Goal: Task Accomplishment & Management: Complete application form

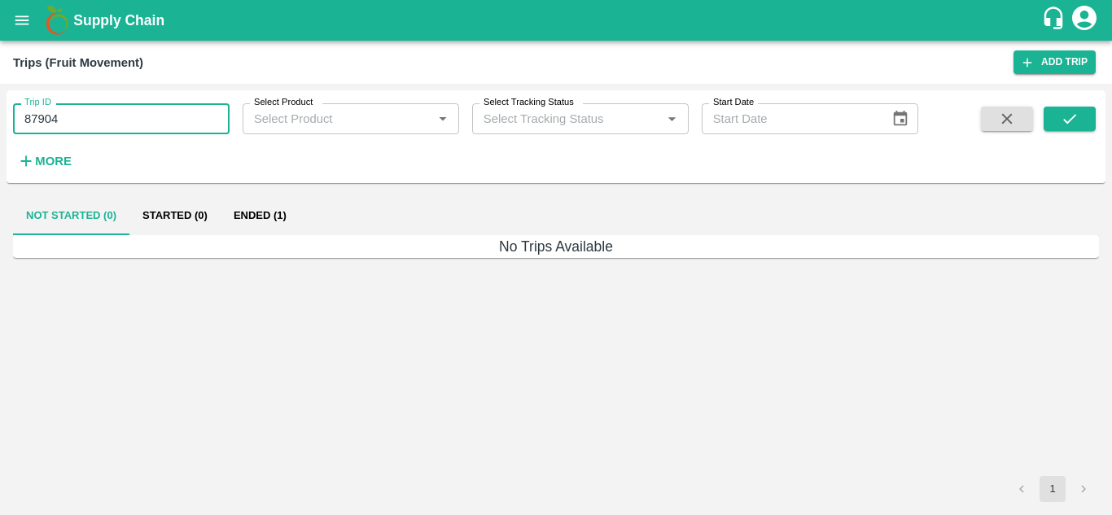
click at [90, 119] on input "87904" at bounding box center [121, 118] width 217 height 31
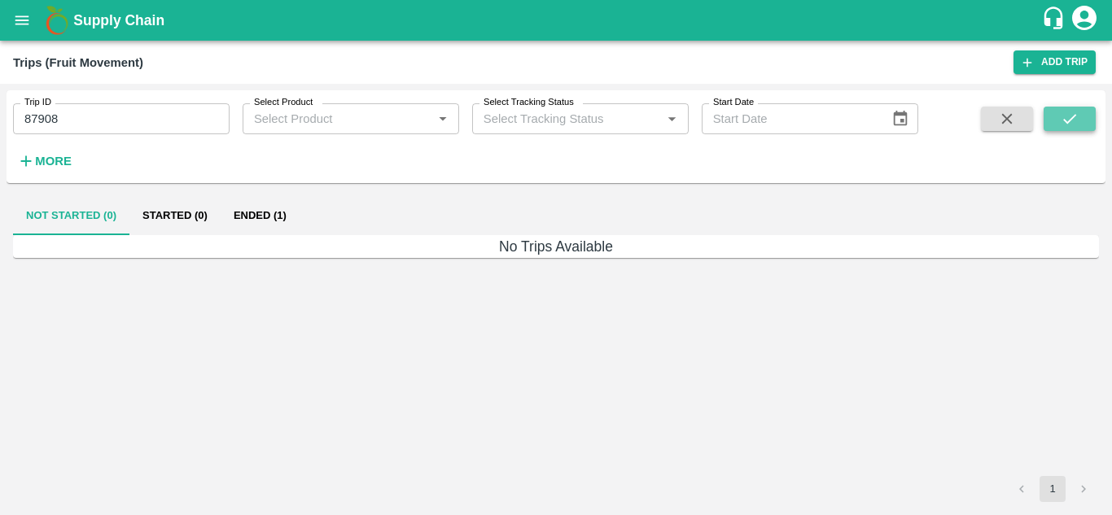
click at [1083, 110] on button "submit" at bounding box center [1070, 119] width 52 height 24
click at [270, 215] on button "Ended (1)" at bounding box center [260, 215] width 79 height 39
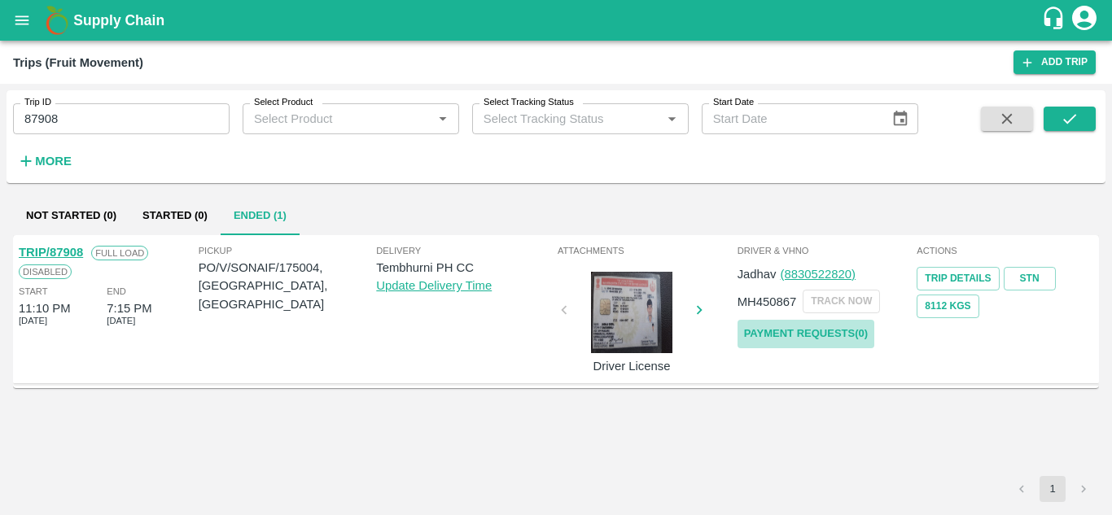
click at [788, 327] on link "Payment Requests( 0 )" at bounding box center [806, 334] width 137 height 28
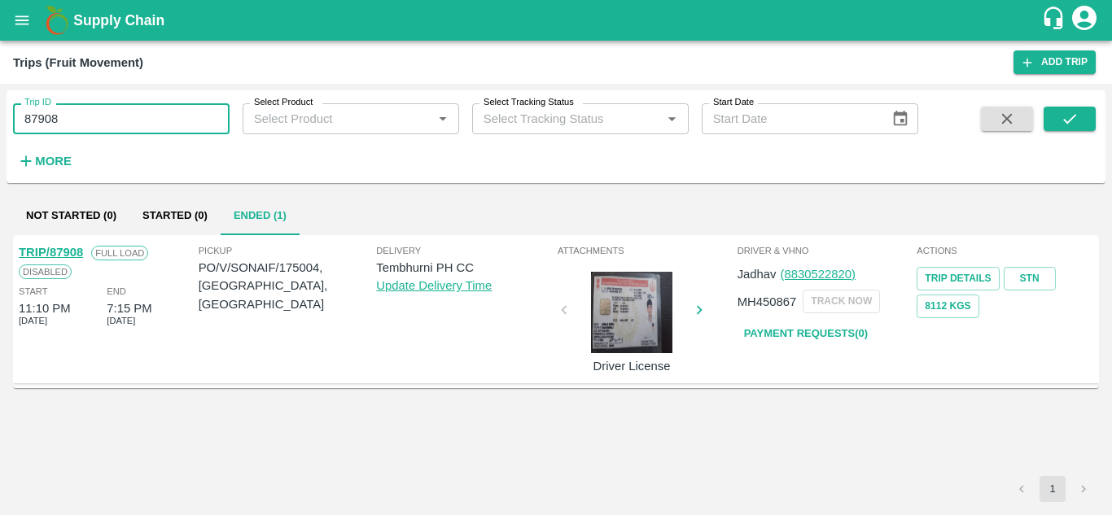
click at [87, 116] on input "87908" at bounding box center [121, 118] width 217 height 31
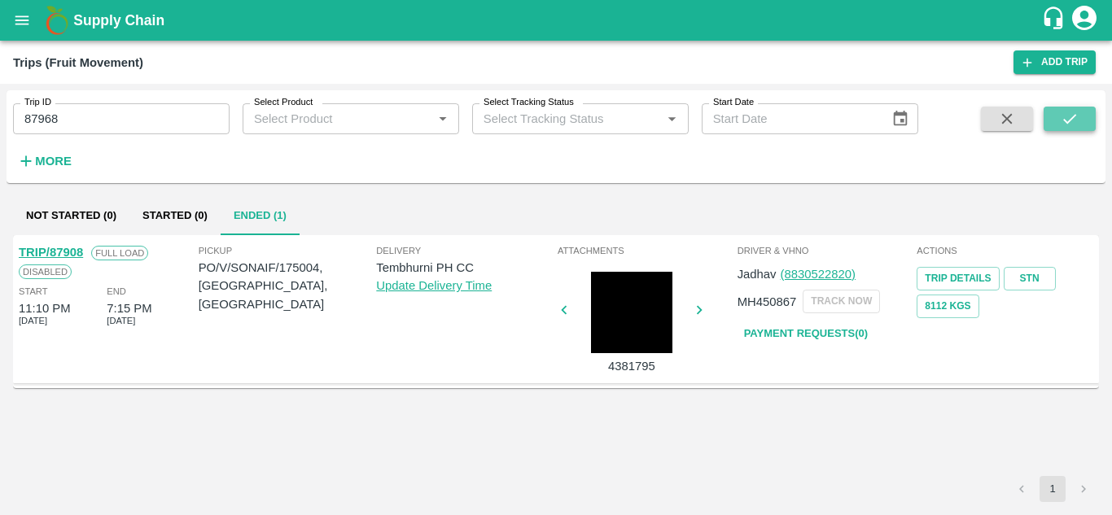
click at [1063, 116] on icon "submit" at bounding box center [1070, 119] width 18 height 18
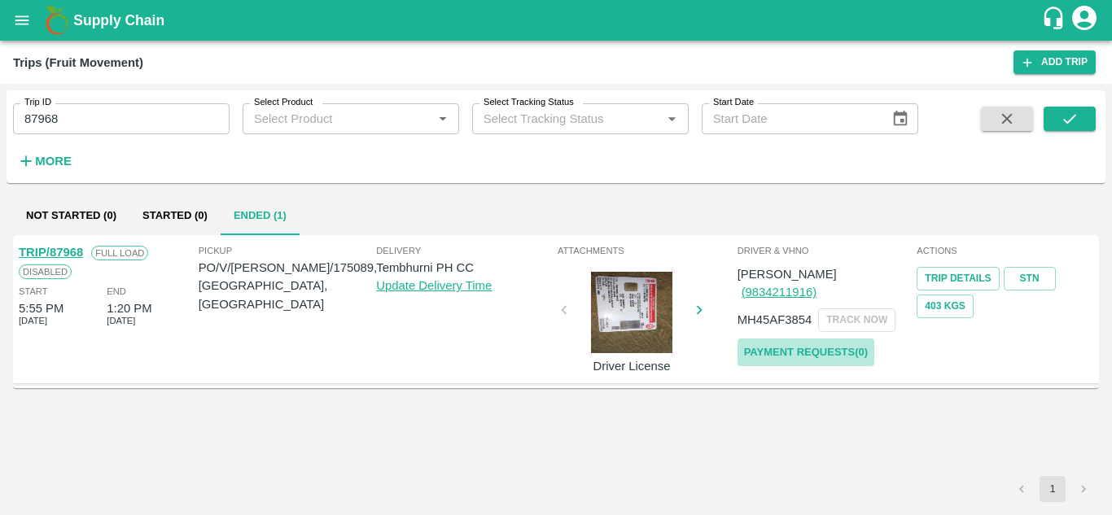
click at [813, 339] on link "Payment Requests( 0 )" at bounding box center [806, 353] width 137 height 28
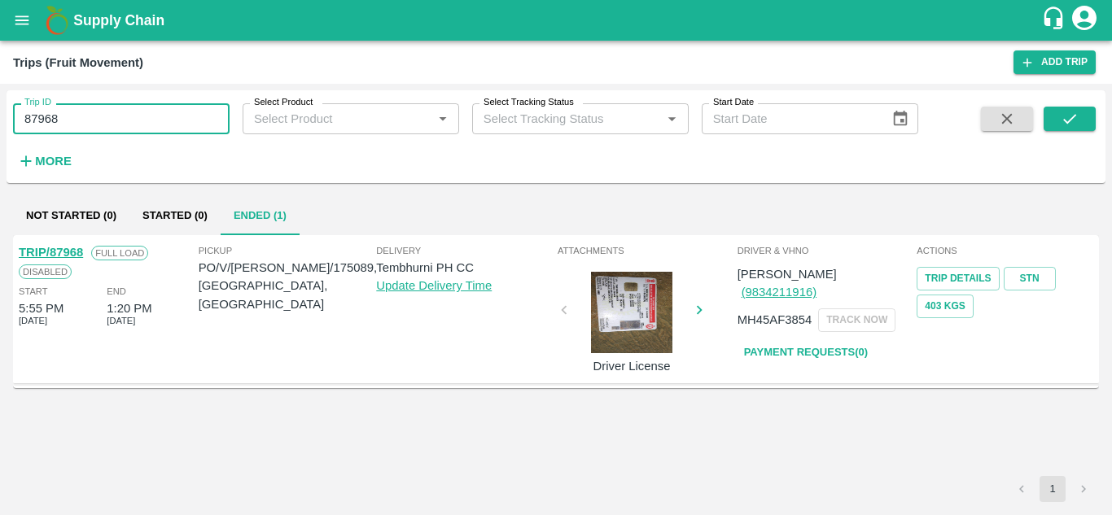
click at [85, 121] on input "87968" at bounding box center [121, 118] width 217 height 31
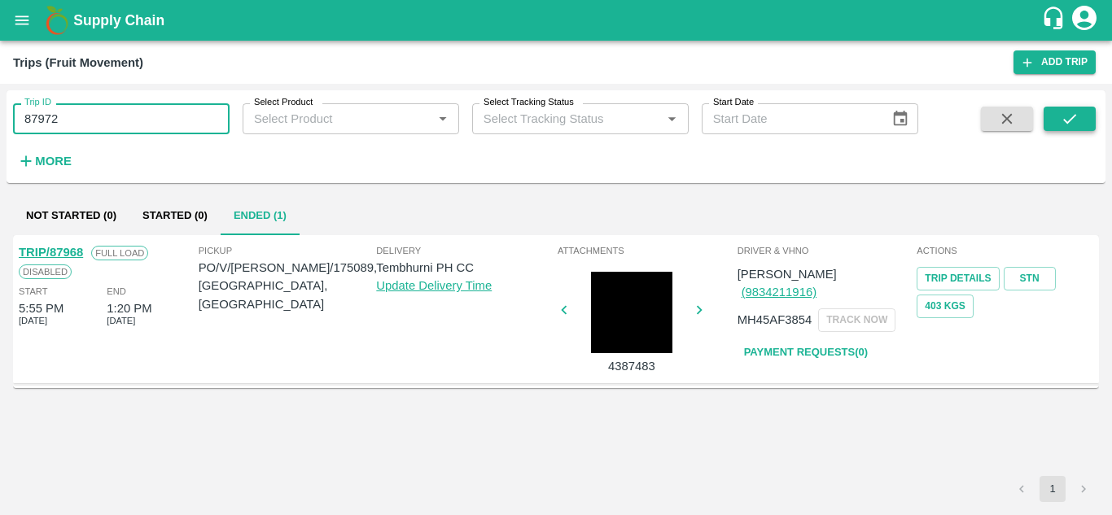
type input "87972"
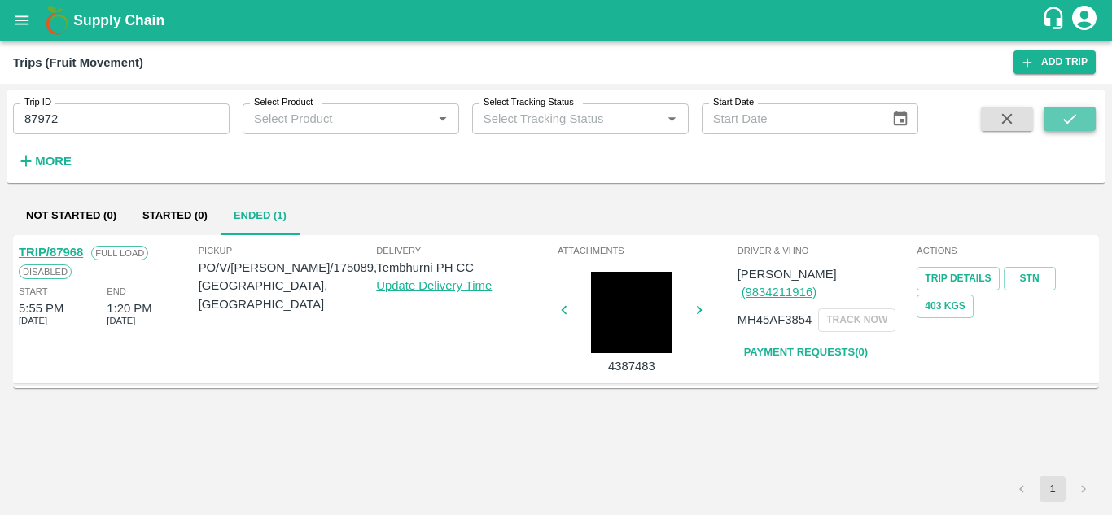
click at [1089, 115] on button "submit" at bounding box center [1070, 119] width 52 height 24
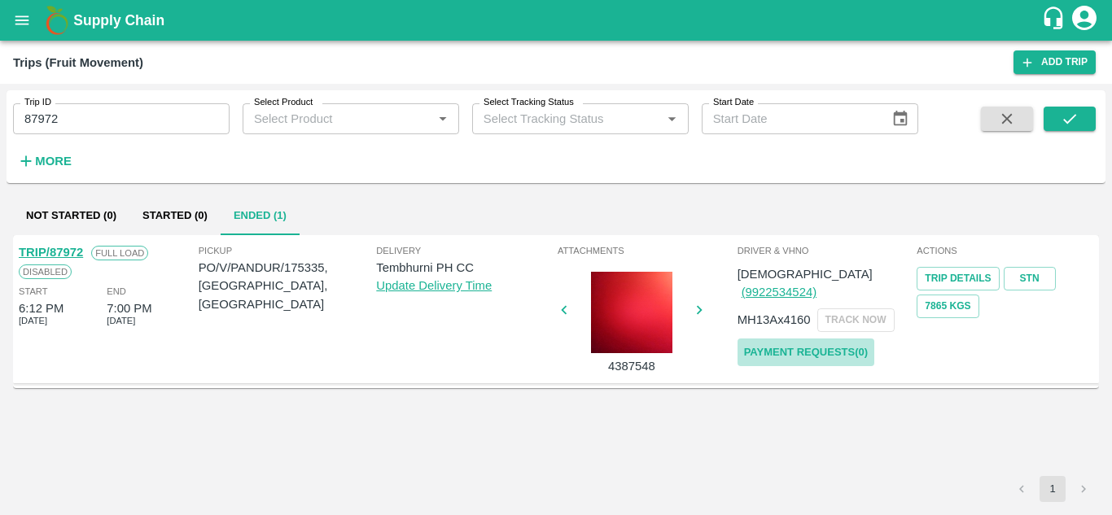
click at [826, 339] on link "Payment Requests( 0 )" at bounding box center [806, 353] width 137 height 28
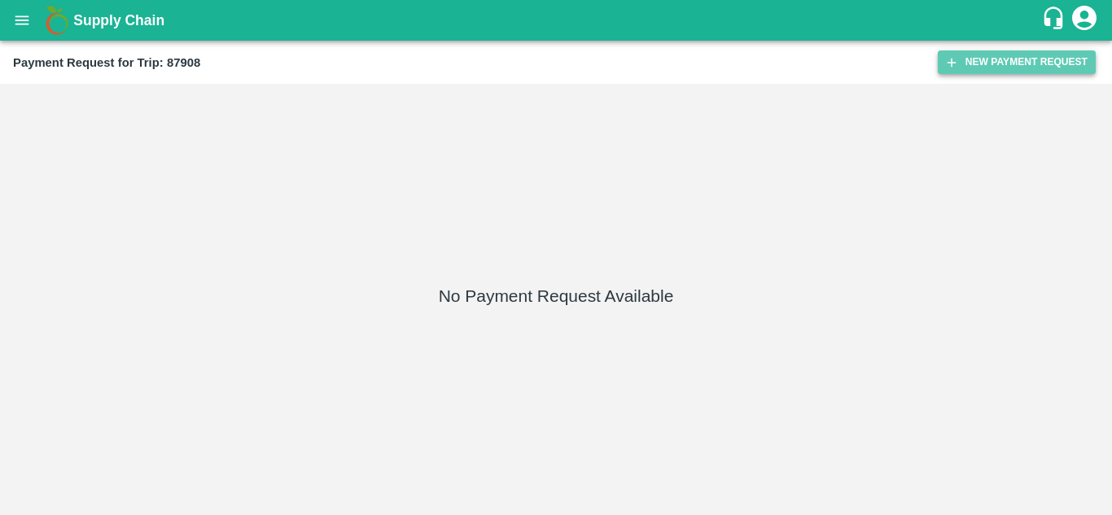
click at [1017, 59] on button "New Payment Request" at bounding box center [1017, 62] width 158 height 24
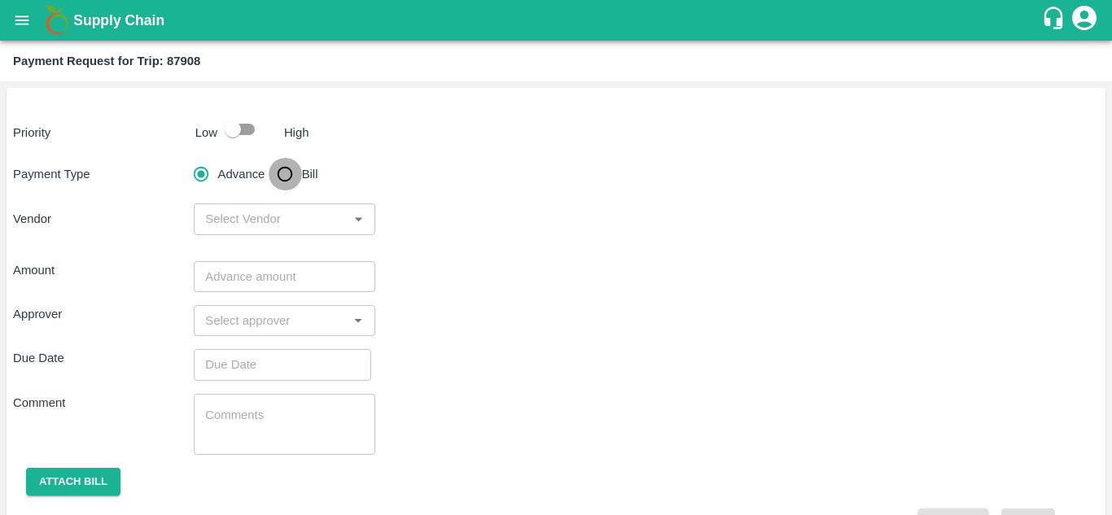
click at [288, 171] on input "Bill" at bounding box center [285, 174] width 33 height 33
radio input "true"
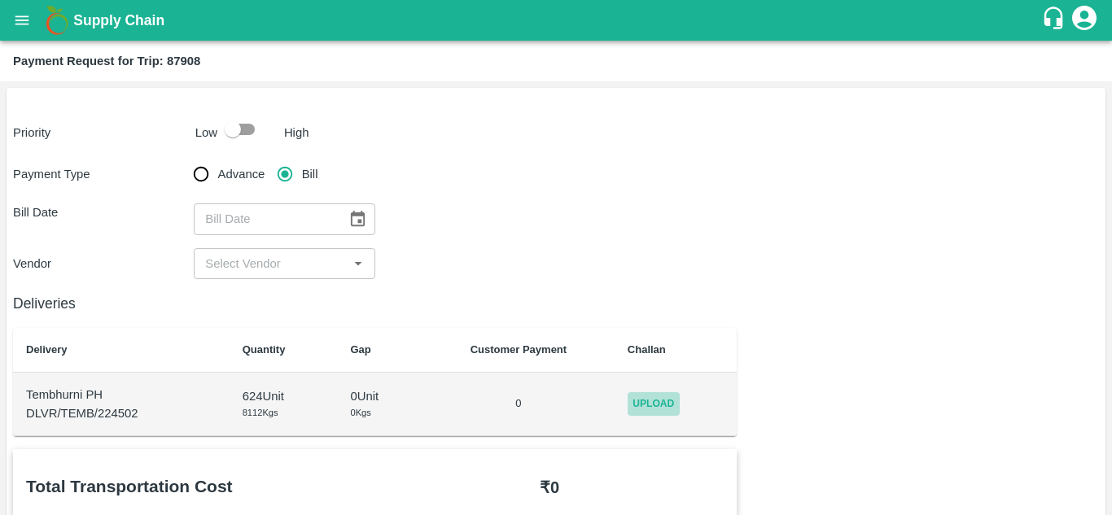
click at [666, 402] on span "Upload" at bounding box center [654, 404] width 52 height 24
click at [0, 0] on input "Upload" at bounding box center [0, 0] width 0 height 0
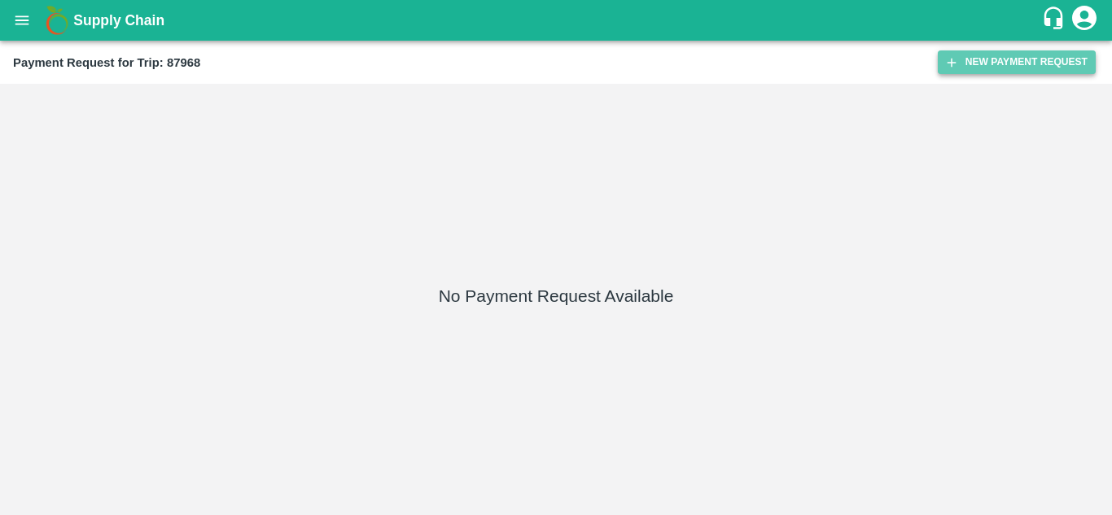
click at [994, 72] on button "New Payment Request" at bounding box center [1017, 62] width 158 height 24
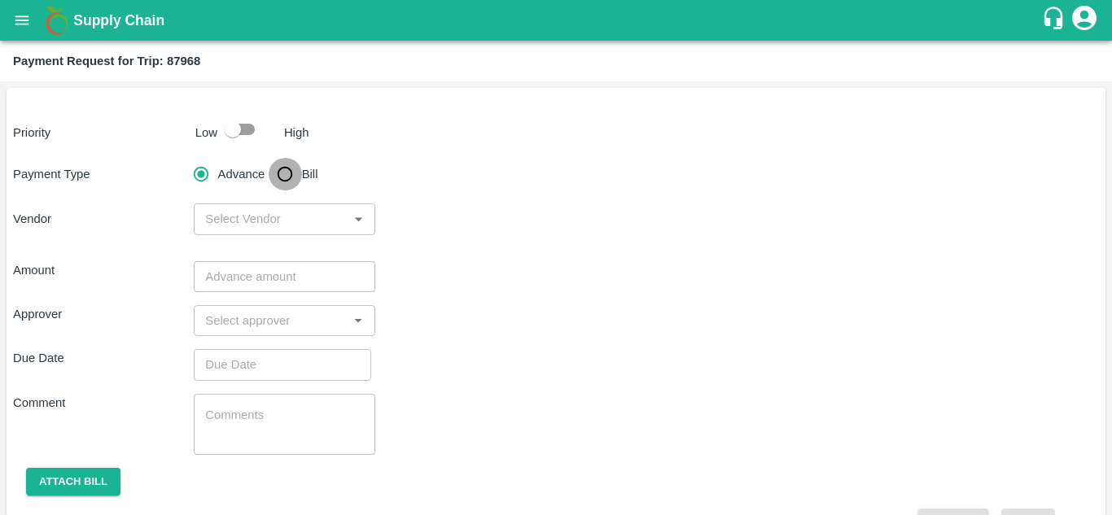
click at [279, 180] on input "Bill" at bounding box center [285, 174] width 33 height 33
radio input "true"
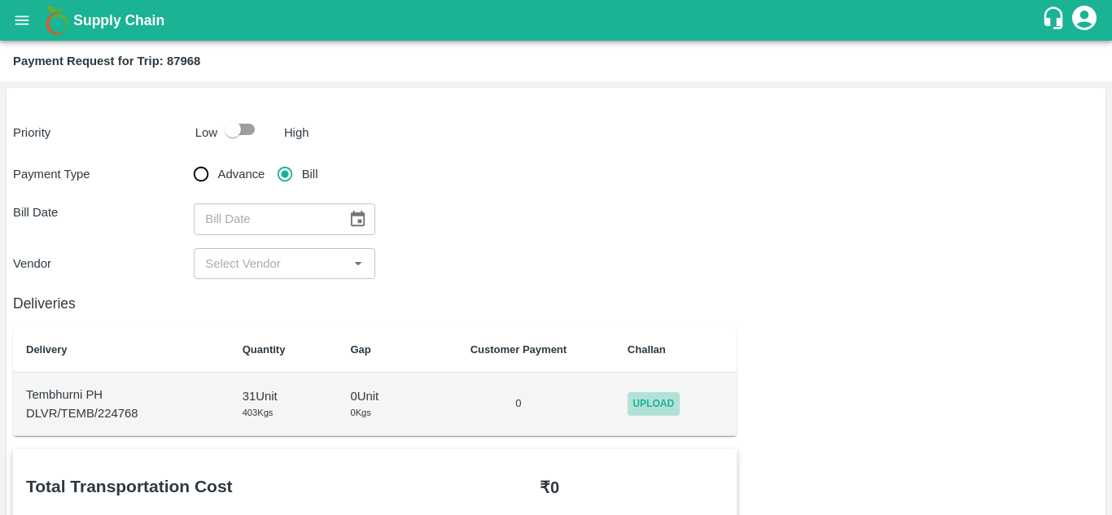
click at [650, 409] on span "Upload" at bounding box center [654, 404] width 52 height 24
click at [0, 0] on input "Upload" at bounding box center [0, 0] width 0 height 0
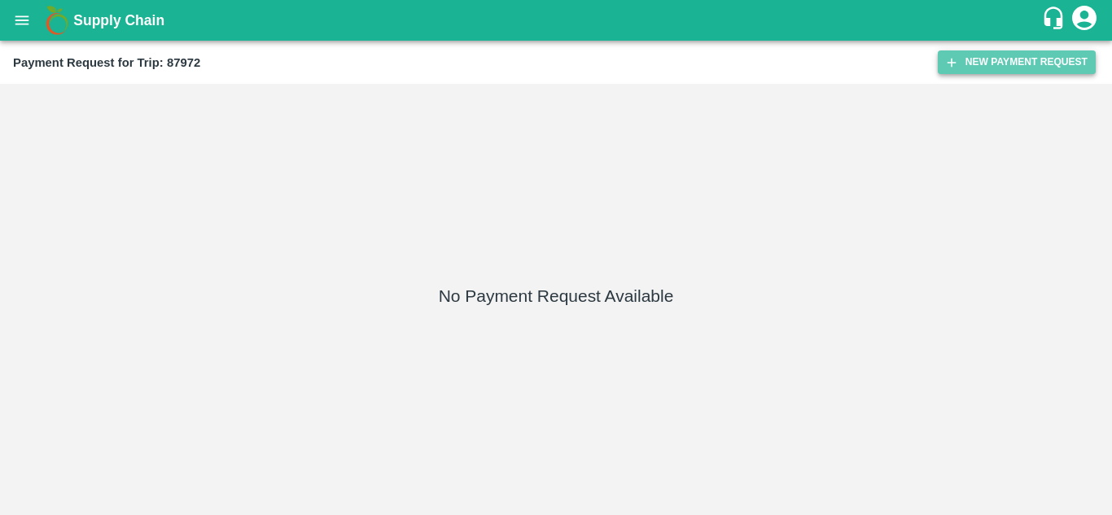
click at [976, 57] on button "New Payment Request" at bounding box center [1017, 62] width 158 height 24
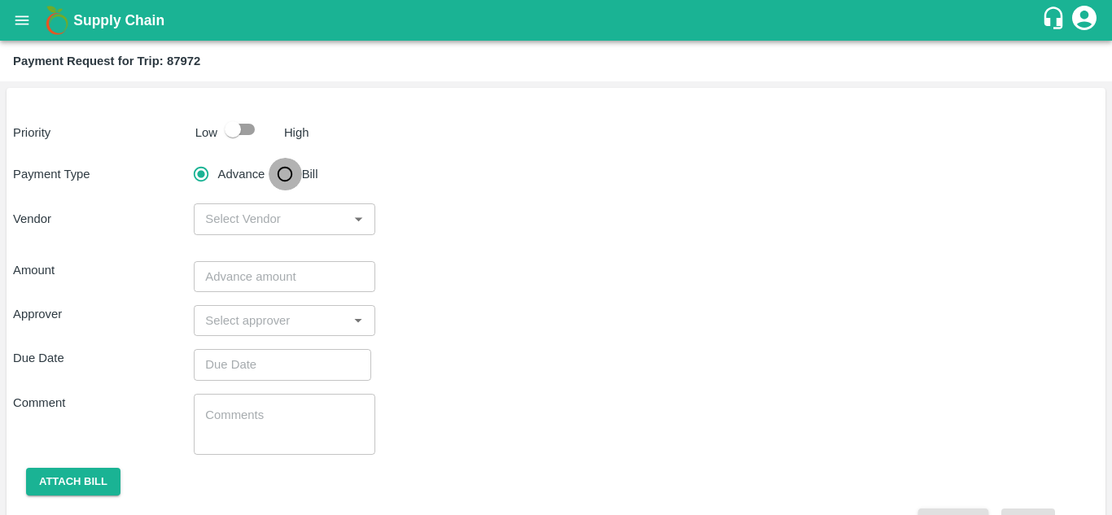
click at [289, 180] on input "Bill" at bounding box center [285, 174] width 33 height 33
radio input "true"
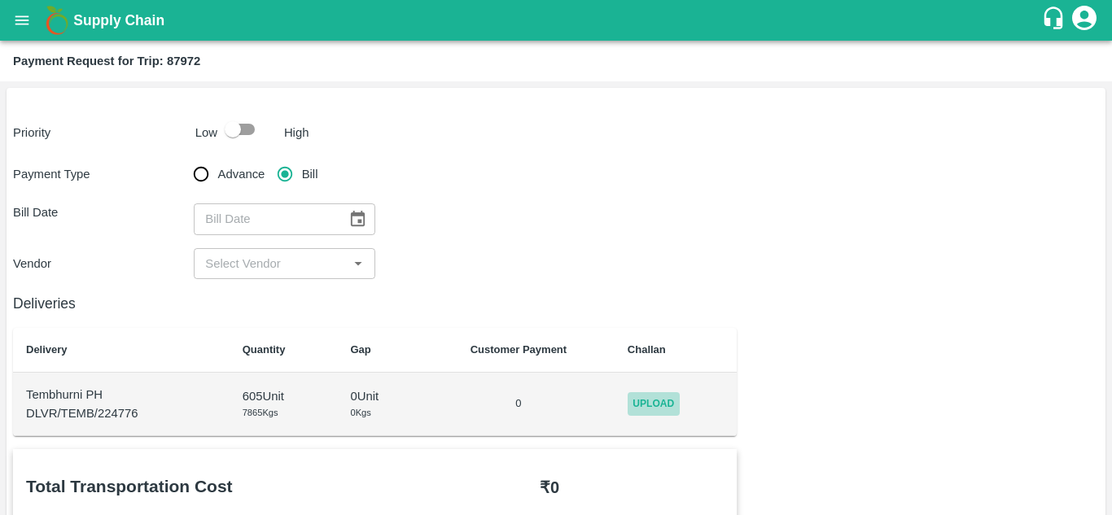
click at [660, 411] on span "Upload" at bounding box center [654, 404] width 52 height 24
click at [0, 0] on input "Upload" at bounding box center [0, 0] width 0 height 0
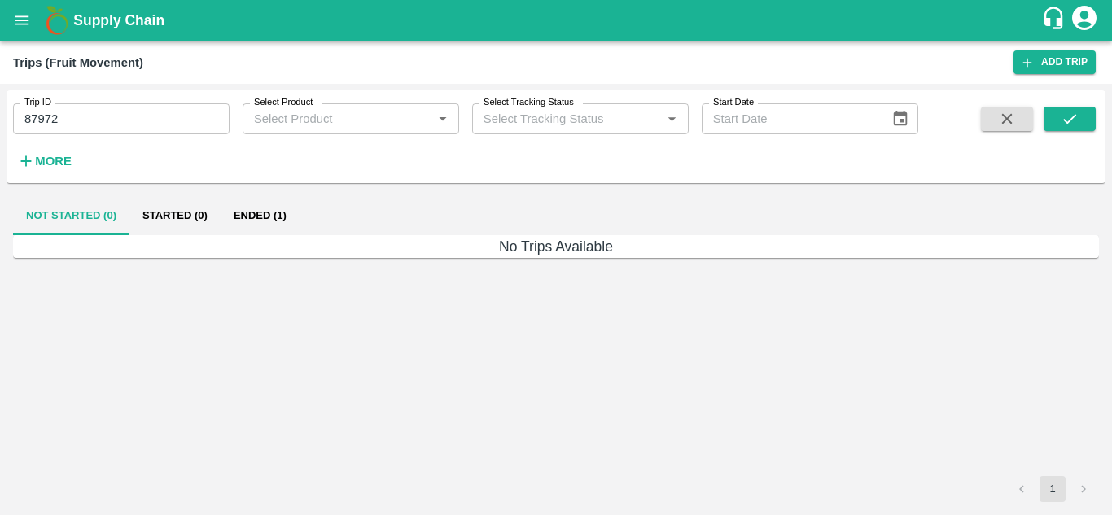
click at [550, 413] on div "No Trips Available" at bounding box center [556, 355] width 1086 height 241
click at [256, 217] on button "Ended (1)" at bounding box center [260, 215] width 79 height 39
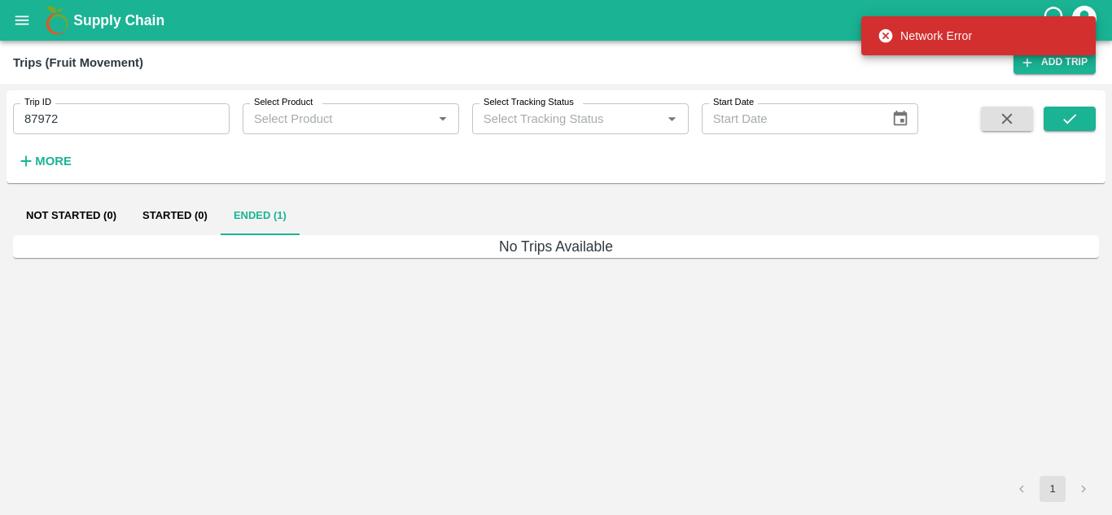
click at [153, 313] on div "No Trips Available" at bounding box center [556, 355] width 1086 height 241
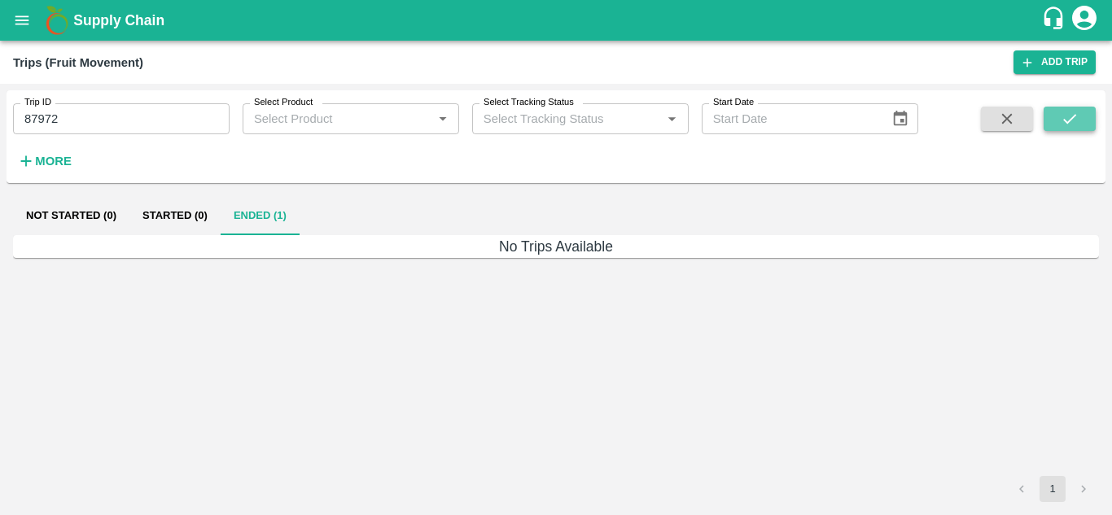
click at [1081, 107] on button "submit" at bounding box center [1070, 119] width 52 height 24
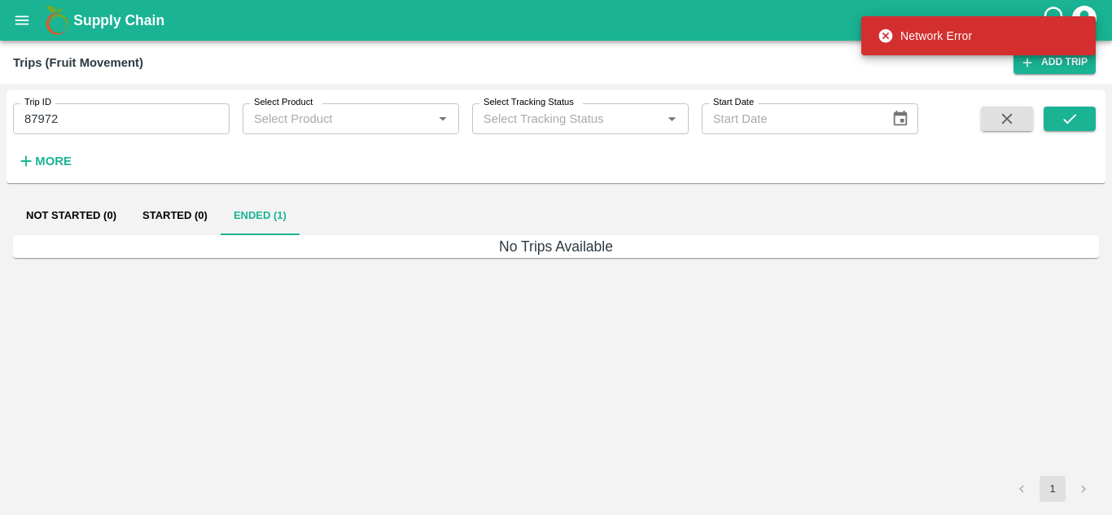
click at [586, 317] on div "No Trips Available" at bounding box center [556, 355] width 1086 height 241
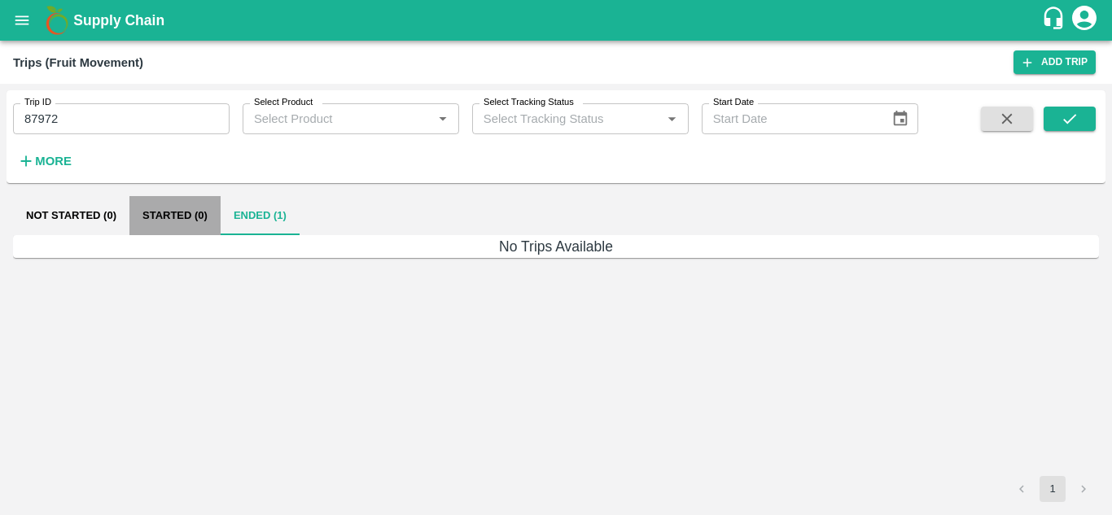
click at [170, 204] on button "Started (0)" at bounding box center [174, 215] width 91 height 39
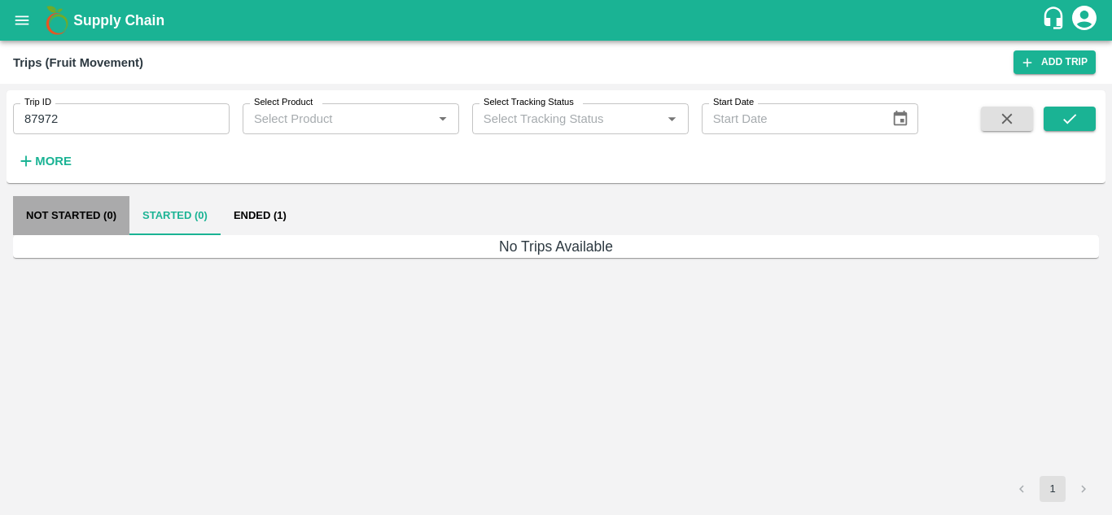
click at [77, 219] on button "Not Started (0)" at bounding box center [71, 215] width 116 height 39
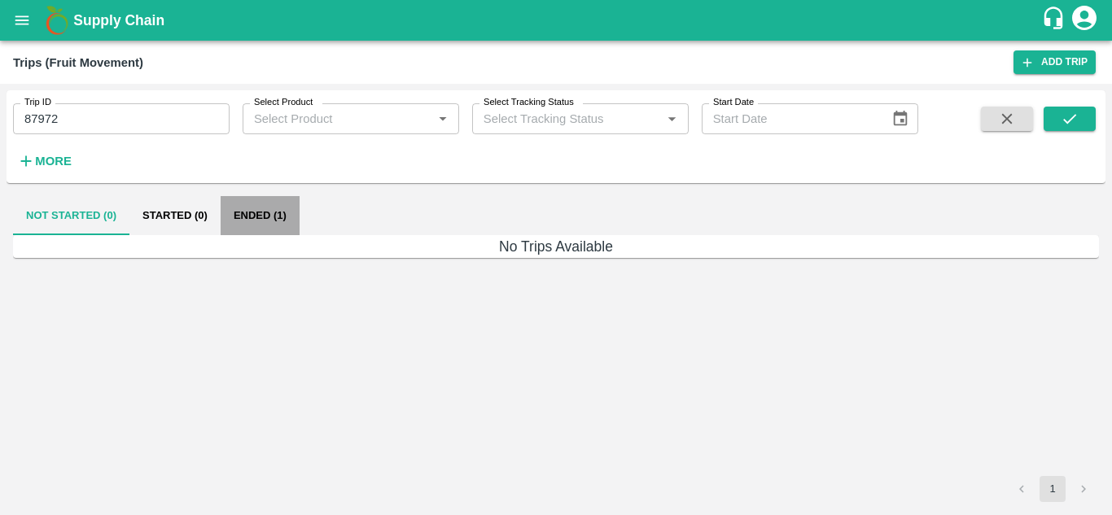
click at [268, 209] on button "Ended (1)" at bounding box center [260, 215] width 79 height 39
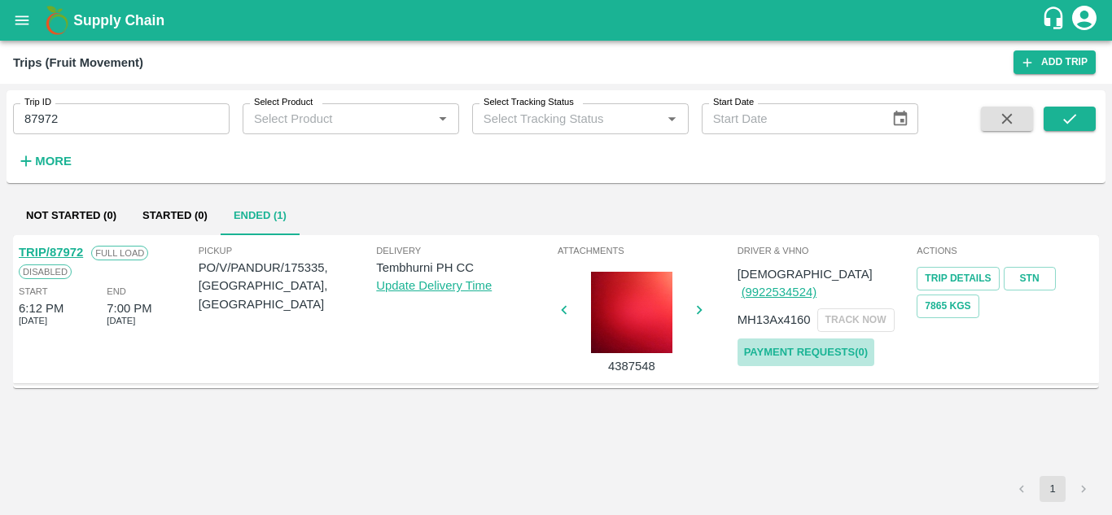
click at [794, 339] on link "Payment Requests( 0 )" at bounding box center [806, 353] width 137 height 28
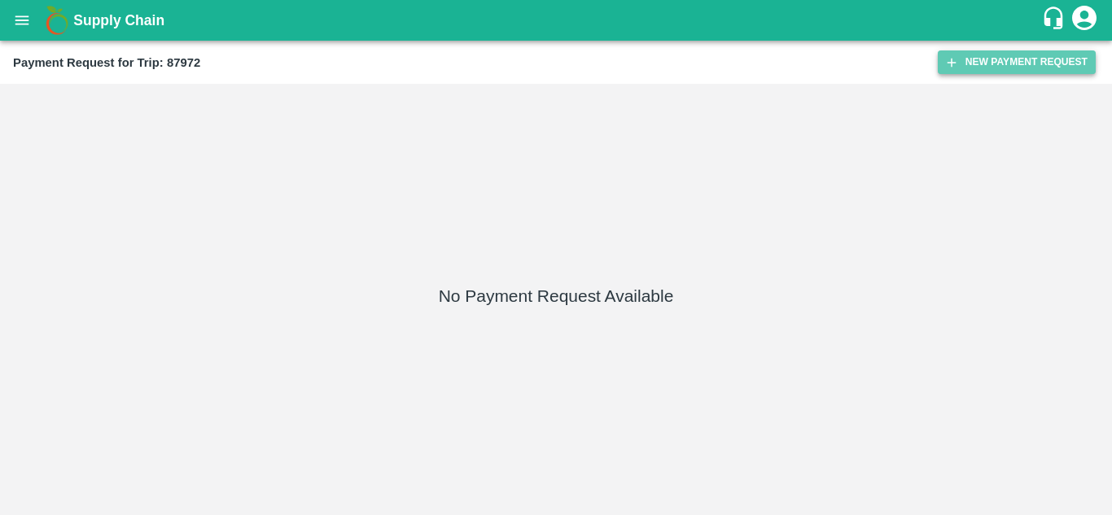
click at [996, 72] on button "New Payment Request" at bounding box center [1017, 62] width 158 height 24
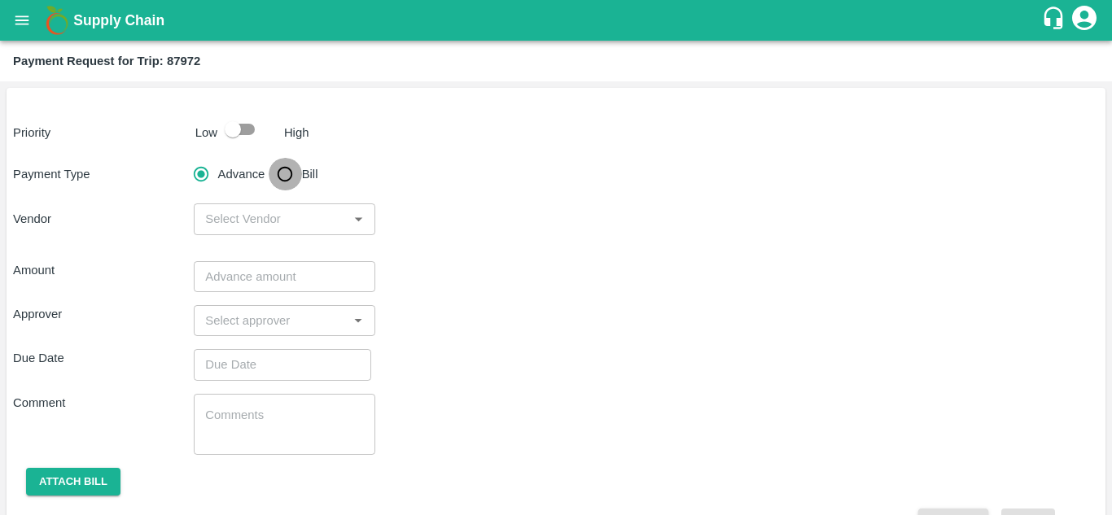
click at [289, 169] on input "Bill" at bounding box center [285, 174] width 33 height 33
radio input "true"
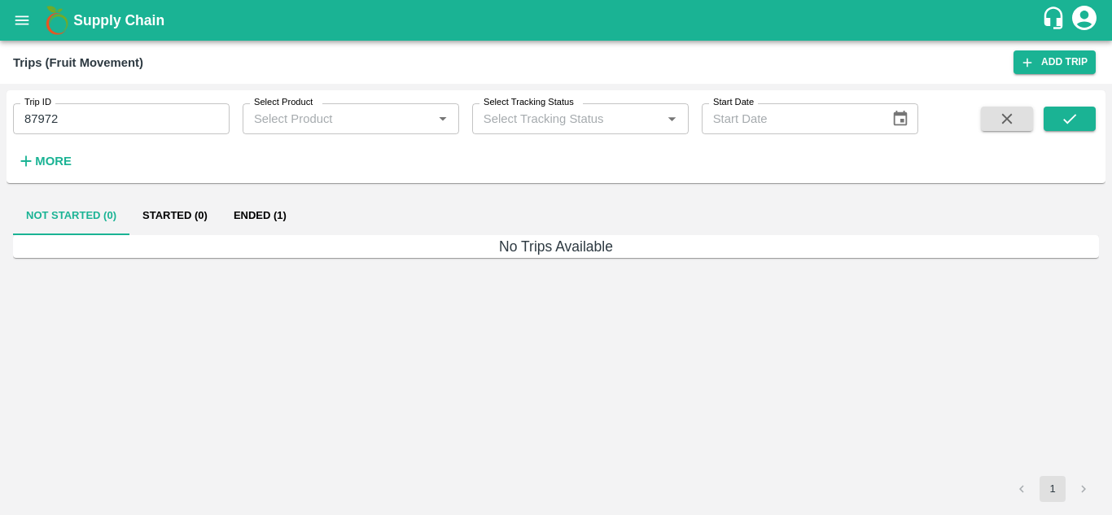
click at [72, 114] on input "87972" at bounding box center [121, 118] width 217 height 31
click at [1061, 113] on icon "submit" at bounding box center [1070, 119] width 18 height 18
click at [264, 225] on button "Ended (1)" at bounding box center [260, 215] width 79 height 39
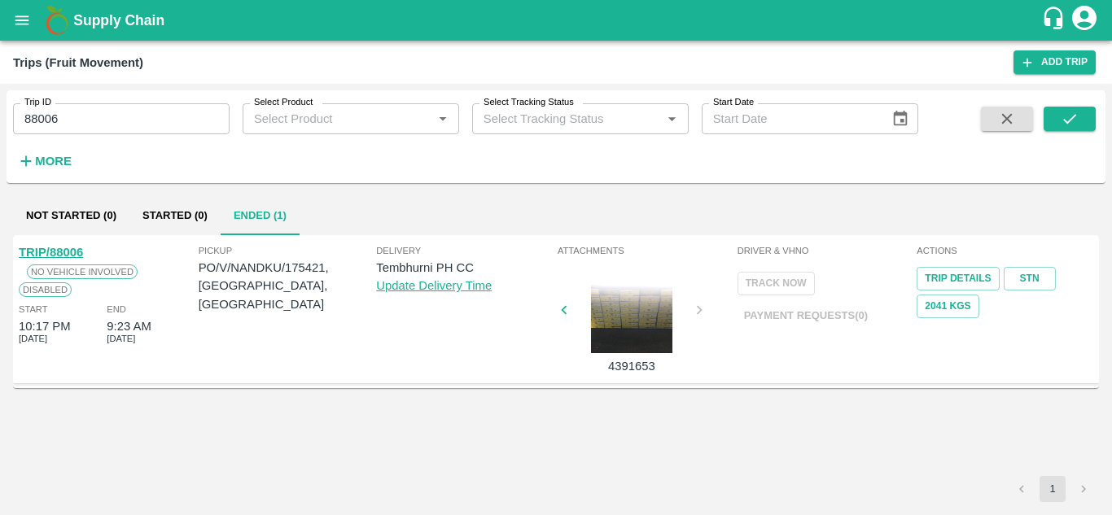
click at [64, 248] on link "TRIP/88006" at bounding box center [51, 252] width 64 height 13
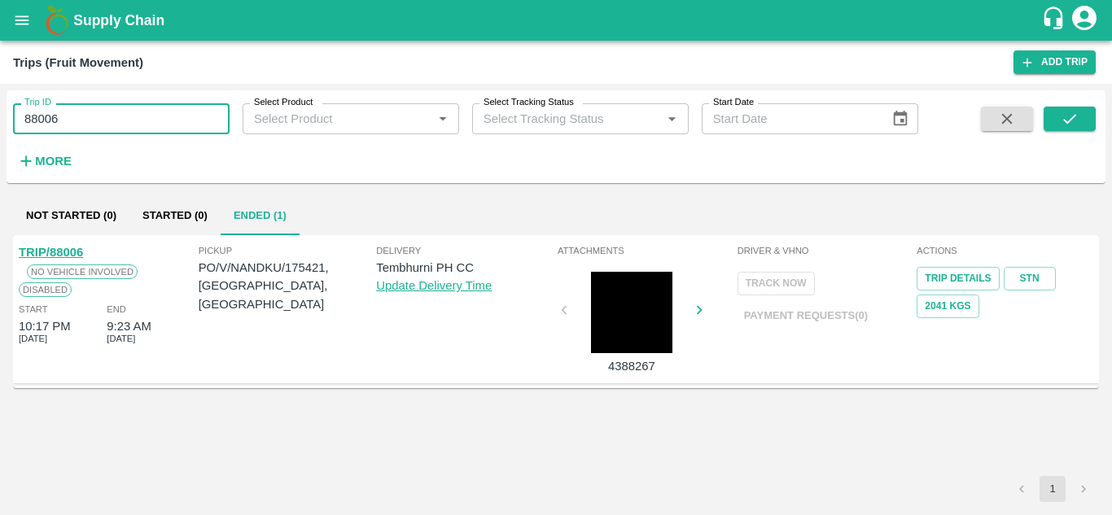
click at [81, 118] on input "88006" at bounding box center [121, 118] width 217 height 31
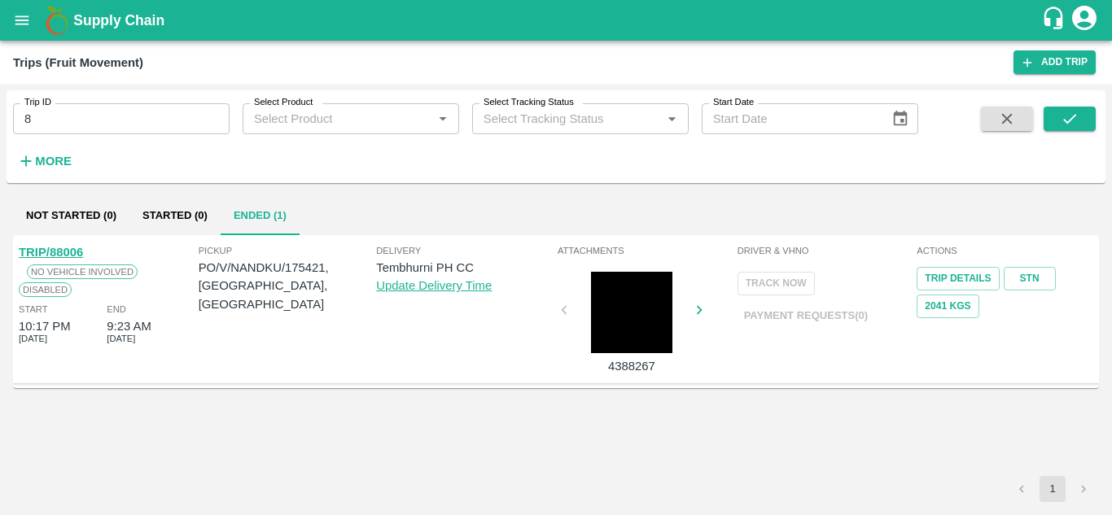
click at [612, 481] on div "1" at bounding box center [556, 489] width 1086 height 26
click at [28, 133] on input "8" at bounding box center [121, 118] width 217 height 31
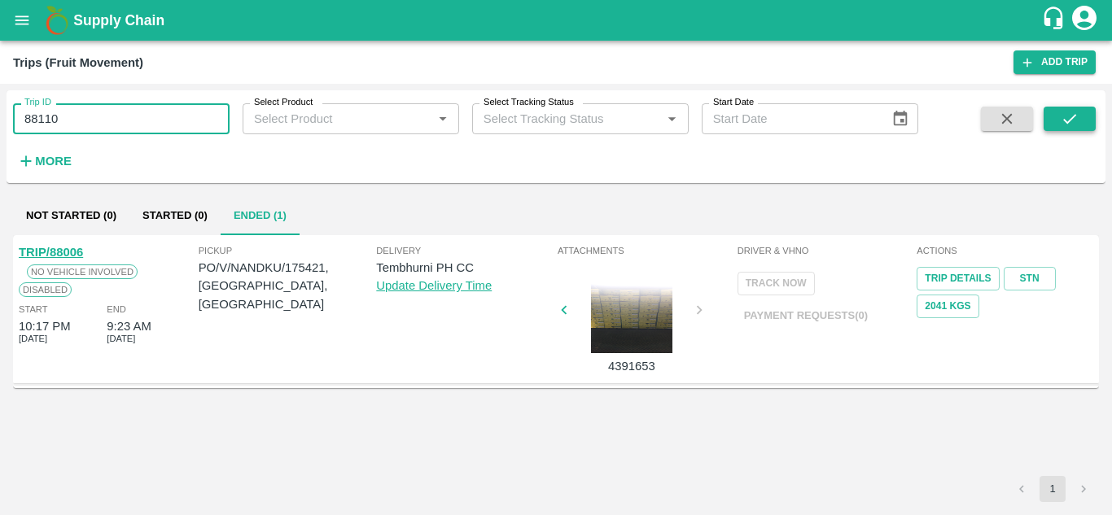
click at [1061, 113] on icon "submit" at bounding box center [1070, 119] width 18 height 18
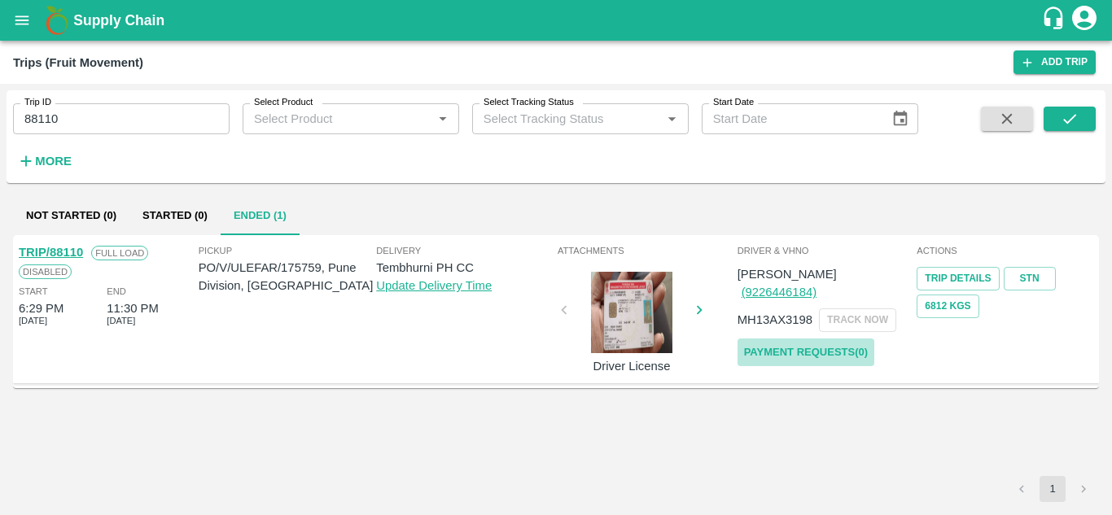
click at [821, 339] on link "Payment Requests( 0 )" at bounding box center [806, 353] width 137 height 28
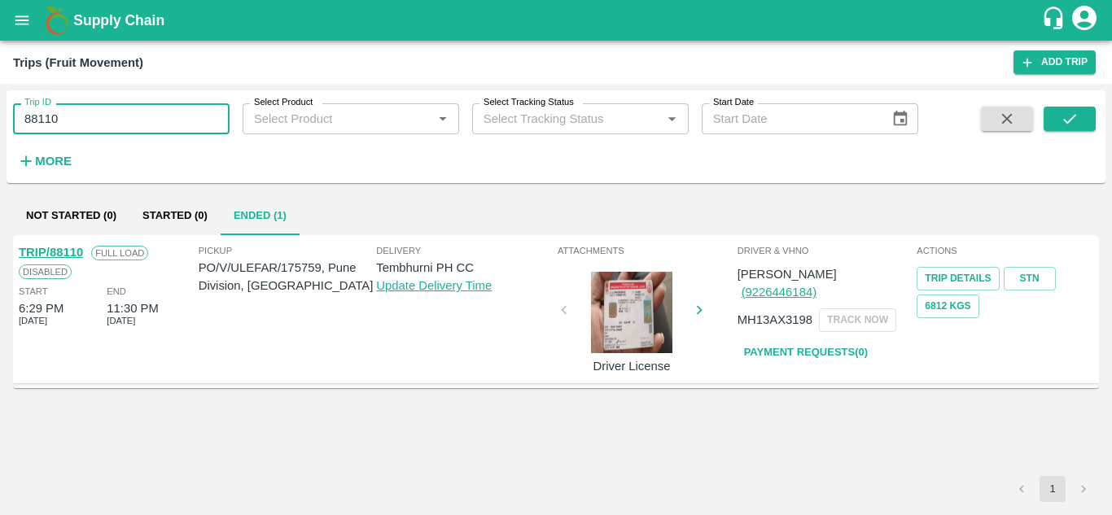
click at [76, 117] on input "88110" at bounding box center [121, 118] width 217 height 31
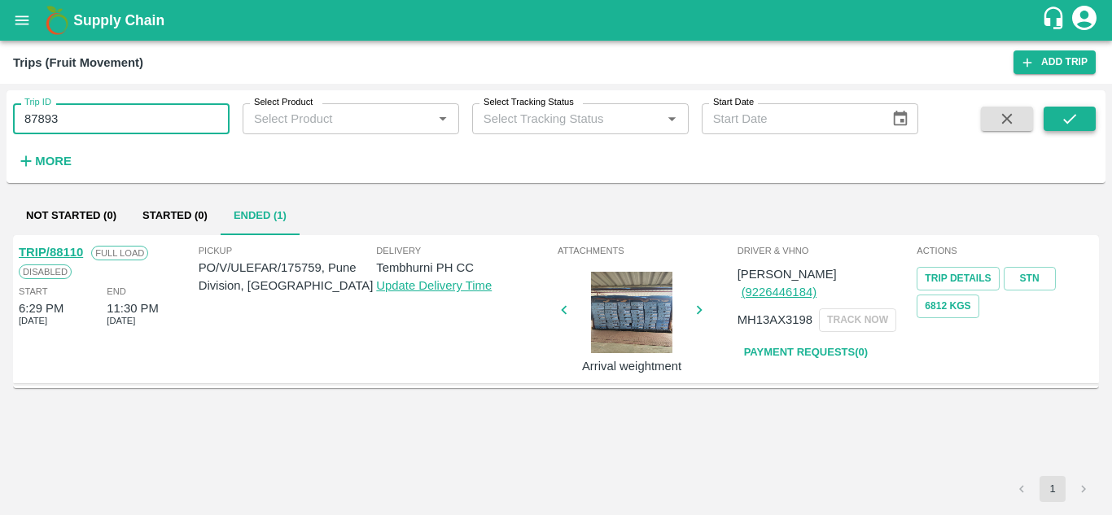
type input "87893"
click at [1064, 117] on icon "submit" at bounding box center [1070, 119] width 18 height 18
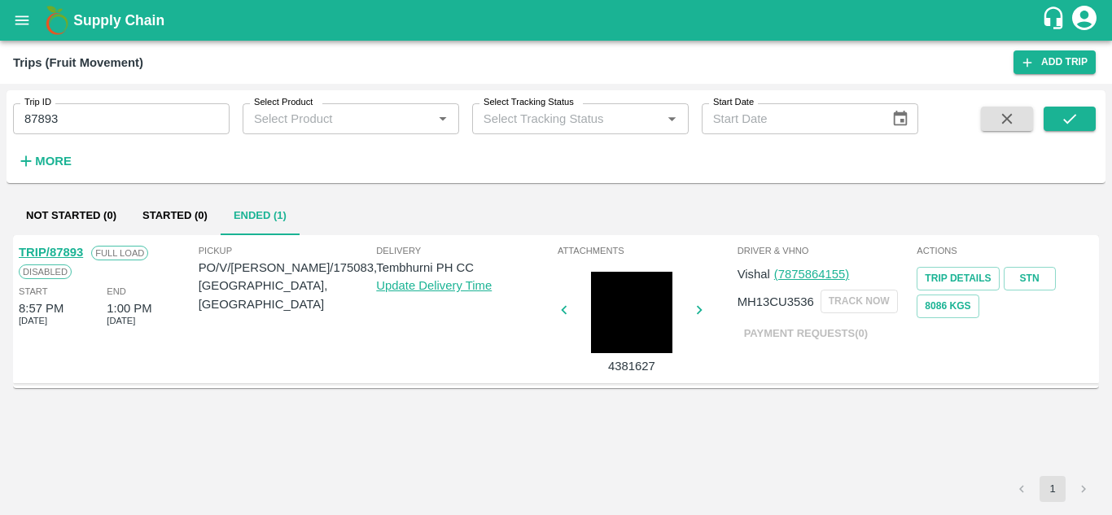
click at [78, 251] on link "TRIP/87893" at bounding box center [51, 252] width 64 height 13
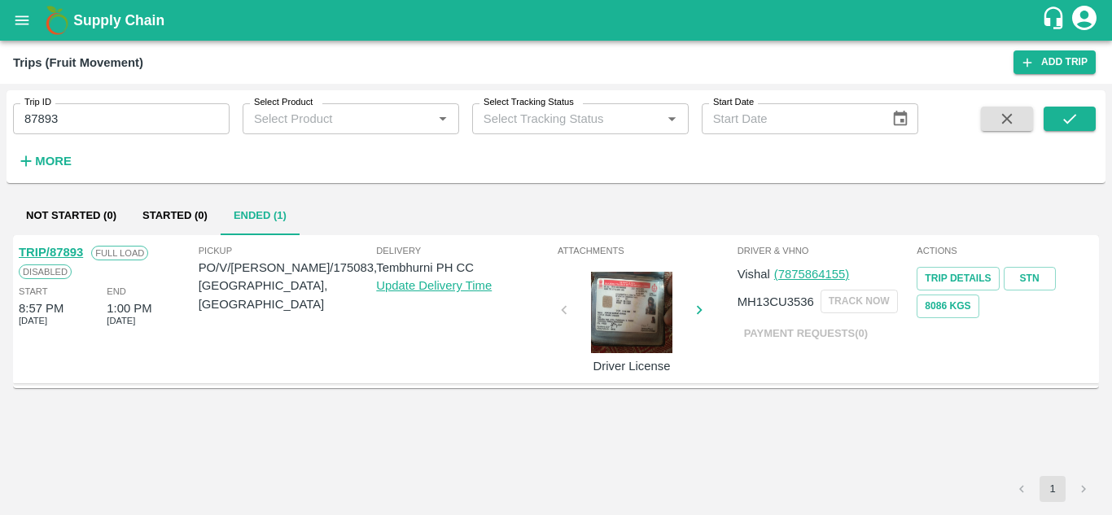
click at [815, 201] on div "Not Started (0) Started (0) Ended (1)" at bounding box center [556, 215] width 1086 height 39
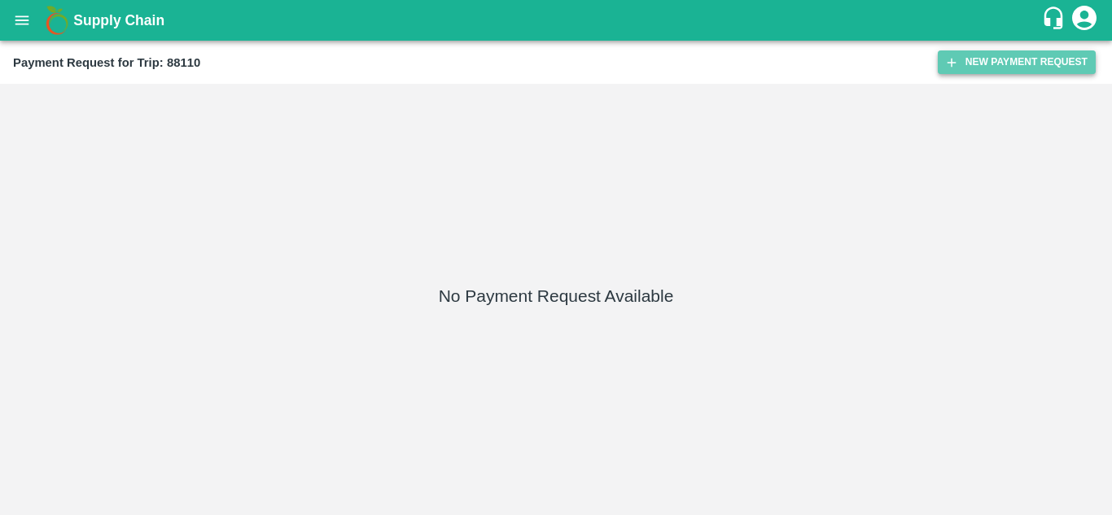
click at [1014, 72] on button "New Payment Request" at bounding box center [1017, 62] width 158 height 24
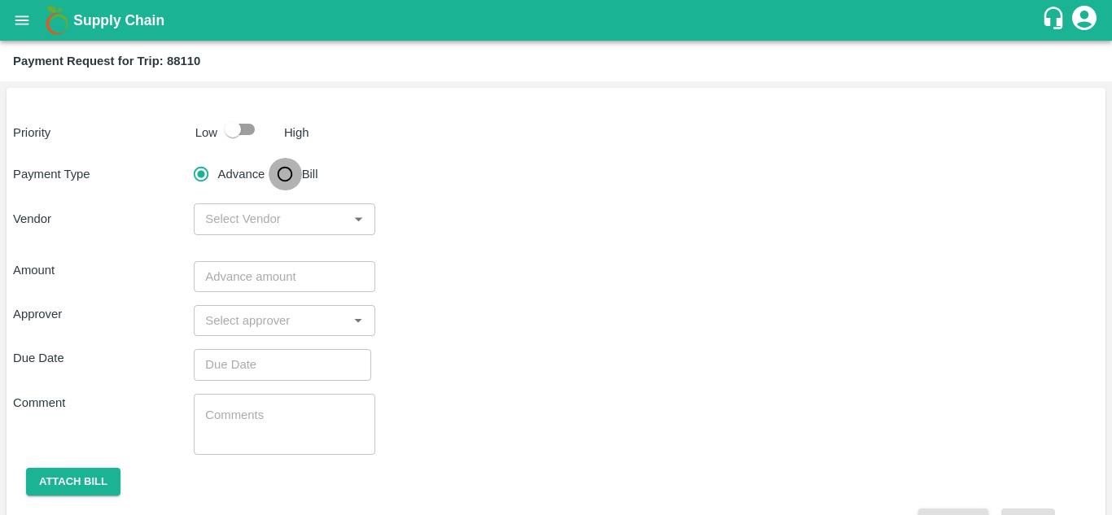
click at [293, 174] on input "Bill" at bounding box center [285, 174] width 33 height 33
radio input "true"
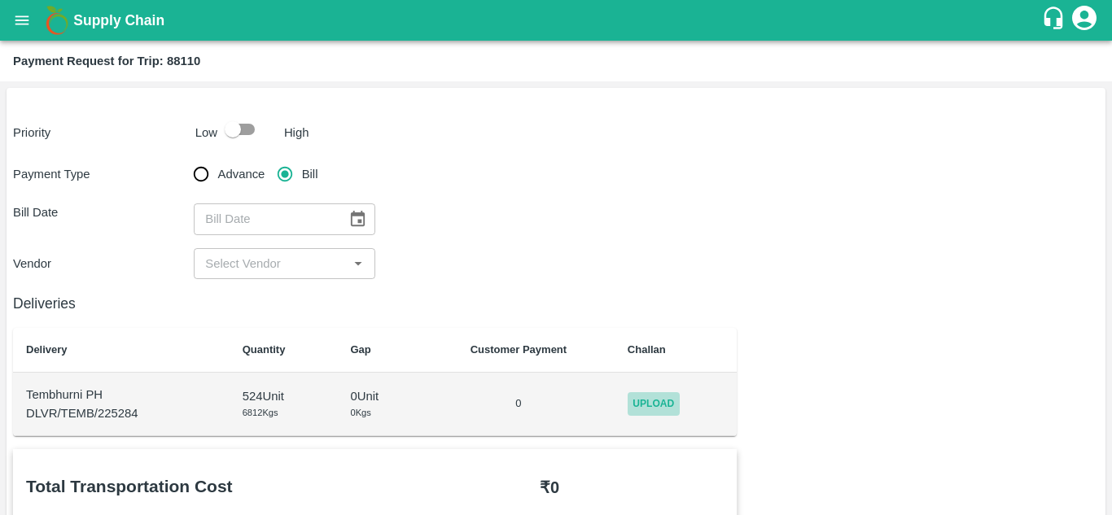
click at [660, 410] on span "Upload" at bounding box center [654, 404] width 52 height 24
click at [0, 0] on input "Upload" at bounding box center [0, 0] width 0 height 0
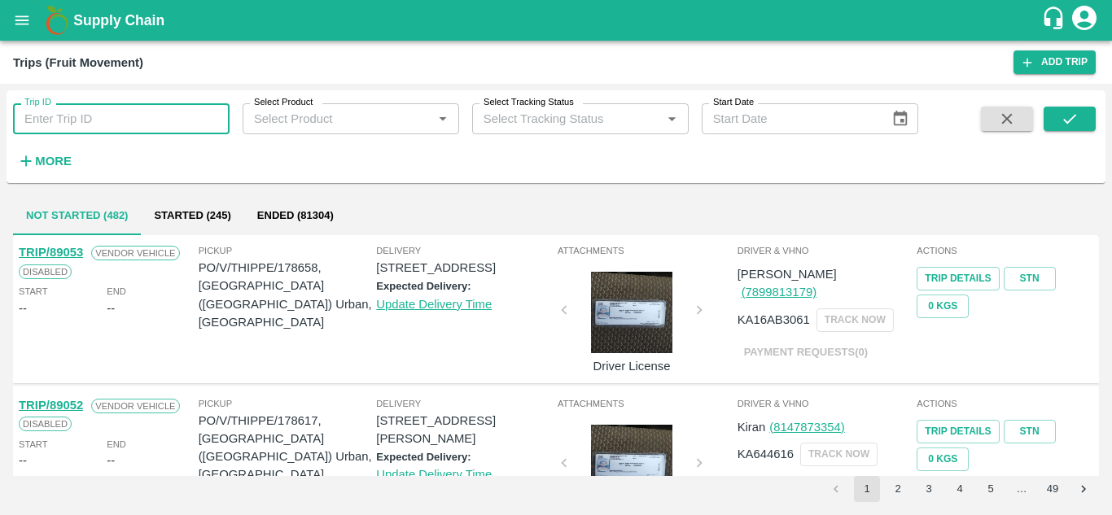
click at [42, 126] on input "Trip ID" at bounding box center [121, 118] width 217 height 31
type input "87893"
click at [1072, 123] on icon "submit" at bounding box center [1070, 119] width 18 height 18
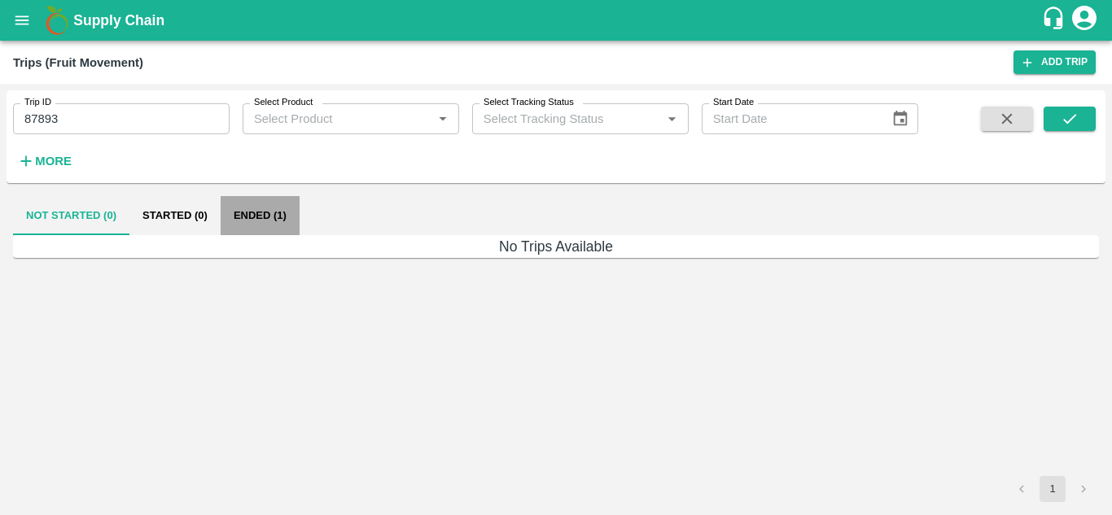
click at [244, 214] on button "Ended (1)" at bounding box center [260, 215] width 79 height 39
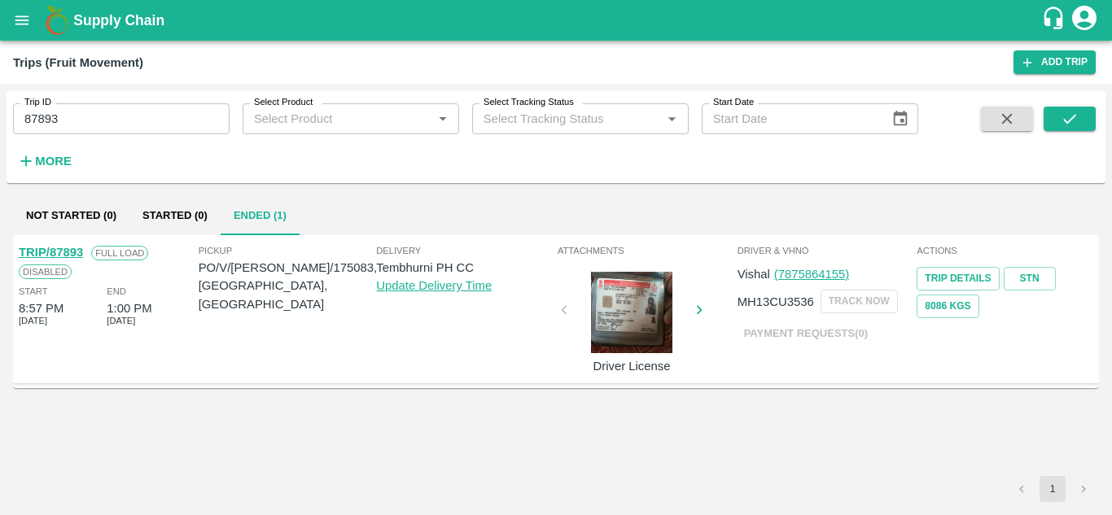
click at [70, 252] on link "TRIP/87893" at bounding box center [51, 252] width 64 height 13
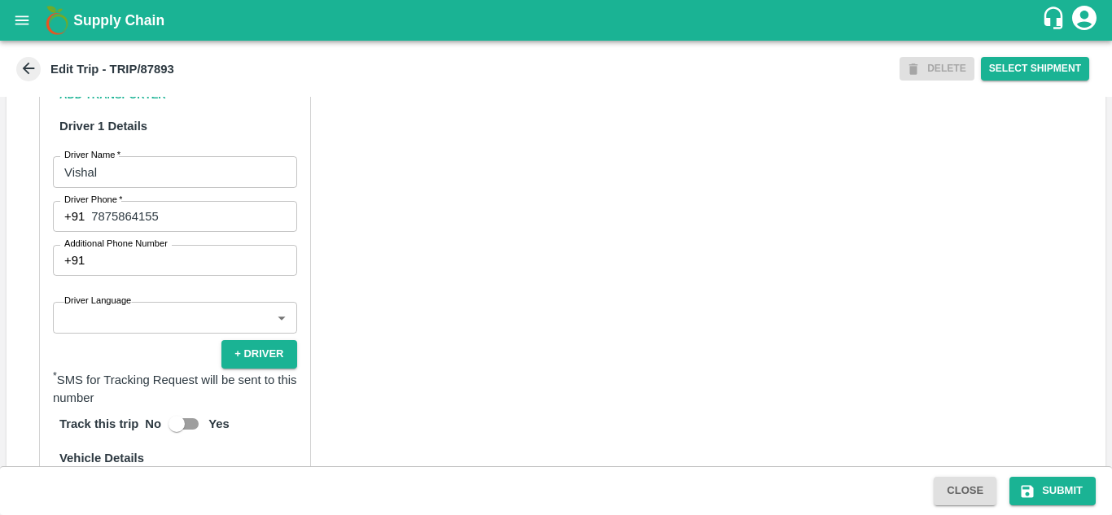
scroll to position [908, 0]
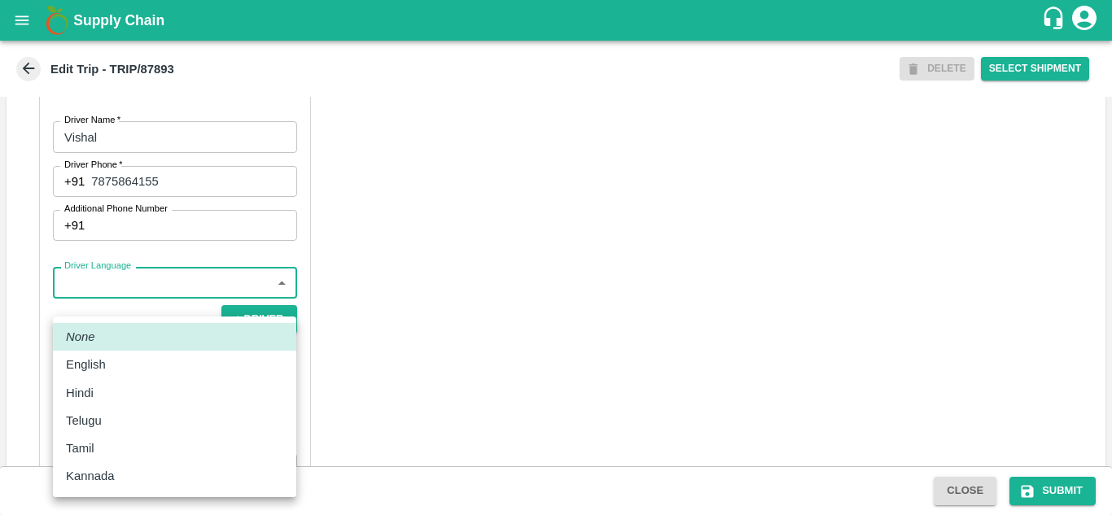
click at [135, 303] on body "Supply Chain Edit Trip - TRIP/87893 DELETE Select Shipment Trip Details Trip Ty…" at bounding box center [556, 257] width 1112 height 515
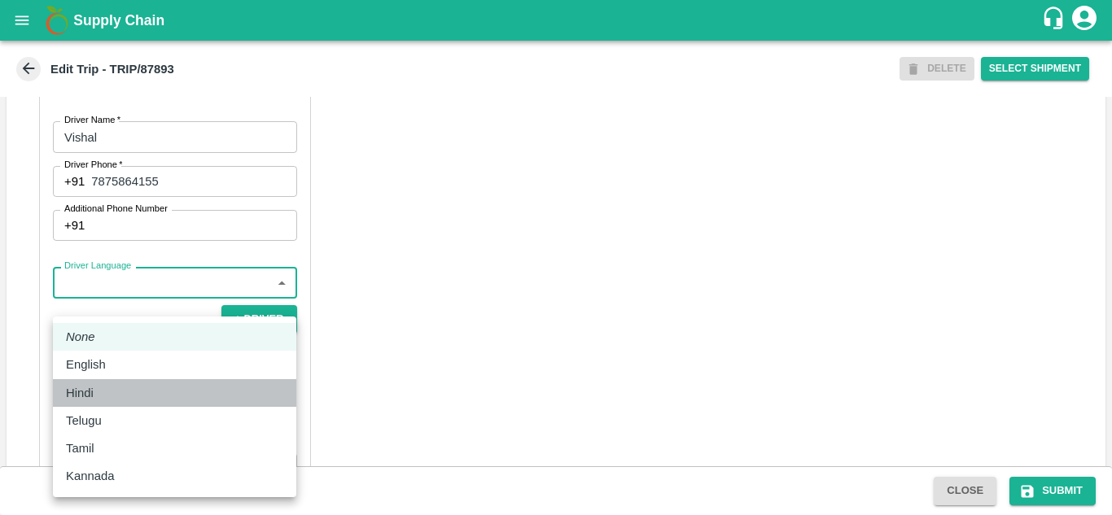
click at [106, 390] on div "Hindi" at bounding box center [174, 393] width 217 height 18
type input "hi"
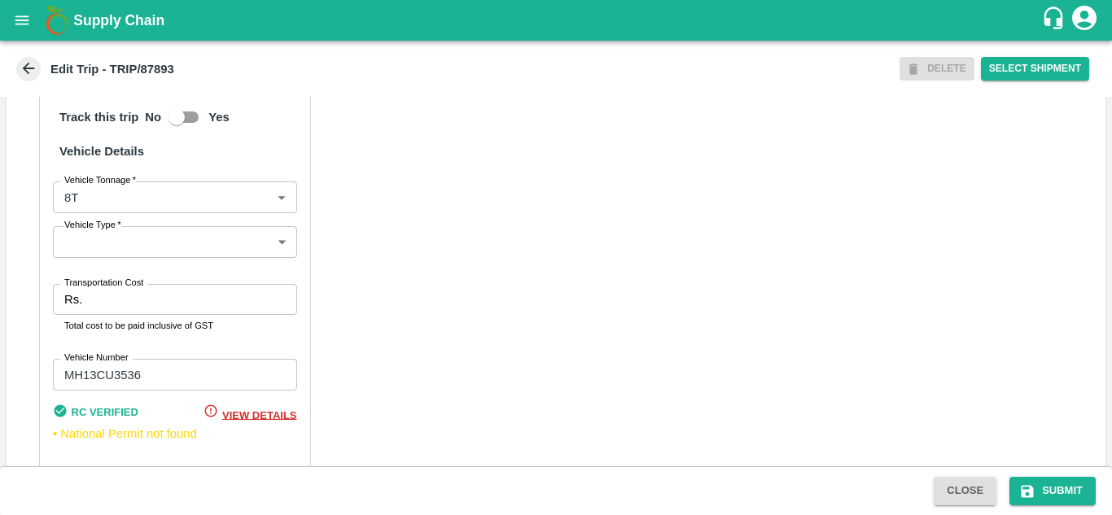
scroll to position [1182, 0]
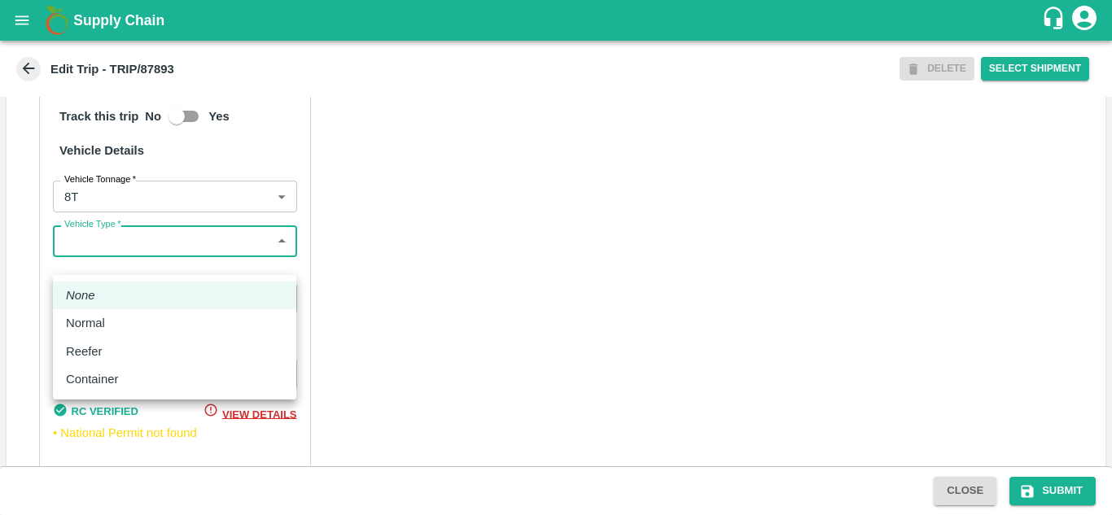
click at [102, 261] on body "Supply Chain Edit Trip - TRIP/87893 DELETE Select Shipment Trip Details Trip Ty…" at bounding box center [556, 257] width 1112 height 515
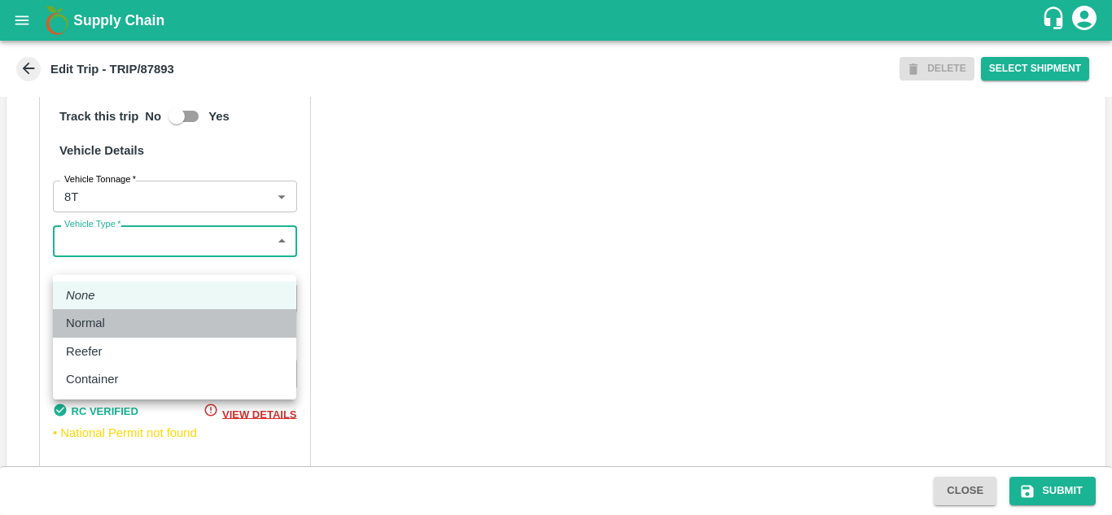
click at [94, 327] on p "Normal" at bounding box center [85, 323] width 39 height 18
type input "Normal"
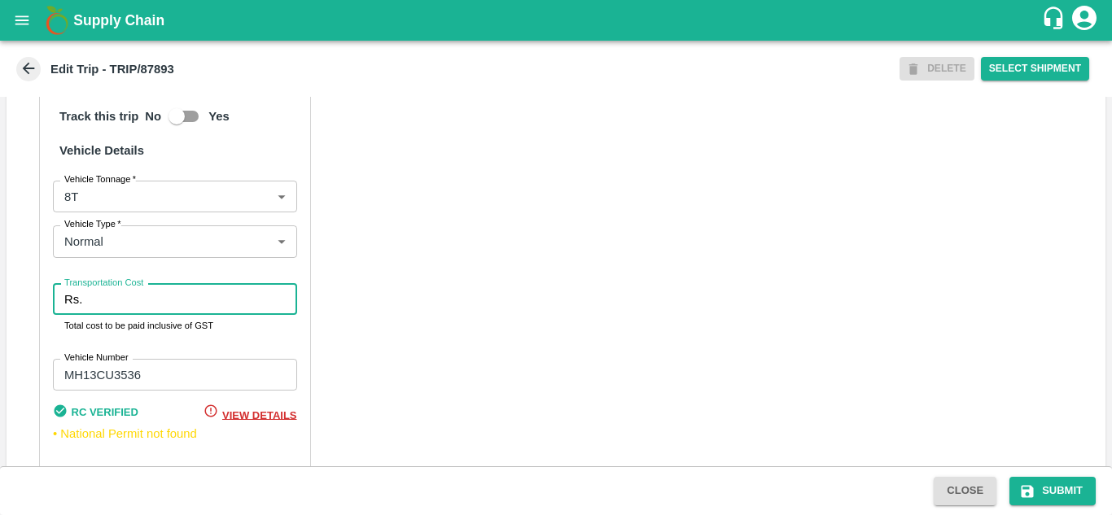
click at [119, 315] on input "Transportation Cost" at bounding box center [193, 299] width 208 height 31
type input "5000"
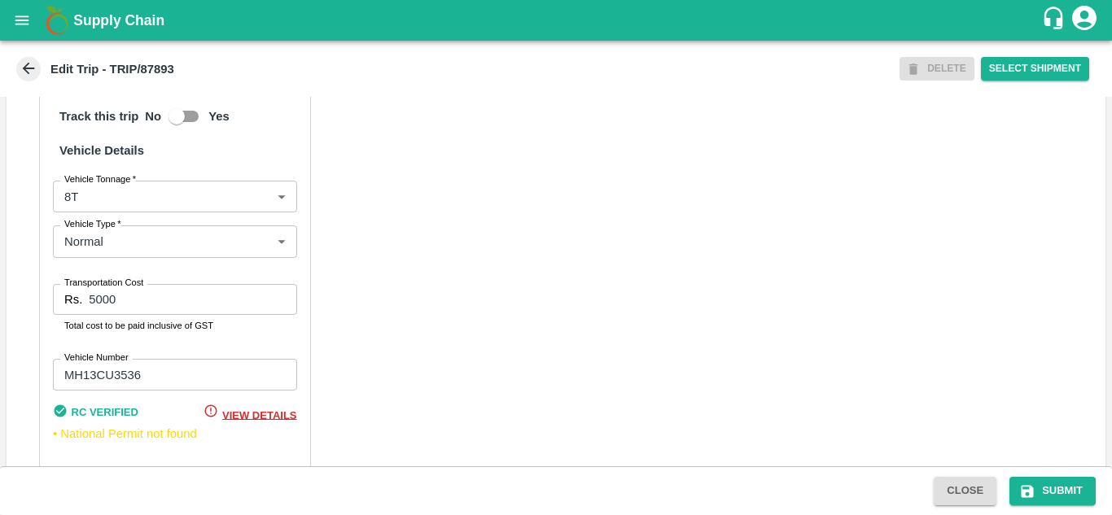
click at [489, 298] on div "Partner Details Partner   * Partner Add Transporter Driver 1 Details Driver Nam…" at bounding box center [556, 84] width 1099 height 835
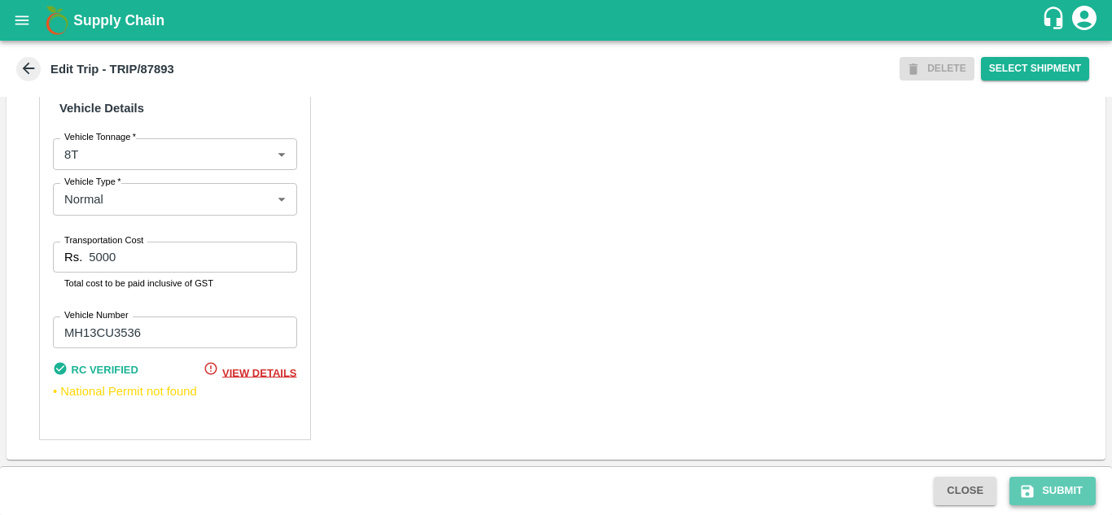
click at [1052, 487] on button "Submit" at bounding box center [1053, 491] width 86 height 28
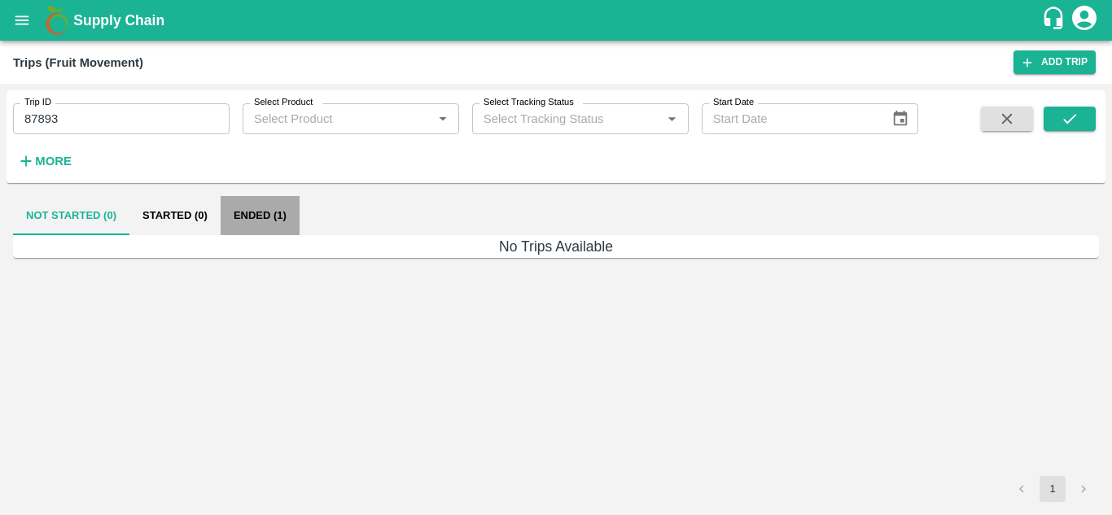
click at [256, 219] on button "Ended (1)" at bounding box center [260, 215] width 79 height 39
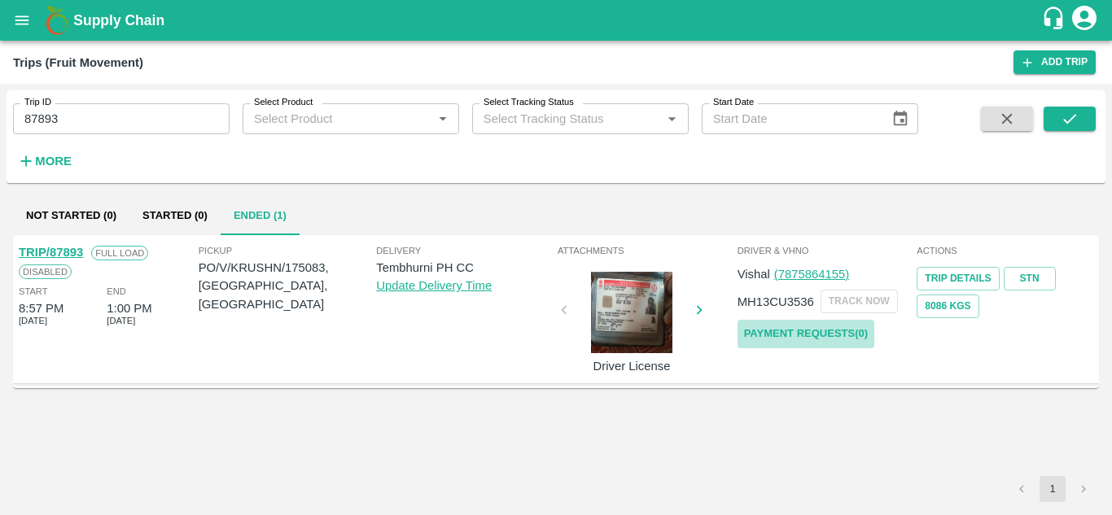
click at [785, 327] on link "Payment Requests( 0 )" at bounding box center [806, 334] width 137 height 28
click at [99, 138] on div "Trip ID 87893 Trip ID Select Product Select Product   * Select Tracking Status …" at bounding box center [459, 132] width 919 height 85
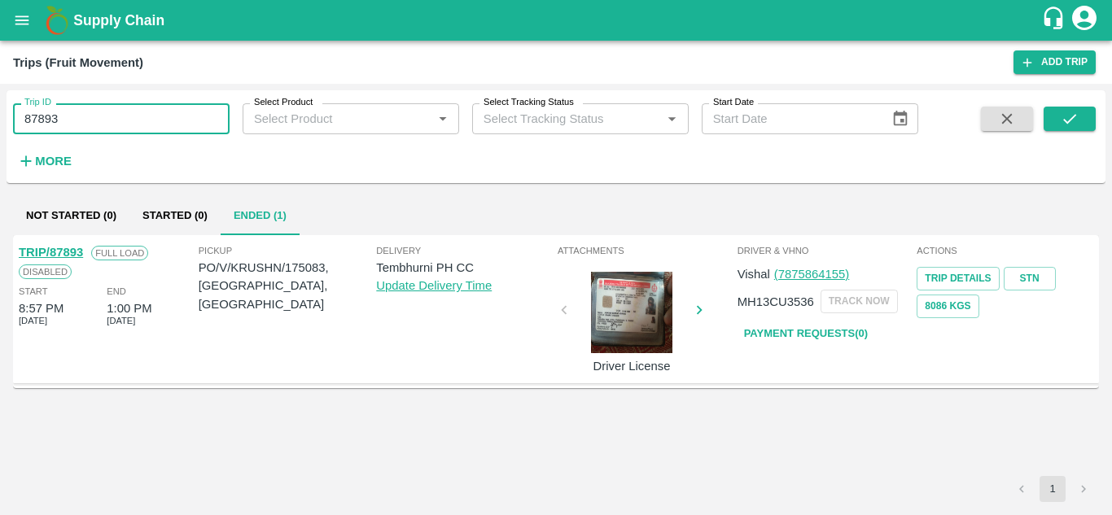
click at [64, 116] on input "87893" at bounding box center [121, 118] width 217 height 31
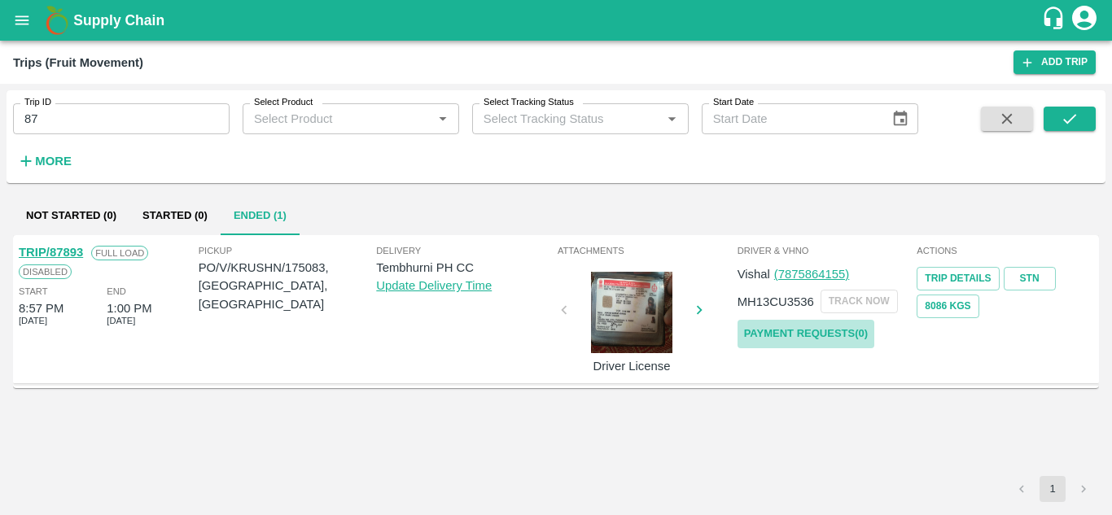
click at [822, 330] on link "Payment Requests( 0 )" at bounding box center [806, 334] width 137 height 28
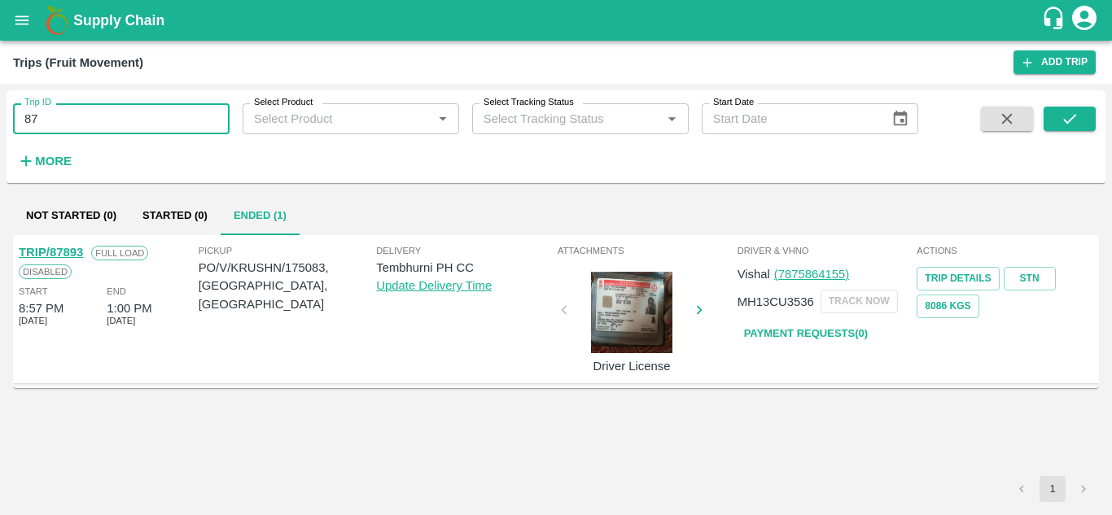
click at [65, 111] on input "87" at bounding box center [121, 118] width 217 height 31
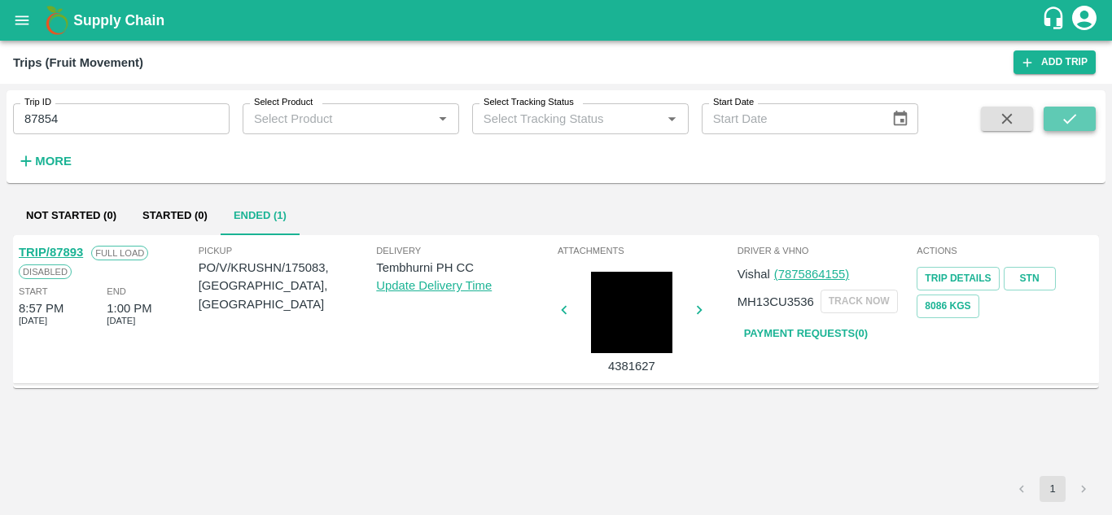
click at [1063, 125] on icon "submit" at bounding box center [1070, 119] width 18 height 18
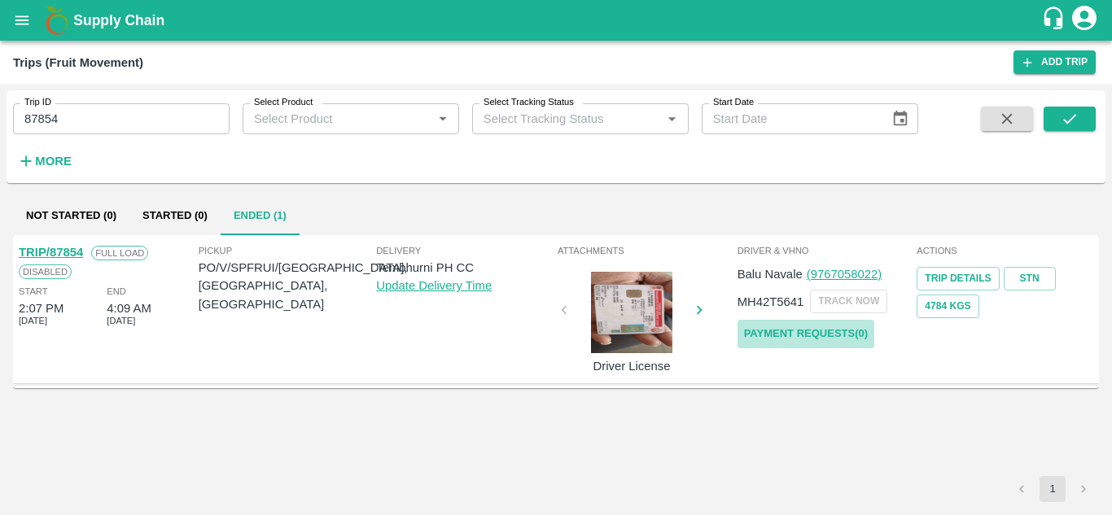
click at [772, 335] on link "Payment Requests( 0 )" at bounding box center [806, 334] width 137 height 28
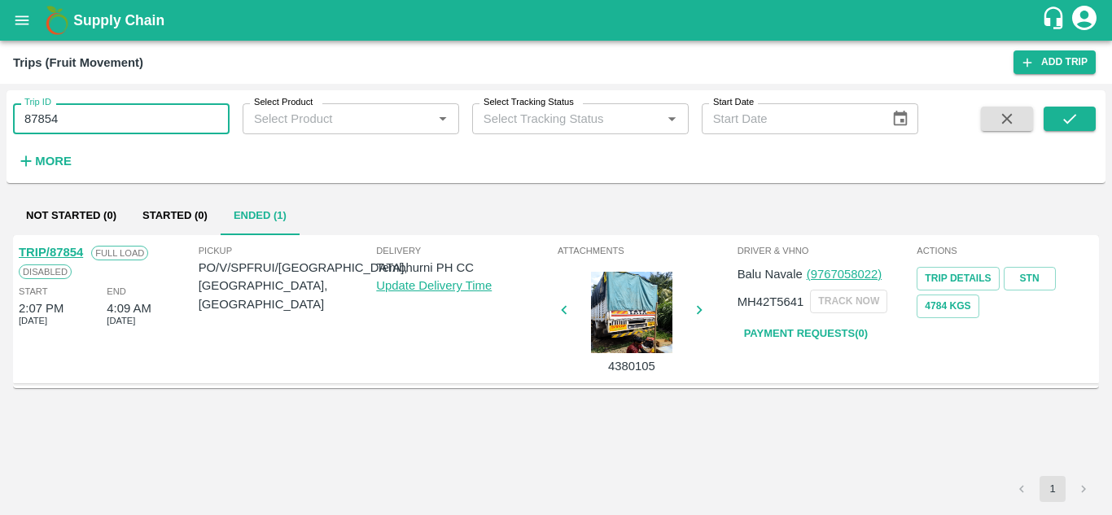
click at [100, 112] on input "87854" at bounding box center [121, 118] width 217 height 31
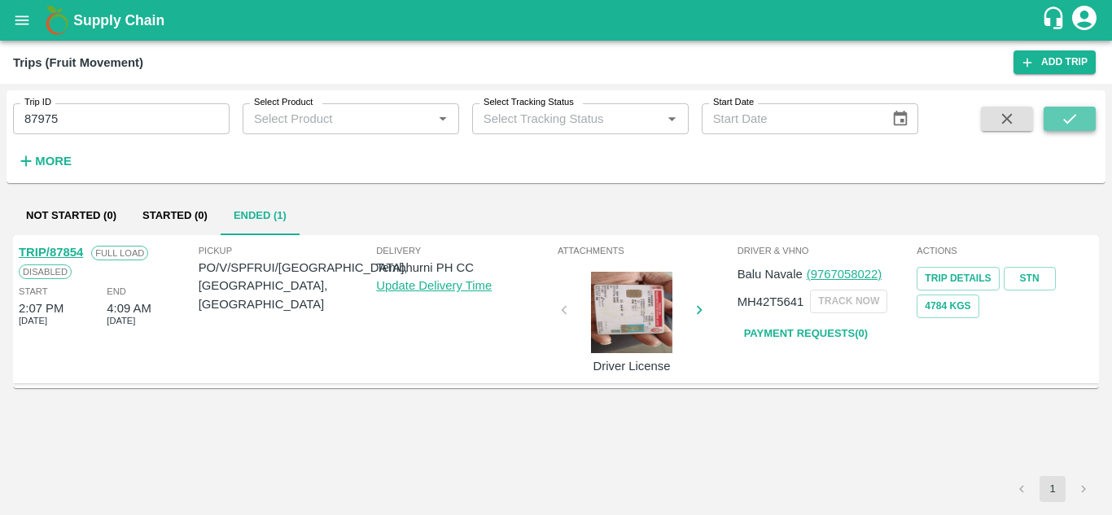
click at [1061, 121] on icon "submit" at bounding box center [1070, 119] width 18 height 18
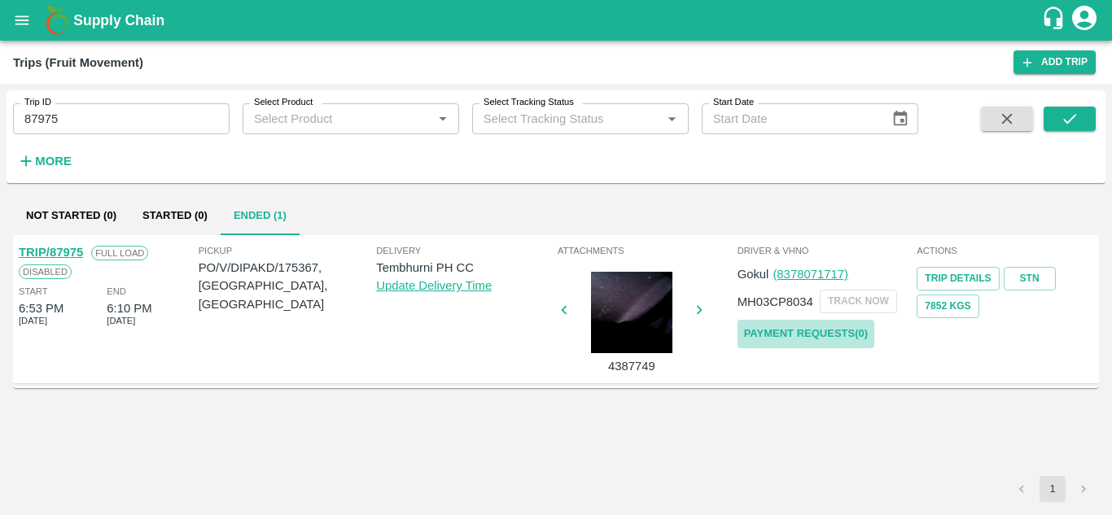
click at [798, 332] on link "Payment Requests( 0 )" at bounding box center [806, 334] width 137 height 28
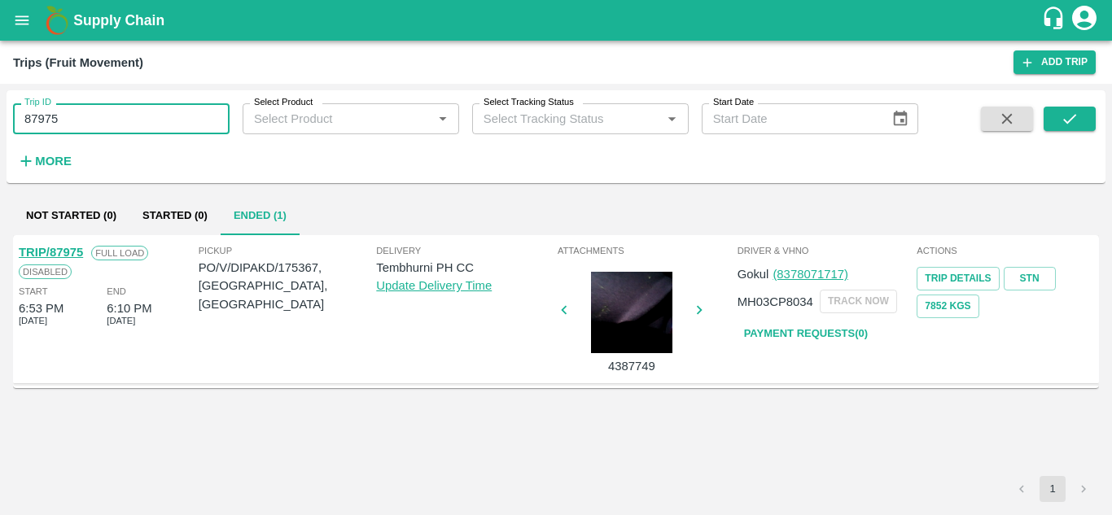
click at [86, 107] on input "87975" at bounding box center [121, 118] width 217 height 31
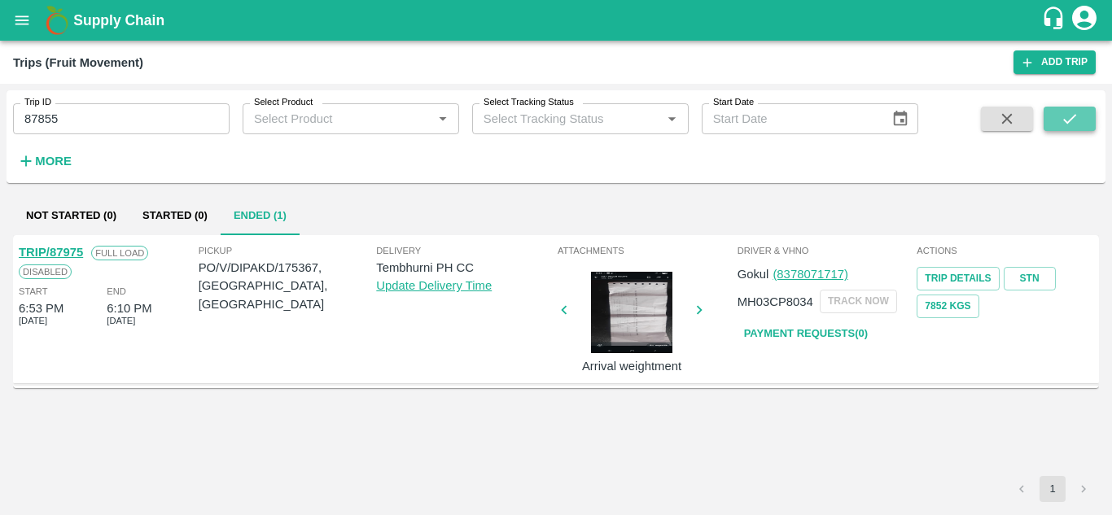
click at [1067, 121] on icon "submit" at bounding box center [1070, 119] width 18 height 18
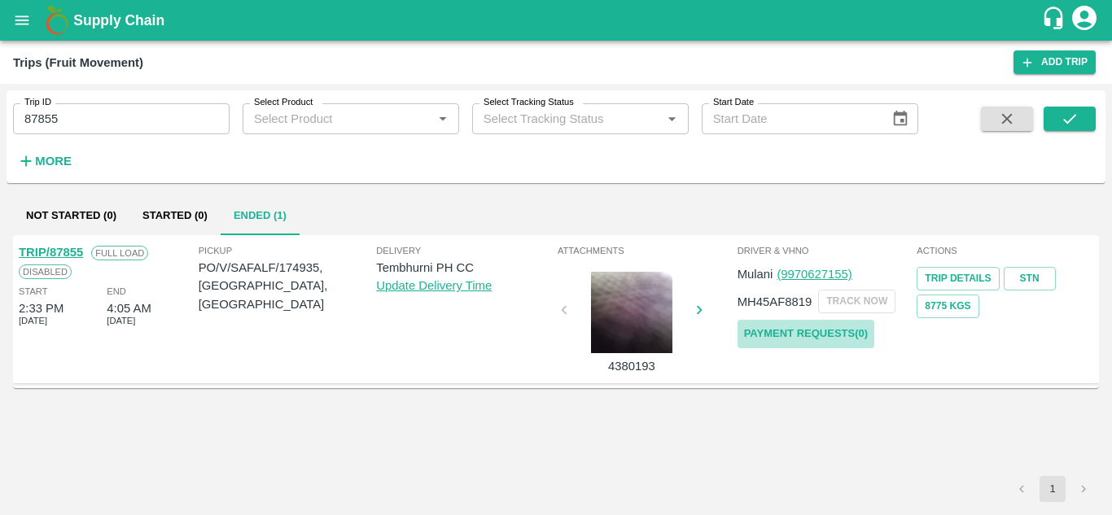
click at [780, 326] on link "Payment Requests( 0 )" at bounding box center [806, 334] width 137 height 28
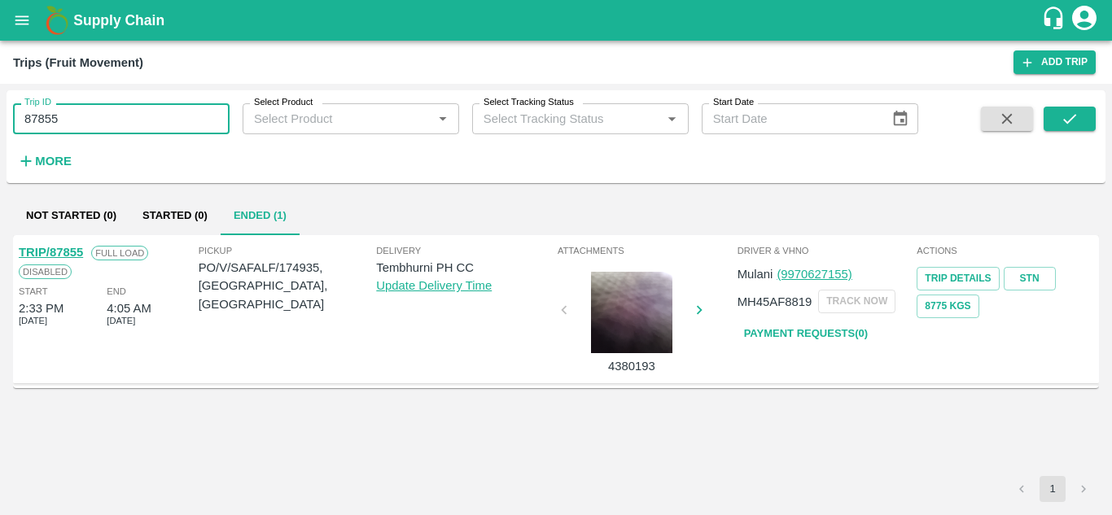
click at [59, 121] on input "87855" at bounding box center [121, 118] width 217 height 31
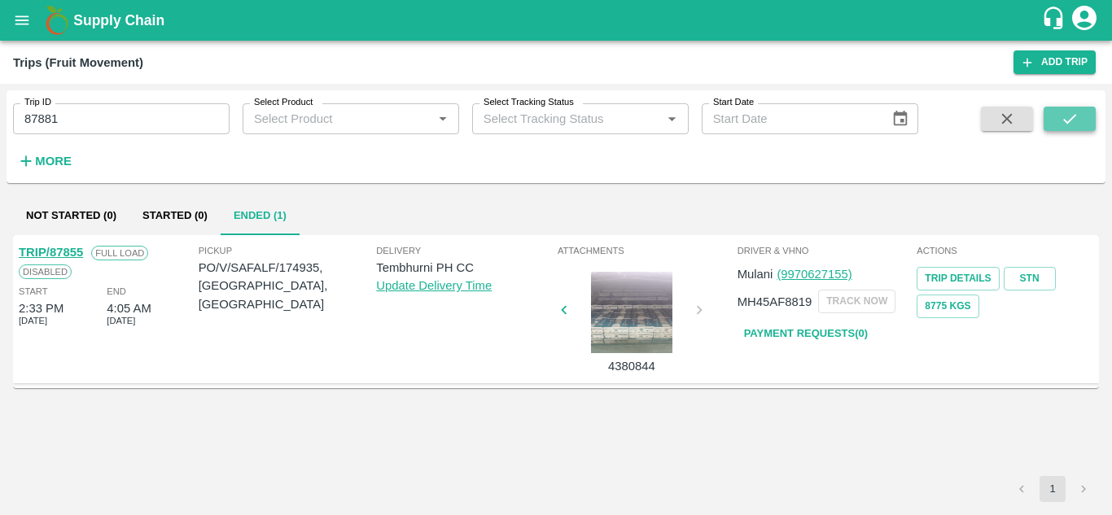
click at [1067, 112] on icon "submit" at bounding box center [1070, 119] width 18 height 18
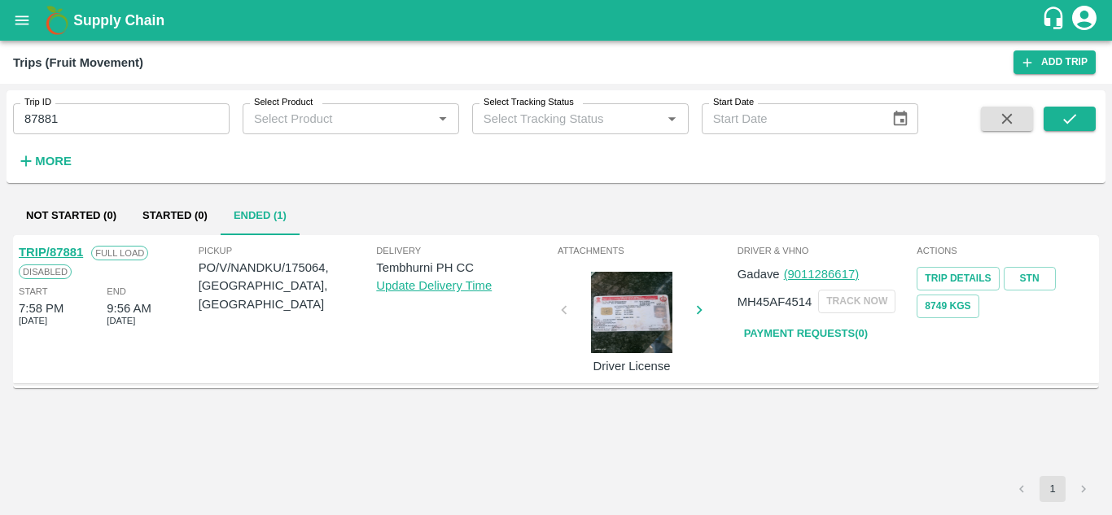
click at [793, 327] on link "Payment Requests( 0 )" at bounding box center [806, 334] width 137 height 28
click at [72, 106] on input "87881" at bounding box center [121, 118] width 217 height 31
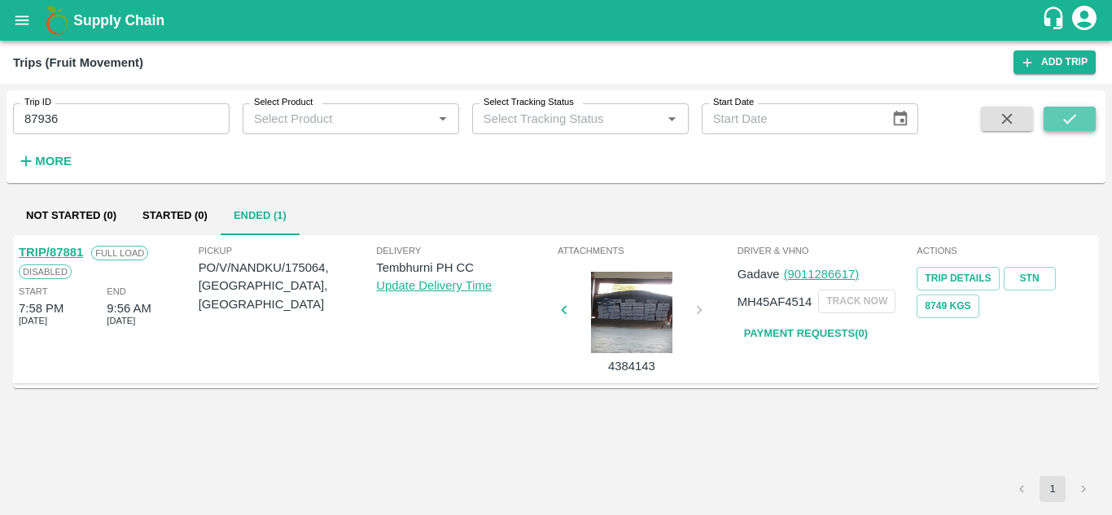
click at [1081, 122] on button "submit" at bounding box center [1070, 119] width 52 height 24
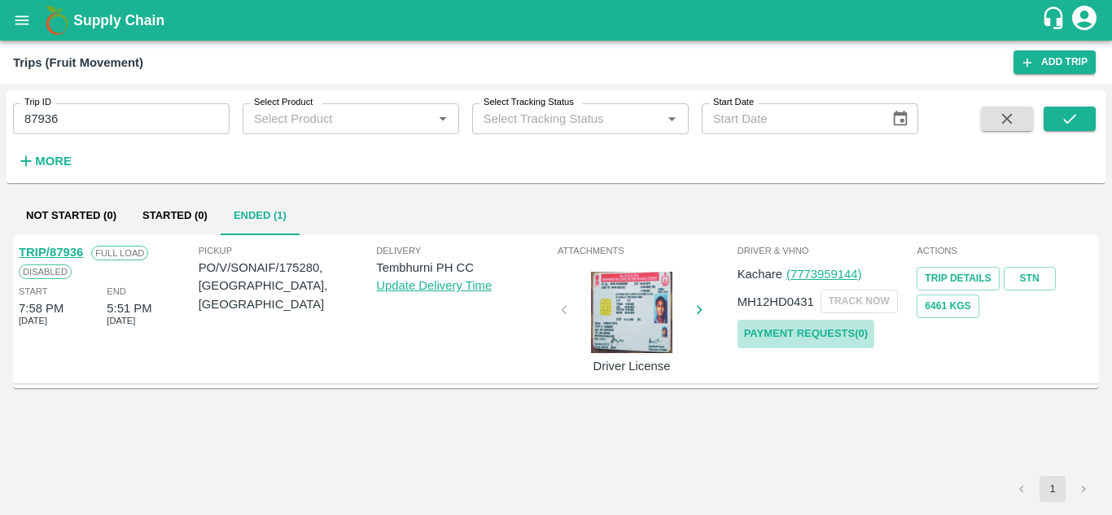
click at [831, 330] on link "Payment Requests( 0 )" at bounding box center [806, 334] width 137 height 28
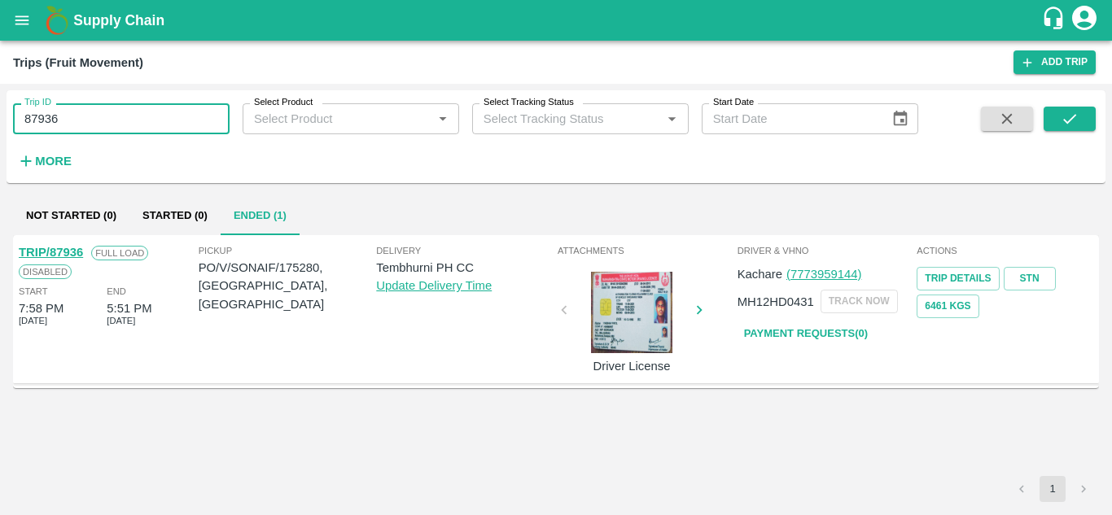
click at [85, 125] on input "87936" at bounding box center [121, 118] width 217 height 31
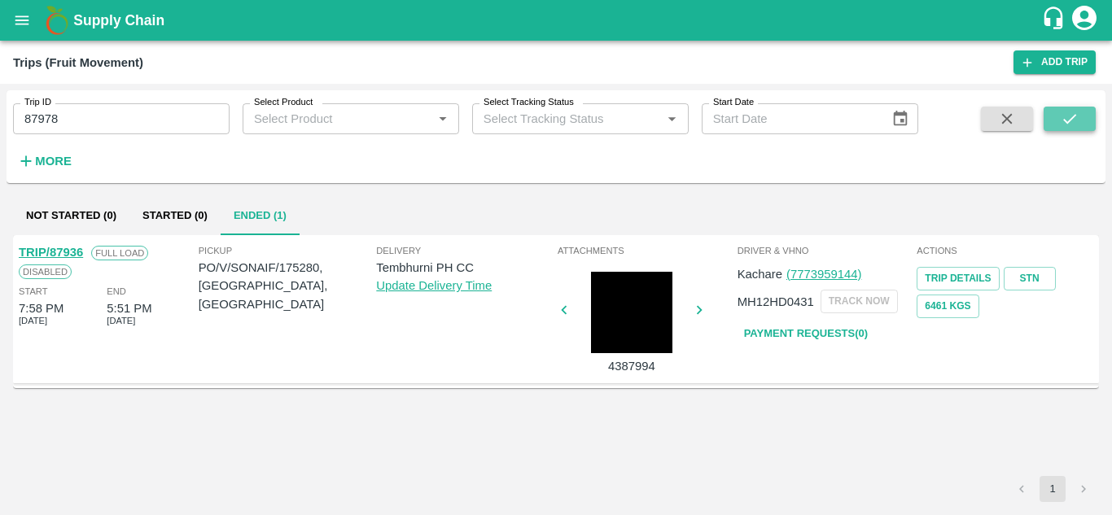
click at [1072, 116] on icon "submit" at bounding box center [1070, 119] width 18 height 18
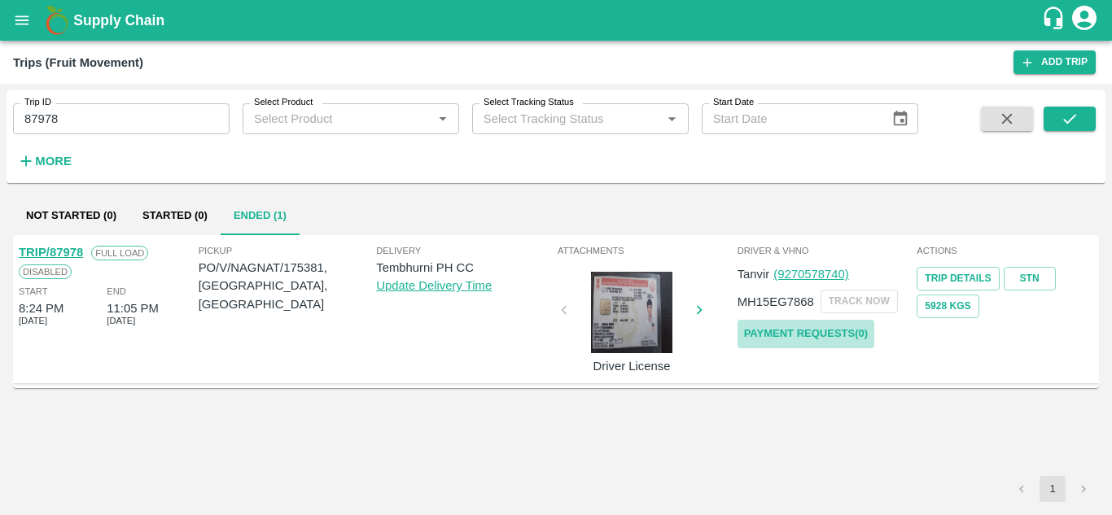
click at [804, 327] on link "Payment Requests( 0 )" at bounding box center [806, 334] width 137 height 28
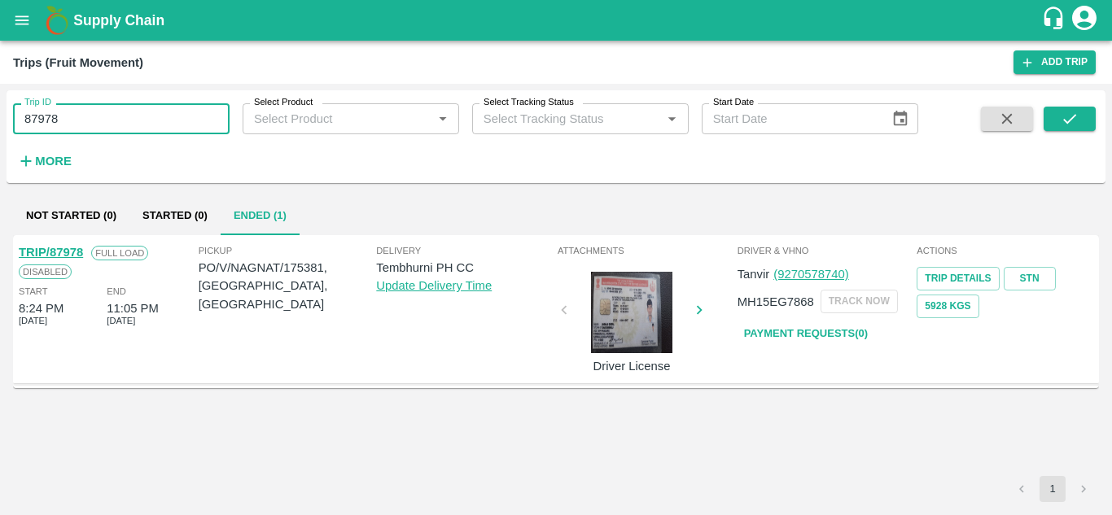
click at [89, 129] on input "87978" at bounding box center [121, 118] width 217 height 31
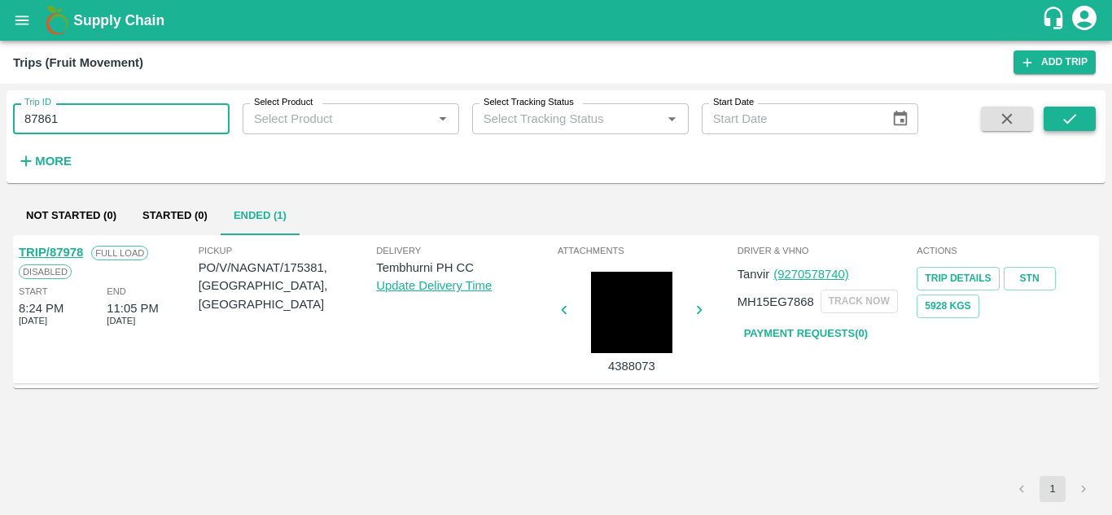
click at [1066, 118] on icon "submit" at bounding box center [1070, 119] width 18 height 18
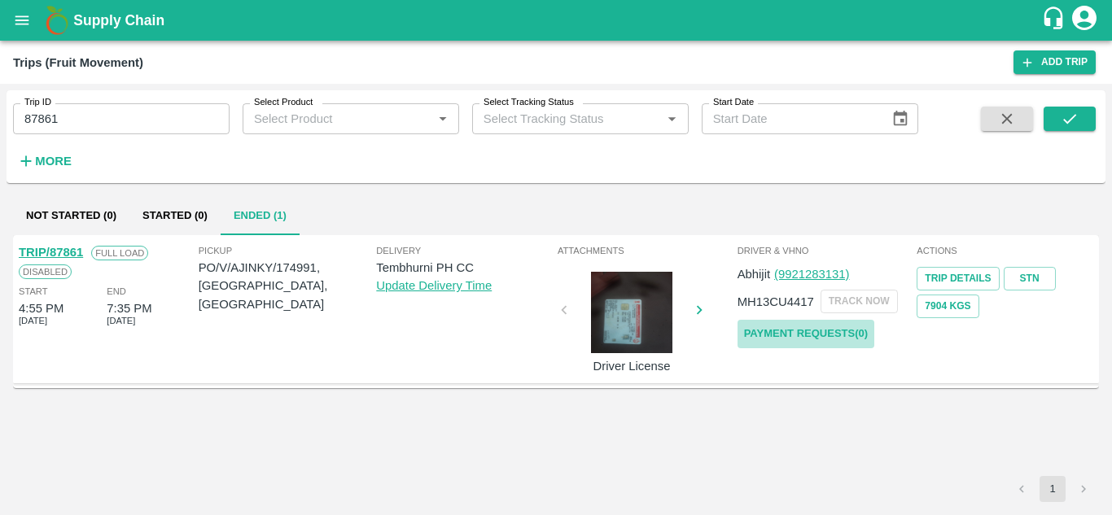
click at [788, 330] on link "Payment Requests( 0 )" at bounding box center [806, 334] width 137 height 28
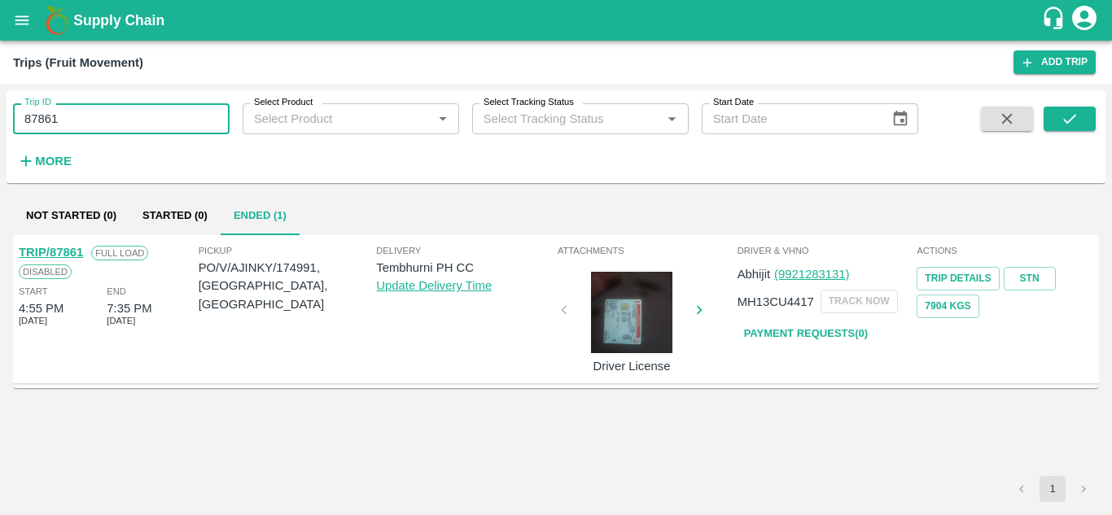
click at [81, 120] on input "87861" at bounding box center [121, 118] width 217 height 31
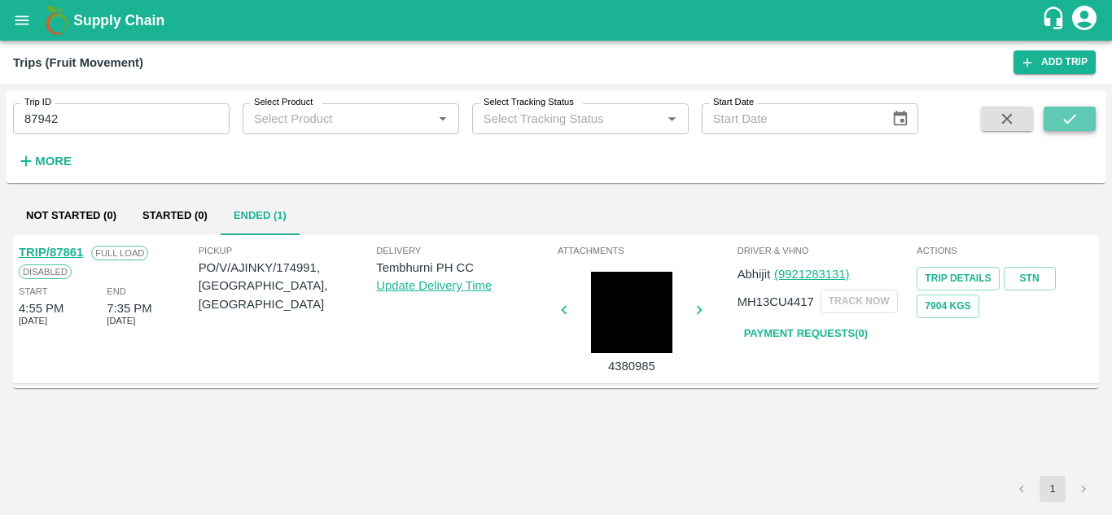
click at [1077, 121] on icon "submit" at bounding box center [1070, 119] width 18 height 18
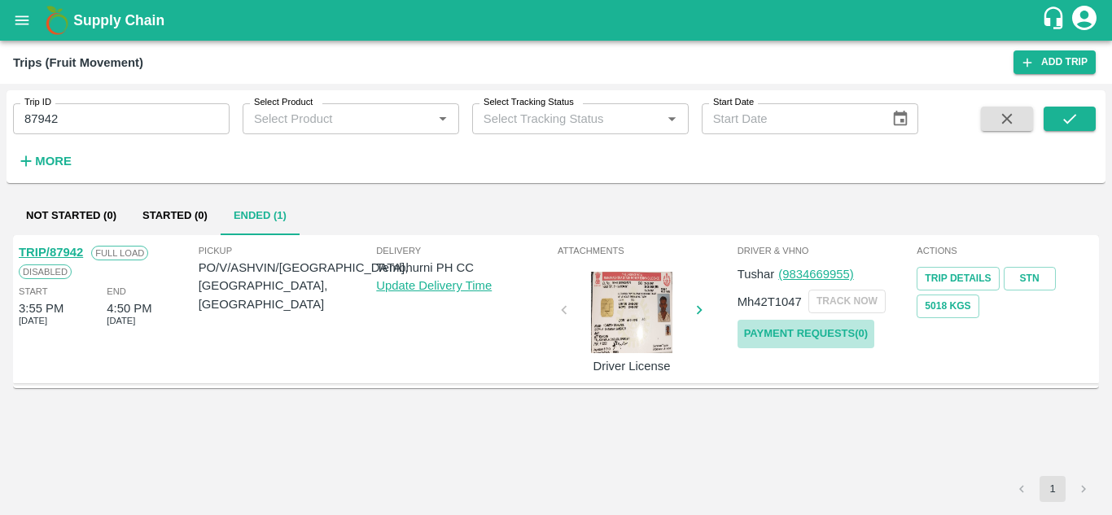
click at [837, 338] on link "Payment Requests( 0 )" at bounding box center [806, 334] width 137 height 28
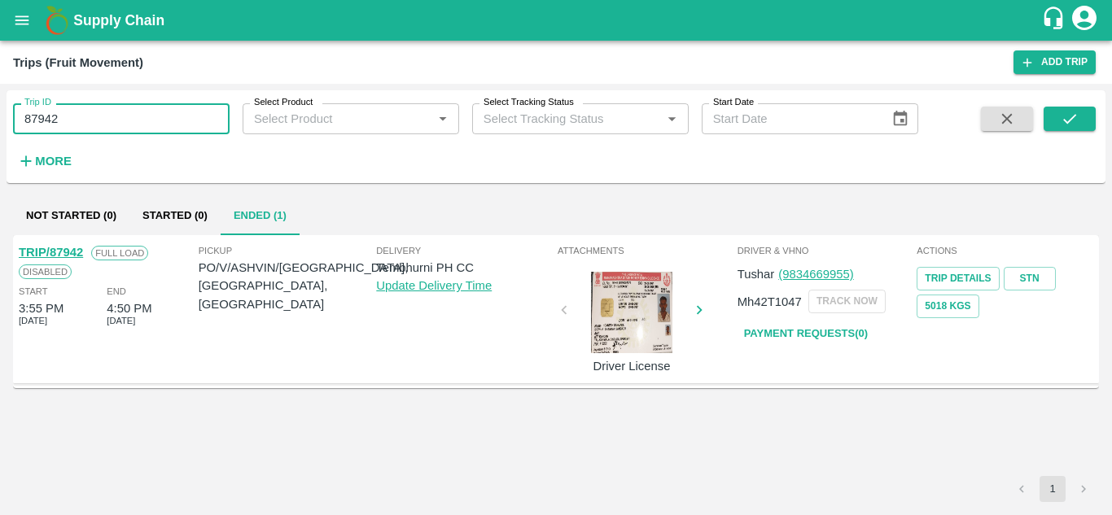
click at [92, 104] on input "87942" at bounding box center [121, 118] width 217 height 31
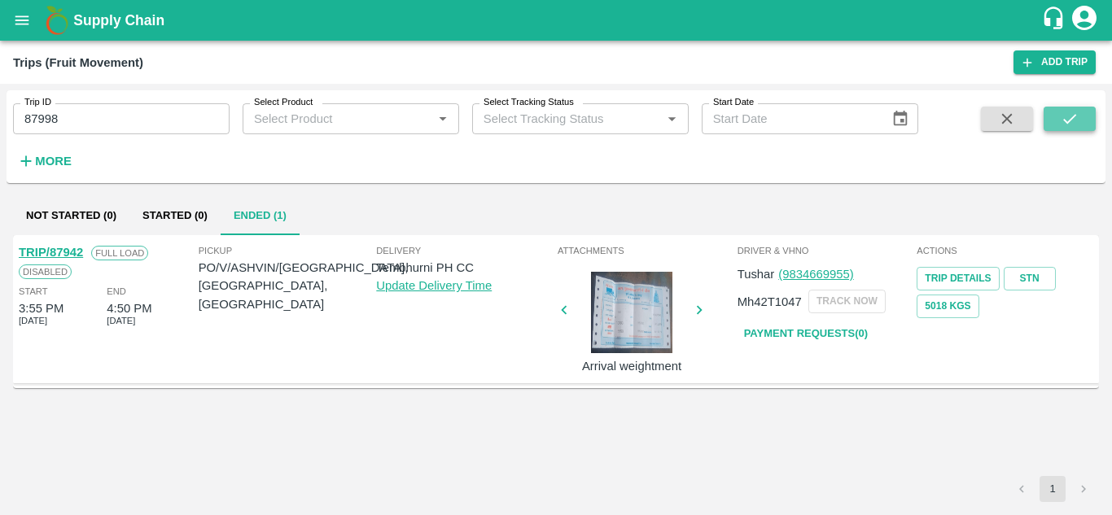
click at [1070, 124] on icon "submit" at bounding box center [1070, 119] width 18 height 18
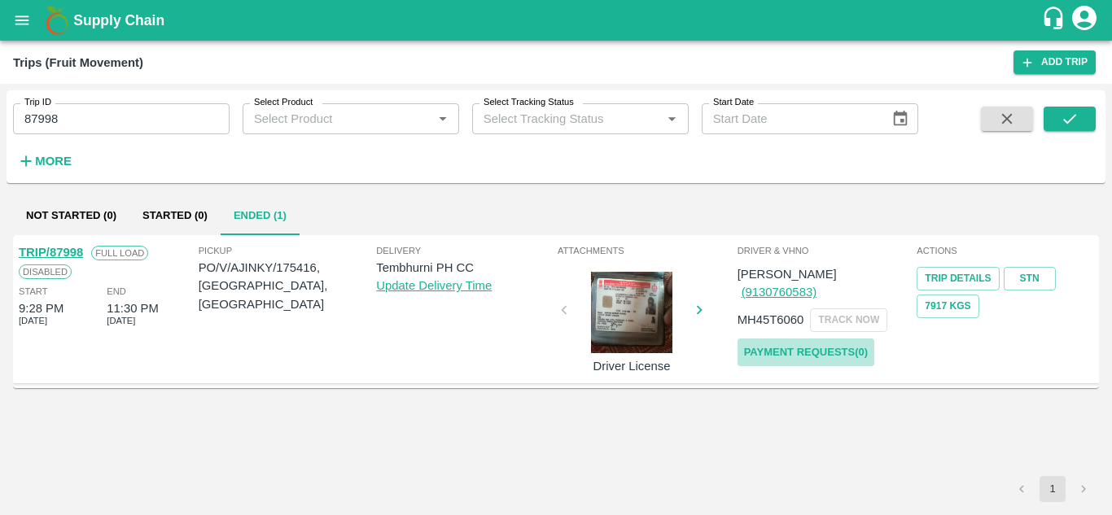
click at [812, 339] on link "Payment Requests( 0 )" at bounding box center [806, 353] width 137 height 28
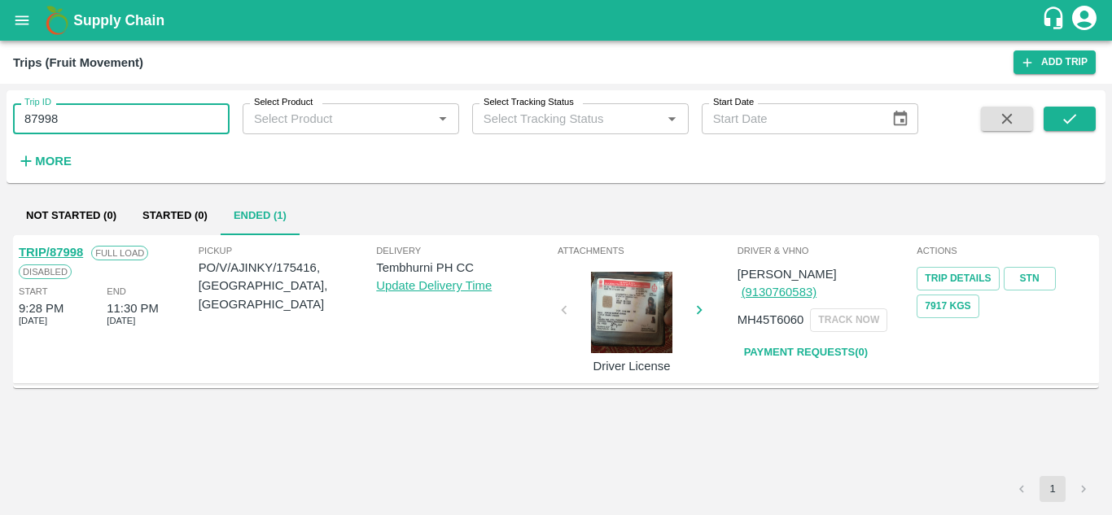
click at [75, 122] on input "87998" at bounding box center [121, 118] width 217 height 31
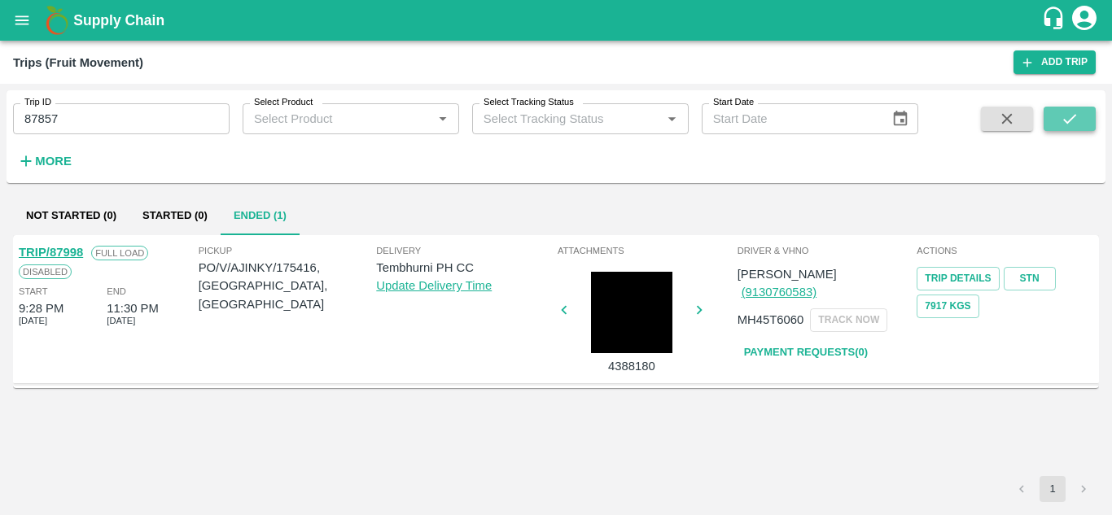
click at [1081, 116] on button "submit" at bounding box center [1070, 119] width 52 height 24
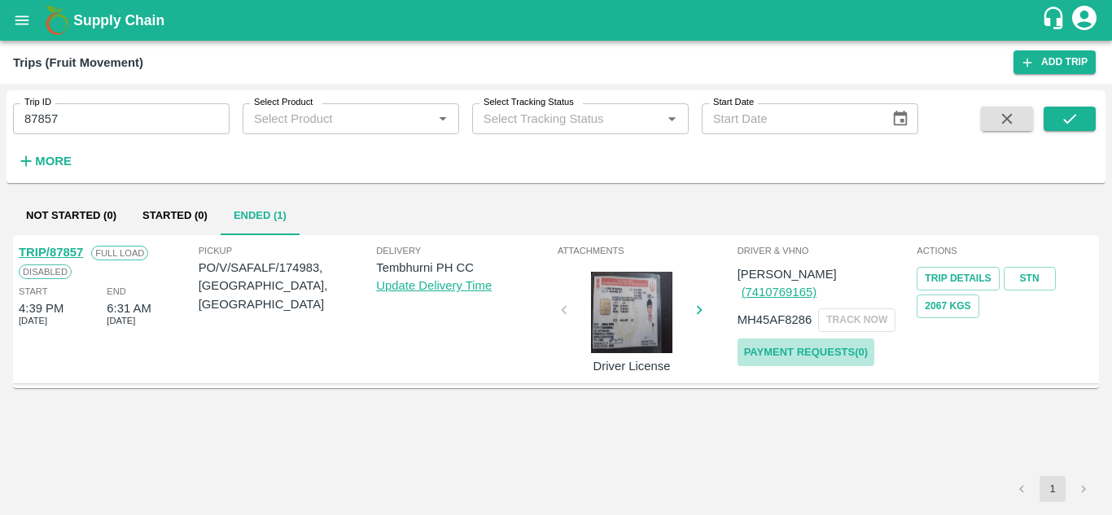
click at [810, 339] on link "Payment Requests( 0 )" at bounding box center [806, 353] width 137 height 28
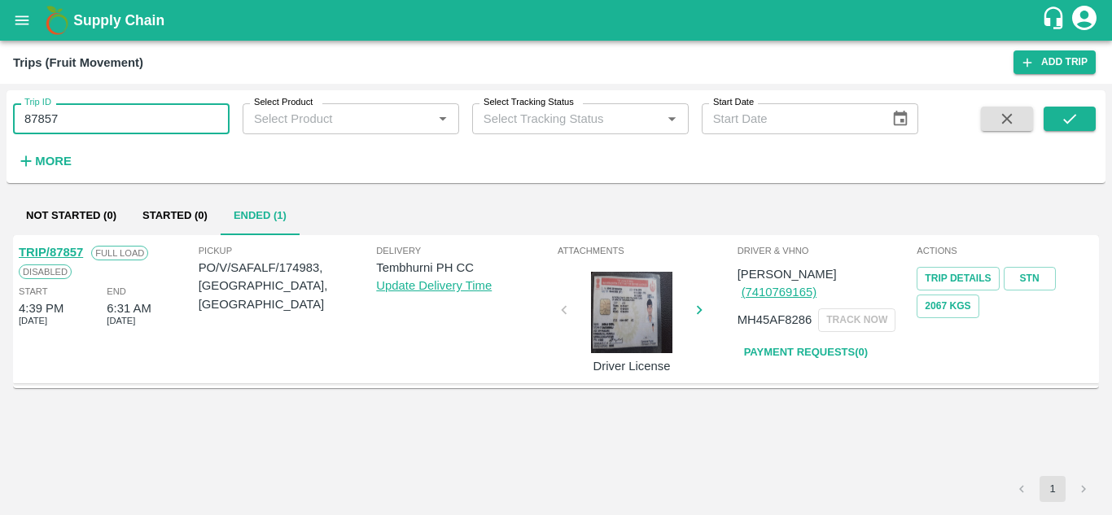
click at [79, 116] on input "87857" at bounding box center [121, 118] width 217 height 31
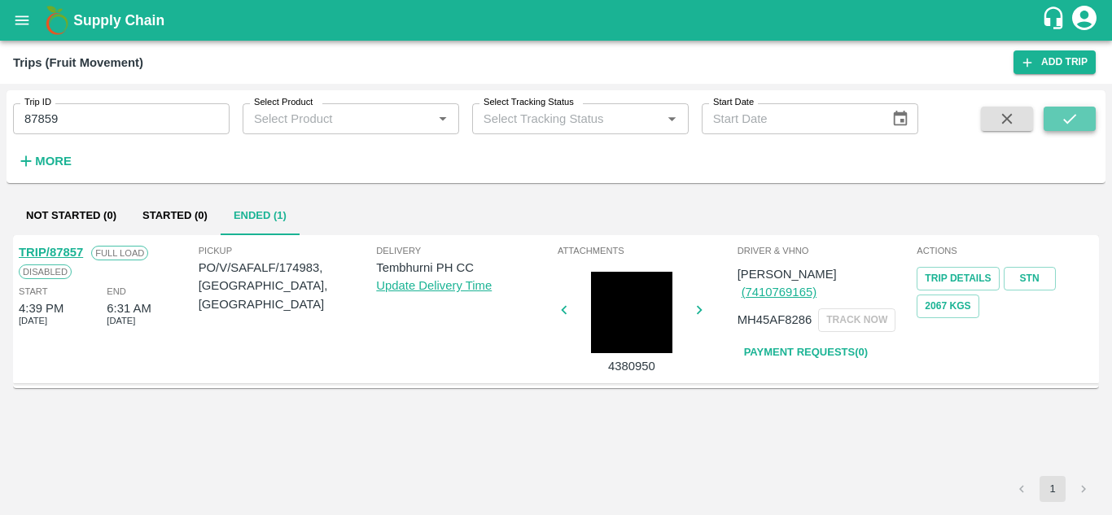
click at [1071, 129] on button "submit" at bounding box center [1070, 119] width 52 height 24
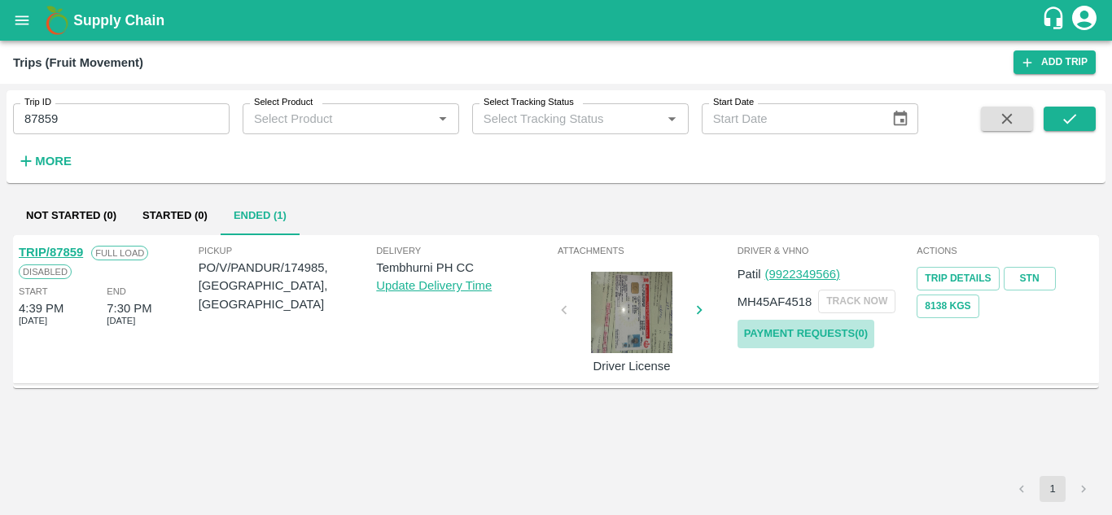
click at [822, 341] on link "Payment Requests( 0 )" at bounding box center [806, 334] width 137 height 28
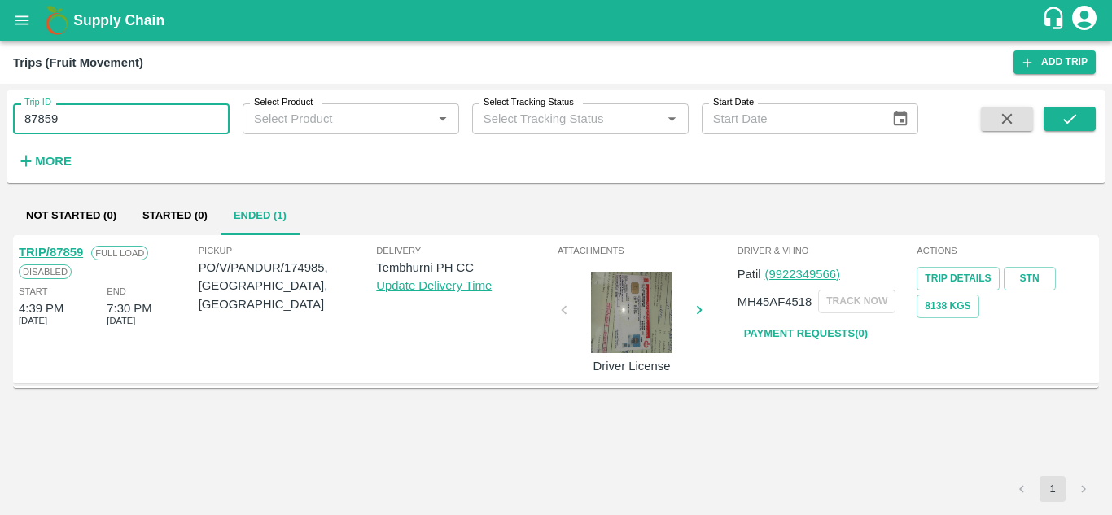
click at [78, 121] on input "87859" at bounding box center [121, 118] width 217 height 31
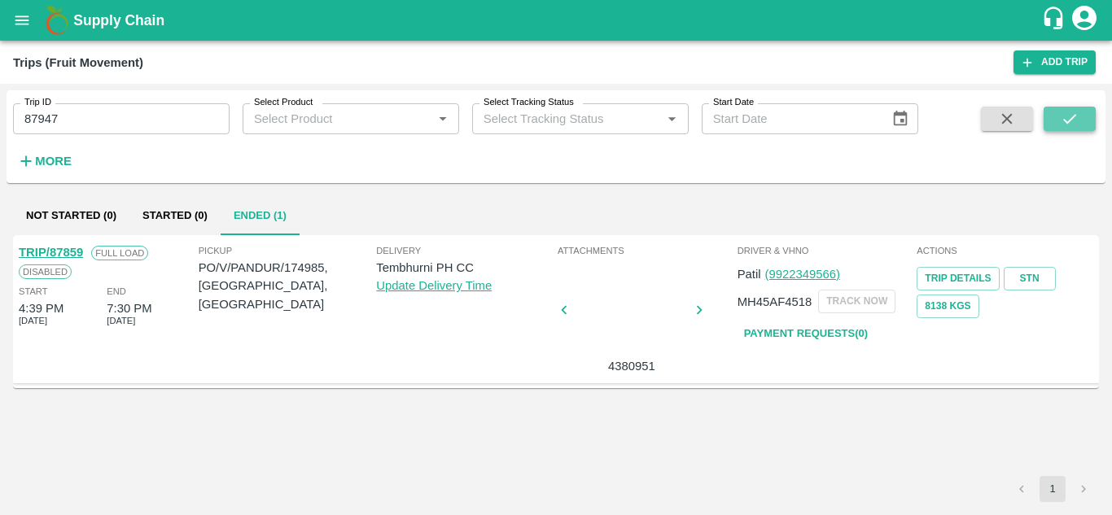
click at [1061, 129] on button "submit" at bounding box center [1070, 119] width 52 height 24
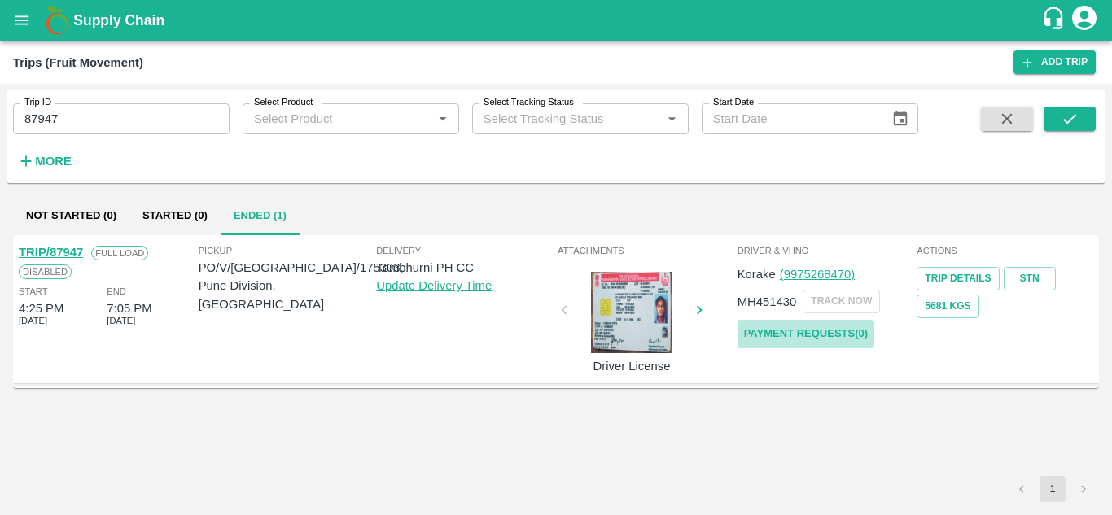
click at [795, 332] on link "Payment Requests( 0 )" at bounding box center [806, 334] width 137 height 28
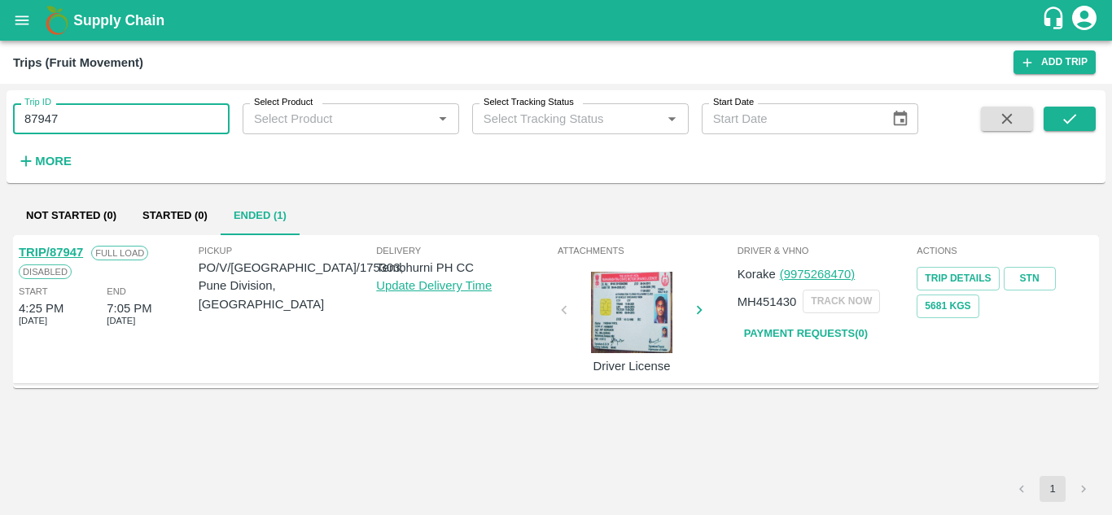
click at [96, 113] on input "87947" at bounding box center [121, 118] width 217 height 31
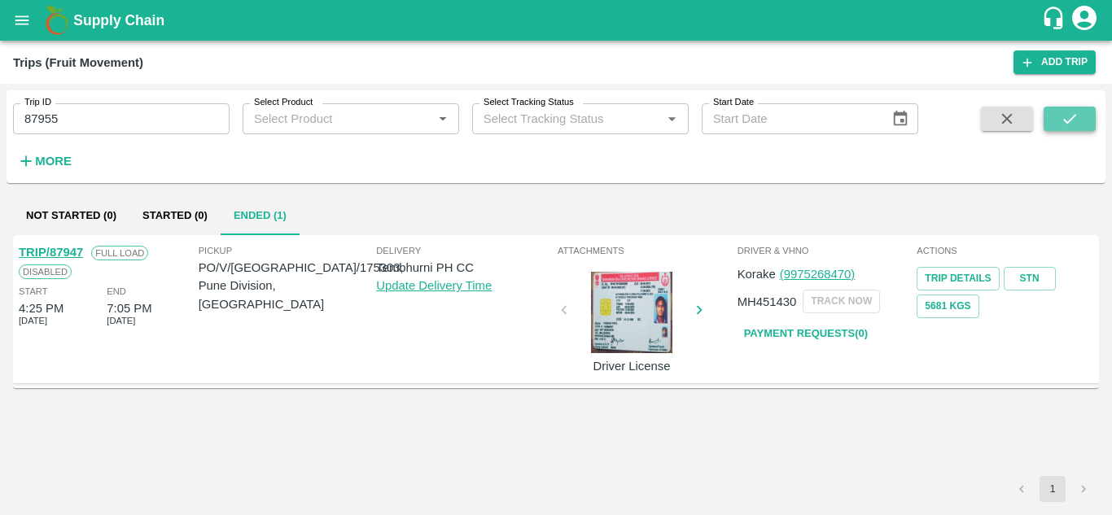
click at [1075, 116] on icon "submit" at bounding box center [1069, 119] width 13 height 10
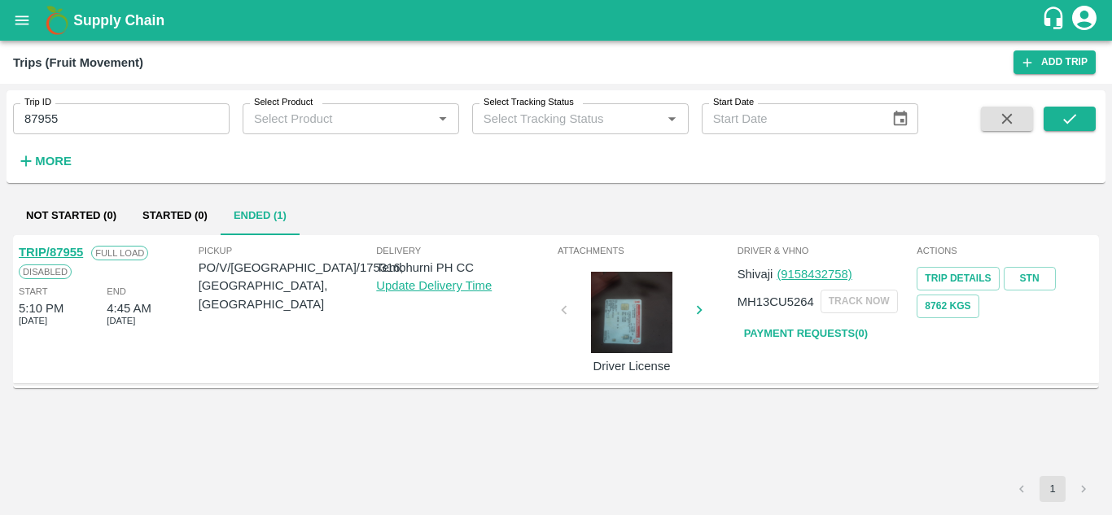
click at [809, 323] on link "Payment Requests( 0 )" at bounding box center [806, 334] width 137 height 28
click at [104, 130] on input "87955" at bounding box center [121, 118] width 217 height 31
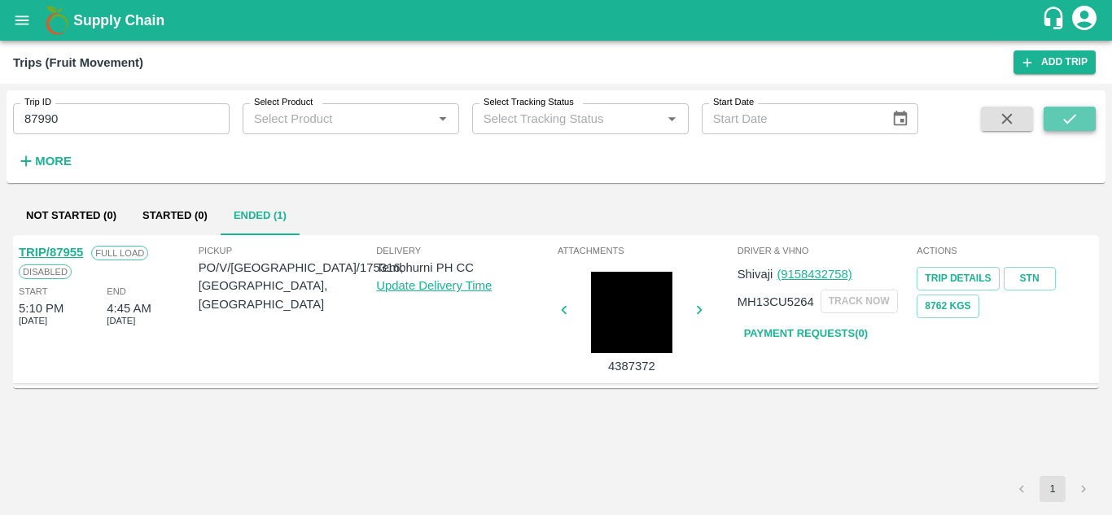
click at [1062, 109] on button "submit" at bounding box center [1070, 119] width 52 height 24
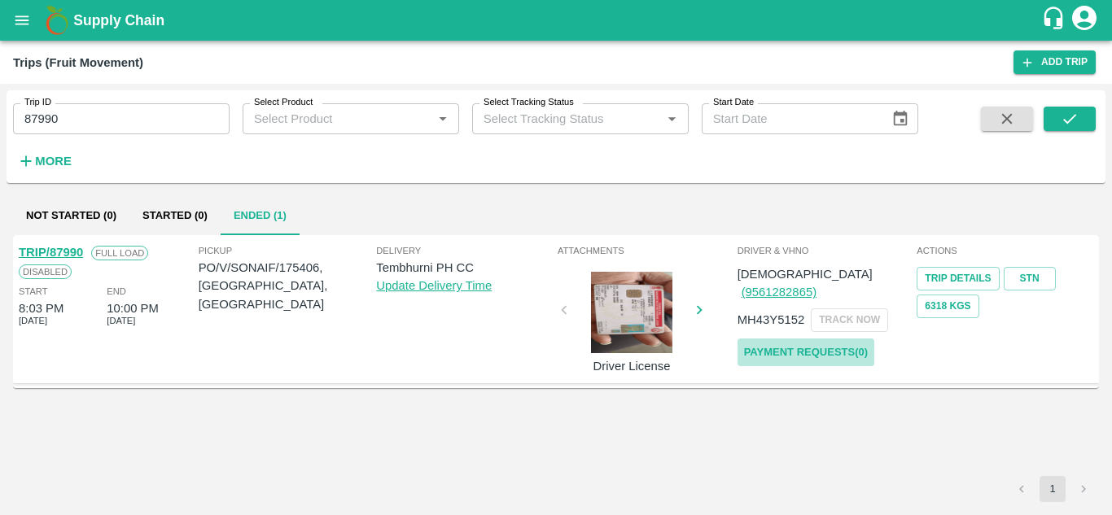
click at [835, 339] on link "Payment Requests( 0 )" at bounding box center [806, 353] width 137 height 28
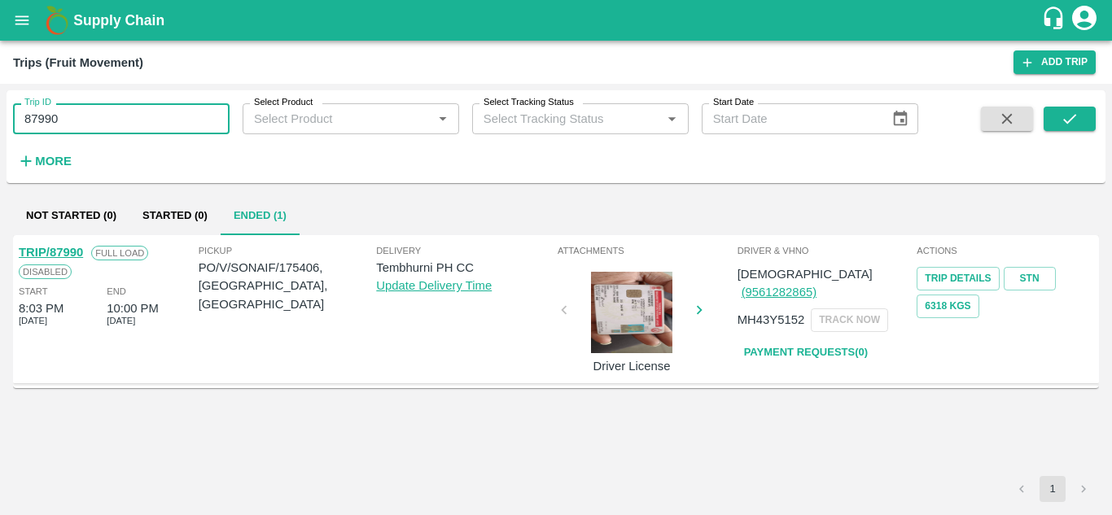
click at [81, 108] on input "87990" at bounding box center [121, 118] width 217 height 31
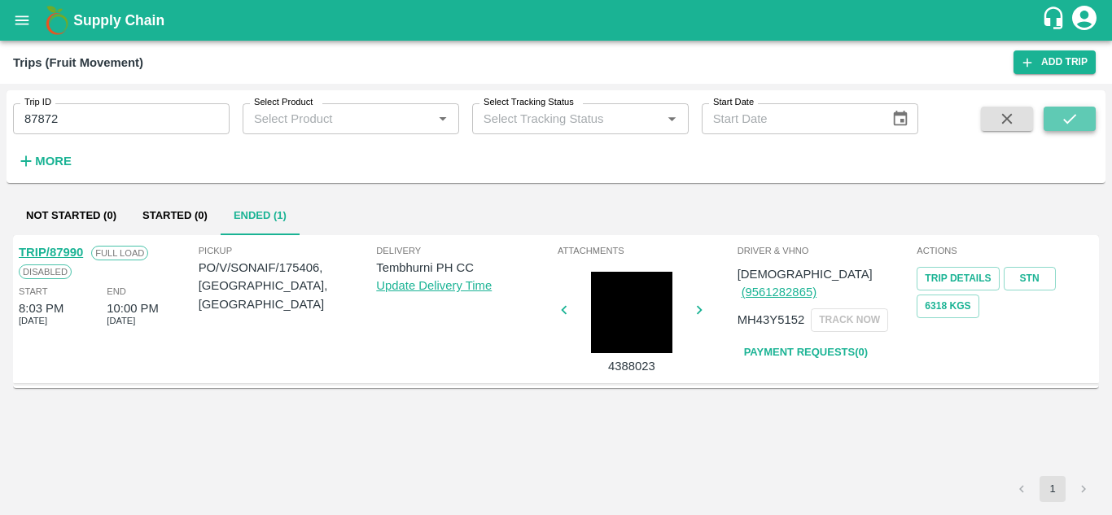
click at [1073, 113] on icon "submit" at bounding box center [1070, 119] width 18 height 18
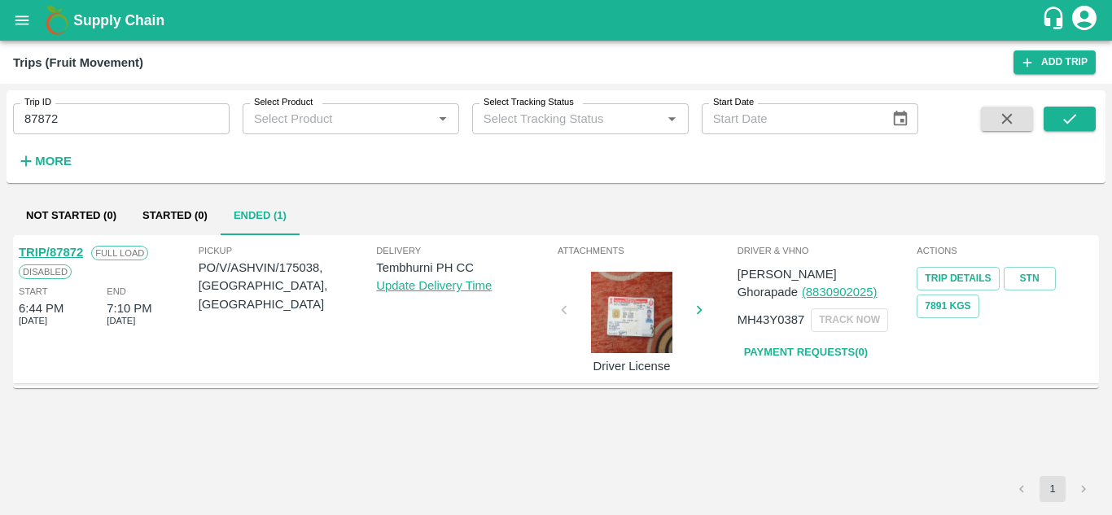
click at [823, 352] on link "Payment Requests( 0 )" at bounding box center [806, 353] width 137 height 28
click at [80, 119] on input "87872" at bounding box center [121, 118] width 217 height 31
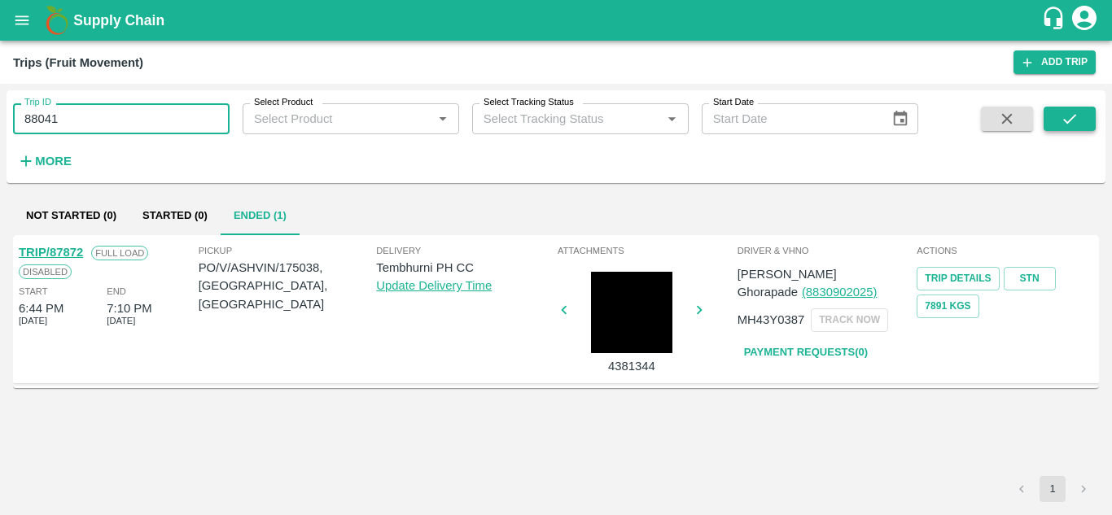
click at [1072, 120] on icon "submit" at bounding box center [1070, 119] width 18 height 18
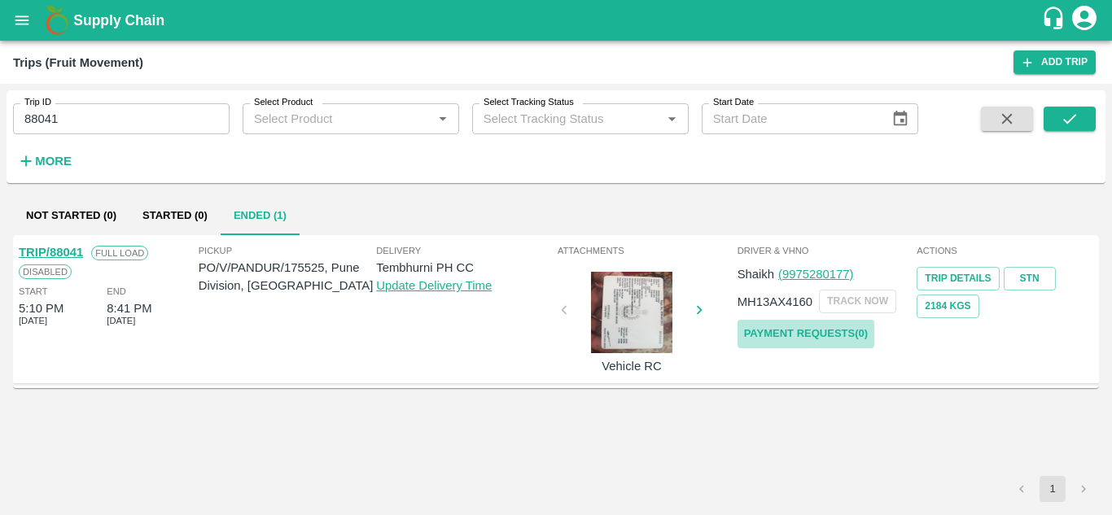
click at [822, 332] on link "Payment Requests( 0 )" at bounding box center [806, 334] width 137 height 28
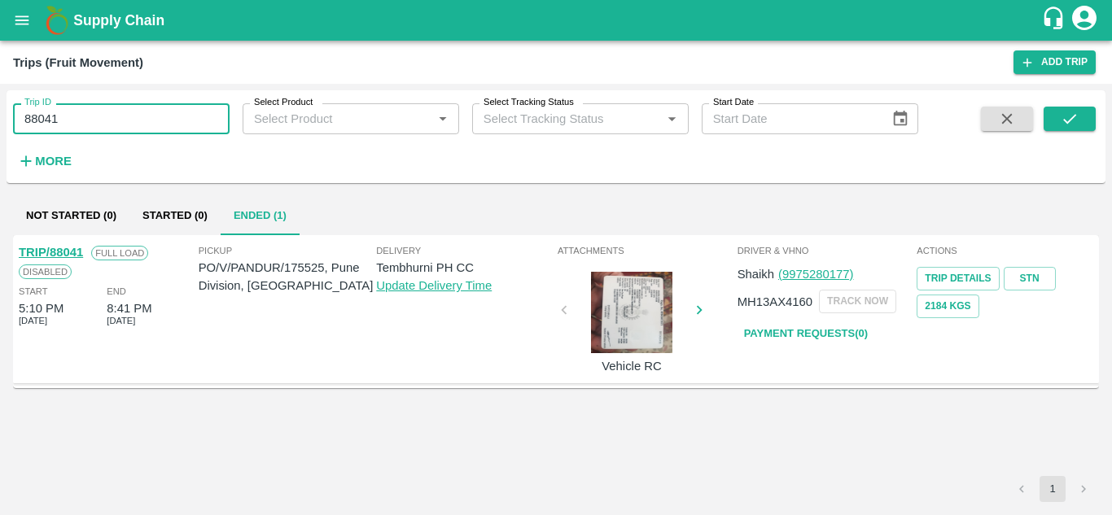
click at [96, 120] on input "88041" at bounding box center [121, 118] width 217 height 31
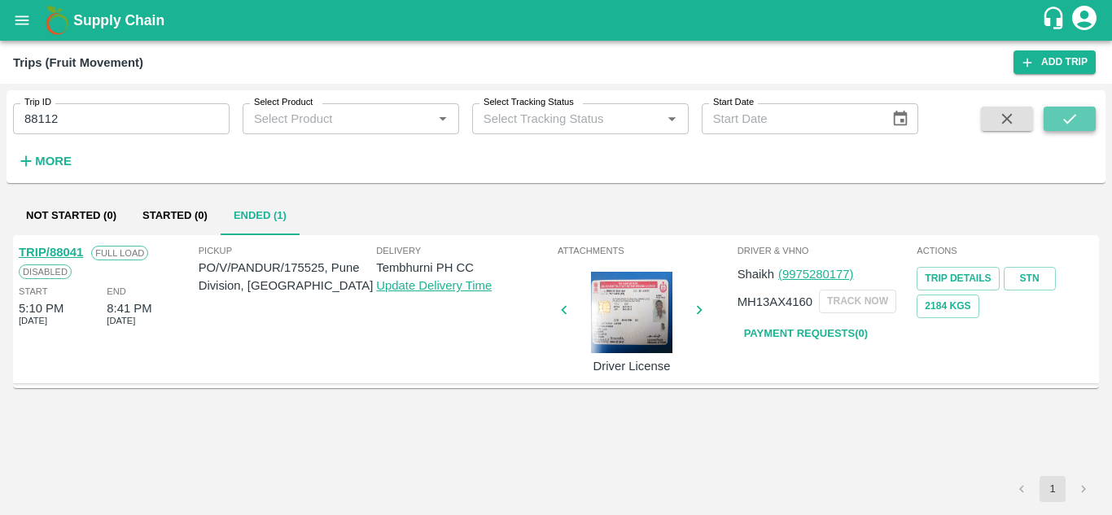
click at [1067, 120] on icon "submit" at bounding box center [1070, 119] width 18 height 18
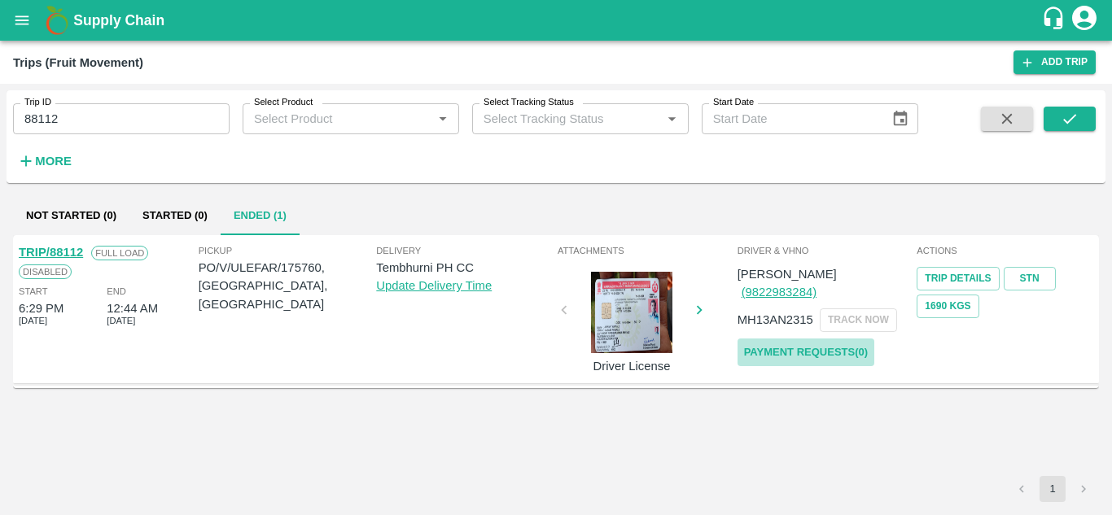
click at [806, 339] on link "Payment Requests( 0 )" at bounding box center [806, 353] width 137 height 28
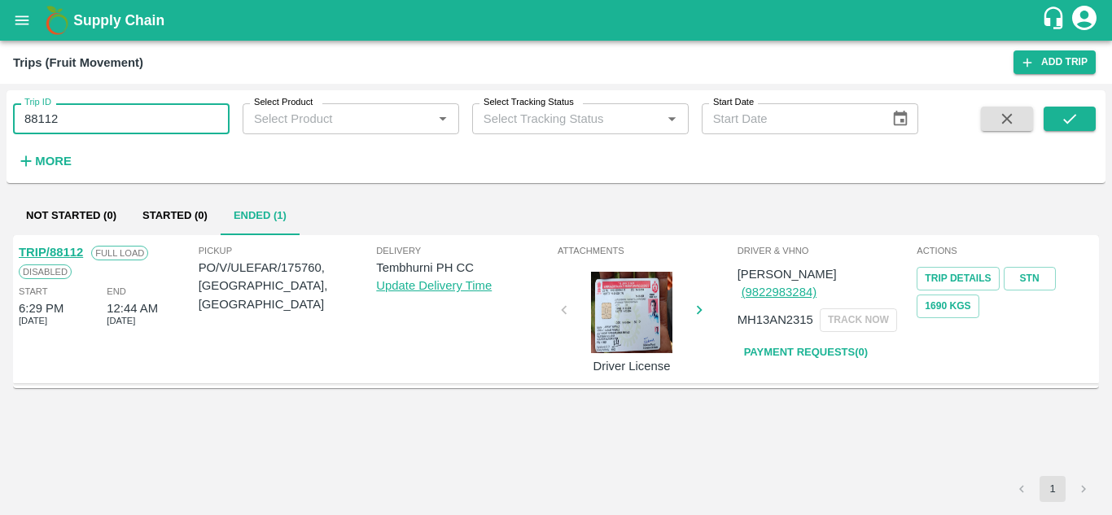
click at [92, 112] on input "88112" at bounding box center [121, 118] width 217 height 31
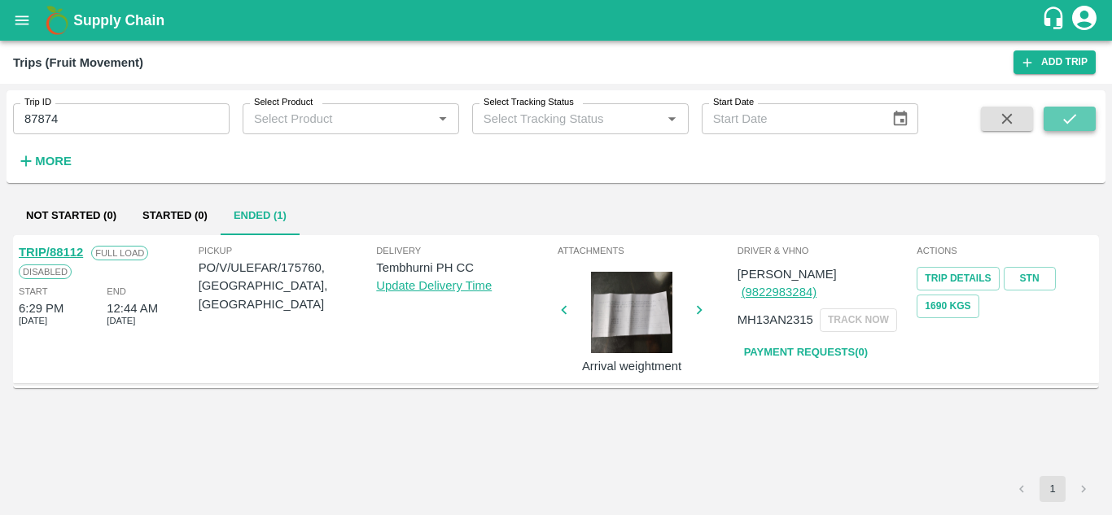
click at [1065, 108] on button "submit" at bounding box center [1070, 119] width 52 height 24
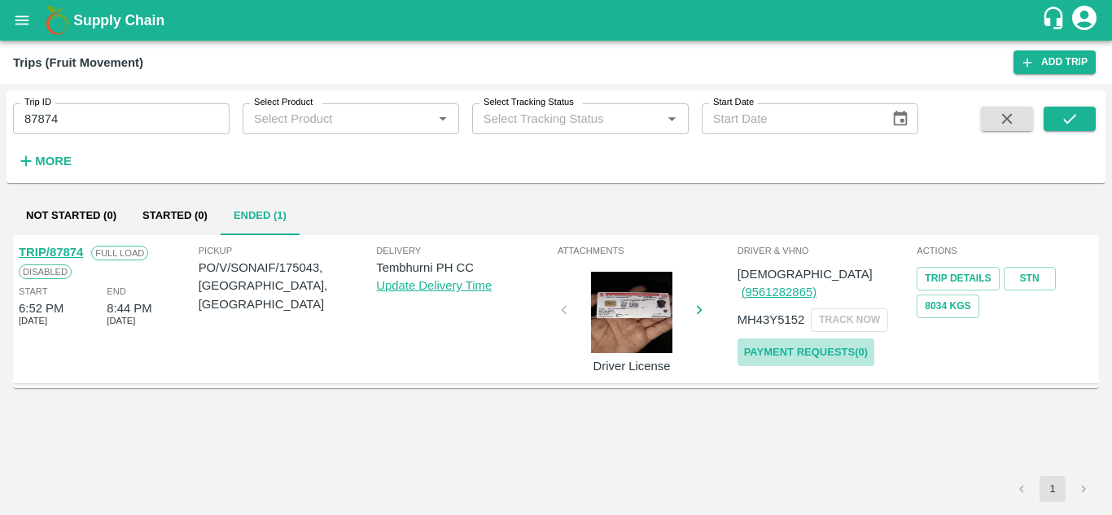
click at [817, 339] on link "Payment Requests( 0 )" at bounding box center [806, 353] width 137 height 28
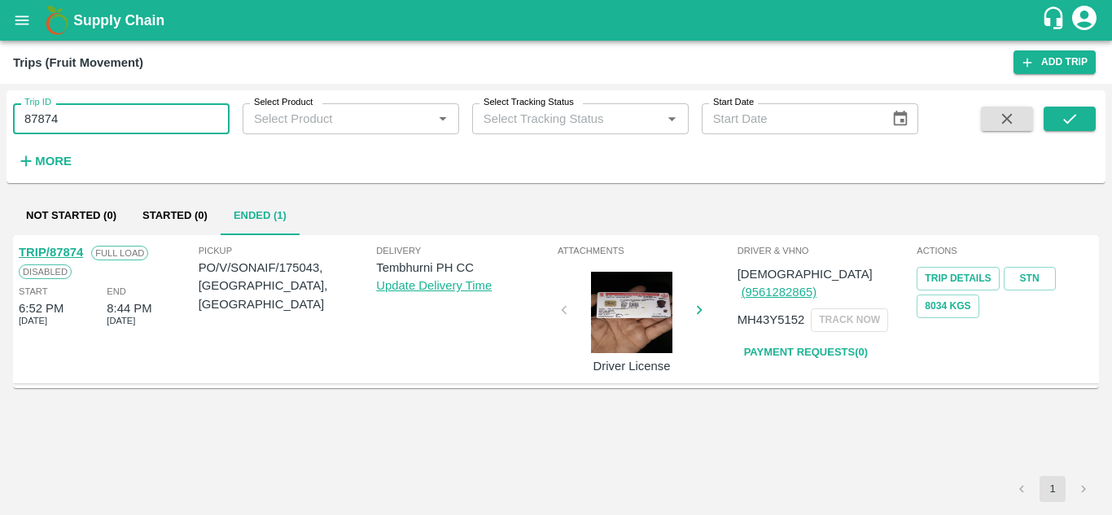
click at [114, 113] on input "87874" at bounding box center [121, 118] width 217 height 31
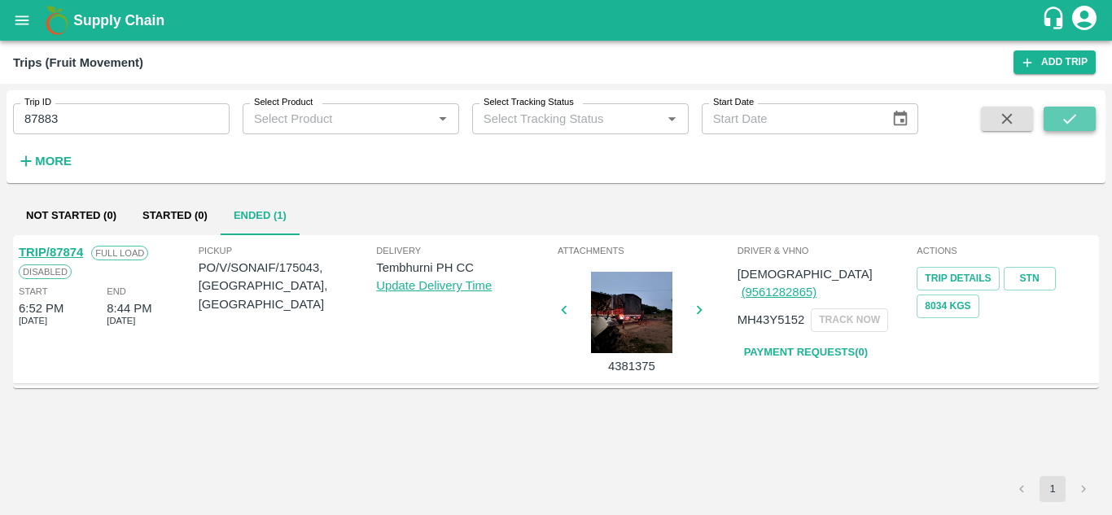
click at [1072, 116] on icon "submit" at bounding box center [1070, 119] width 18 height 18
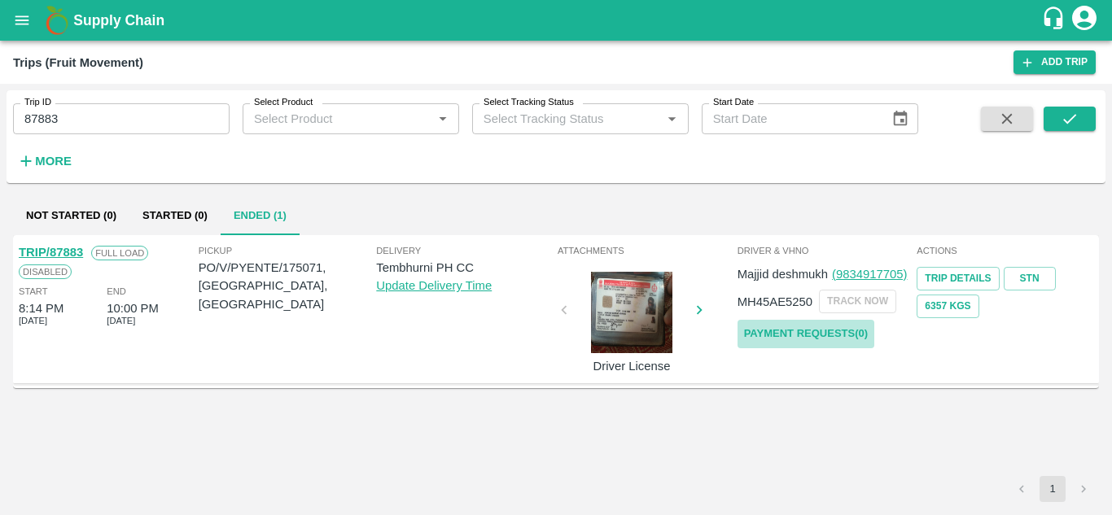
click at [814, 333] on link "Payment Requests( 0 )" at bounding box center [806, 334] width 137 height 28
drag, startPoint x: 63, startPoint y: 99, endPoint x: 76, endPoint y: 137, distance: 40.4
click at [76, 137] on div "Trip ID 87883 Trip ID Select Product Select Product   * Select Tracking Status …" at bounding box center [459, 132] width 919 height 85
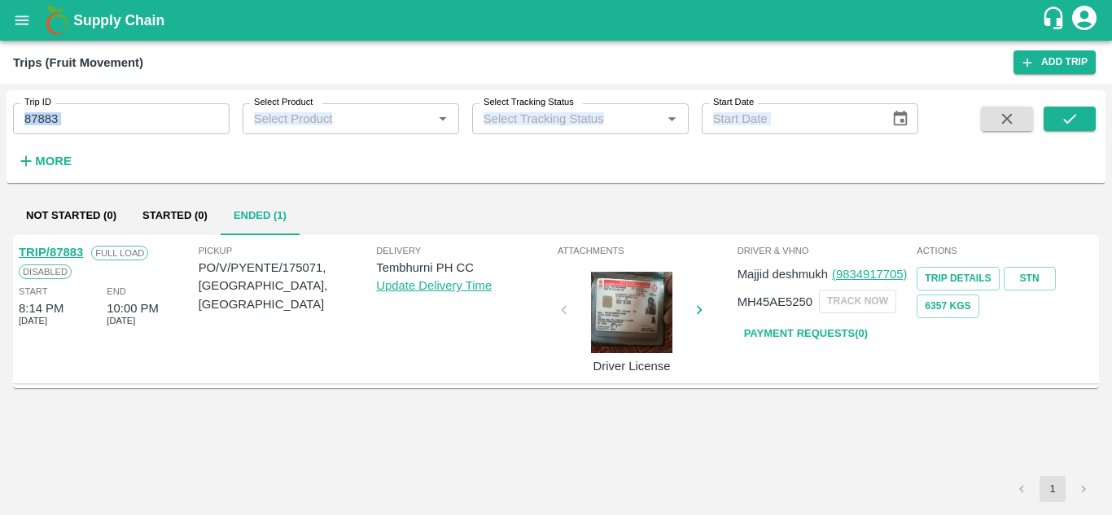
click at [76, 137] on div "Trip ID 87883 Trip ID Select Product Select Product   * Select Tracking Status …" at bounding box center [459, 132] width 919 height 85
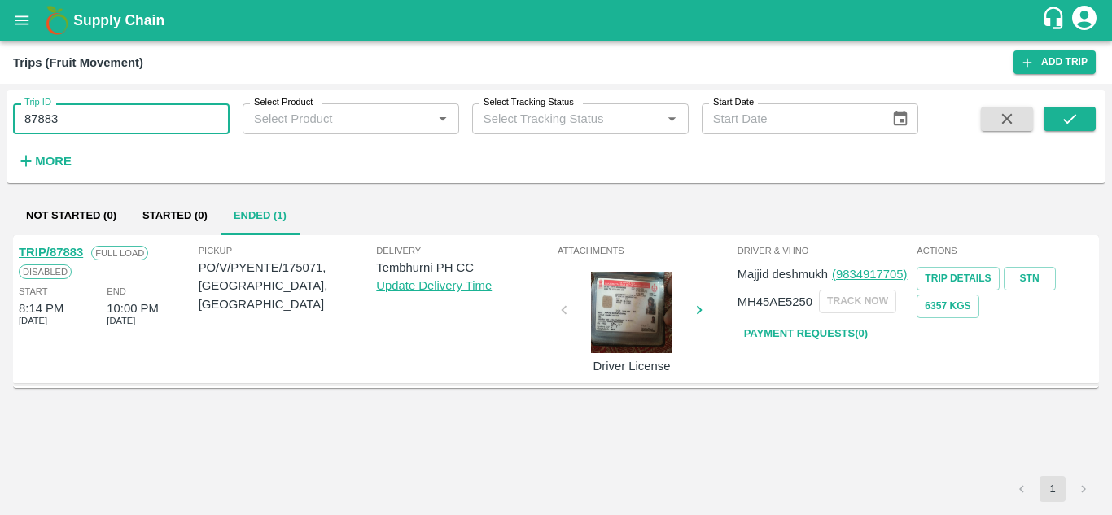
click at [77, 129] on input "87883" at bounding box center [121, 118] width 217 height 31
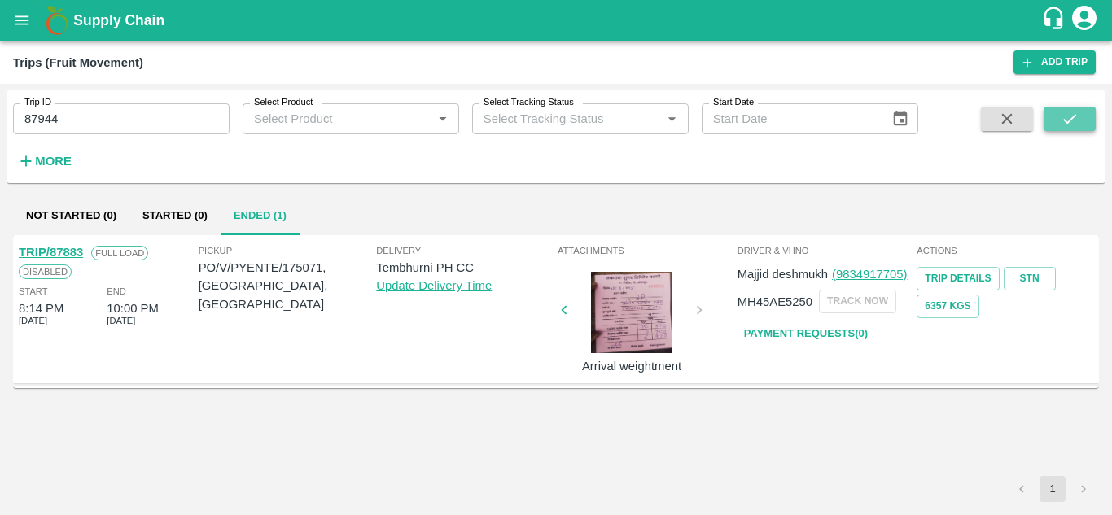
click at [1072, 118] on icon "submit" at bounding box center [1070, 119] width 18 height 18
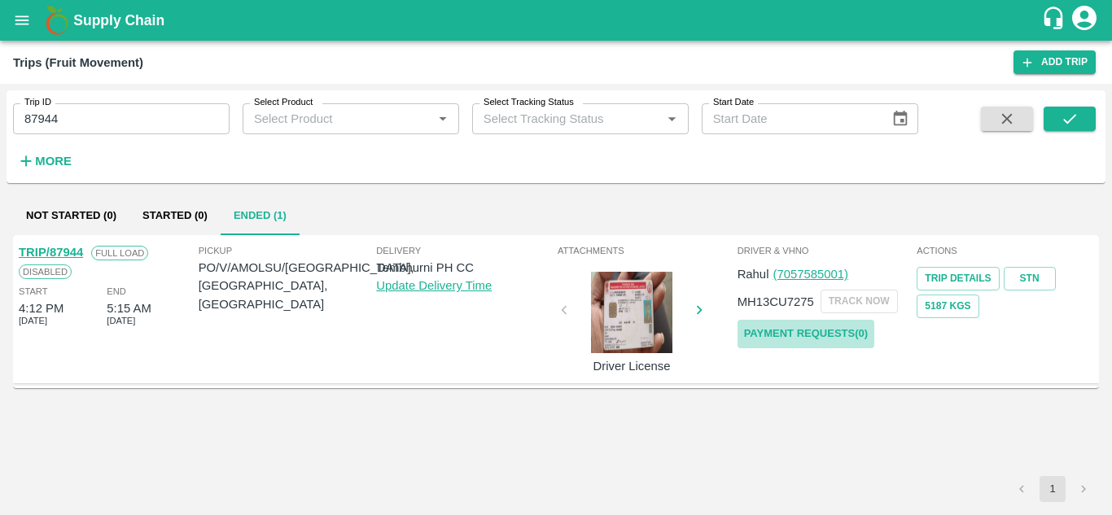
click at [815, 324] on link "Payment Requests( 0 )" at bounding box center [806, 334] width 137 height 28
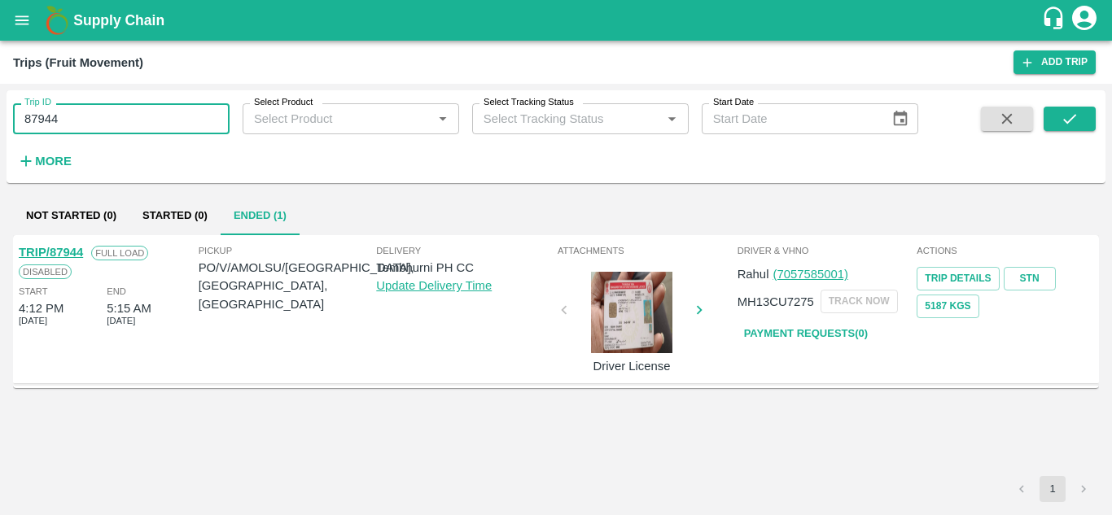
click at [78, 112] on input "87944" at bounding box center [121, 118] width 217 height 31
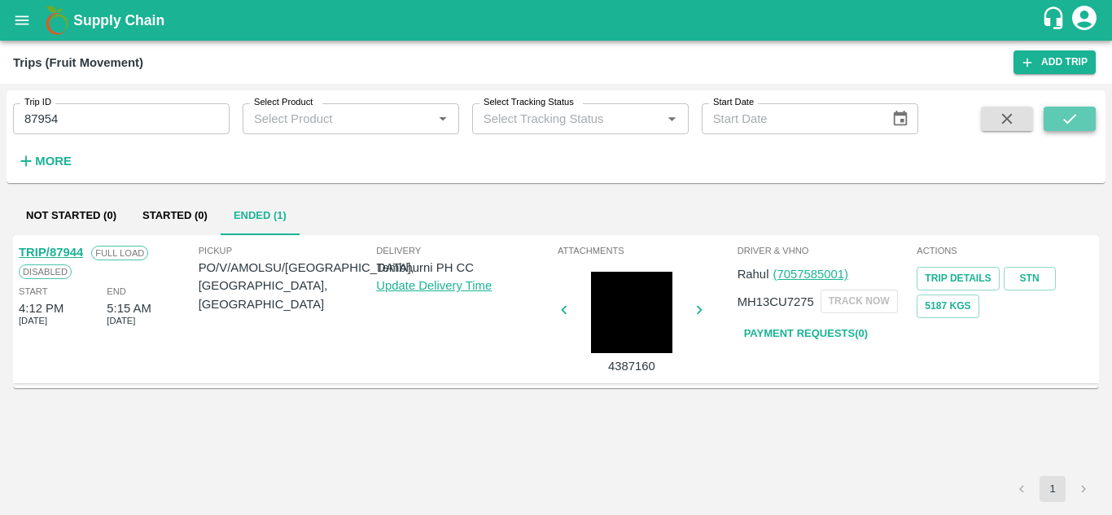
click at [1068, 117] on icon "submit" at bounding box center [1070, 119] width 18 height 18
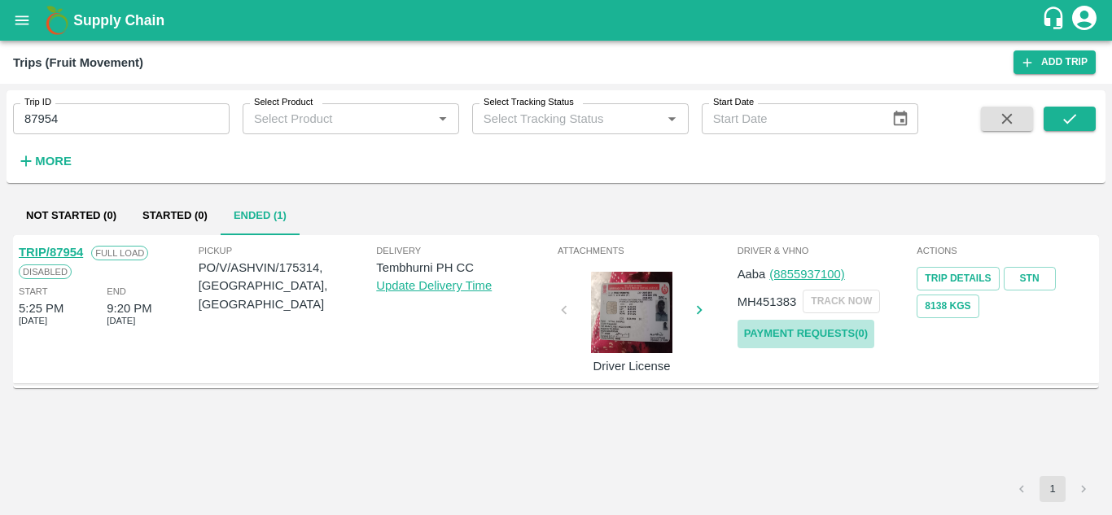
click at [819, 320] on link "Payment Requests( 0 )" at bounding box center [806, 334] width 137 height 28
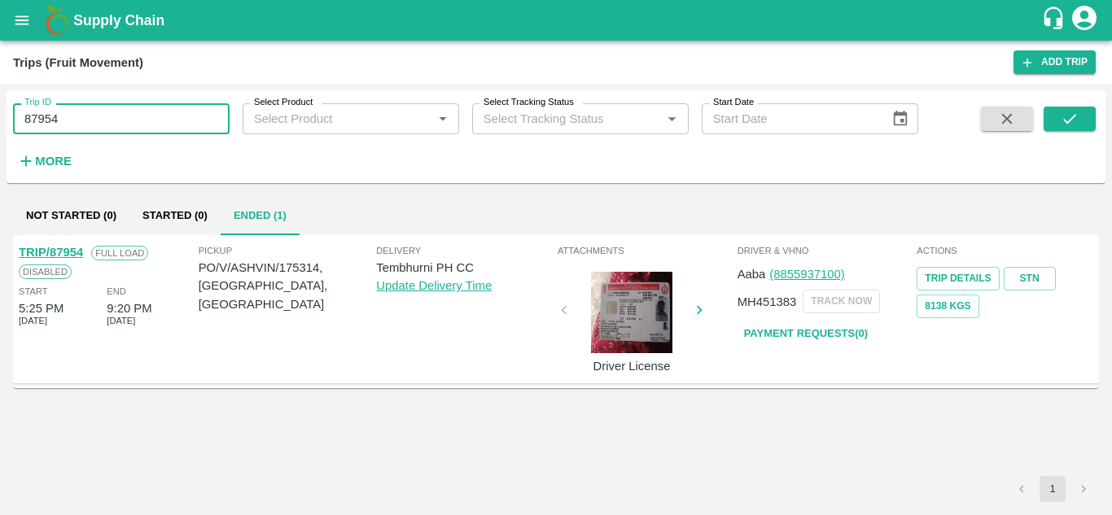
click at [93, 122] on input "87954" at bounding box center [121, 118] width 217 height 31
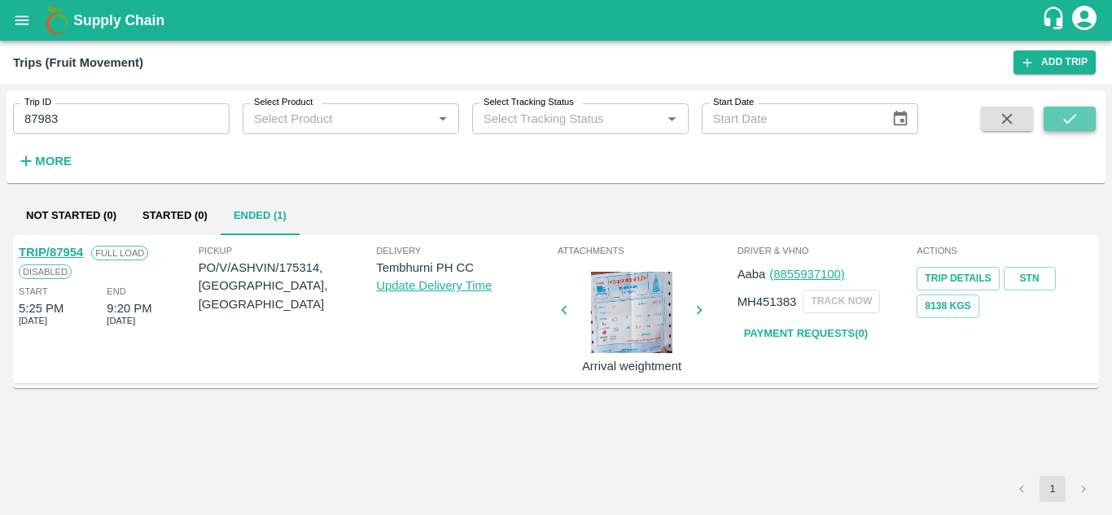
click at [1069, 121] on icon "submit" at bounding box center [1069, 119] width 13 height 10
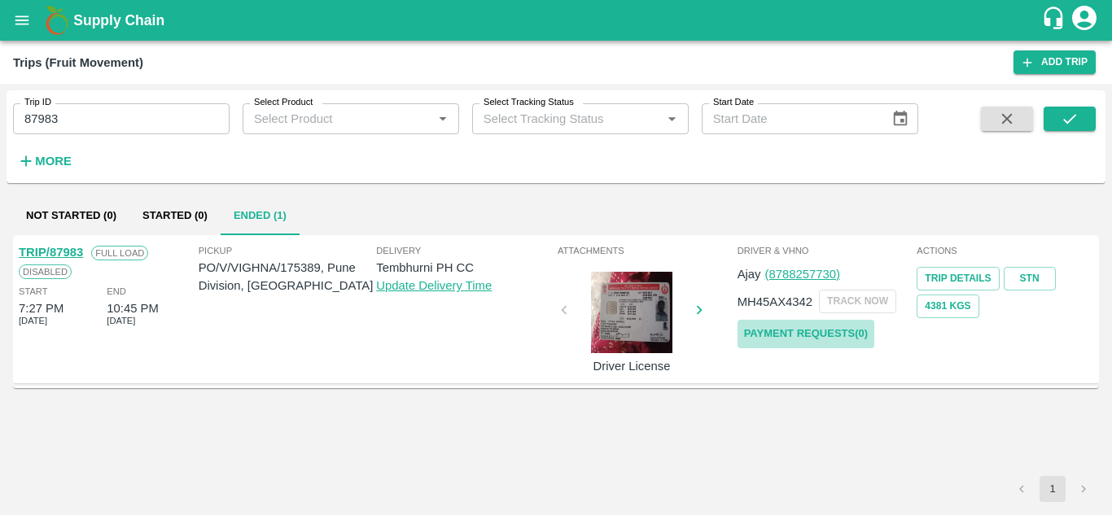
click at [844, 331] on link "Payment Requests( 0 )" at bounding box center [806, 334] width 137 height 28
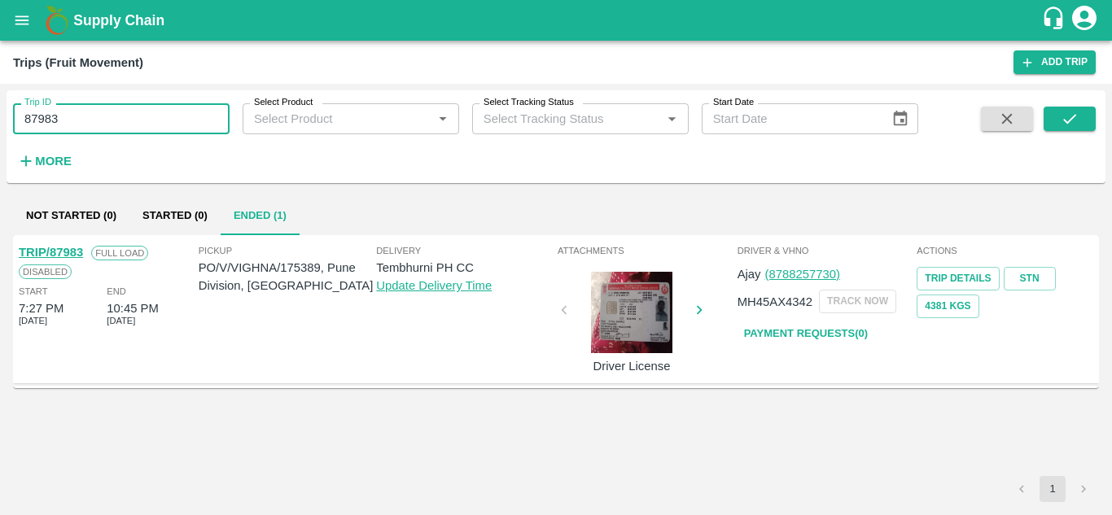
click at [107, 117] on input "87983" at bounding box center [121, 118] width 217 height 31
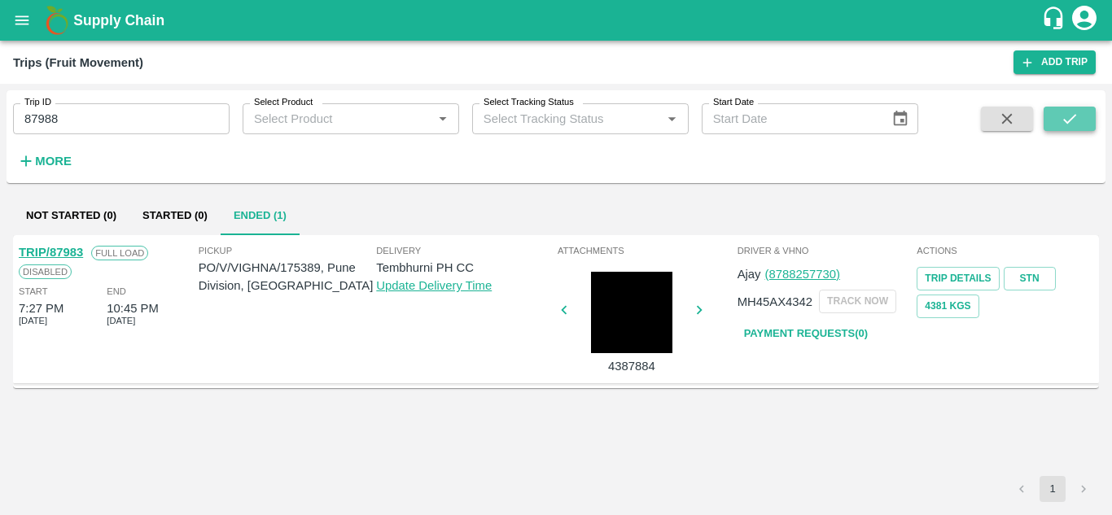
click at [1066, 121] on icon "submit" at bounding box center [1069, 119] width 13 height 10
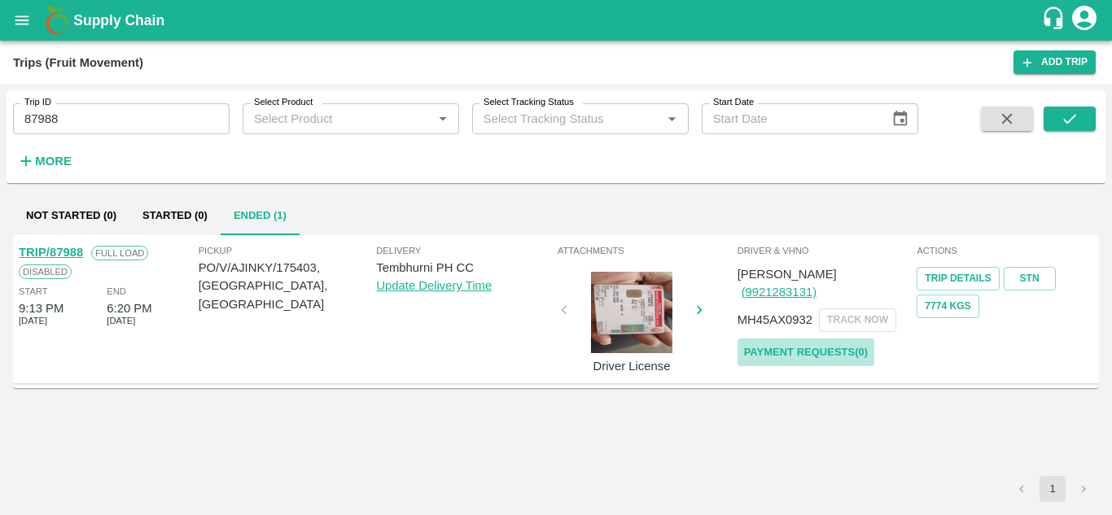
click at [831, 339] on link "Payment Requests( 0 )" at bounding box center [806, 353] width 137 height 28
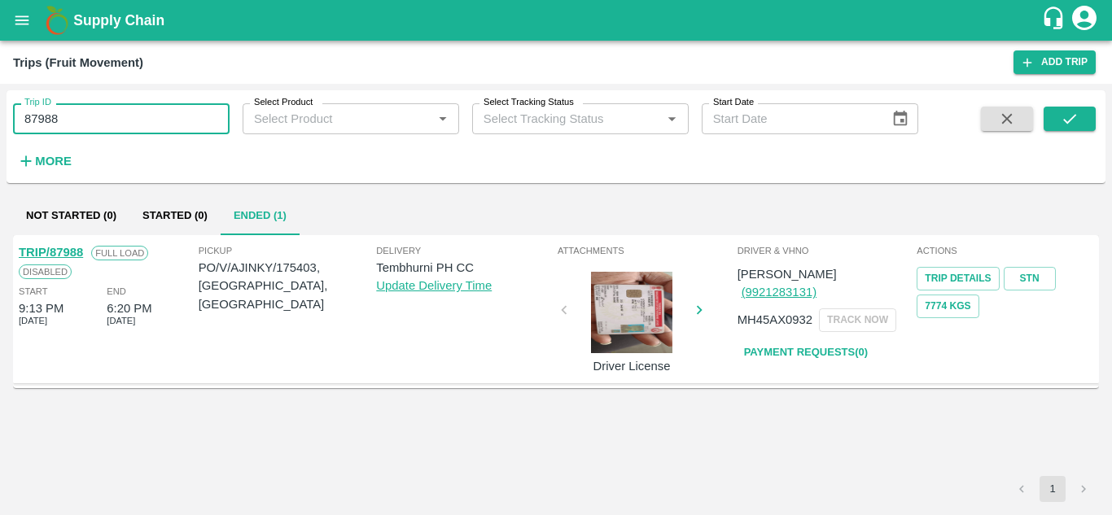
click at [86, 108] on input "87988" at bounding box center [121, 118] width 217 height 31
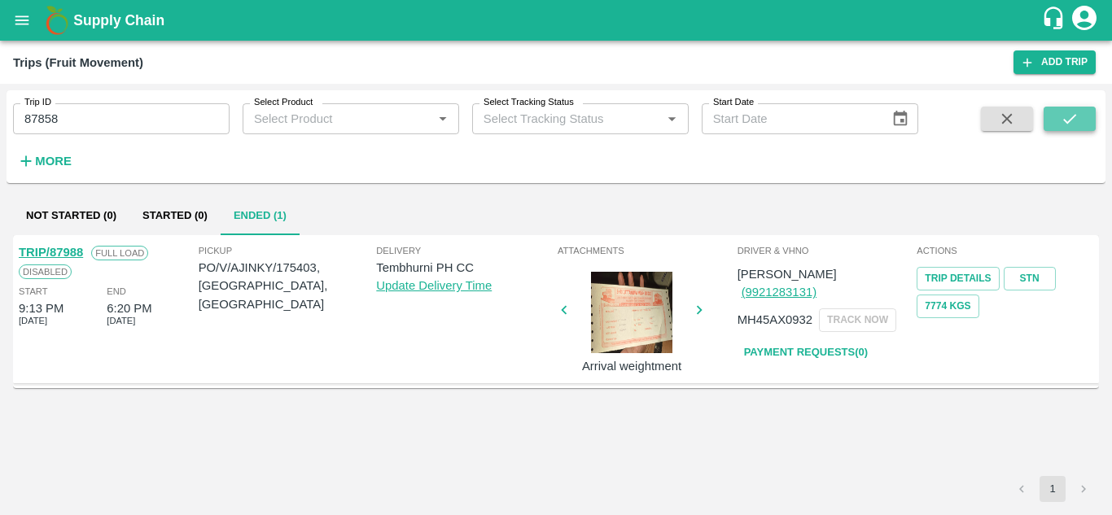
click at [1068, 114] on icon "submit" at bounding box center [1070, 119] width 18 height 18
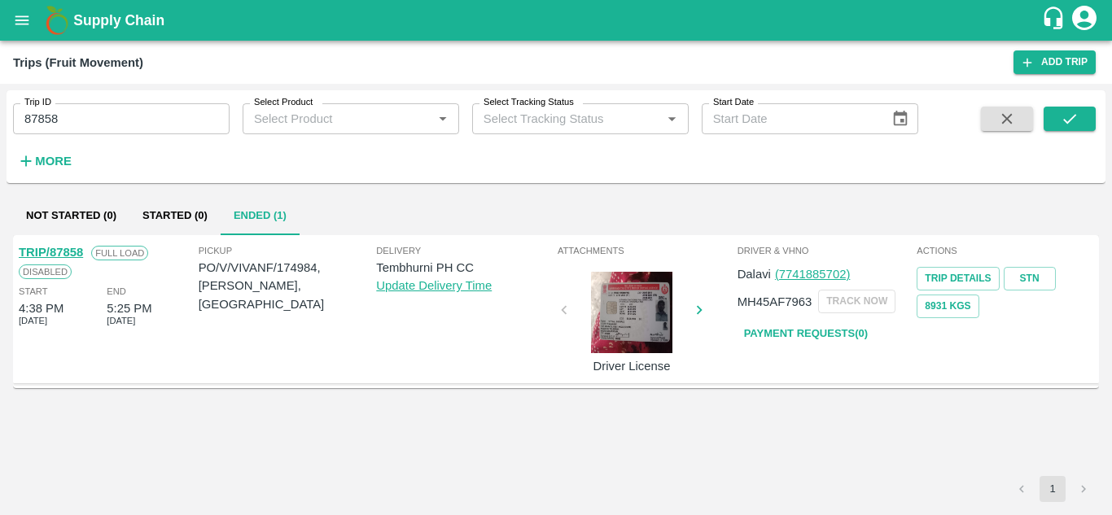
click at [818, 341] on link "Payment Requests( 0 )" at bounding box center [806, 334] width 137 height 28
click at [65, 111] on input "87858" at bounding box center [121, 118] width 217 height 31
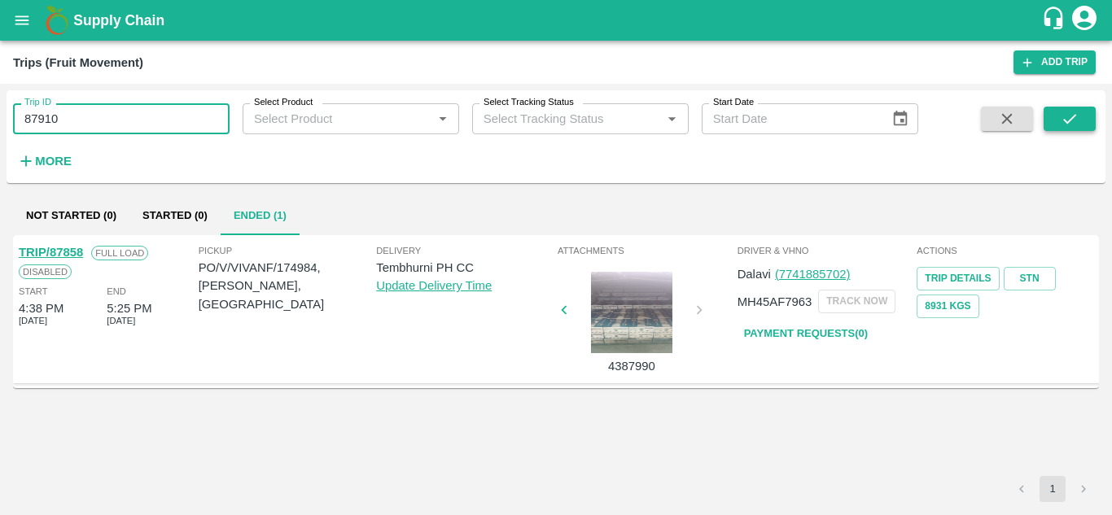
click at [1067, 124] on icon "submit" at bounding box center [1070, 119] width 18 height 18
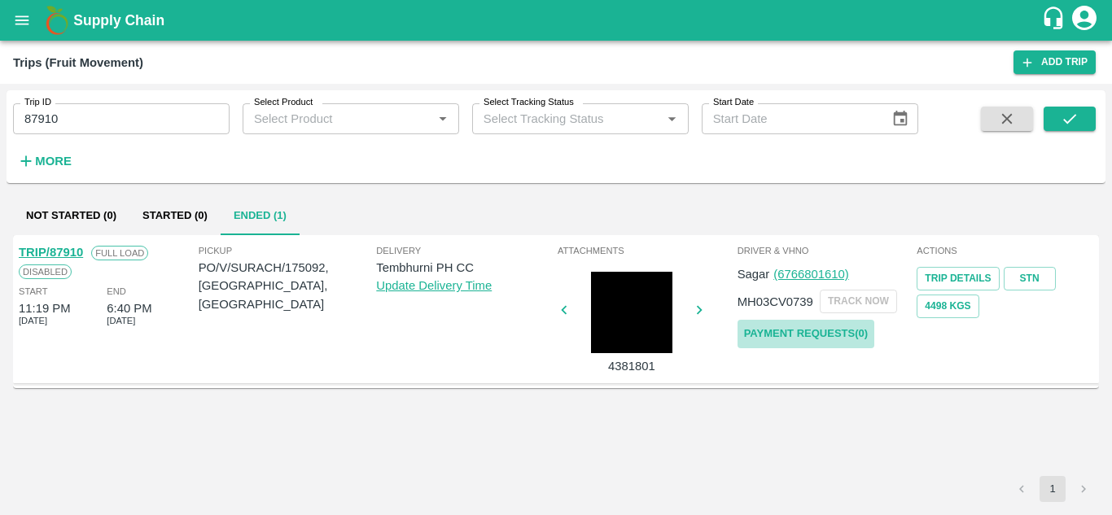
click at [801, 332] on link "Payment Requests( 0 )" at bounding box center [806, 334] width 137 height 28
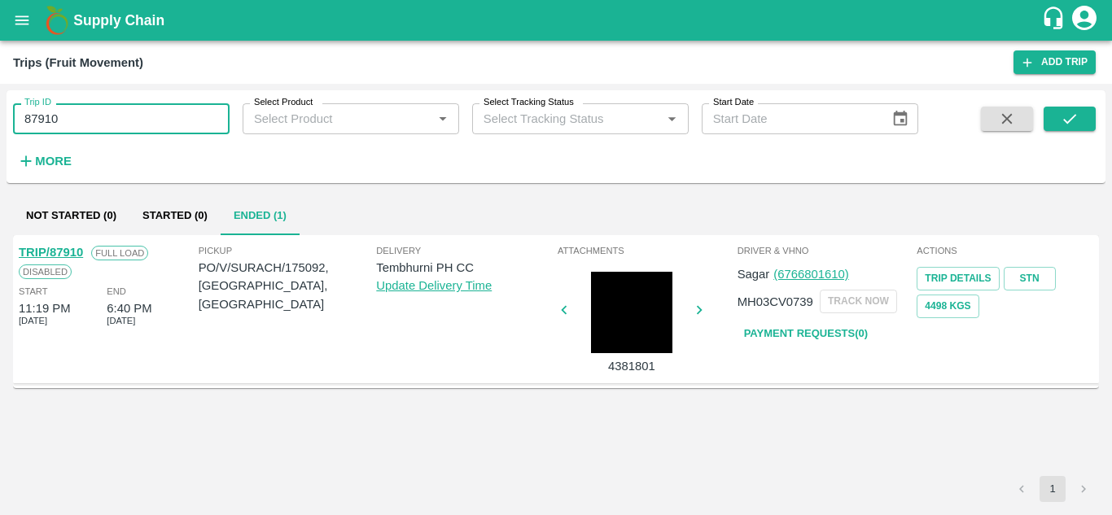
click at [82, 121] on input "87910" at bounding box center [121, 118] width 217 height 31
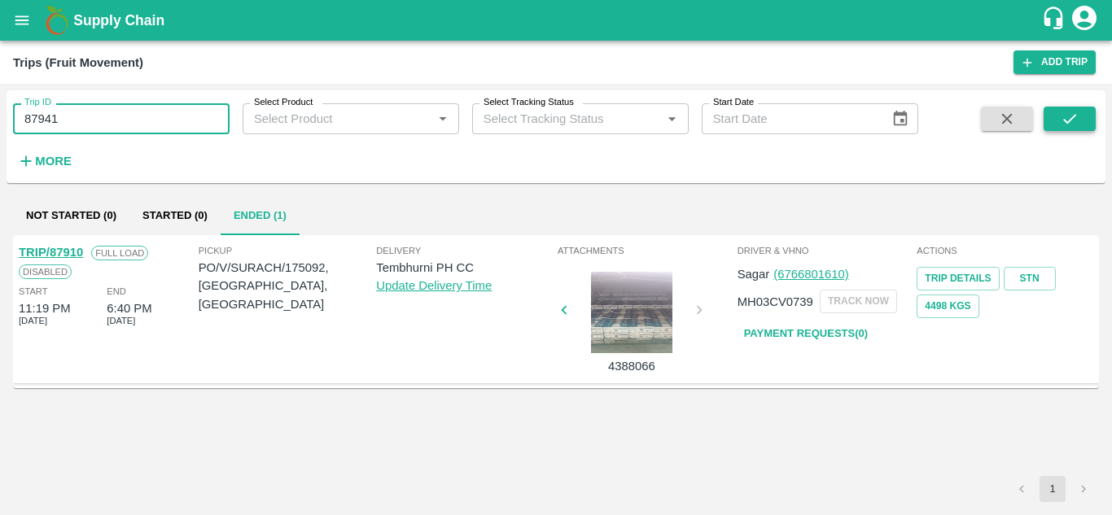
click at [1057, 120] on button "submit" at bounding box center [1070, 119] width 52 height 24
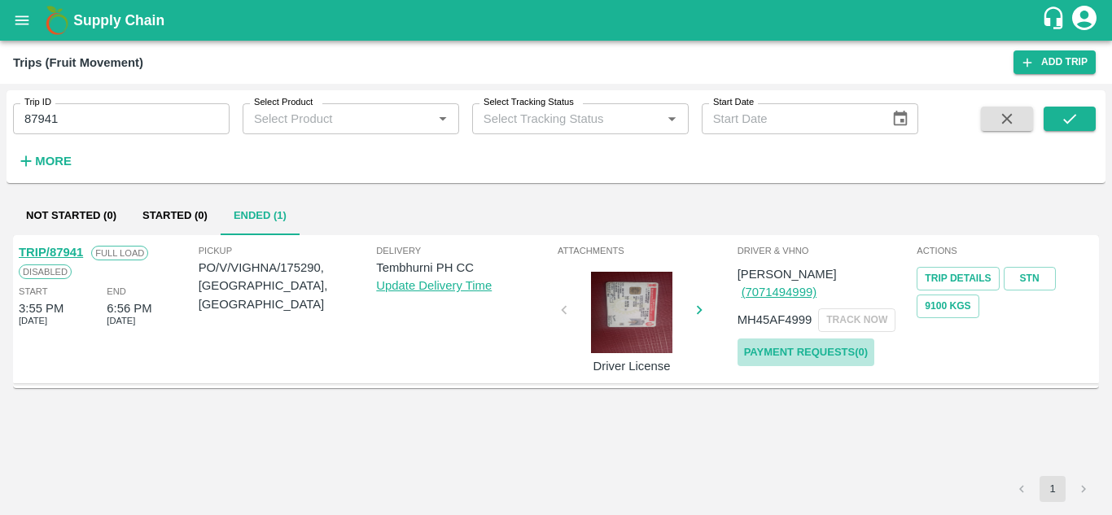
click at [826, 339] on link "Payment Requests( 0 )" at bounding box center [806, 353] width 137 height 28
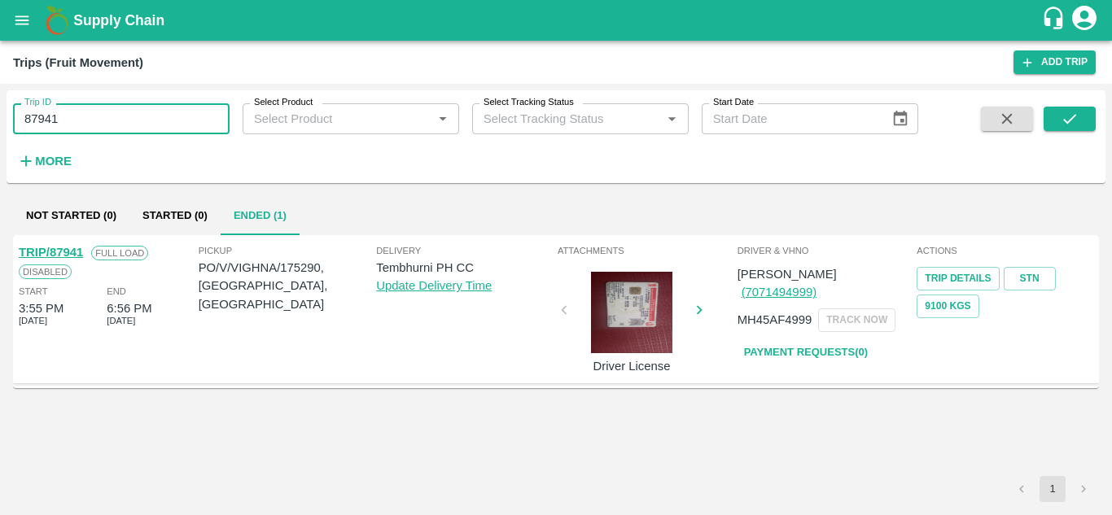
click at [121, 107] on input "87941" at bounding box center [121, 118] width 217 height 31
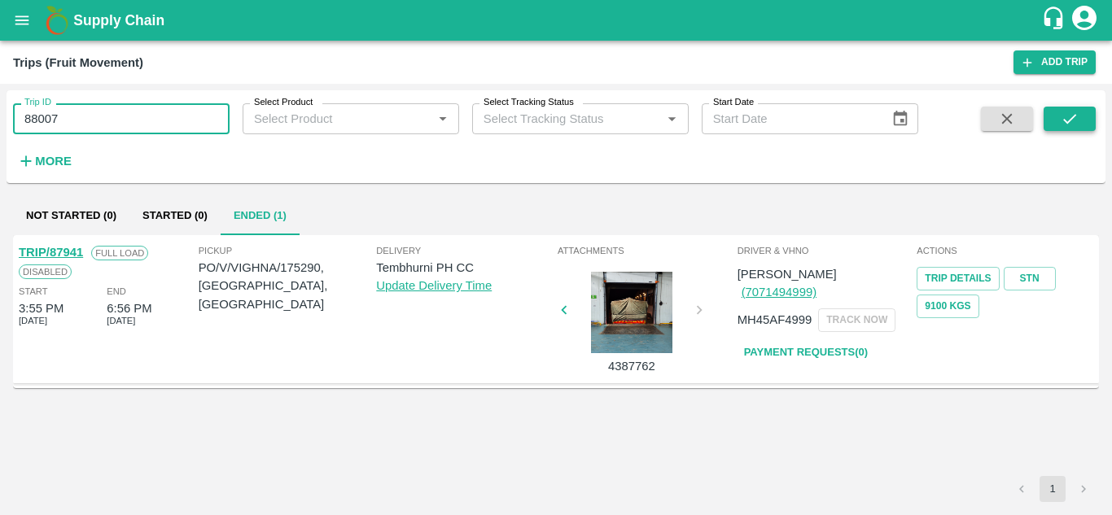
type input "88007"
click at [1081, 107] on button "submit" at bounding box center [1070, 119] width 52 height 24
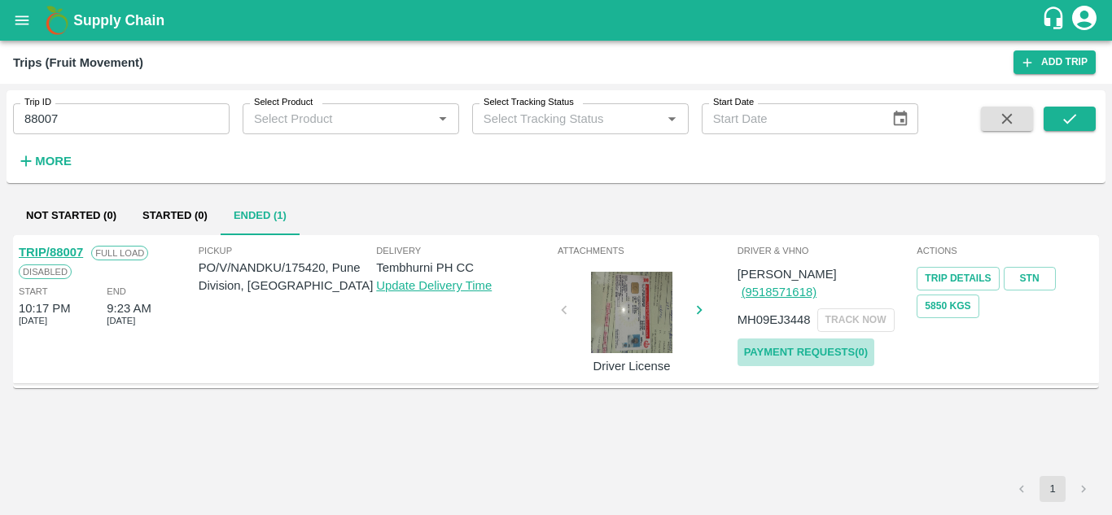
click at [799, 339] on link "Payment Requests( 0 )" at bounding box center [806, 353] width 137 height 28
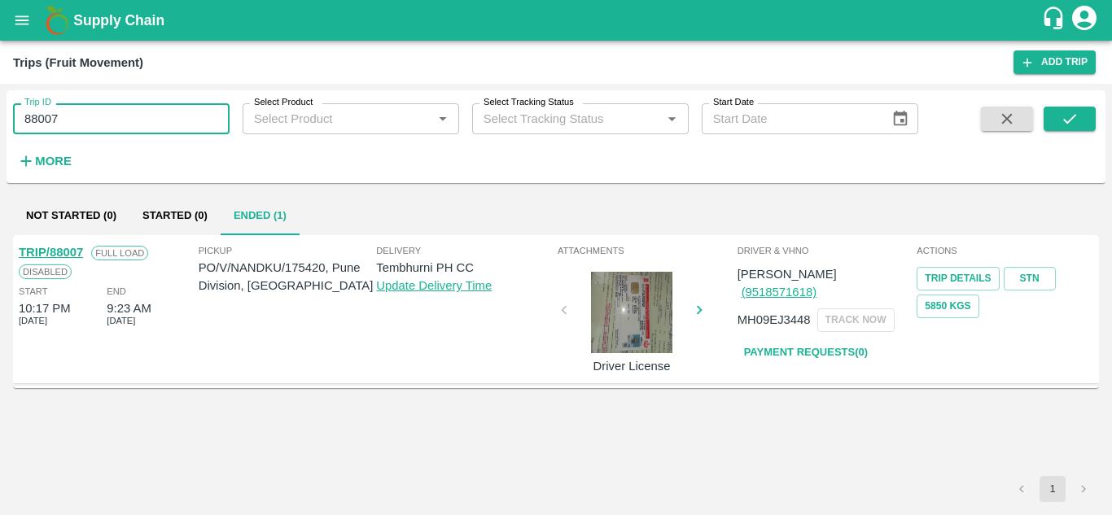
click at [113, 112] on input "88007" at bounding box center [121, 118] width 217 height 31
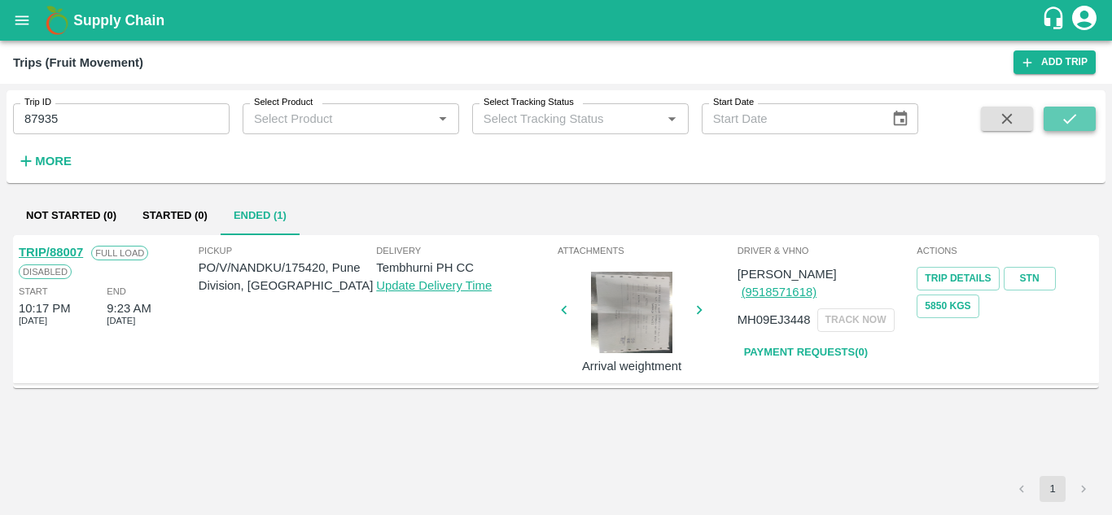
click at [1077, 123] on icon "submit" at bounding box center [1070, 119] width 18 height 18
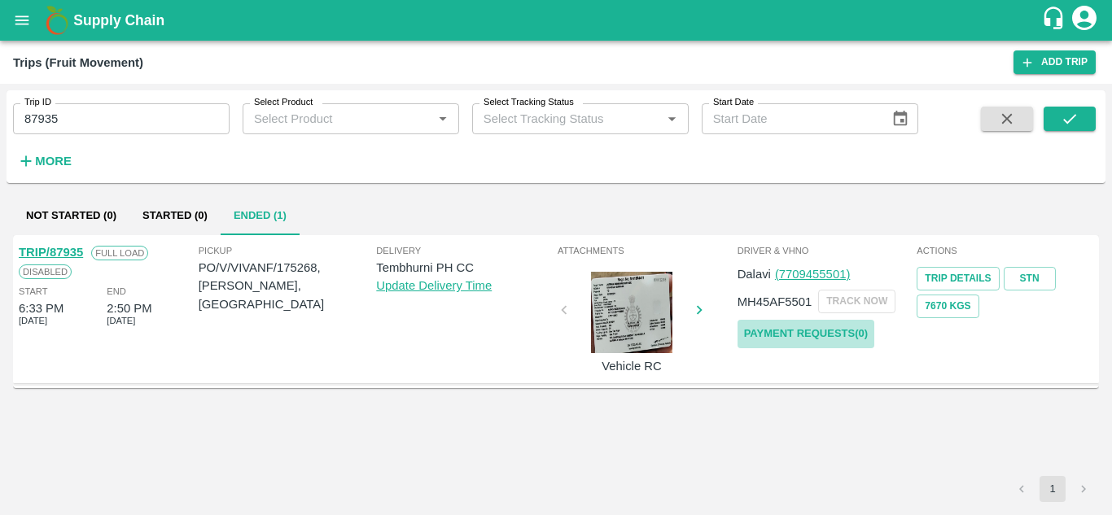
click at [834, 341] on link "Payment Requests( 0 )" at bounding box center [806, 334] width 137 height 28
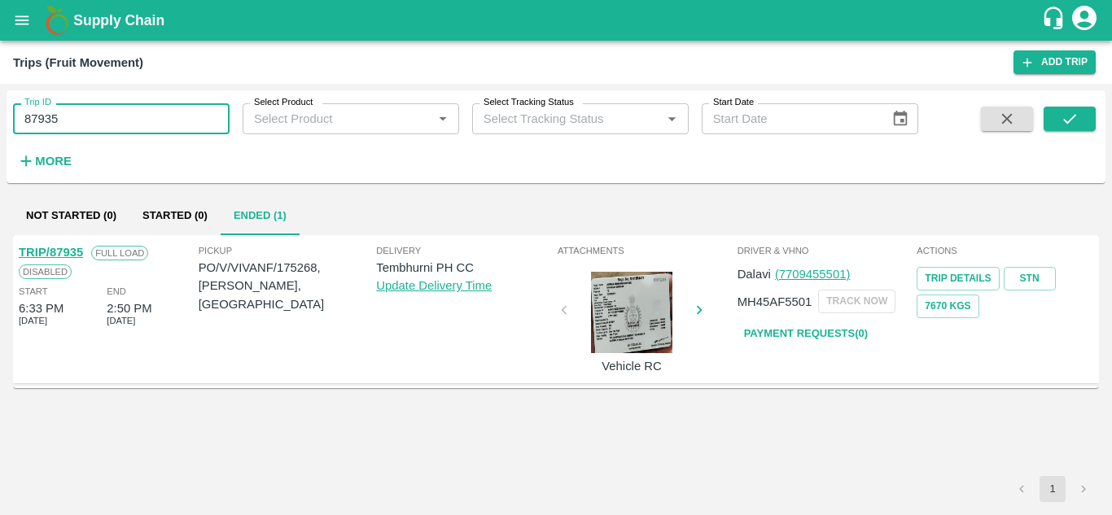
click at [77, 117] on input "87935" at bounding box center [121, 118] width 217 height 31
type input "87935"
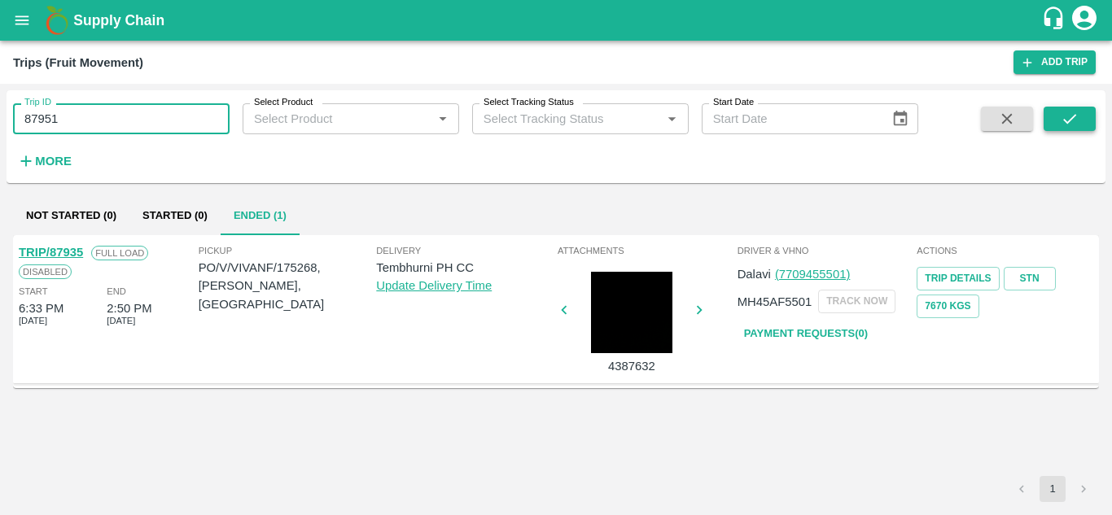
type input "87951"
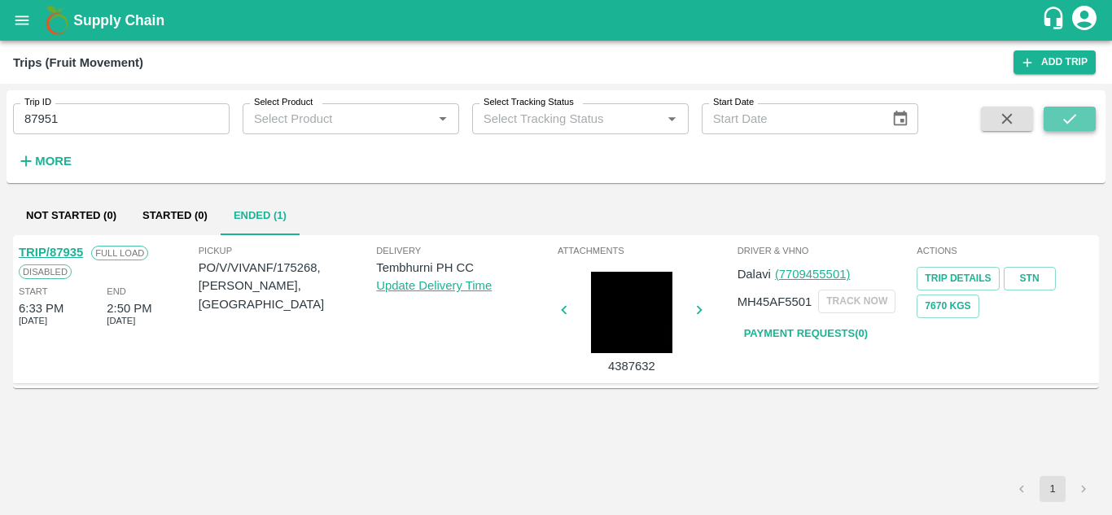
click at [1081, 116] on button "submit" at bounding box center [1070, 119] width 52 height 24
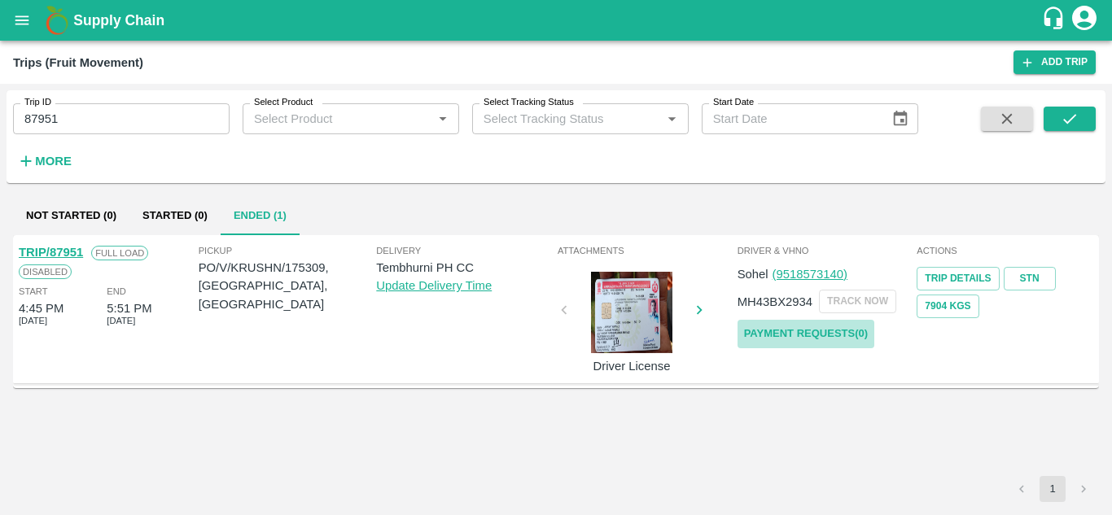
click at [822, 333] on link "Payment Requests( 0 )" at bounding box center [806, 334] width 137 height 28
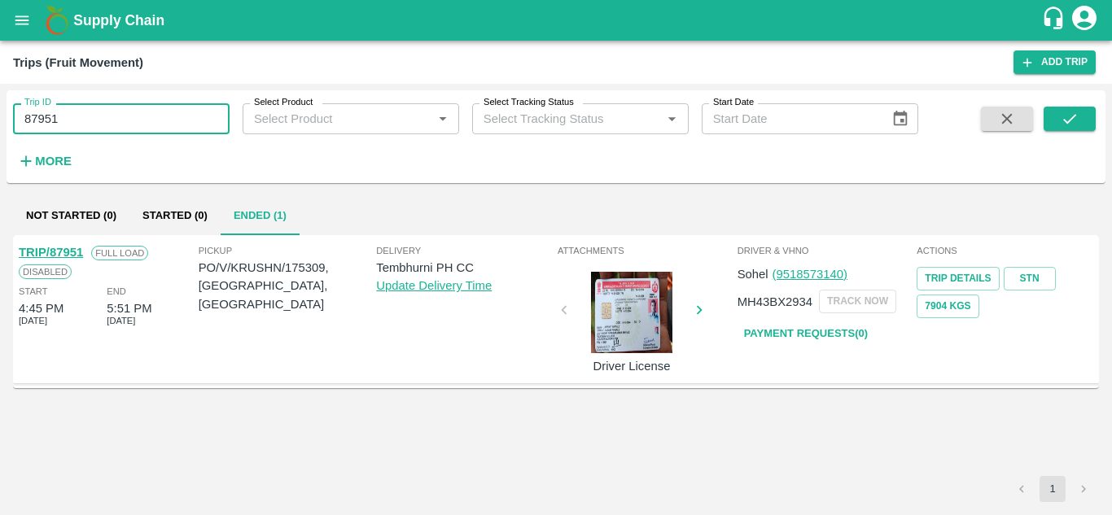
click at [117, 129] on input "87951" at bounding box center [121, 118] width 217 height 31
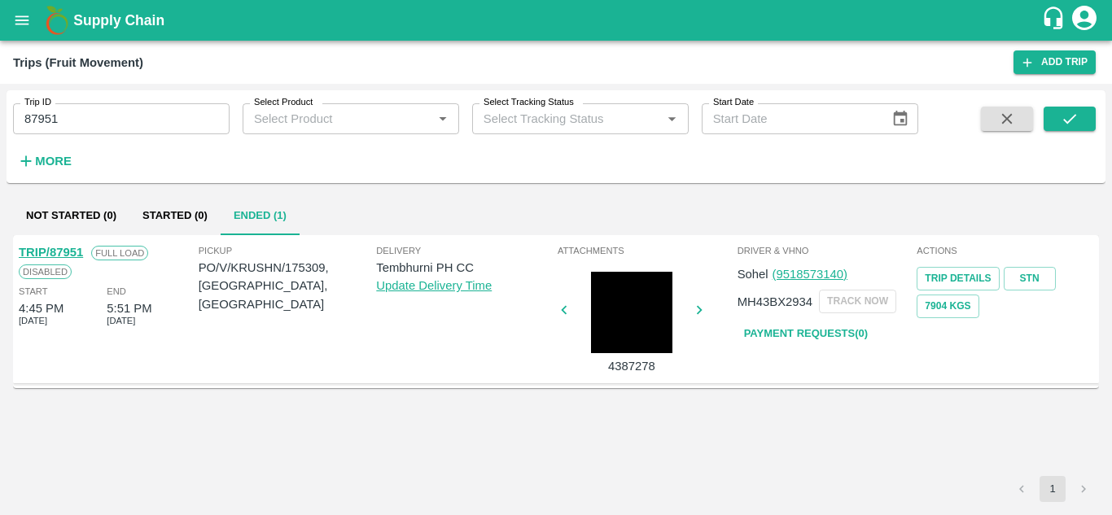
click at [370, 423] on div "TRIP/87951 Full Load Disabled Start 4:45 PM 11 Sep 2025 End 5:51 PM 11 Sep 2025…" at bounding box center [556, 355] width 1086 height 241
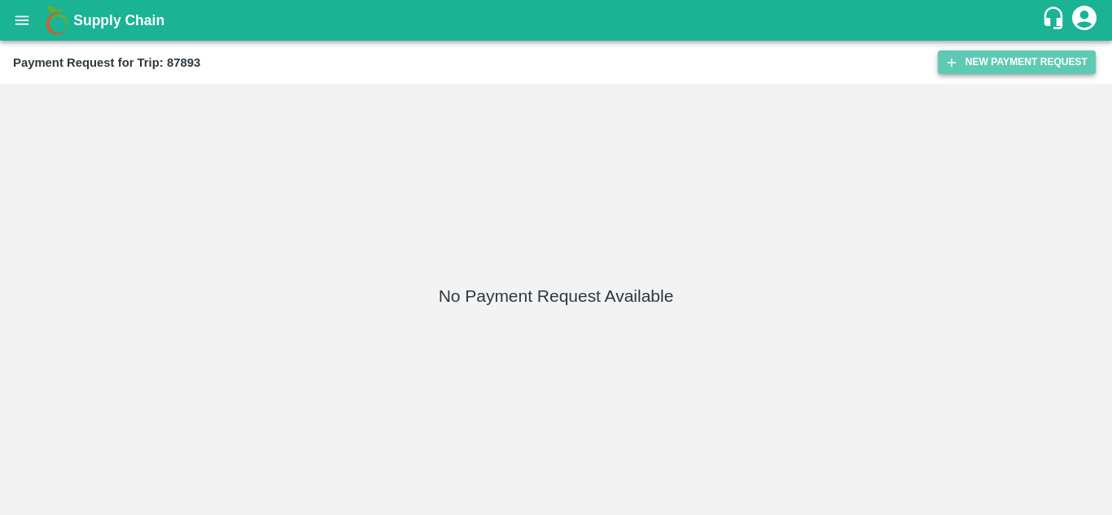
click at [1003, 59] on button "New Payment Request" at bounding box center [1017, 62] width 158 height 24
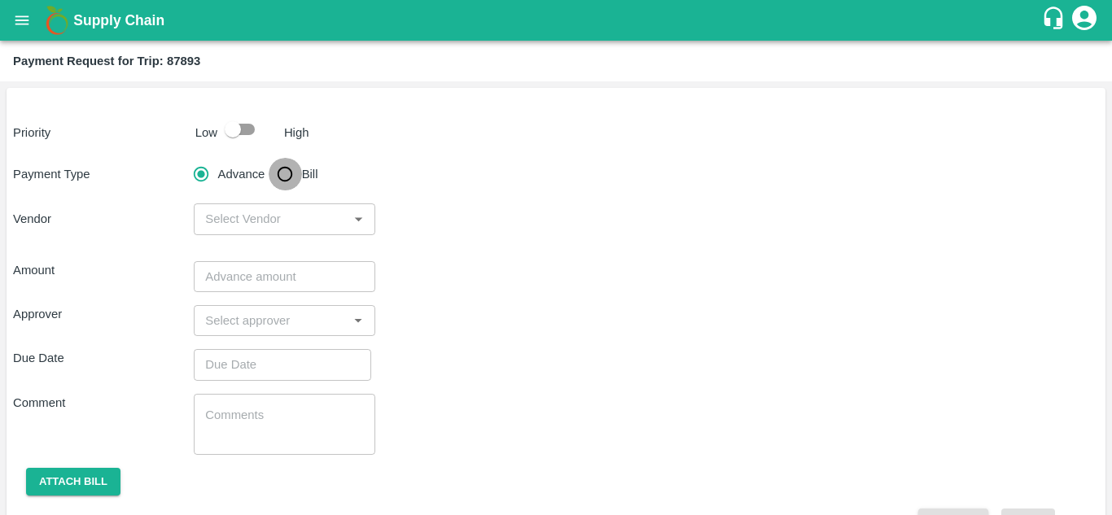
click at [283, 176] on input "Bill" at bounding box center [285, 174] width 33 height 33
radio input "true"
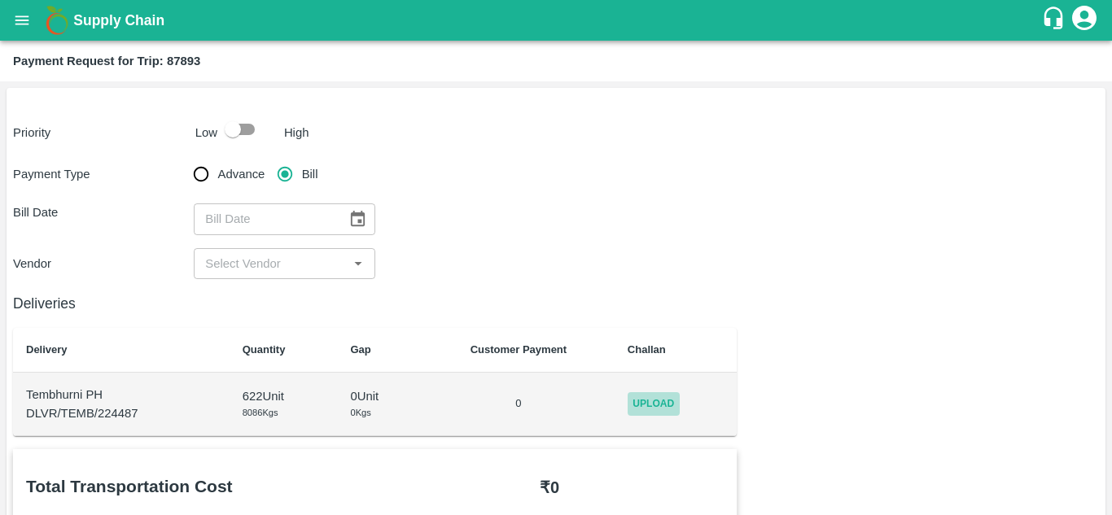
click at [656, 399] on span "Upload" at bounding box center [654, 404] width 52 height 24
click at [0, 0] on input "Upload" at bounding box center [0, 0] width 0 height 0
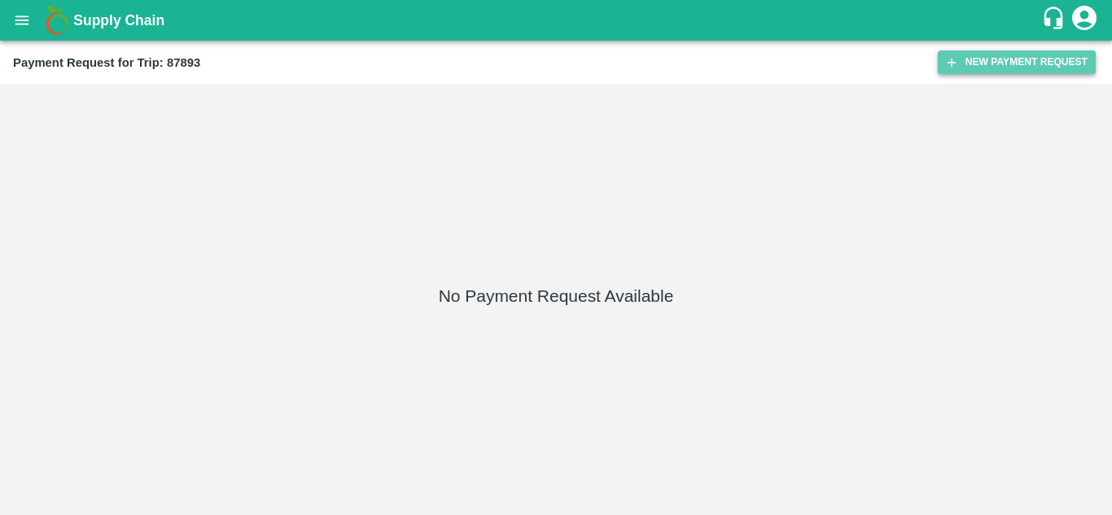
click at [1003, 60] on button "New Payment Request" at bounding box center [1017, 62] width 158 height 24
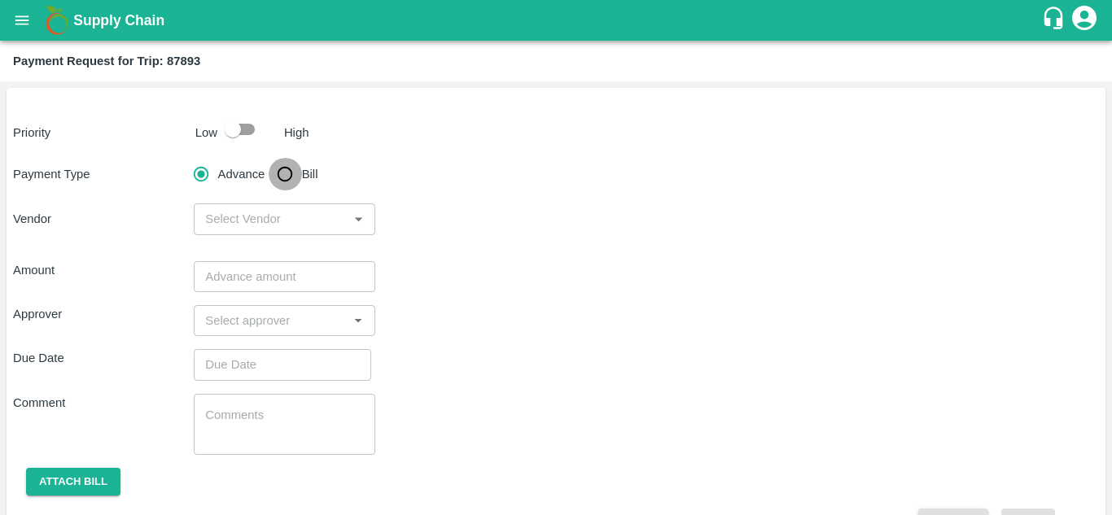
click at [287, 173] on input "Bill" at bounding box center [285, 174] width 33 height 33
radio input "true"
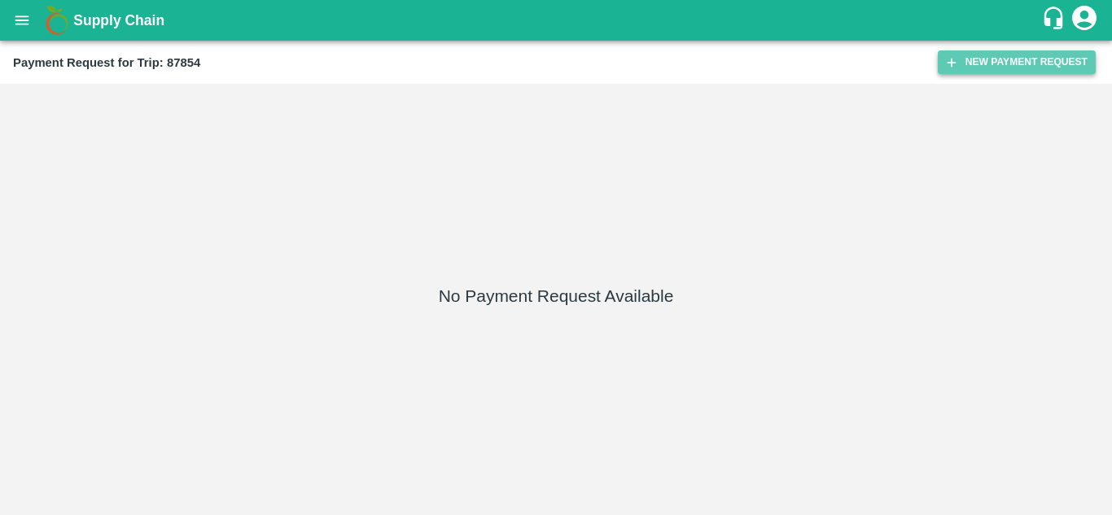
click at [1043, 51] on button "New Payment Request" at bounding box center [1017, 62] width 158 height 24
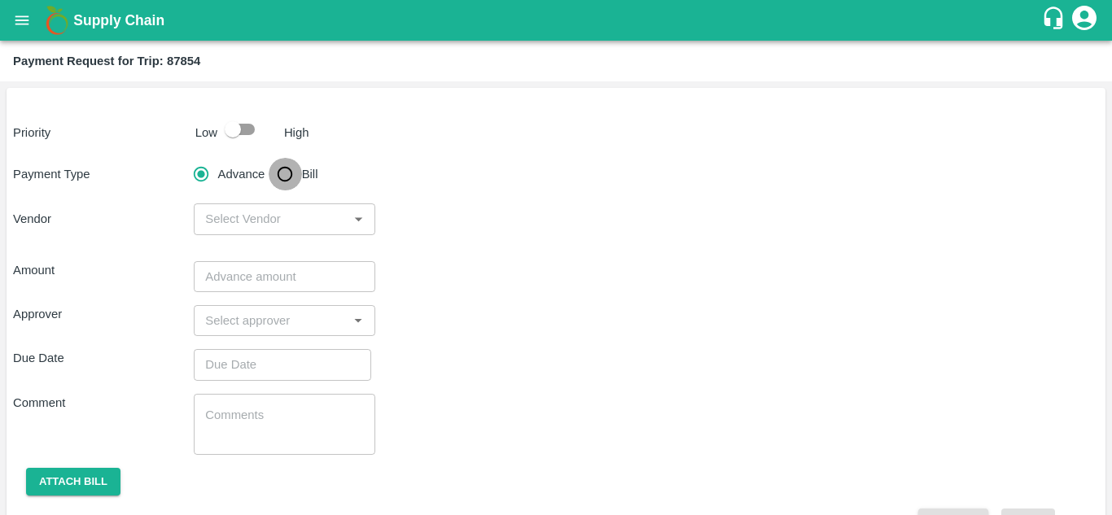
click at [278, 166] on input "Bill" at bounding box center [285, 174] width 33 height 33
radio input "true"
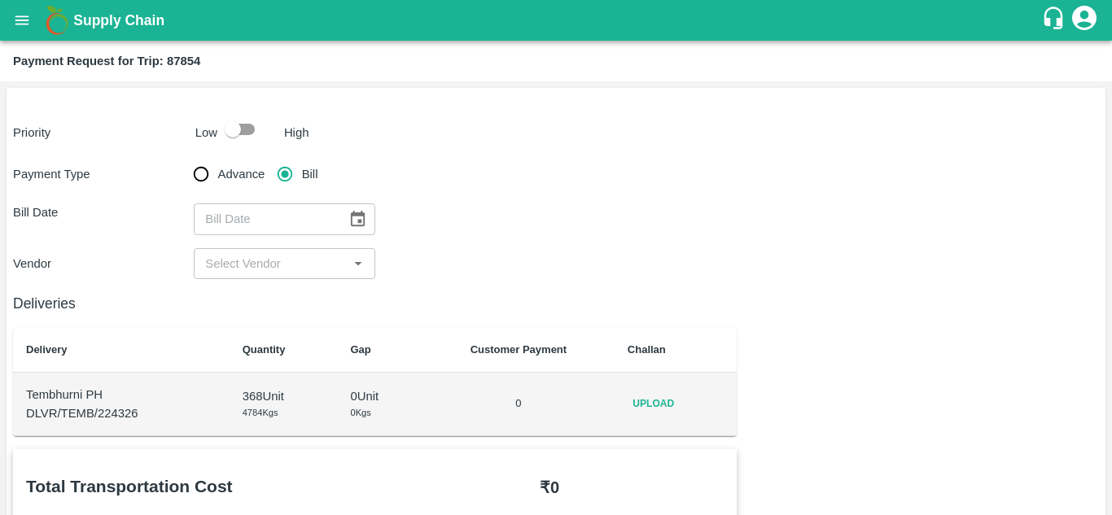
click at [661, 399] on span "Upload" at bounding box center [654, 404] width 52 height 24
click at [0, 0] on input "Upload" at bounding box center [0, 0] width 0 height 0
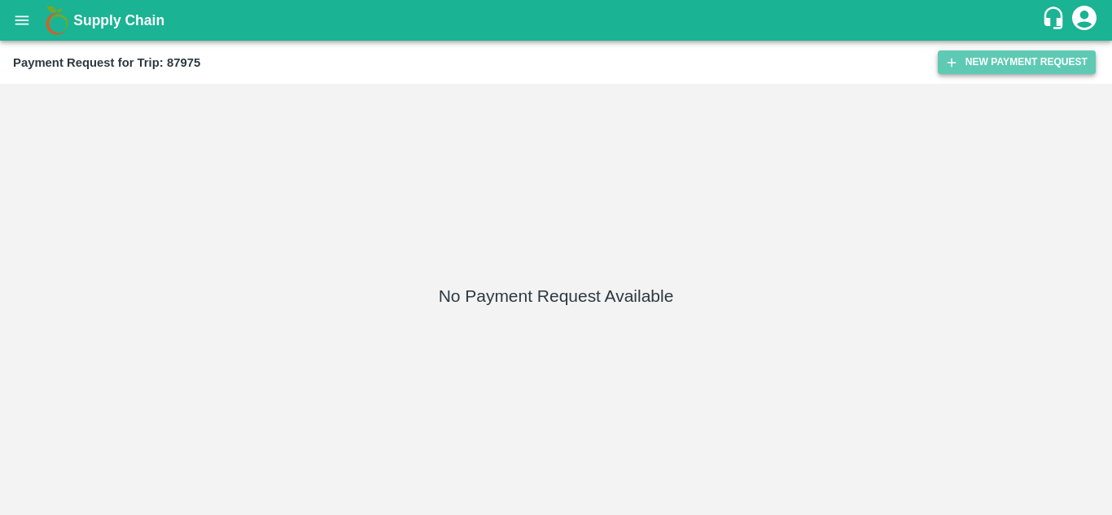
click at [985, 68] on button "New Payment Request" at bounding box center [1017, 62] width 158 height 24
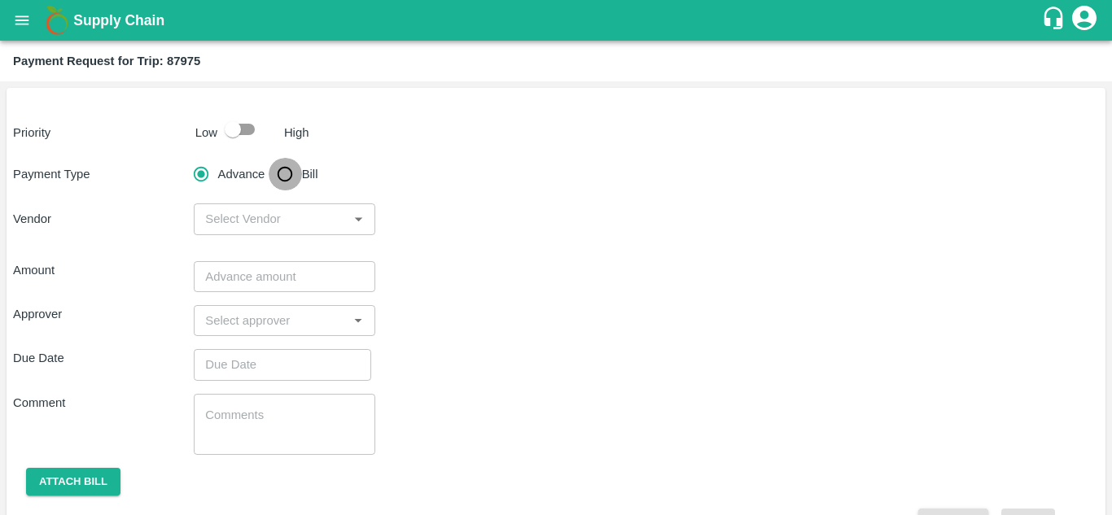
click at [281, 168] on input "Bill" at bounding box center [285, 174] width 33 height 33
radio input "true"
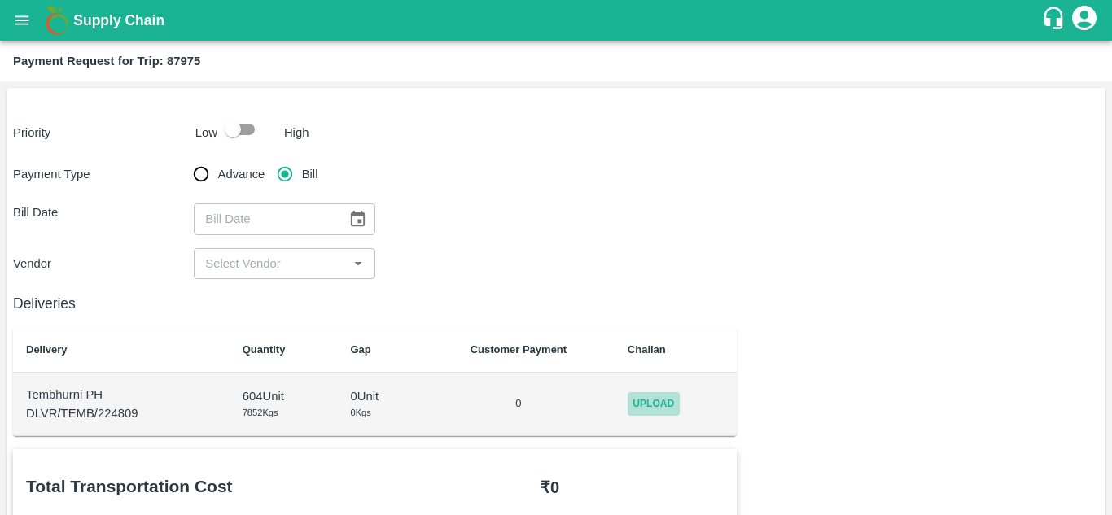
click at [650, 407] on span "Upload" at bounding box center [654, 404] width 52 height 24
click at [0, 0] on input "Upload" at bounding box center [0, 0] width 0 height 0
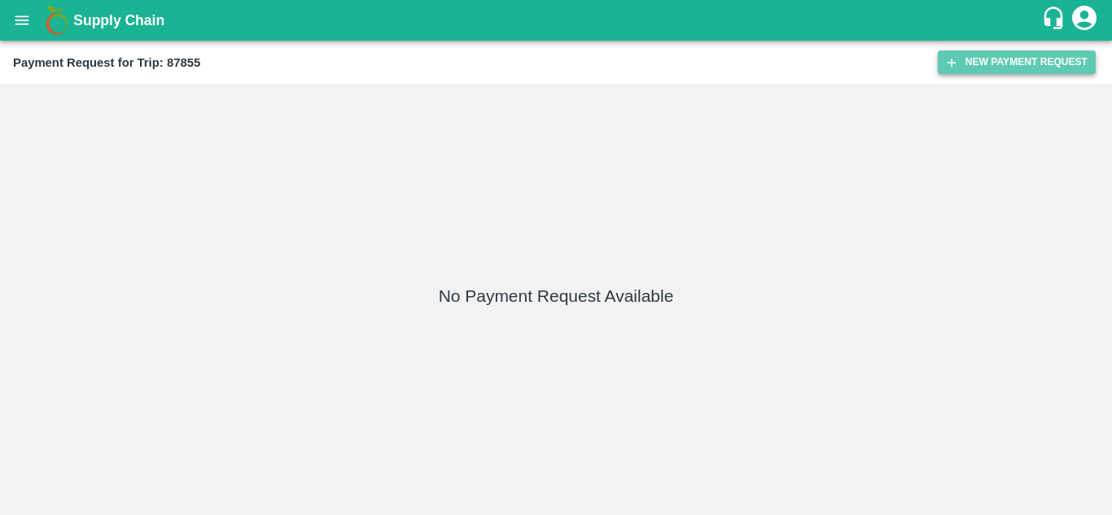
click at [996, 65] on button "New Payment Request" at bounding box center [1017, 62] width 158 height 24
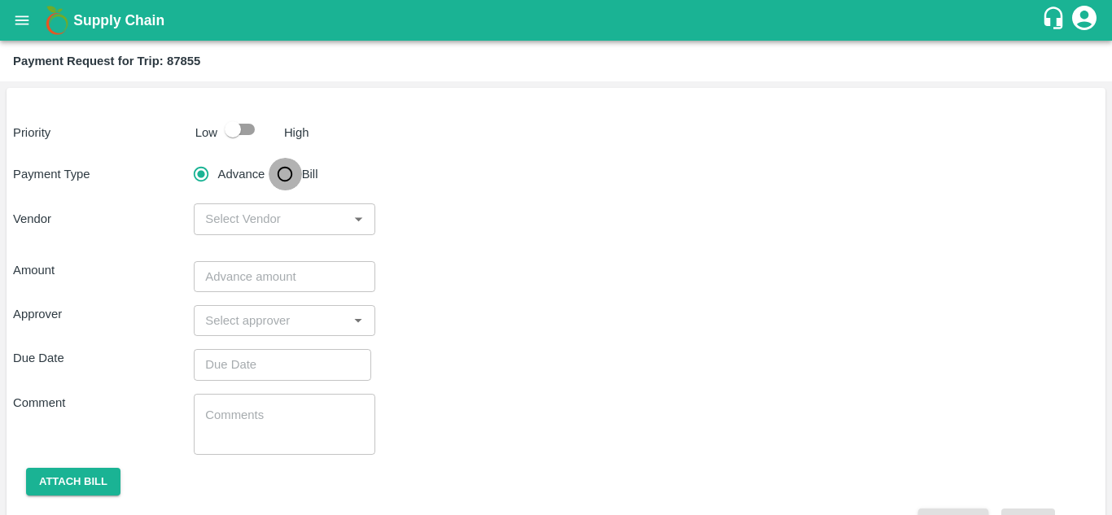
click at [282, 173] on input "Bill" at bounding box center [285, 174] width 33 height 33
radio input "true"
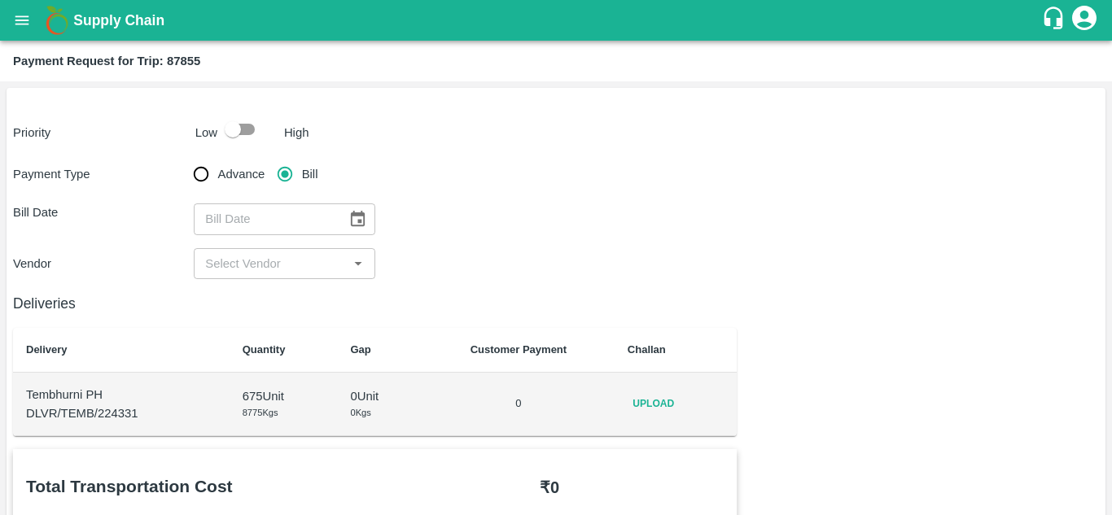
click at [647, 405] on span "Upload" at bounding box center [654, 404] width 52 height 24
click at [0, 0] on input "Upload" at bounding box center [0, 0] width 0 height 0
click at [16, 1] on div "Supply Chain" at bounding box center [556, 20] width 1112 height 41
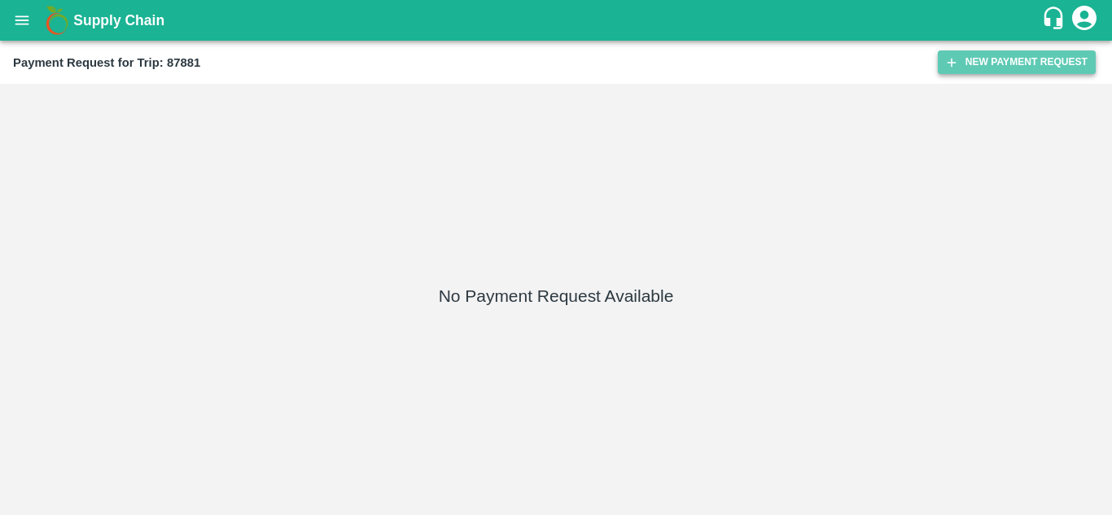
click at [995, 50] on button "New Payment Request" at bounding box center [1017, 62] width 158 height 24
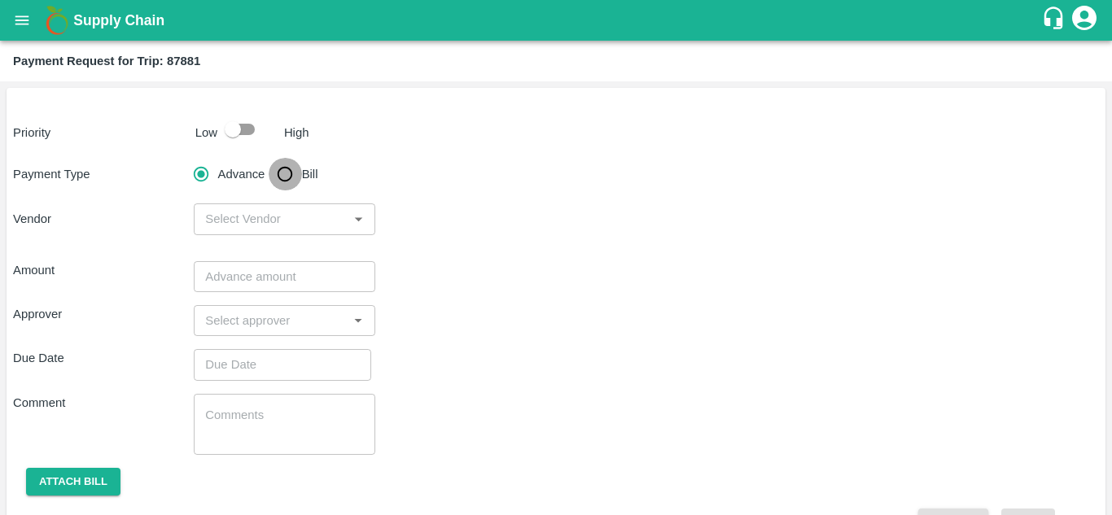
click at [281, 176] on input "Bill" at bounding box center [285, 174] width 33 height 33
radio input "true"
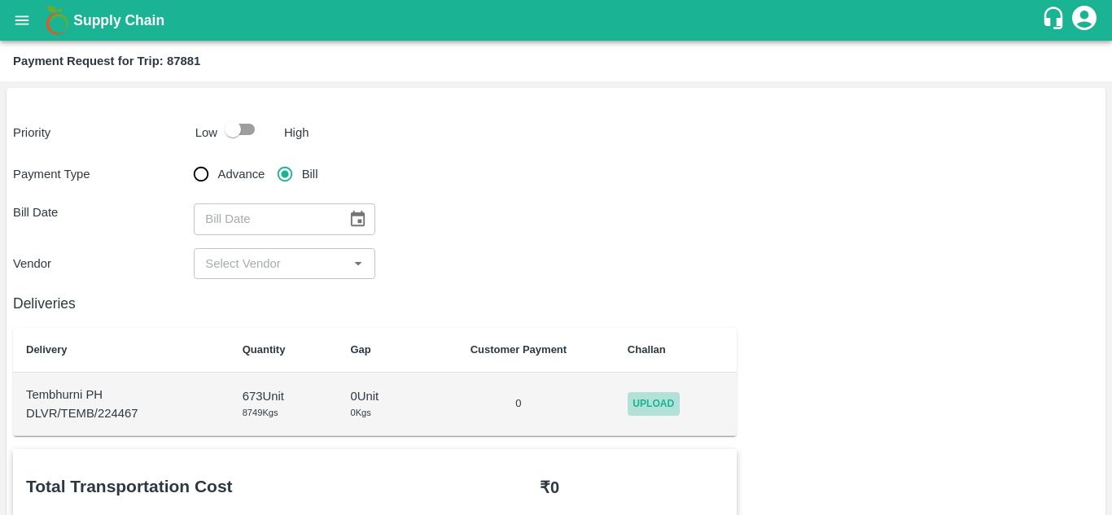
click at [635, 401] on span "Upload" at bounding box center [654, 404] width 52 height 24
click at [0, 0] on input "Upload" at bounding box center [0, 0] width 0 height 0
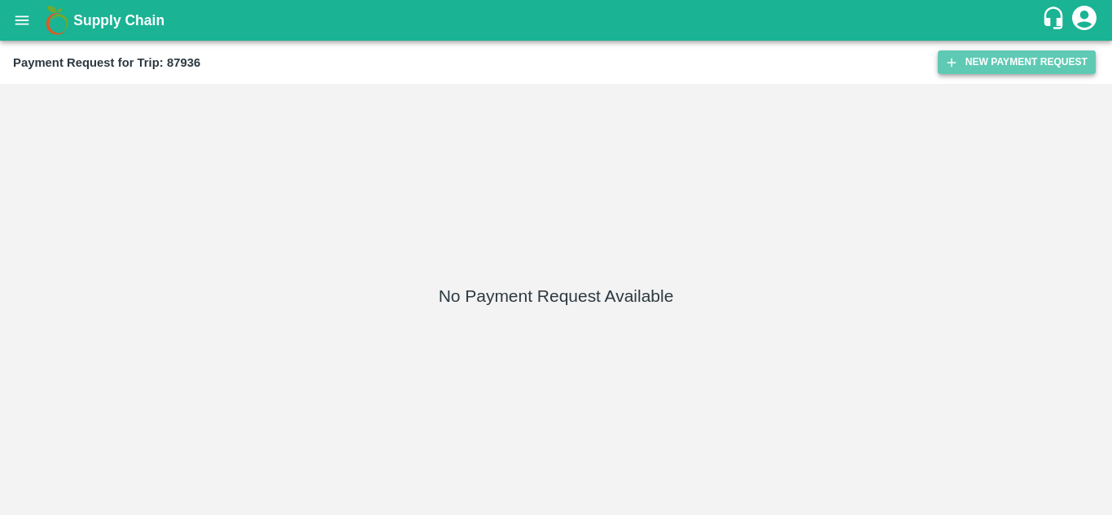
click at [1012, 59] on button "New Payment Request" at bounding box center [1017, 62] width 158 height 24
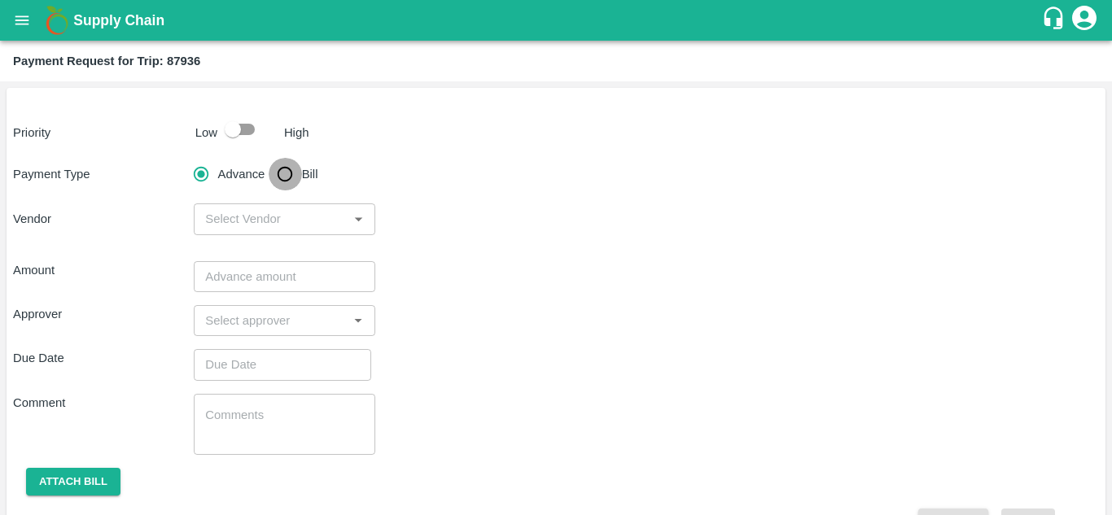
click at [294, 175] on input "Bill" at bounding box center [285, 174] width 33 height 33
radio input "true"
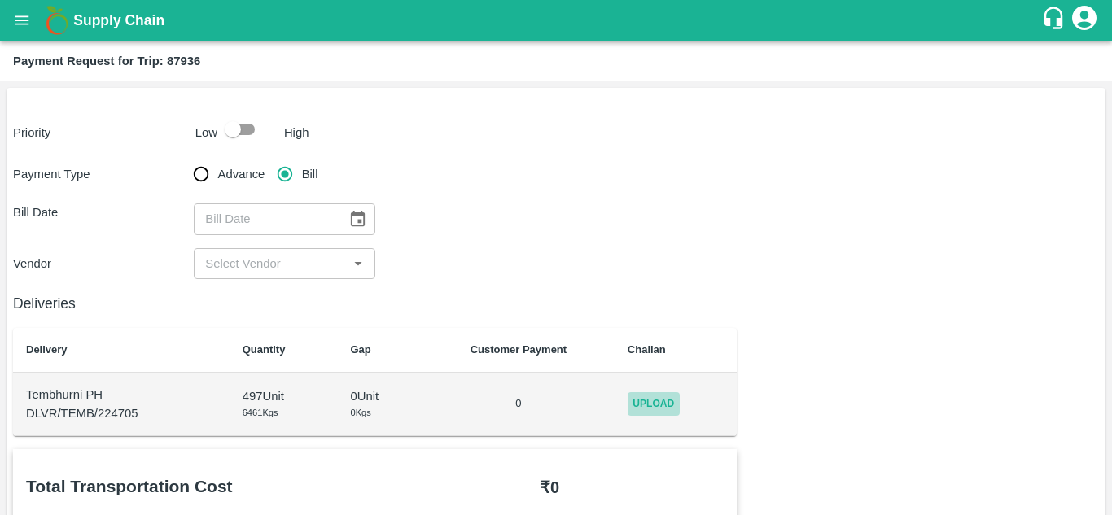
click at [649, 402] on span "Upload" at bounding box center [654, 404] width 52 height 24
click at [0, 0] on input "Upload" at bounding box center [0, 0] width 0 height 0
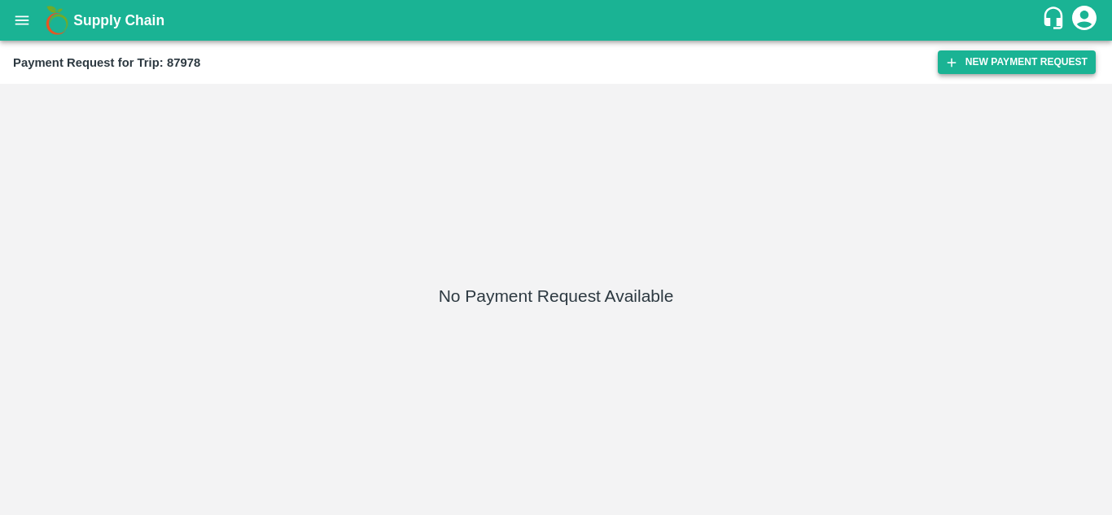
click at [1002, 55] on button "New Payment Request" at bounding box center [1017, 62] width 158 height 24
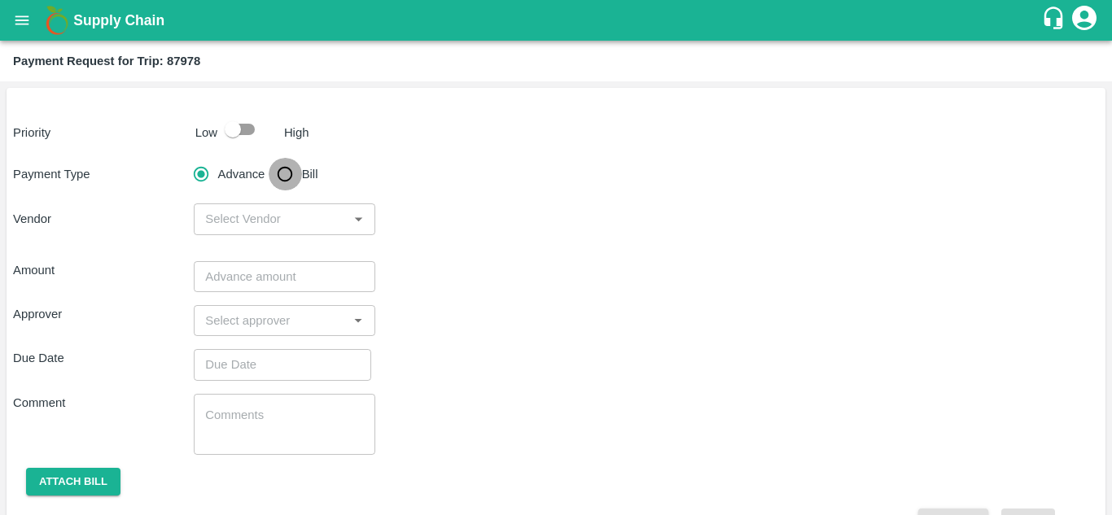
click at [291, 176] on input "Bill" at bounding box center [285, 174] width 33 height 33
radio input "true"
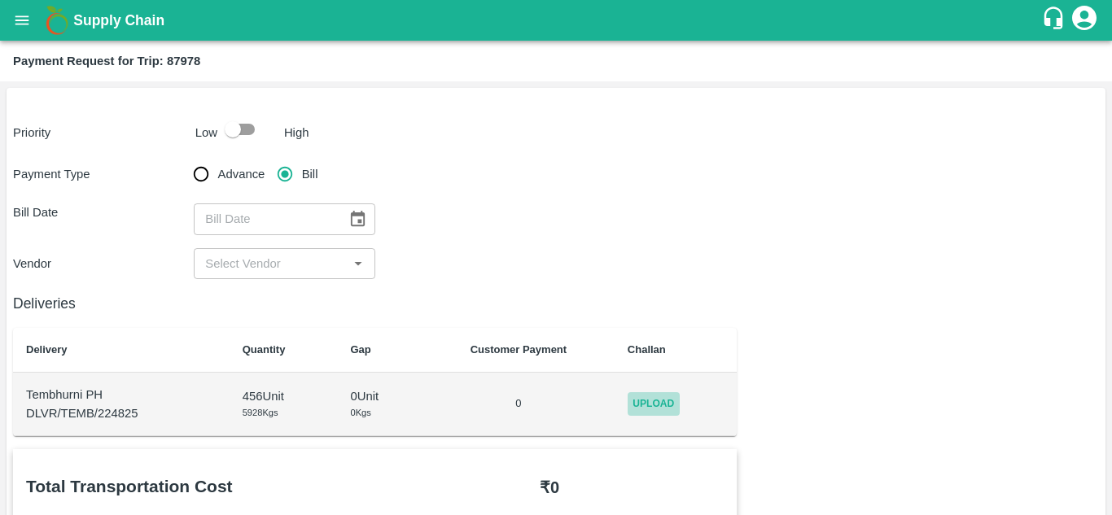
click at [645, 405] on span "Upload" at bounding box center [654, 404] width 52 height 24
click at [0, 0] on input "Upload" at bounding box center [0, 0] width 0 height 0
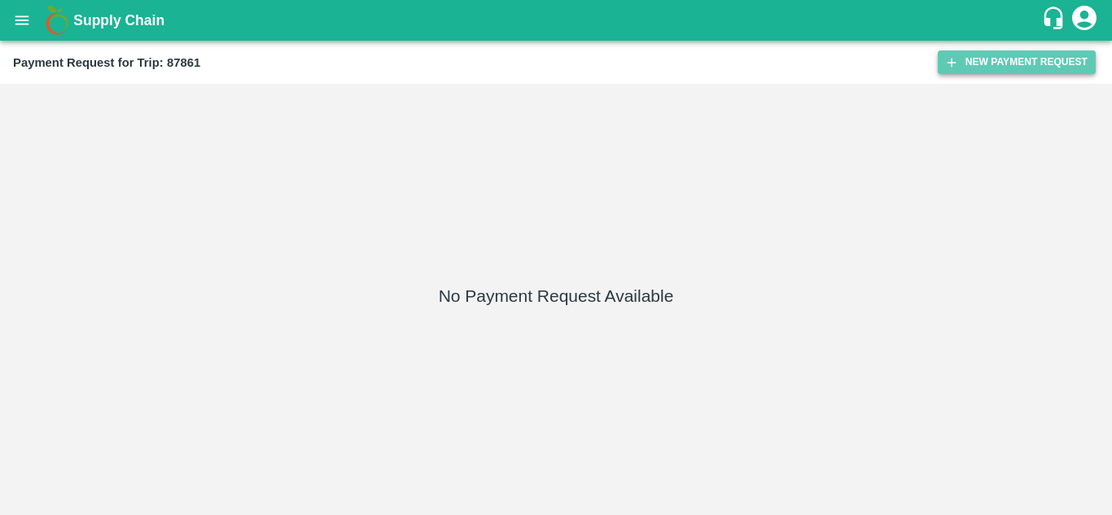
click at [990, 71] on button "New Payment Request" at bounding box center [1017, 62] width 158 height 24
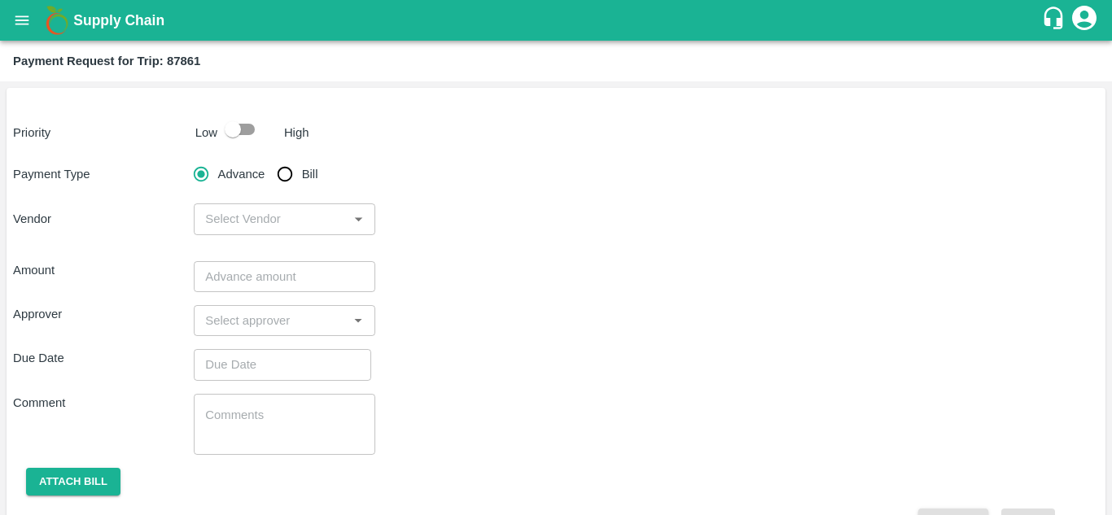
click at [283, 177] on input "Bill" at bounding box center [285, 174] width 33 height 33
radio input "true"
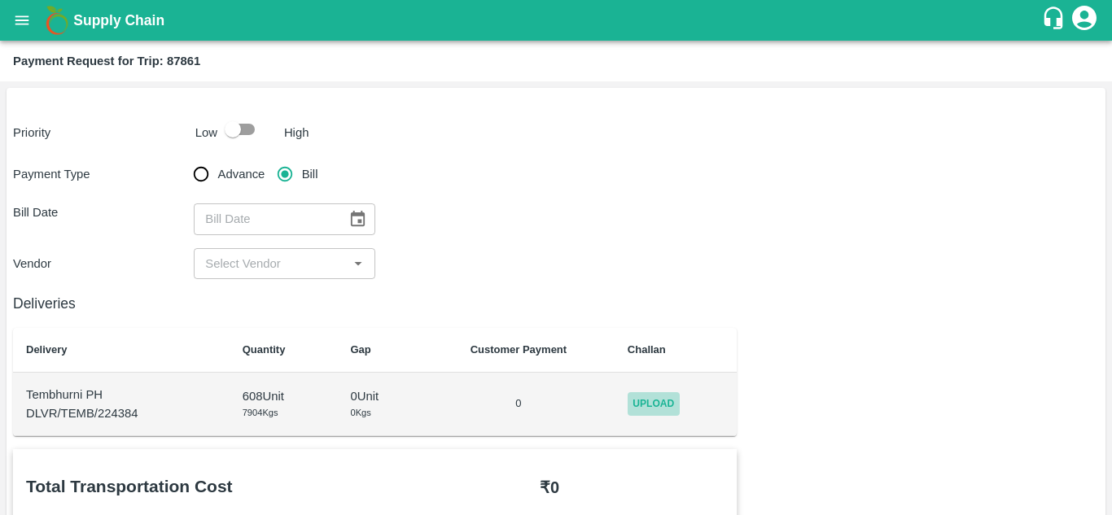
click at [639, 398] on span "Upload" at bounding box center [654, 404] width 52 height 24
click at [0, 0] on input "Upload" at bounding box center [0, 0] width 0 height 0
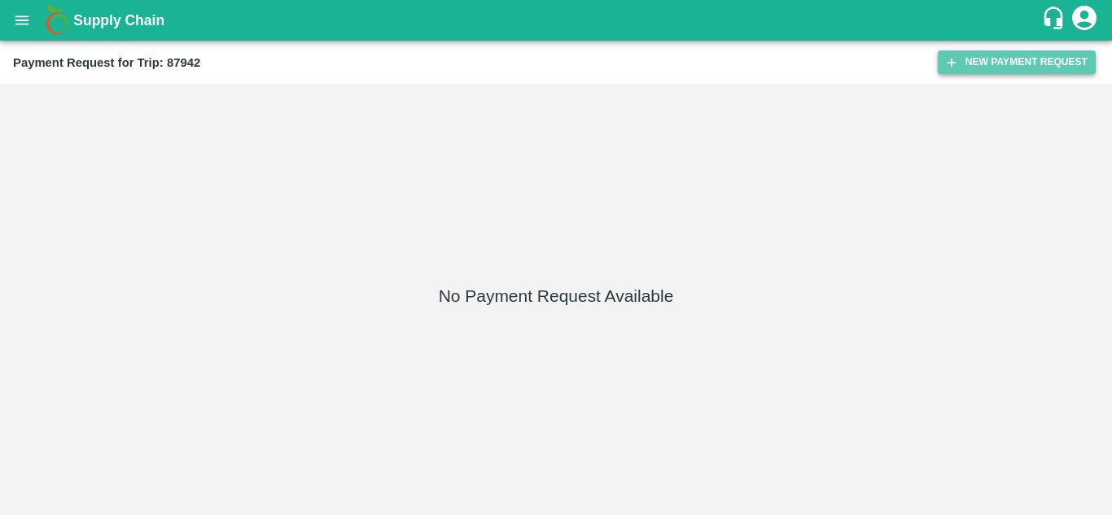
click at [997, 65] on button "New Payment Request" at bounding box center [1017, 62] width 158 height 24
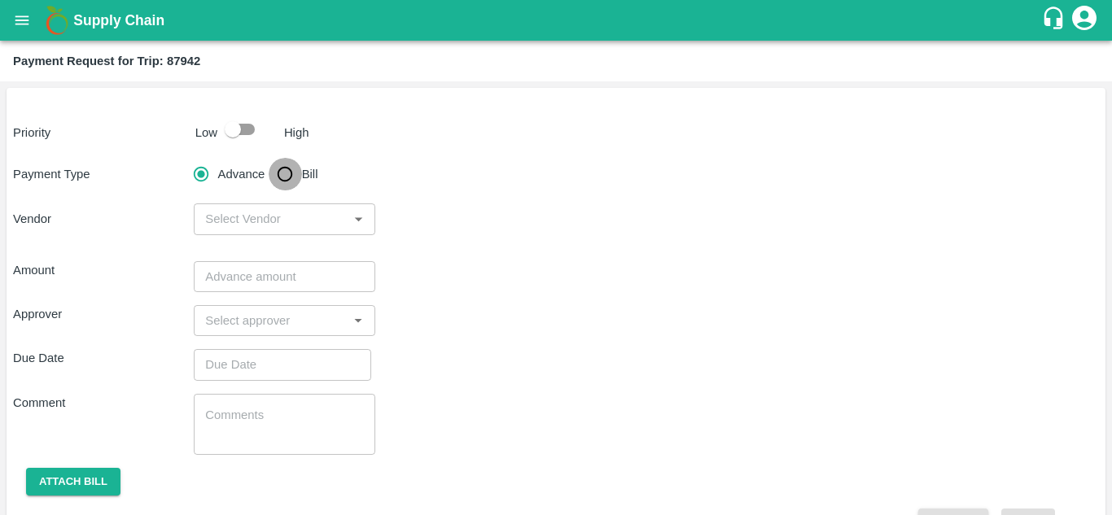
click at [280, 170] on input "Bill" at bounding box center [285, 174] width 33 height 33
radio input "true"
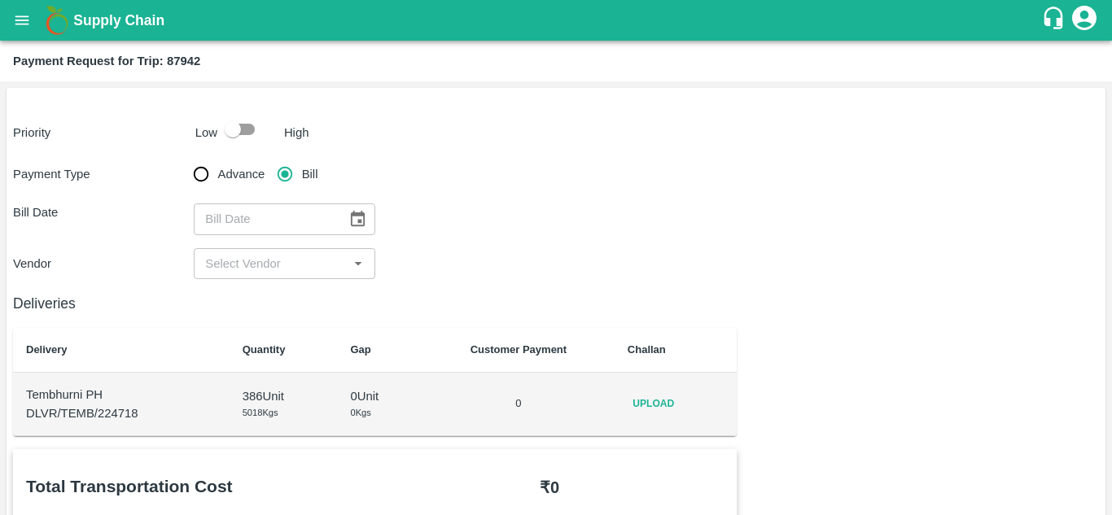
click at [652, 392] on span "Upload" at bounding box center [654, 404] width 52 height 24
click at [0, 0] on input "Upload" at bounding box center [0, 0] width 0 height 0
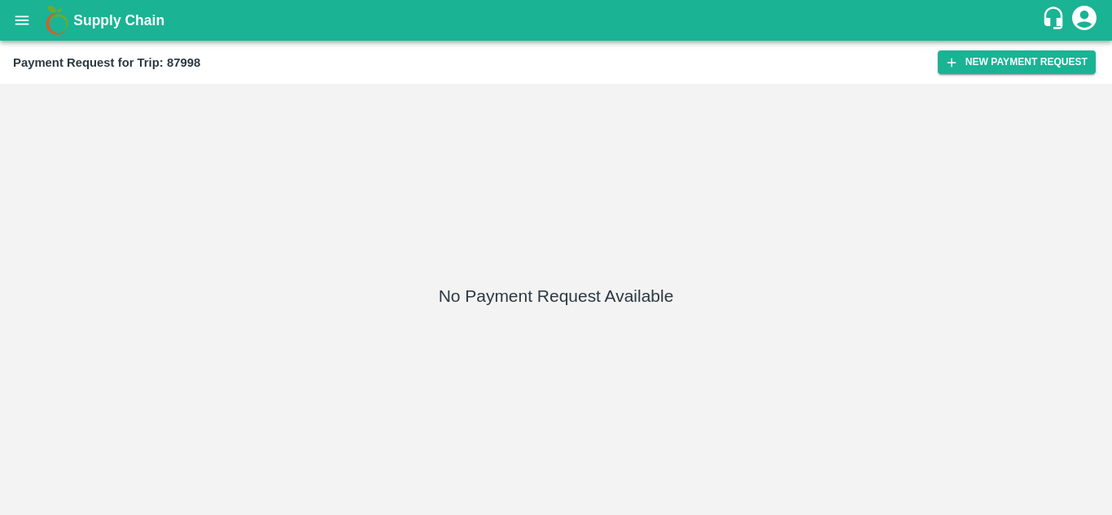
click at [1024, 47] on div "Payment Request for Trip: 87998 New Payment Request" at bounding box center [556, 62] width 1112 height 43
click at [989, 61] on button "New Payment Request" at bounding box center [1017, 62] width 158 height 24
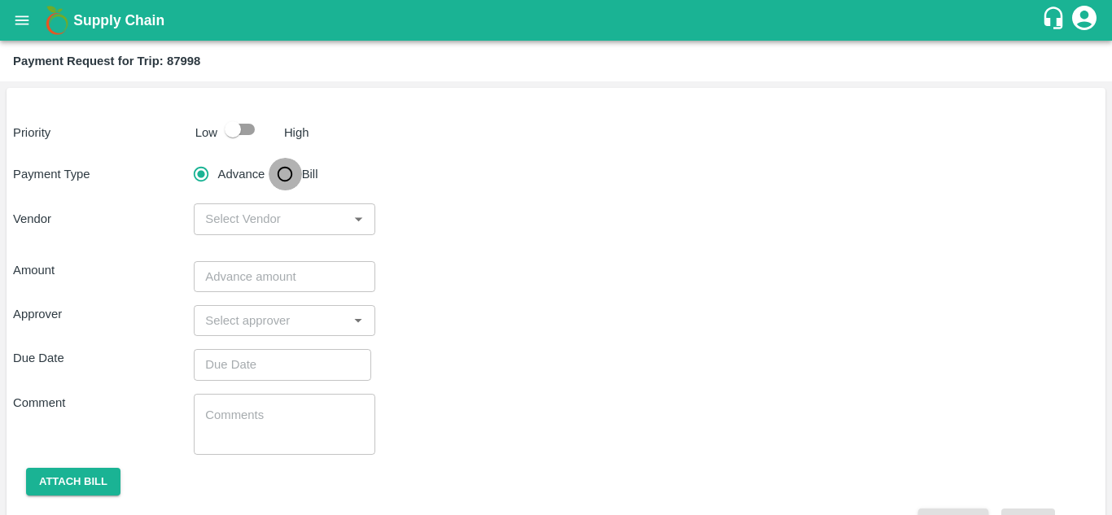
click at [278, 172] on input "Bill" at bounding box center [285, 174] width 33 height 33
radio input "true"
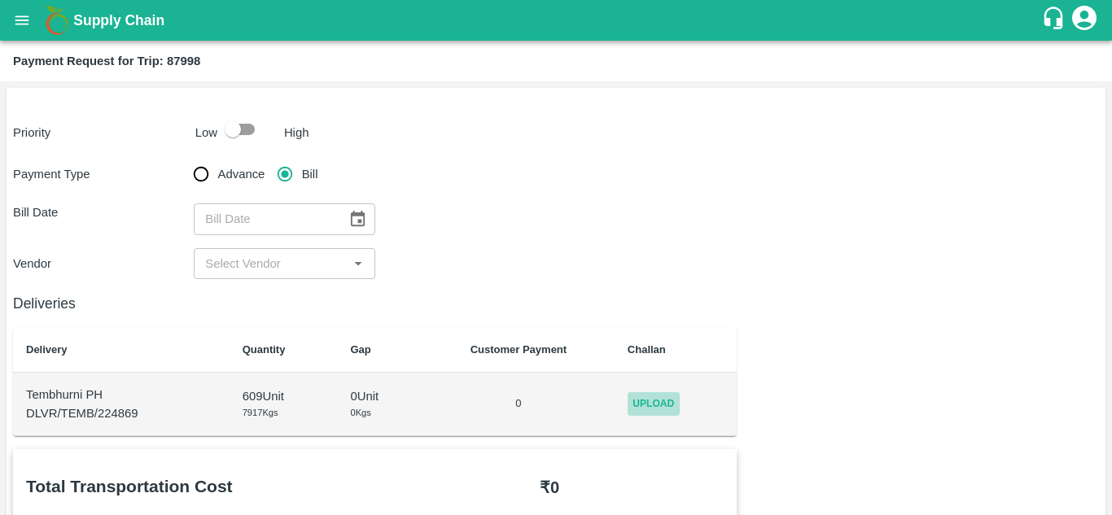
click at [663, 393] on span "Upload" at bounding box center [654, 404] width 52 height 24
click at [0, 0] on input "Upload" at bounding box center [0, 0] width 0 height 0
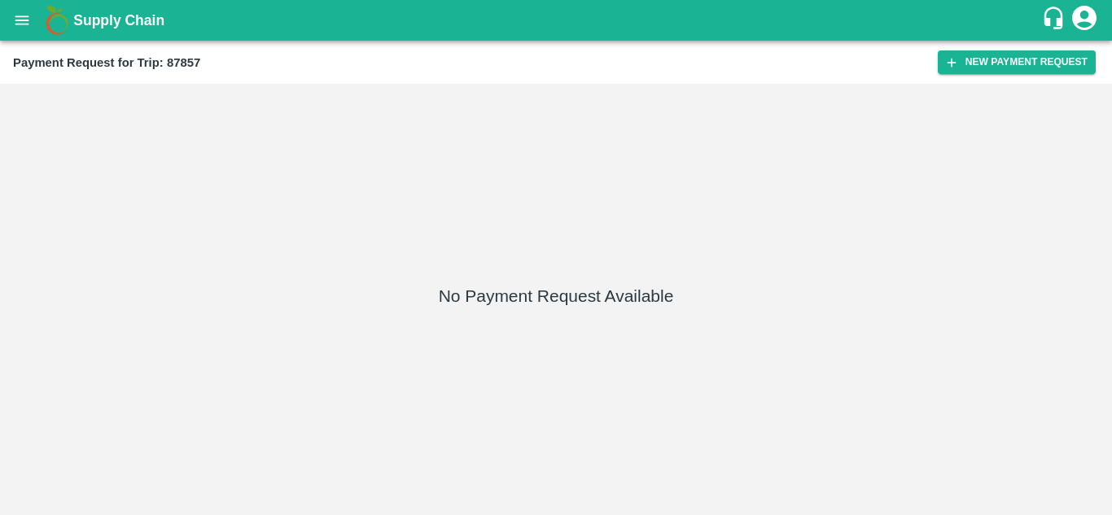
click at [1012, 48] on div "Payment Request for Trip: 87857 New Payment Request" at bounding box center [556, 62] width 1112 height 43
click at [999, 55] on button "New Payment Request" at bounding box center [1017, 62] width 158 height 24
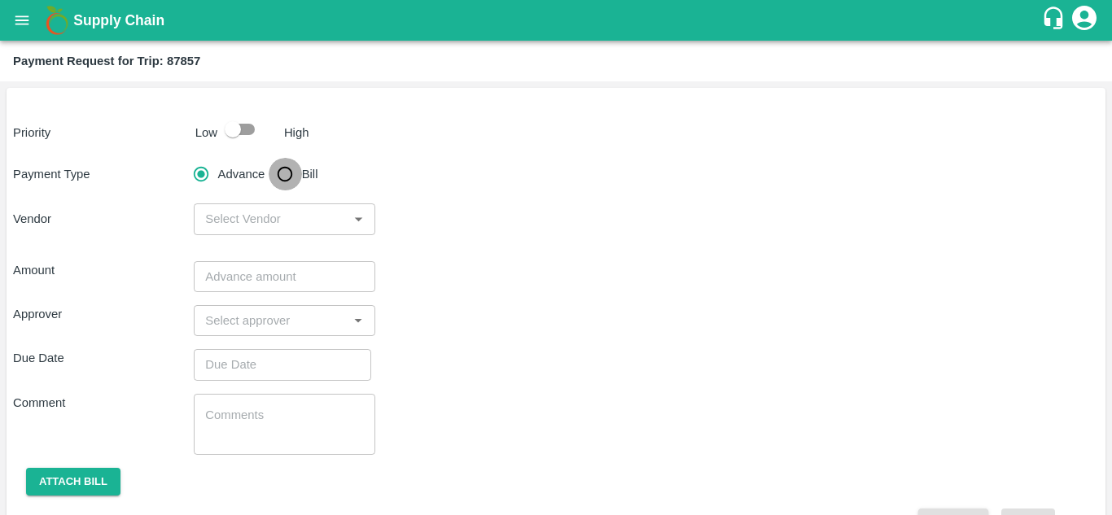
click at [283, 169] on input "Bill" at bounding box center [285, 174] width 33 height 33
radio input "true"
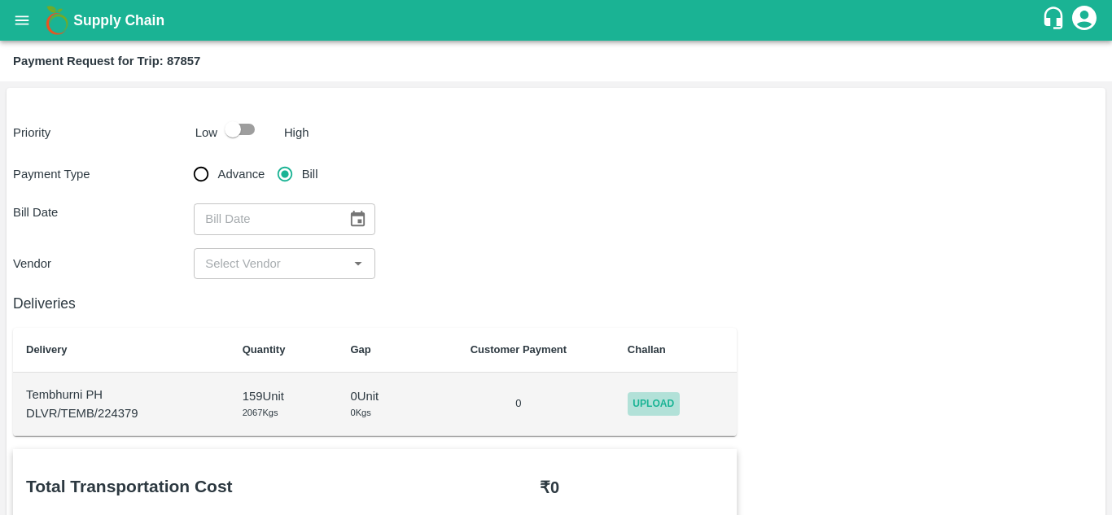
click at [664, 400] on span "Upload" at bounding box center [654, 404] width 52 height 24
click at [0, 0] on input "Upload" at bounding box center [0, 0] width 0 height 0
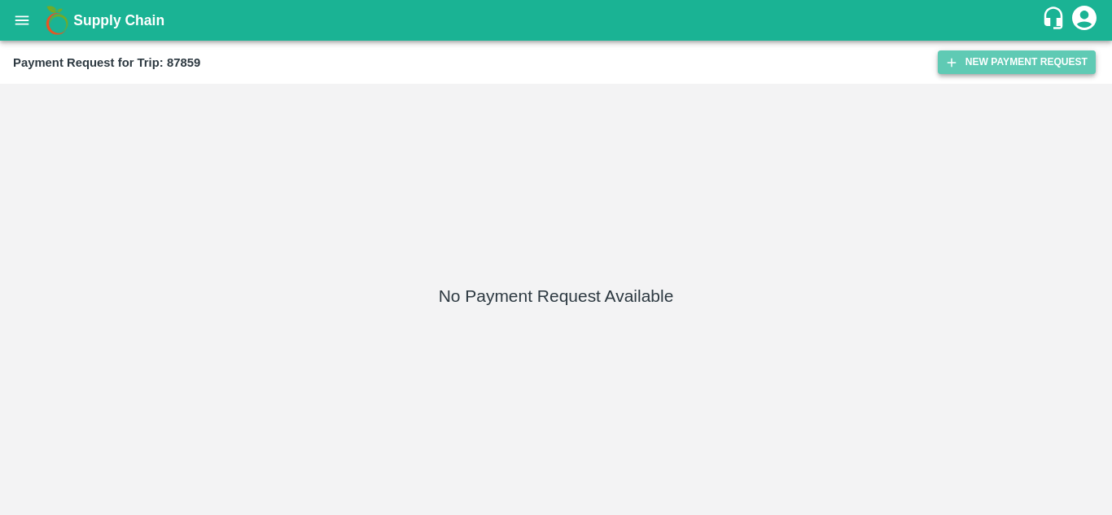
click at [1017, 66] on button "New Payment Request" at bounding box center [1017, 62] width 158 height 24
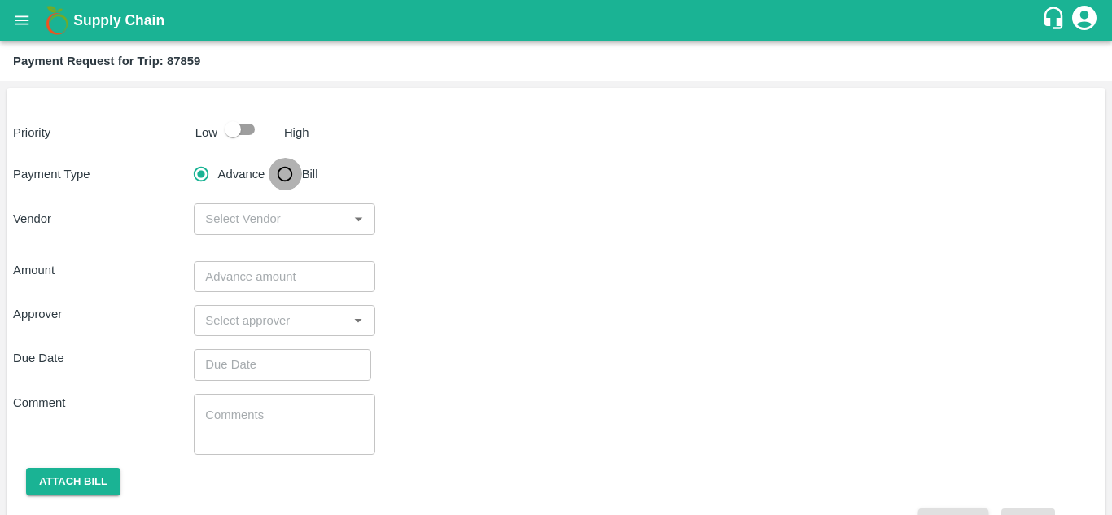
click at [292, 178] on input "Bill" at bounding box center [285, 174] width 33 height 33
radio input "true"
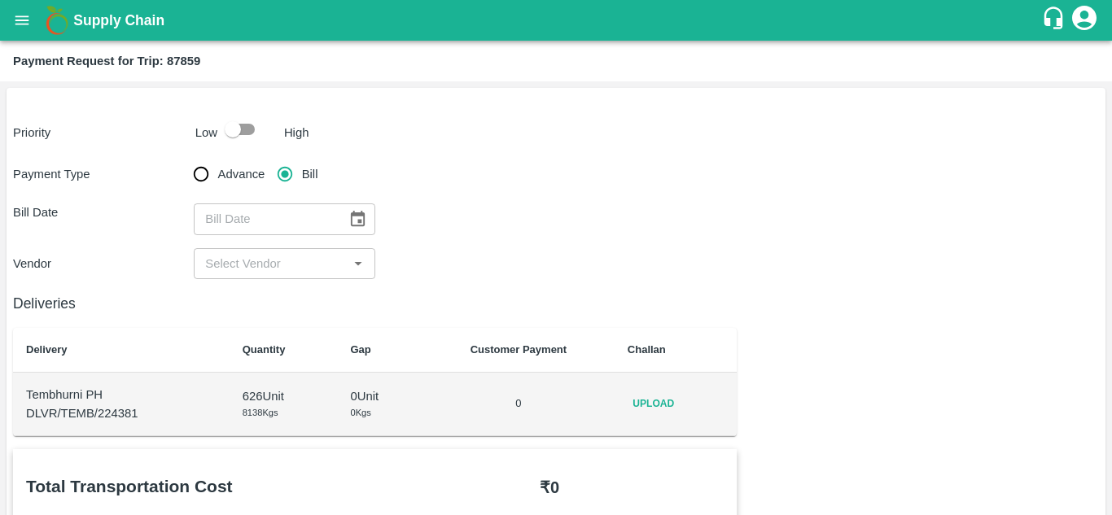
click at [663, 408] on span "Upload" at bounding box center [654, 404] width 52 height 24
click at [0, 0] on input "Upload" at bounding box center [0, 0] width 0 height 0
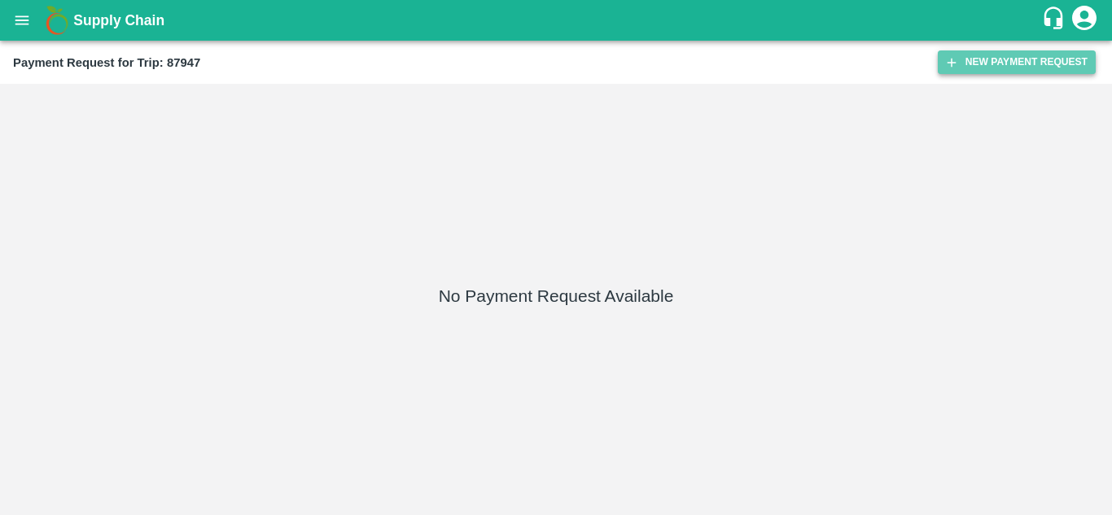
click at [1029, 59] on button "New Payment Request" at bounding box center [1017, 62] width 158 height 24
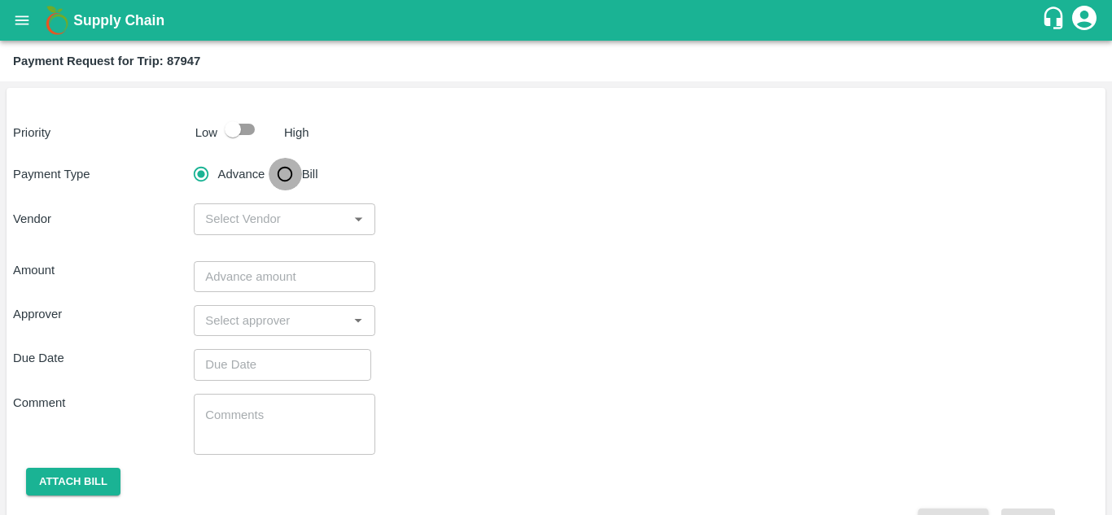
click at [292, 174] on input "Bill" at bounding box center [285, 174] width 33 height 33
radio input "true"
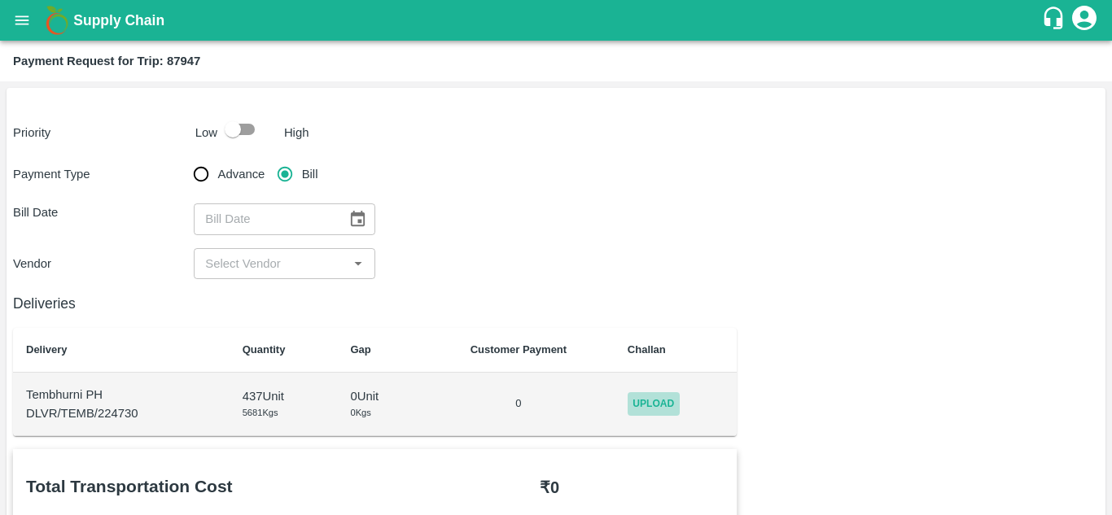
click at [665, 408] on span "Upload" at bounding box center [654, 404] width 52 height 24
click at [0, 0] on input "Upload" at bounding box center [0, 0] width 0 height 0
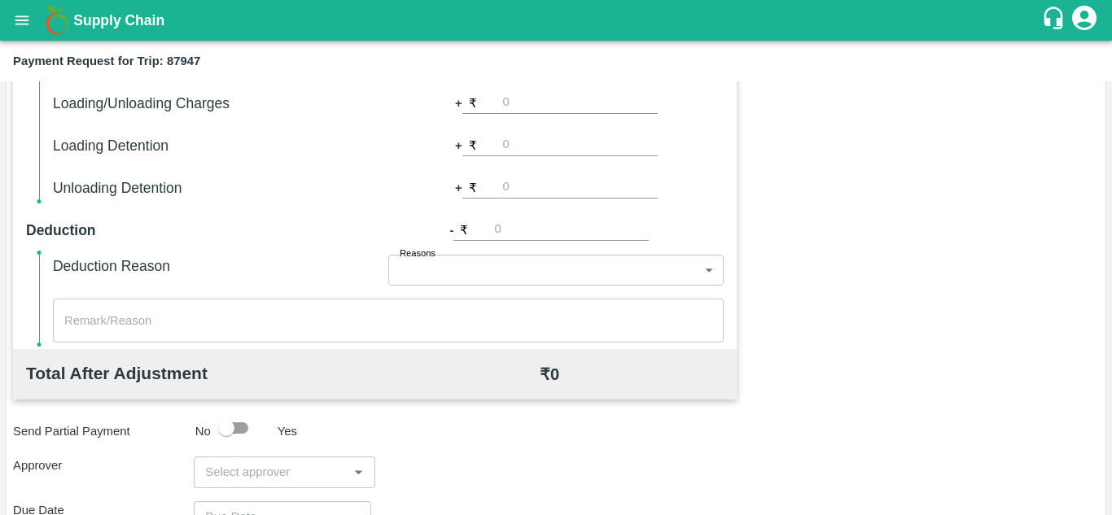
scroll to position [741, 0]
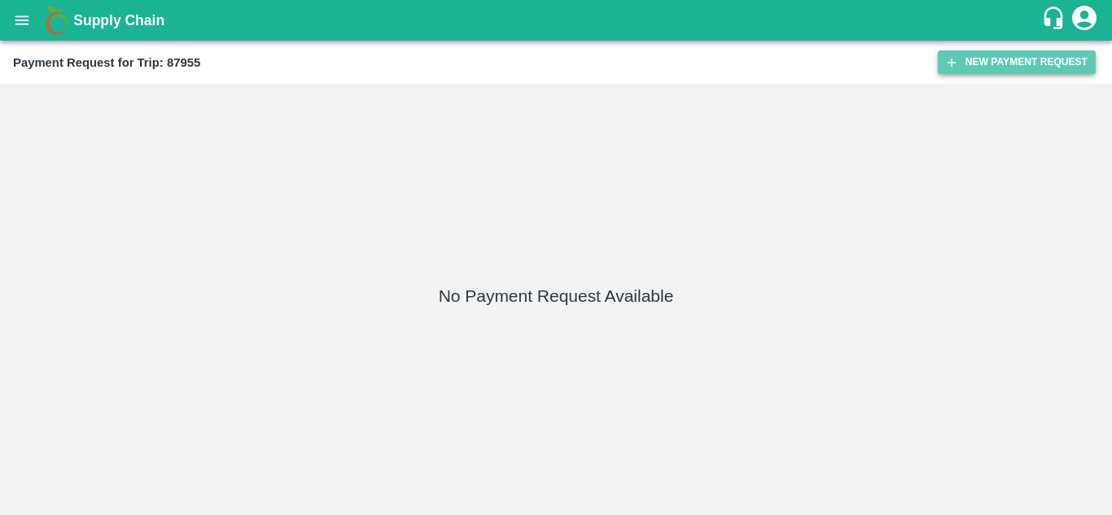
click at [1010, 54] on button "New Payment Request" at bounding box center [1017, 62] width 158 height 24
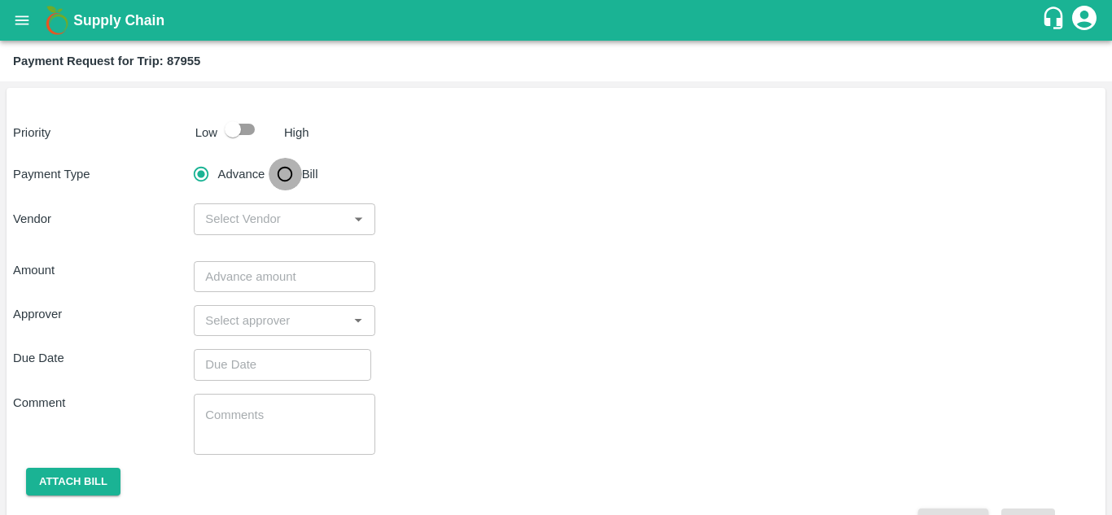
click at [275, 178] on input "Bill" at bounding box center [285, 174] width 33 height 33
radio input "true"
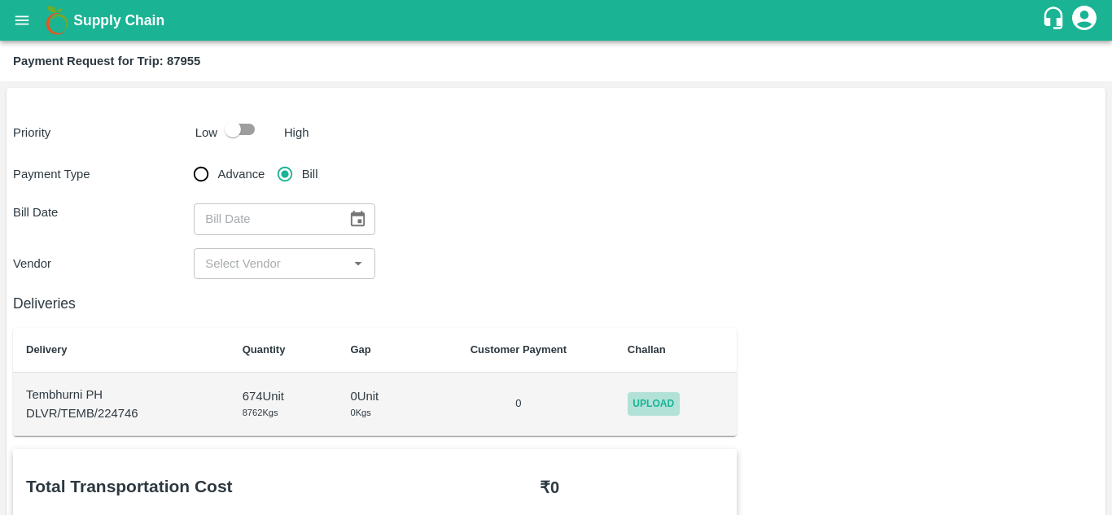
click at [656, 394] on span "Upload" at bounding box center [654, 404] width 52 height 24
click at [0, 0] on input "Upload" at bounding box center [0, 0] width 0 height 0
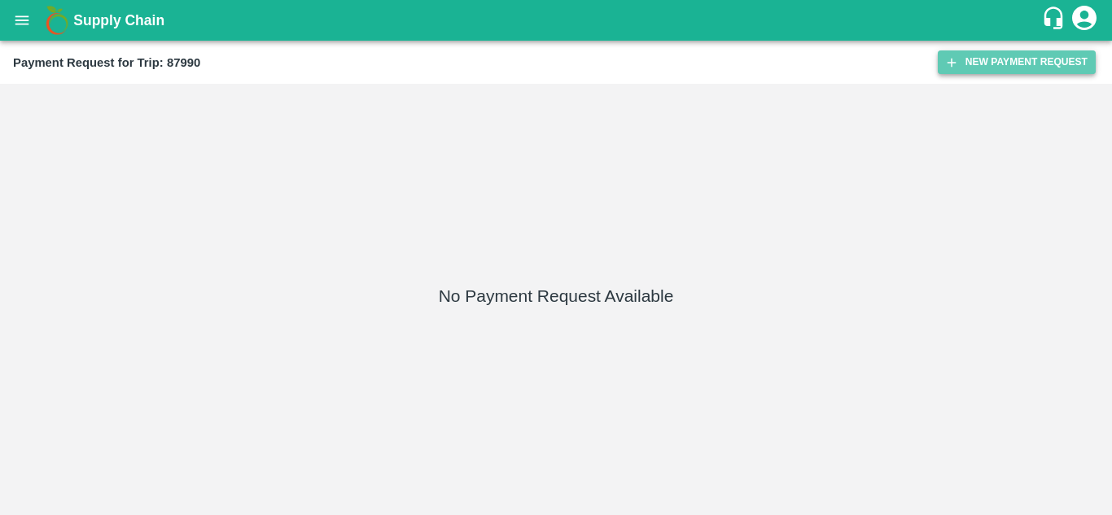
click at [991, 59] on button "New Payment Request" at bounding box center [1017, 62] width 158 height 24
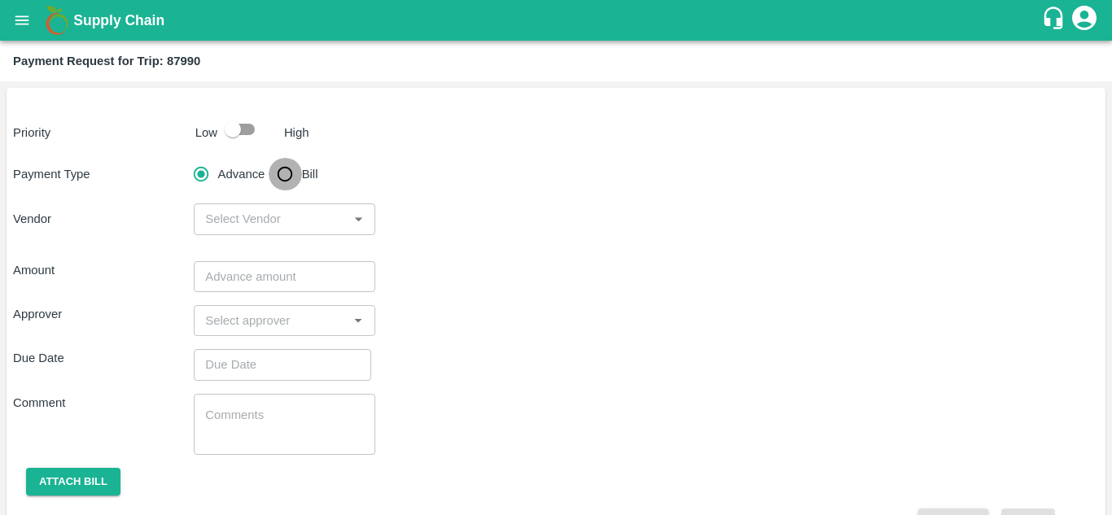
click at [284, 176] on input "Bill" at bounding box center [285, 174] width 33 height 33
radio input "true"
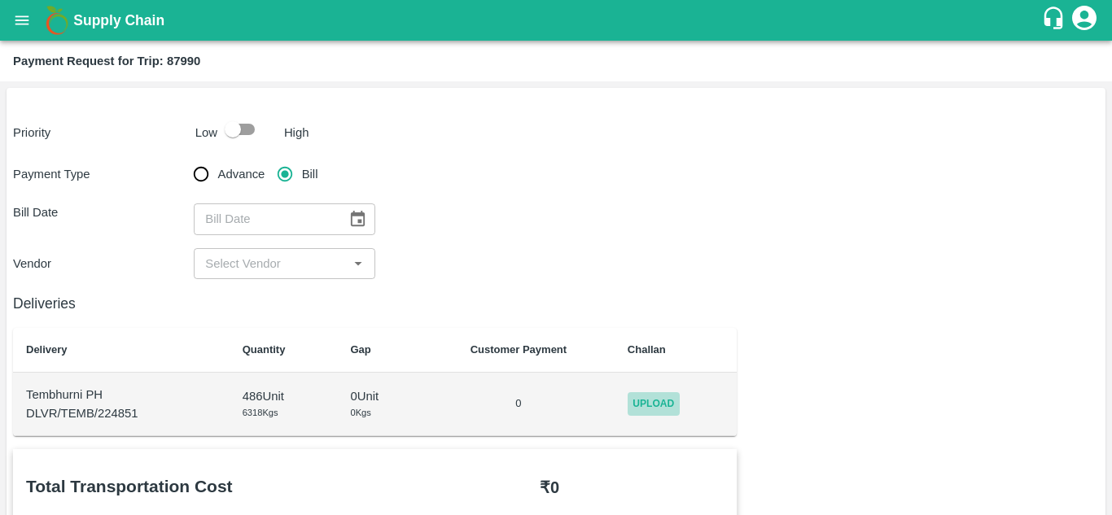
click at [655, 396] on span "Upload" at bounding box center [654, 404] width 52 height 24
click at [0, 0] on input "Upload" at bounding box center [0, 0] width 0 height 0
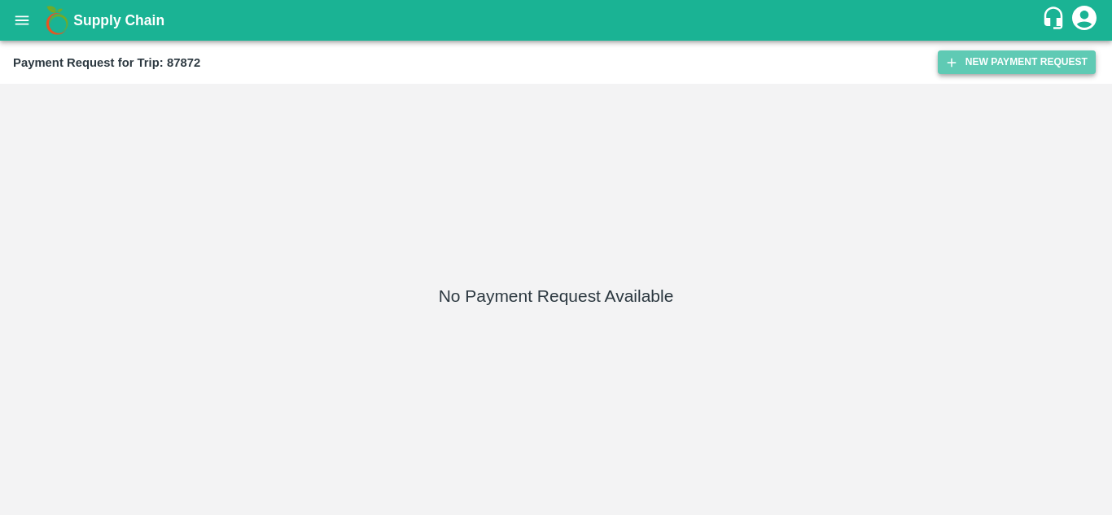
click at [1000, 67] on button "New Payment Request" at bounding box center [1017, 62] width 158 height 24
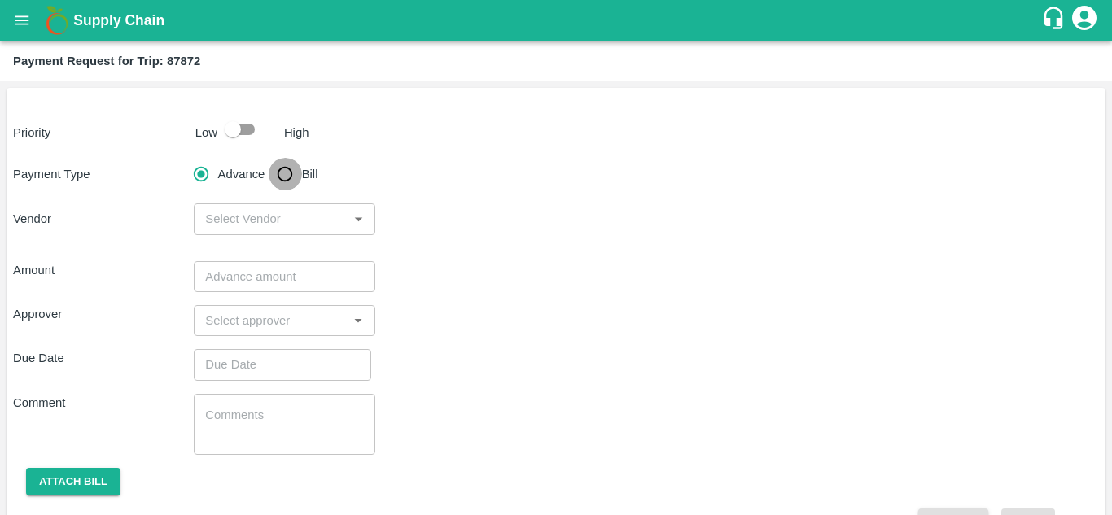
click at [290, 174] on input "Bill" at bounding box center [285, 174] width 33 height 33
radio input "true"
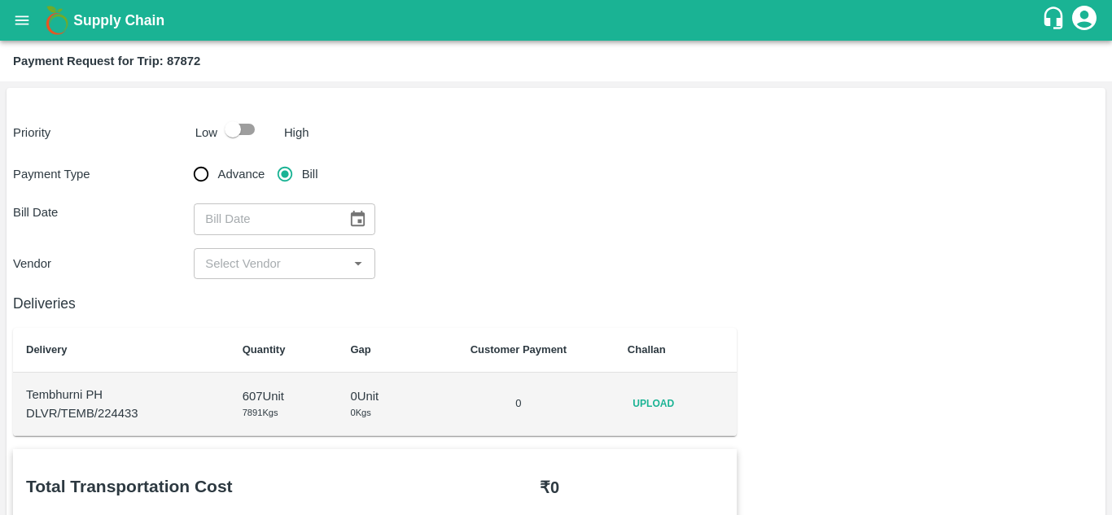
click at [656, 399] on span "Upload" at bounding box center [654, 404] width 52 height 24
click at [0, 0] on input "Upload" at bounding box center [0, 0] width 0 height 0
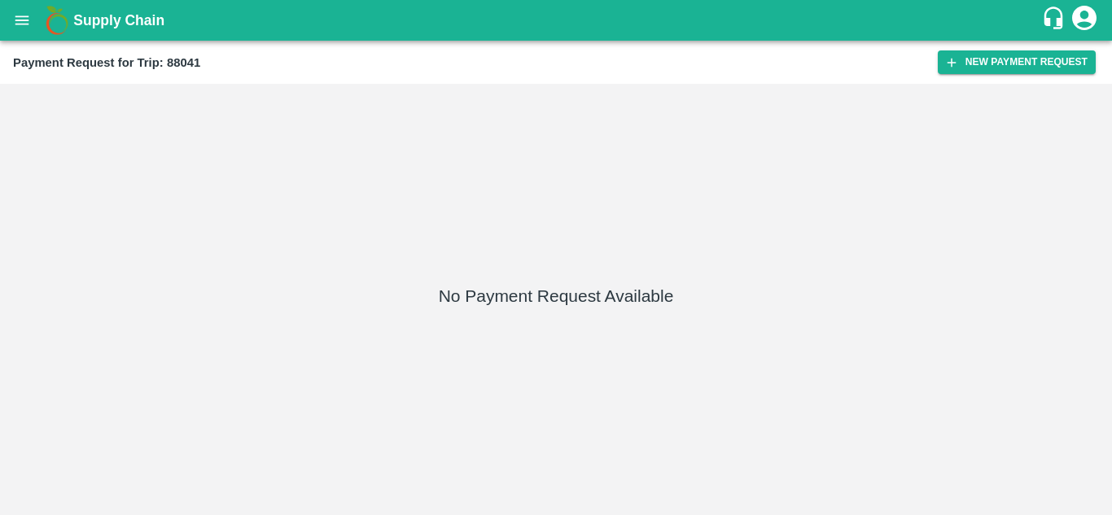
click at [1016, 47] on div "Payment Request for Trip: 88041 New Payment Request" at bounding box center [556, 62] width 1112 height 43
click at [987, 61] on button "New Payment Request" at bounding box center [1017, 62] width 158 height 24
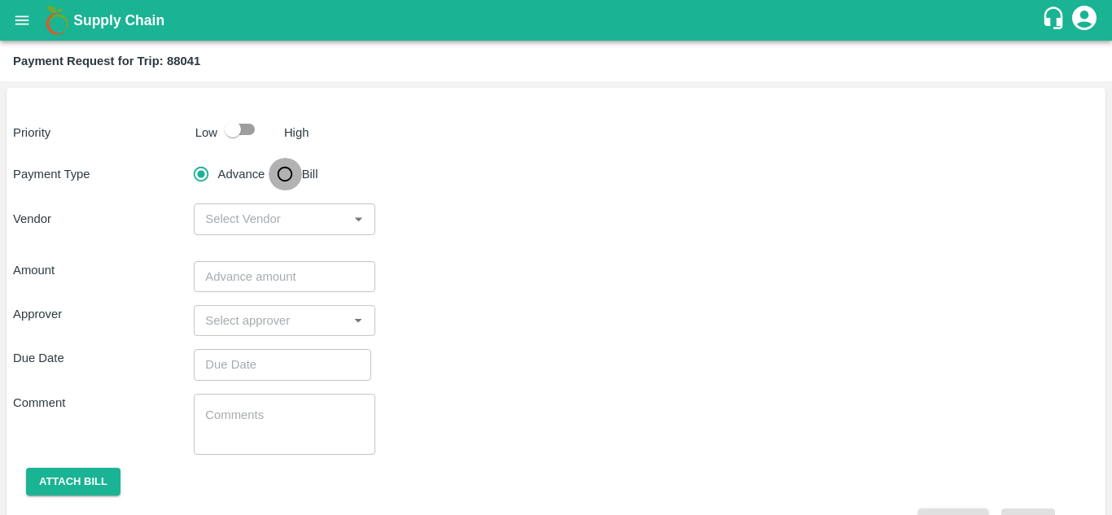
click at [288, 169] on input "Bill" at bounding box center [285, 174] width 33 height 33
radio input "true"
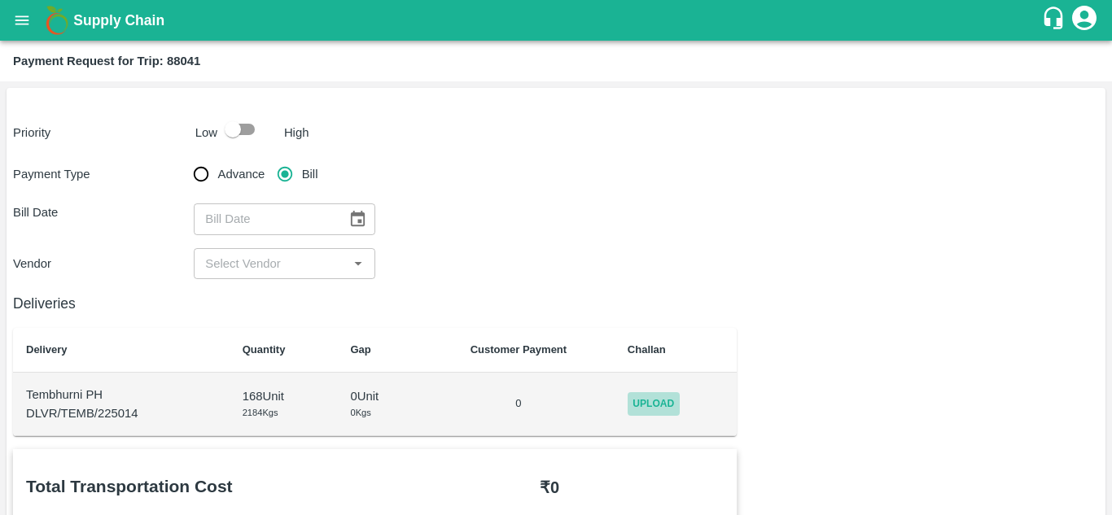
click at [670, 403] on span "Upload" at bounding box center [654, 404] width 52 height 24
click at [0, 0] on input "Upload" at bounding box center [0, 0] width 0 height 0
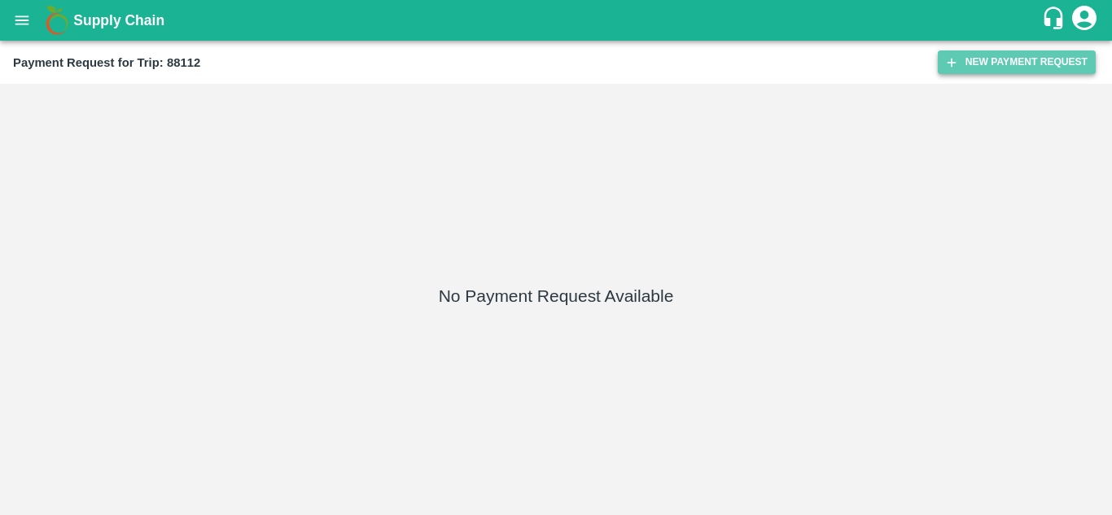
click at [993, 56] on button "New Payment Request" at bounding box center [1017, 62] width 158 height 24
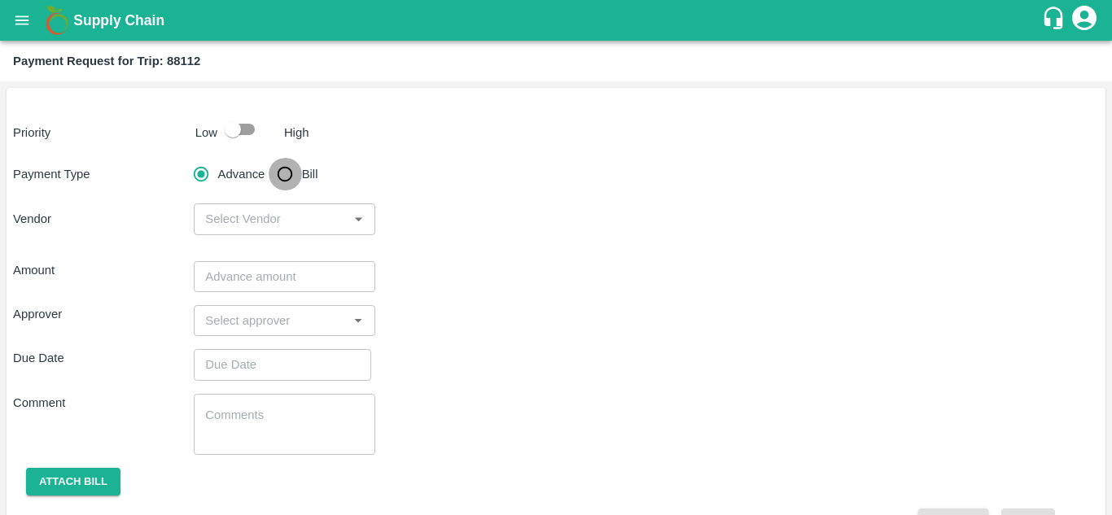
click at [284, 176] on input "Bill" at bounding box center [285, 174] width 33 height 33
radio input "true"
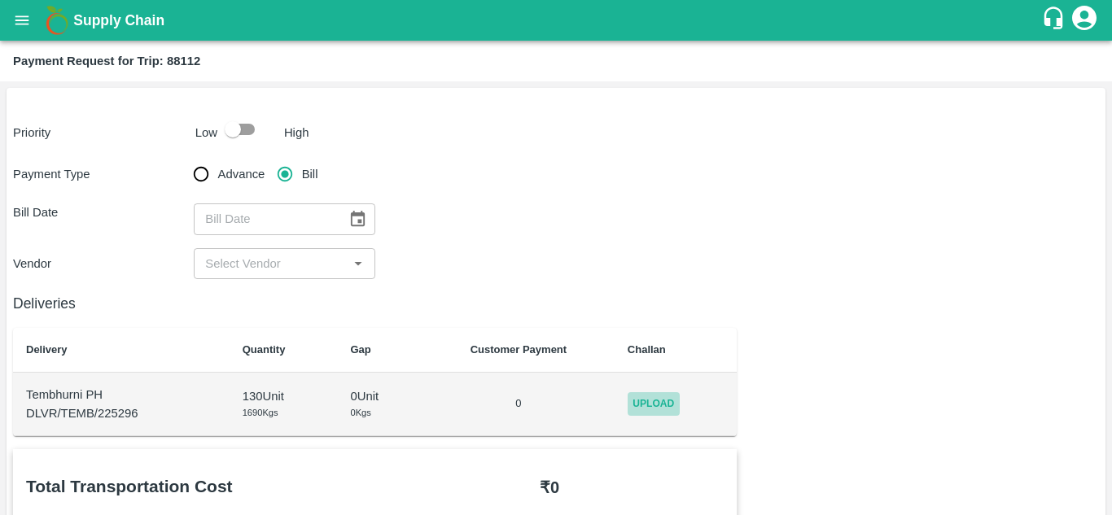
click at [648, 397] on span "Upload" at bounding box center [654, 404] width 52 height 24
click at [0, 0] on input "Upload" at bounding box center [0, 0] width 0 height 0
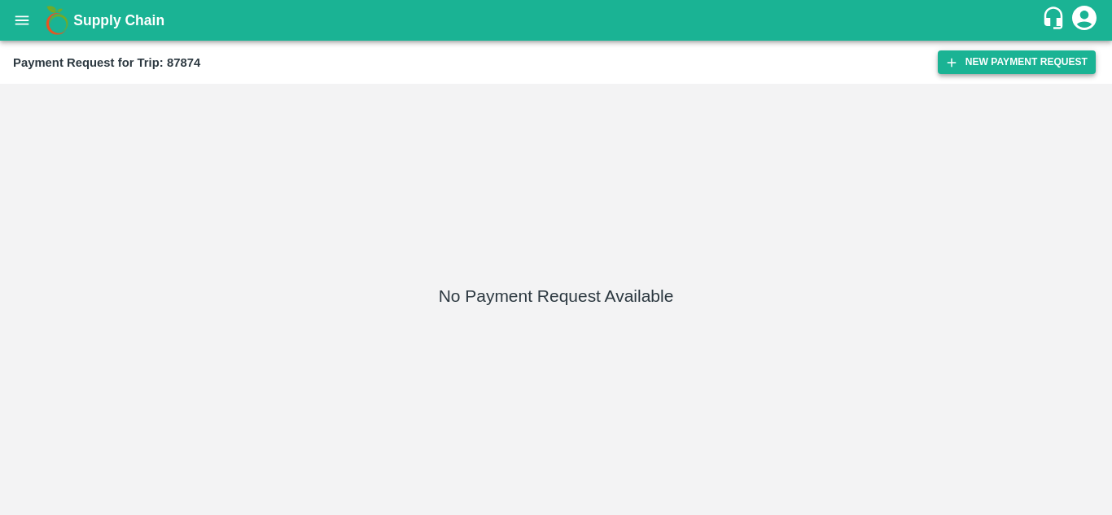
click at [1016, 64] on button "New Payment Request" at bounding box center [1017, 62] width 158 height 24
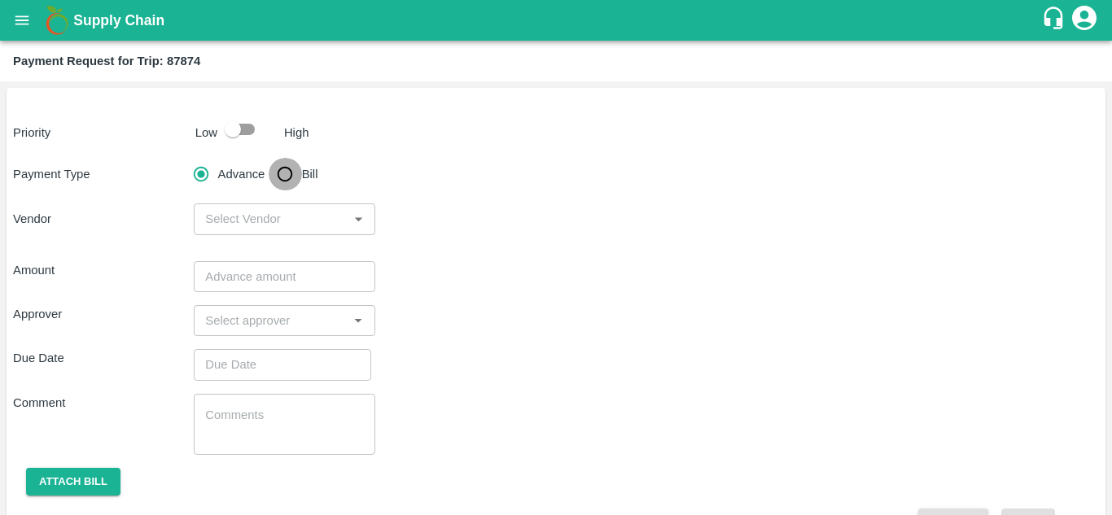
click at [284, 174] on input "Bill" at bounding box center [285, 174] width 33 height 33
radio input "true"
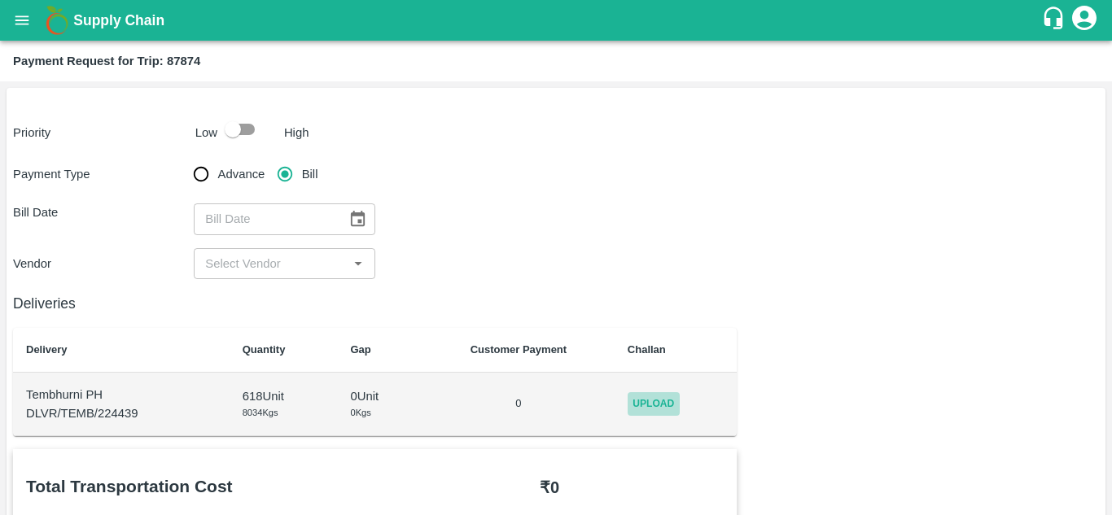
click at [655, 409] on span "Upload" at bounding box center [654, 404] width 52 height 24
click at [0, 0] on input "Upload" at bounding box center [0, 0] width 0 height 0
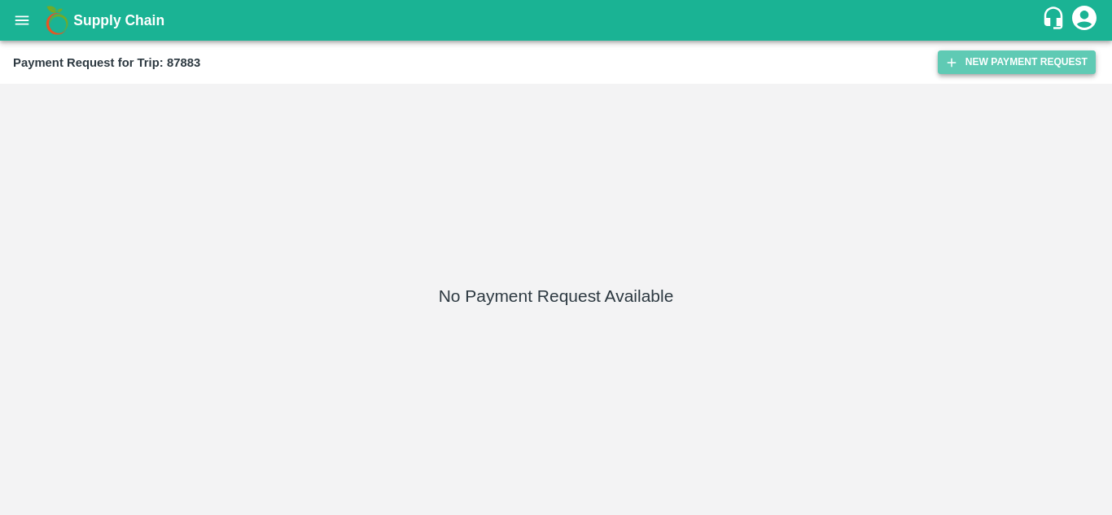
click at [1007, 64] on button "New Payment Request" at bounding box center [1017, 62] width 158 height 24
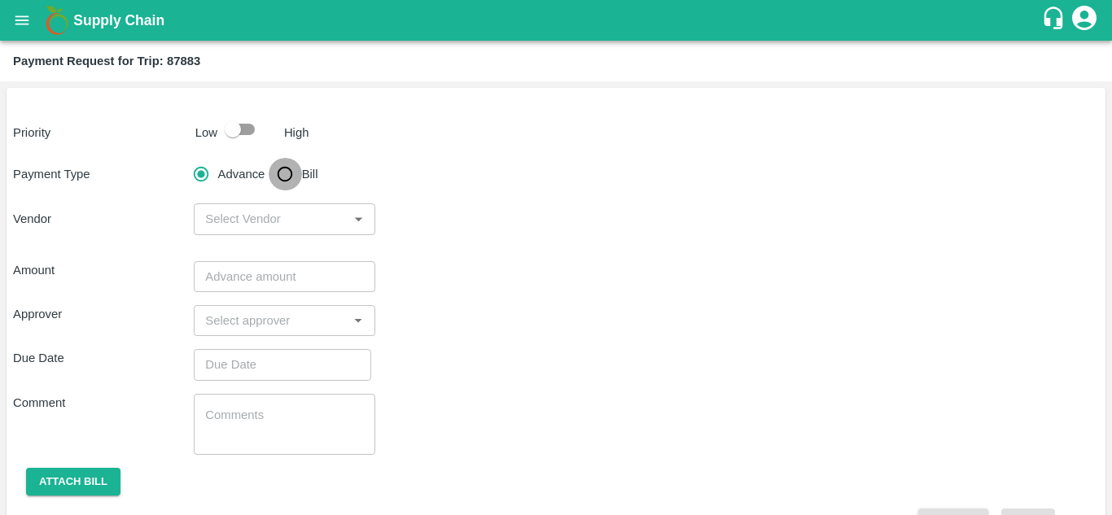
click at [292, 176] on input "Bill" at bounding box center [285, 174] width 33 height 33
radio input "true"
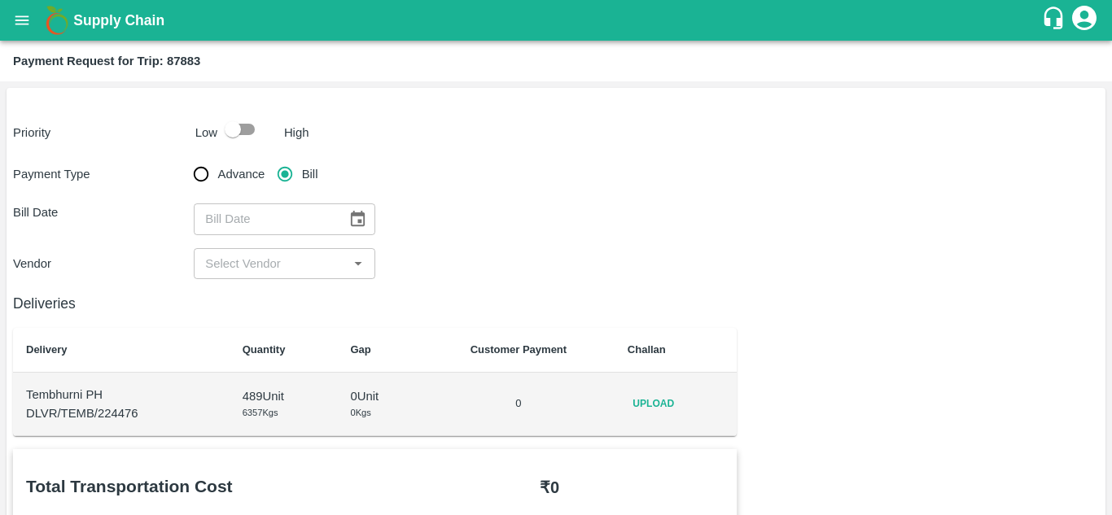
click at [625, 406] on td "Upload" at bounding box center [676, 405] width 123 height 64
click at [638, 400] on span "Upload" at bounding box center [654, 404] width 52 height 24
click at [0, 0] on input "Upload" at bounding box center [0, 0] width 0 height 0
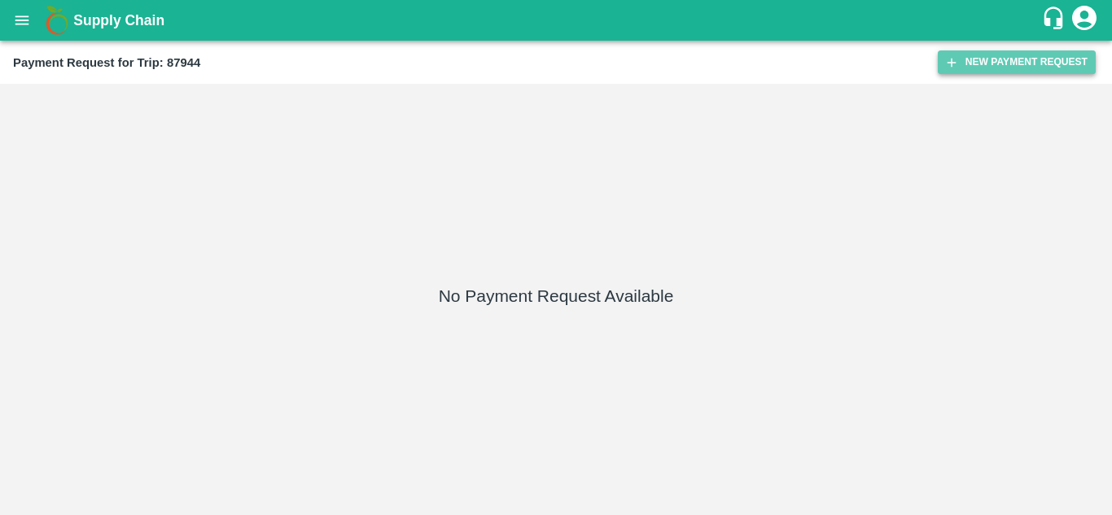
click at [1042, 57] on button "New Payment Request" at bounding box center [1017, 62] width 158 height 24
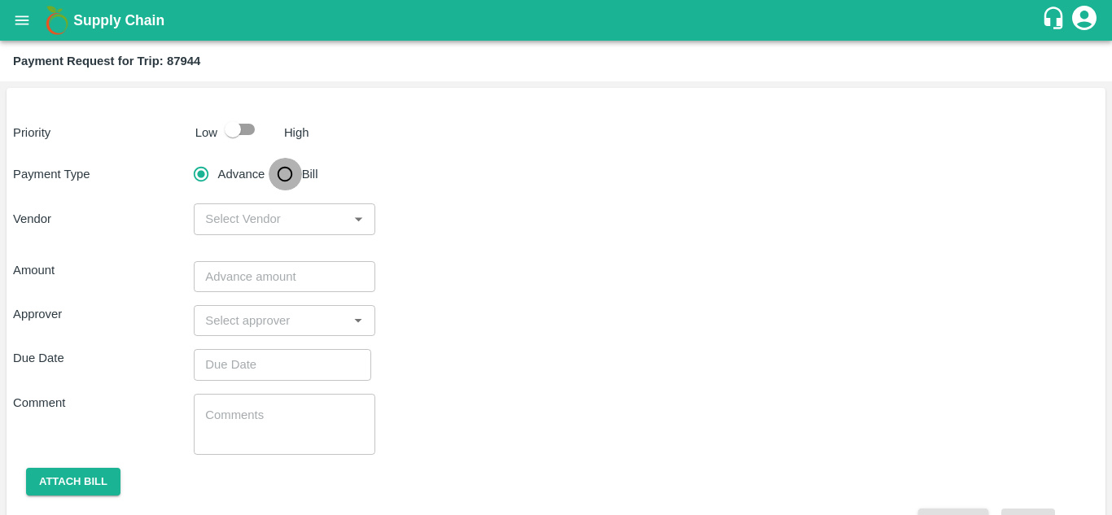
click at [295, 177] on input "Bill" at bounding box center [285, 174] width 33 height 33
radio input "true"
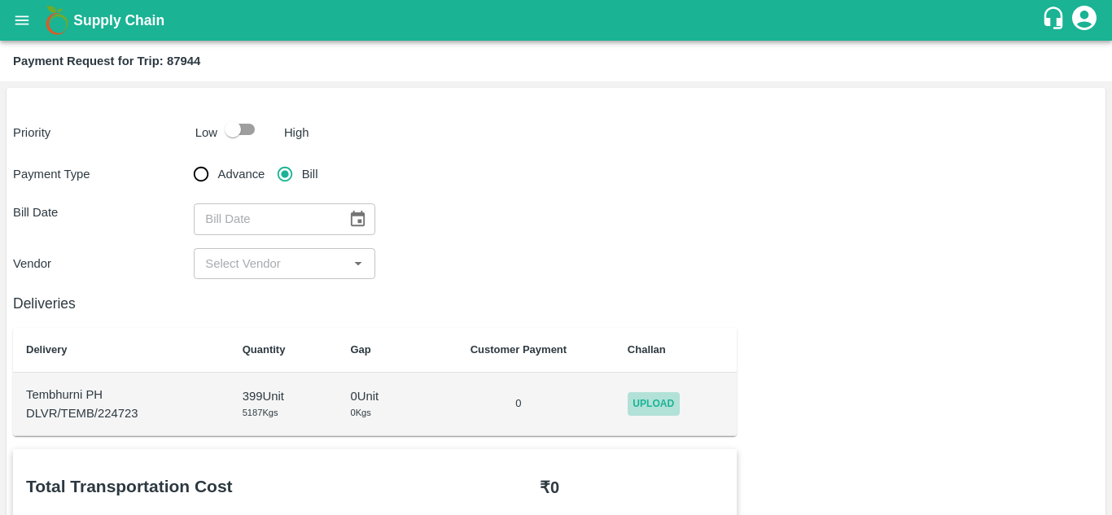
click at [643, 401] on span "Upload" at bounding box center [654, 404] width 52 height 24
click at [0, 0] on input "Upload" at bounding box center [0, 0] width 0 height 0
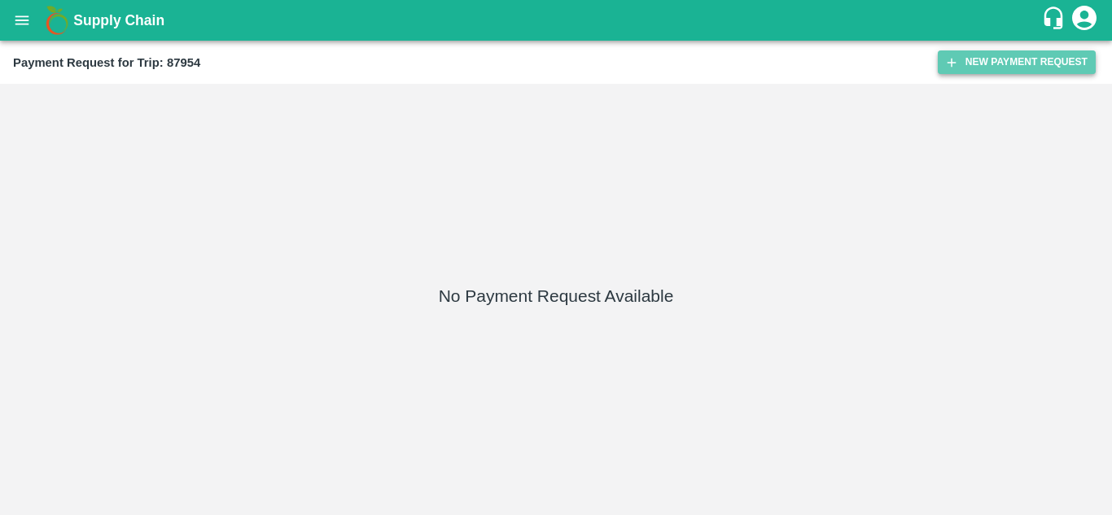
click at [1014, 55] on button "New Payment Request" at bounding box center [1017, 62] width 158 height 24
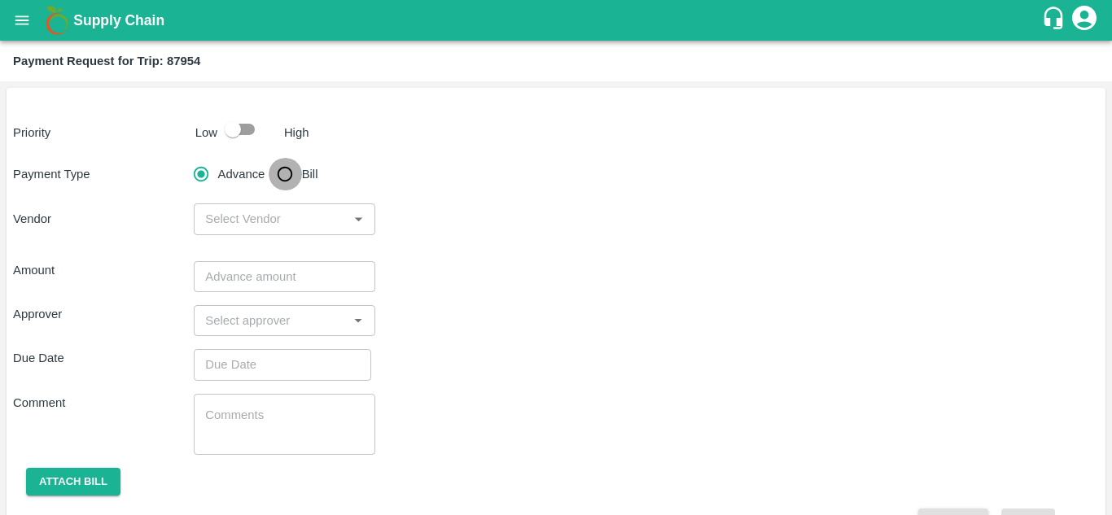
click at [287, 179] on input "Bill" at bounding box center [285, 174] width 33 height 33
radio input "true"
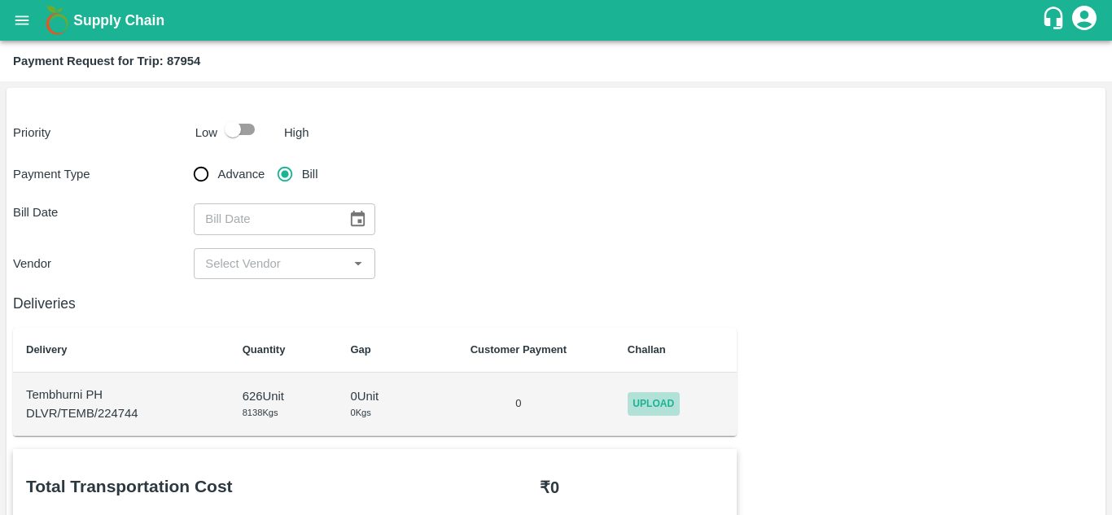
click at [651, 400] on span "Upload" at bounding box center [654, 404] width 52 height 24
click at [0, 0] on input "Upload" at bounding box center [0, 0] width 0 height 0
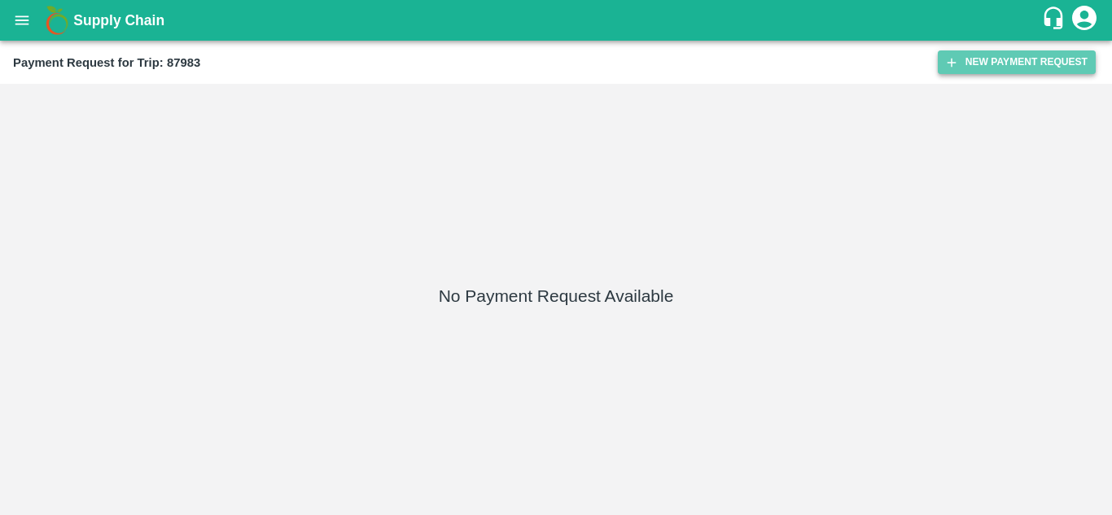
click at [1026, 64] on button "New Payment Request" at bounding box center [1017, 62] width 158 height 24
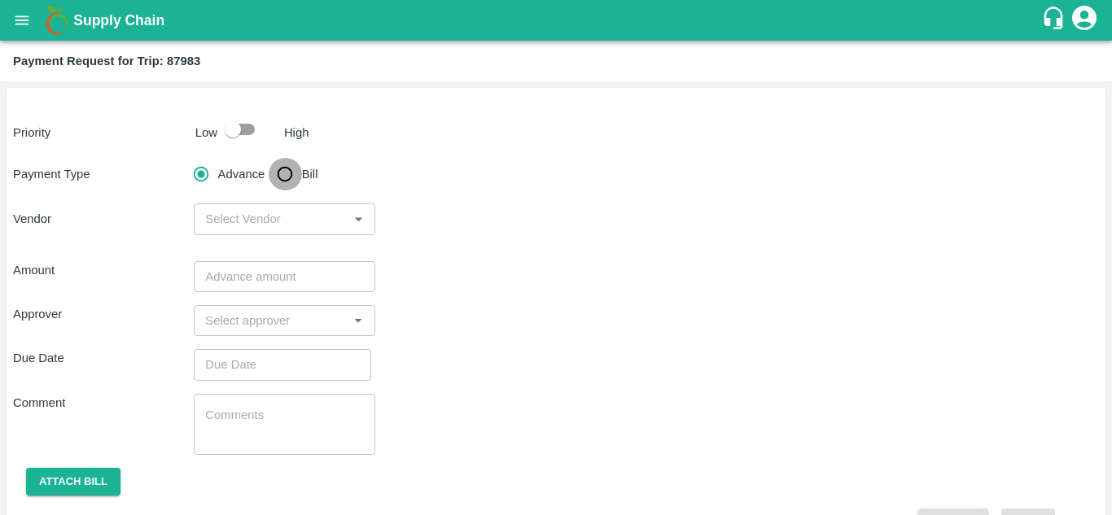
click at [290, 172] on input "Bill" at bounding box center [285, 174] width 33 height 33
radio input "true"
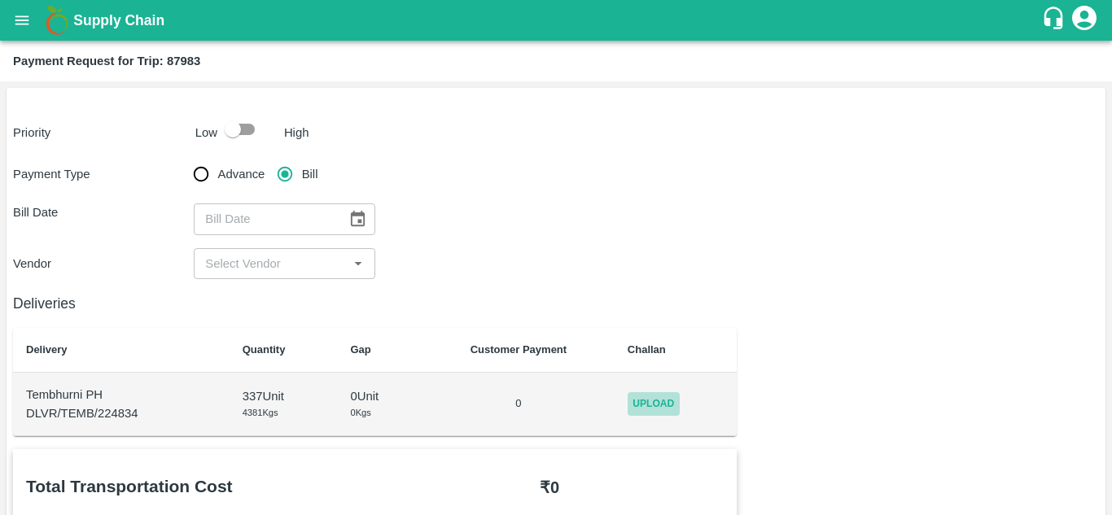
click at [632, 395] on span "Upload" at bounding box center [654, 404] width 52 height 24
click at [0, 0] on input "Upload" at bounding box center [0, 0] width 0 height 0
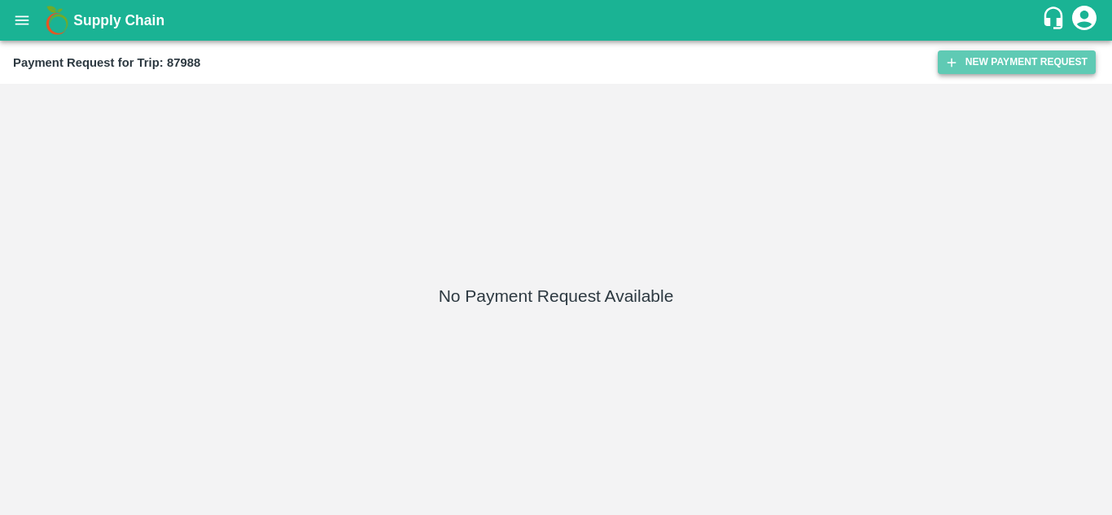
click at [976, 64] on button "New Payment Request" at bounding box center [1017, 62] width 158 height 24
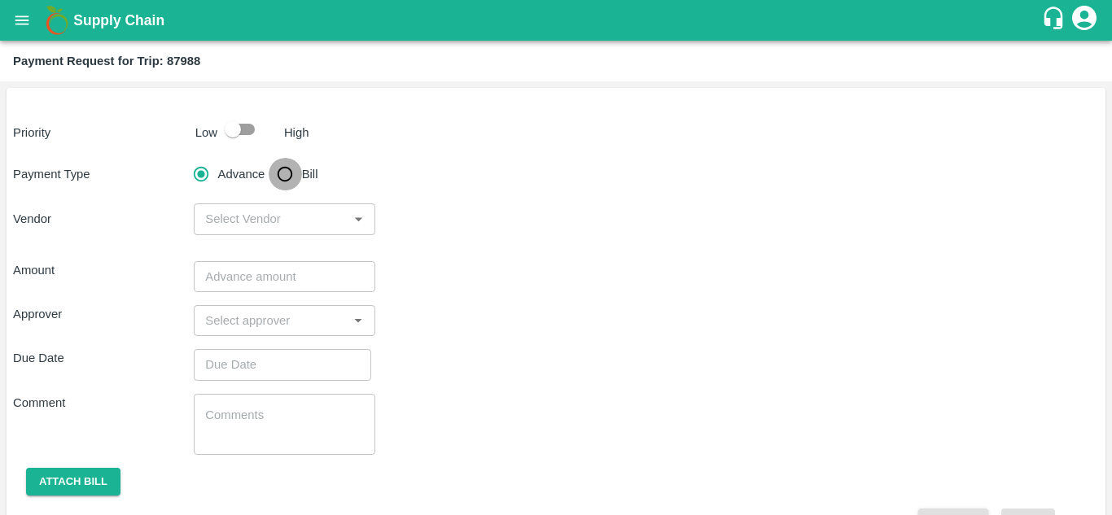
click at [280, 173] on input "Bill" at bounding box center [285, 174] width 33 height 33
radio input "true"
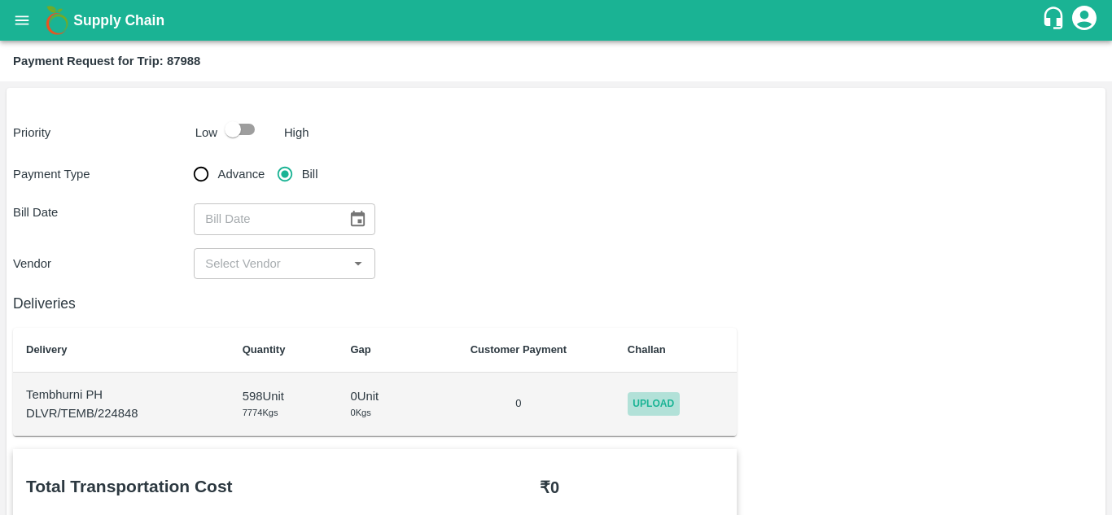
click at [648, 400] on span "Upload" at bounding box center [654, 404] width 52 height 24
click at [0, 0] on input "Upload" at bounding box center [0, 0] width 0 height 0
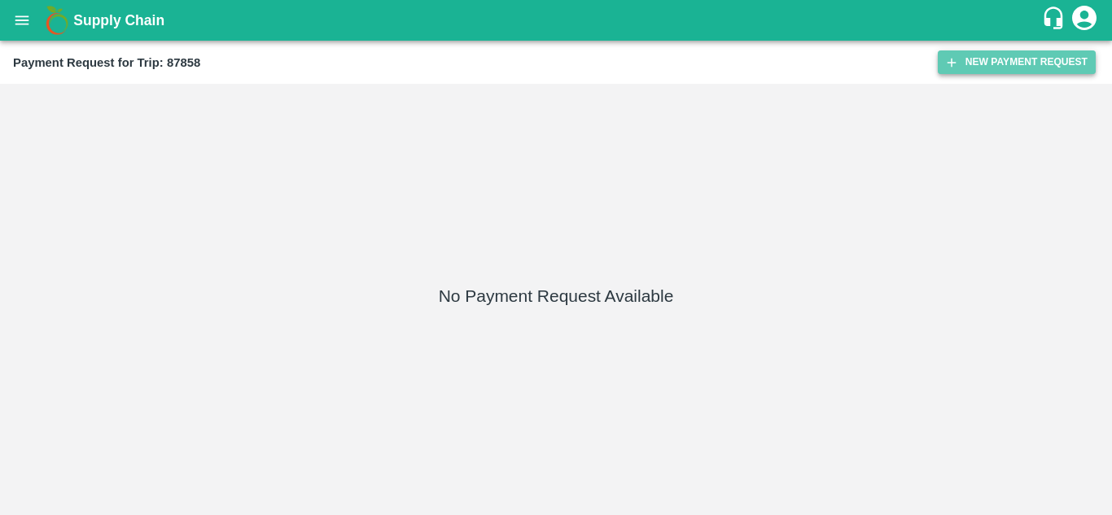
click at [1045, 56] on button "New Payment Request" at bounding box center [1017, 62] width 158 height 24
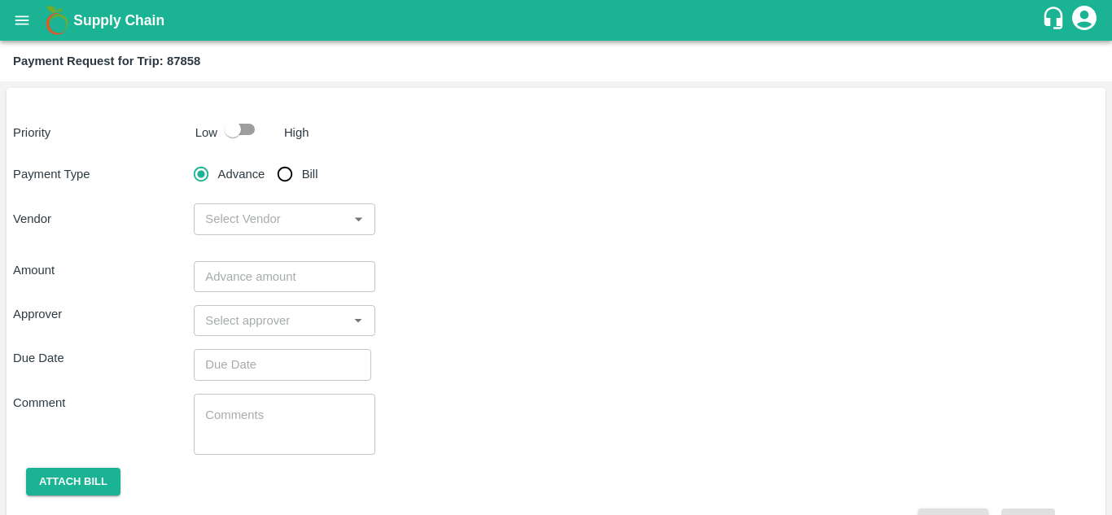
click at [292, 175] on input "Bill" at bounding box center [285, 174] width 33 height 33
radio input "true"
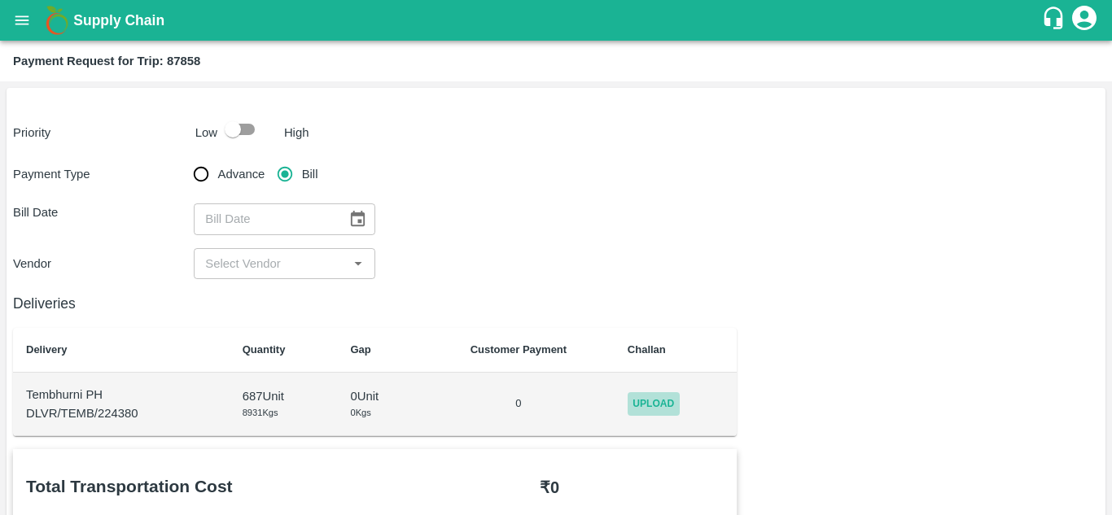
click at [651, 399] on span "Upload" at bounding box center [654, 404] width 52 height 24
click at [0, 0] on input "Upload" at bounding box center [0, 0] width 0 height 0
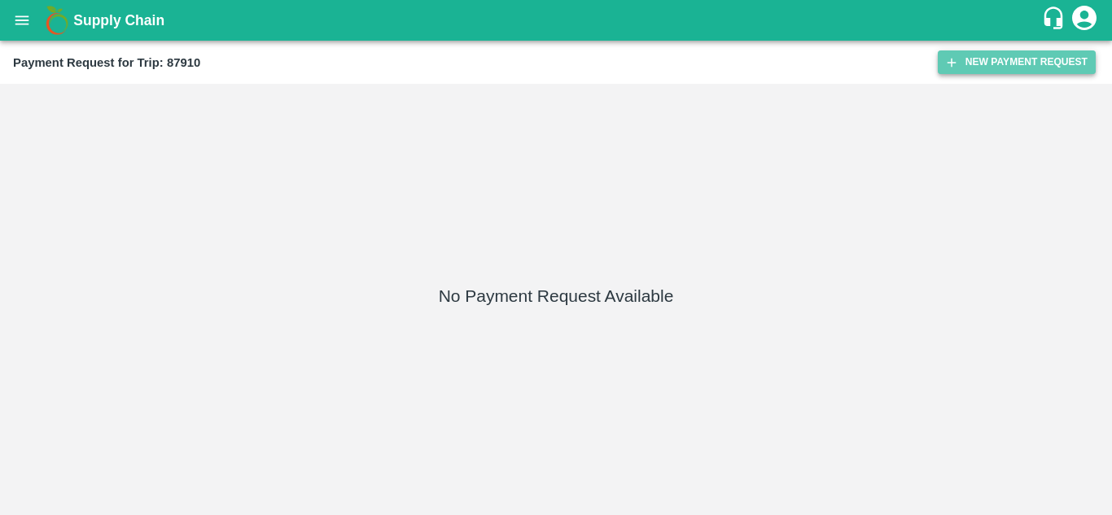
click at [1042, 55] on button "New Payment Request" at bounding box center [1017, 62] width 158 height 24
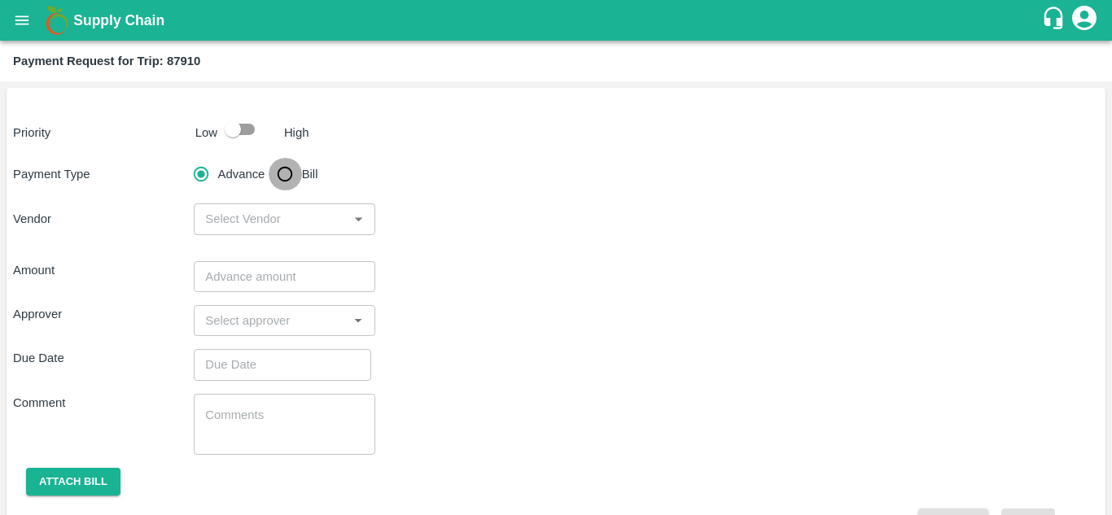
click at [295, 174] on input "Bill" at bounding box center [285, 174] width 33 height 33
radio input "true"
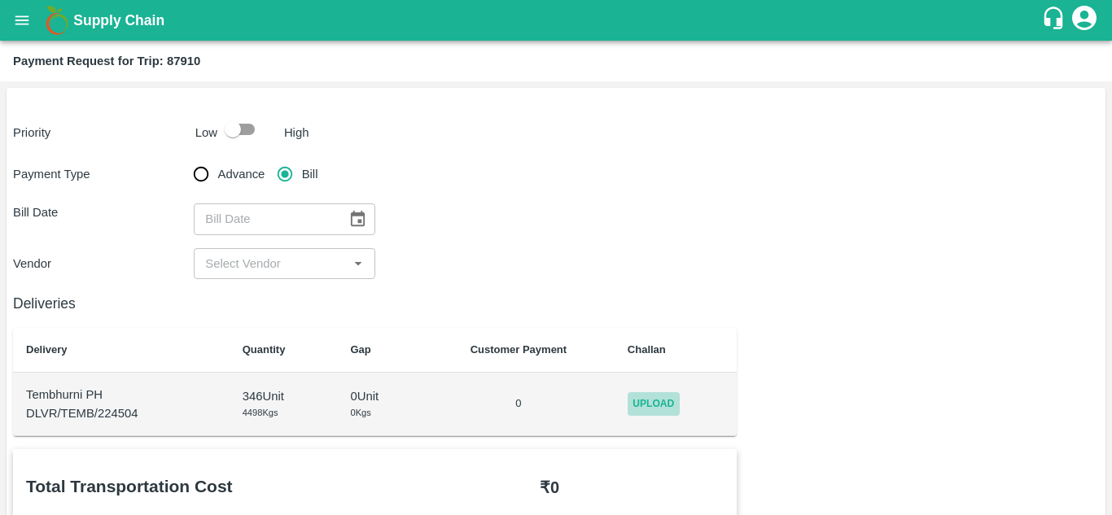
click at [648, 399] on span "Upload" at bounding box center [654, 404] width 52 height 24
click at [0, 0] on input "Upload" at bounding box center [0, 0] width 0 height 0
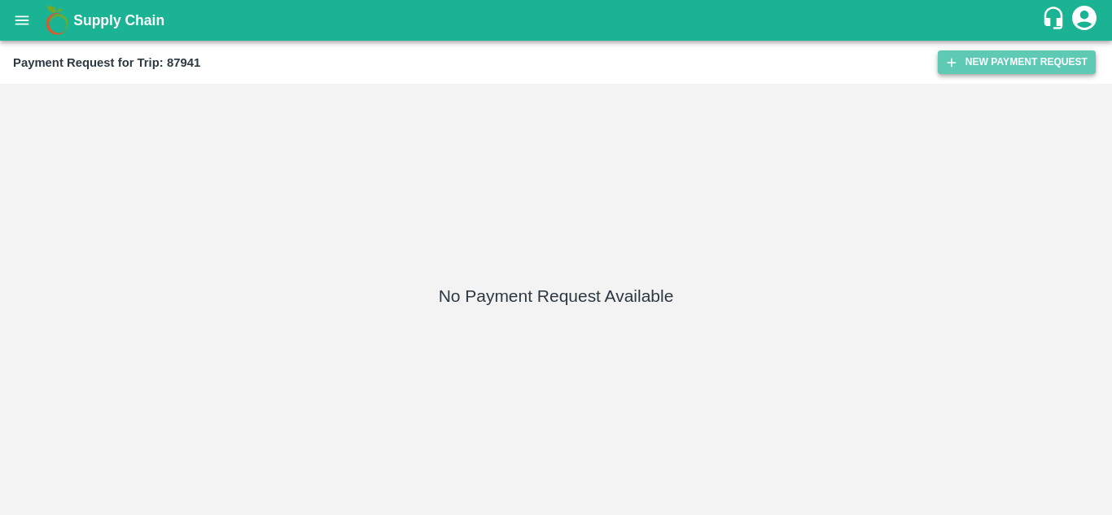
click at [984, 59] on button "New Payment Request" at bounding box center [1017, 62] width 158 height 24
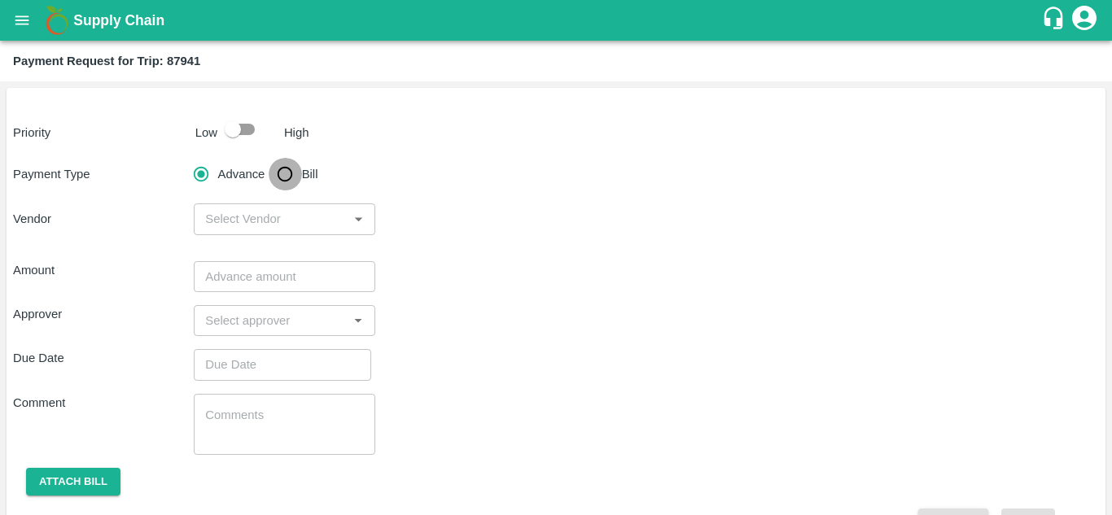
click at [285, 183] on input "Bill" at bounding box center [285, 174] width 33 height 33
radio input "true"
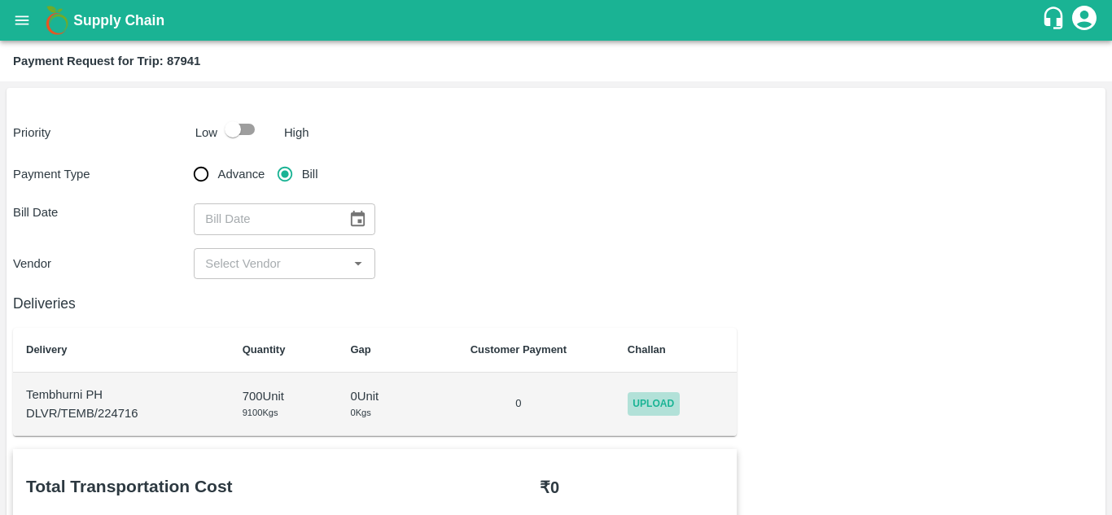
click at [655, 400] on span "Upload" at bounding box center [654, 404] width 52 height 24
click at [0, 0] on input "Upload" at bounding box center [0, 0] width 0 height 0
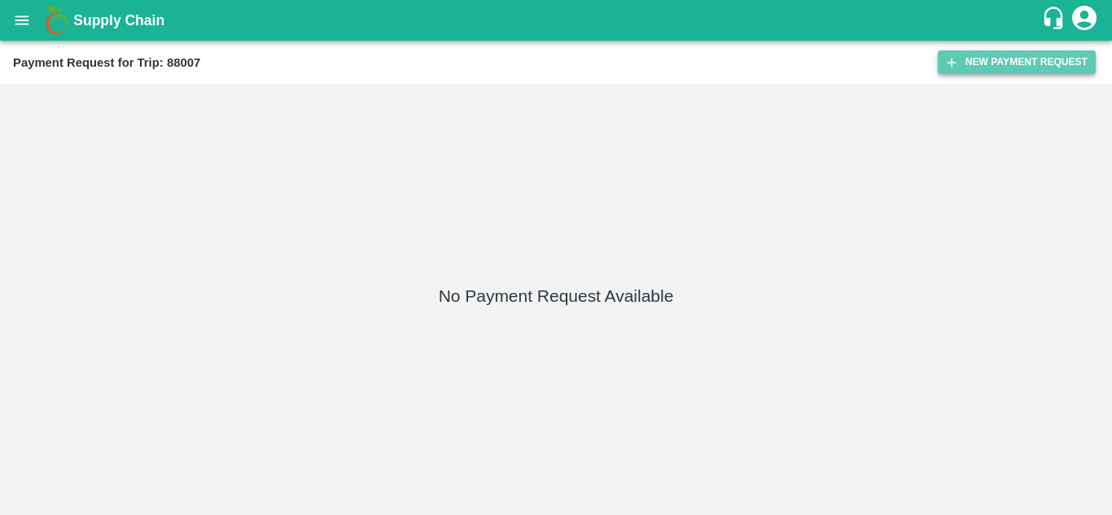
click at [1025, 63] on button "New Payment Request" at bounding box center [1017, 62] width 158 height 24
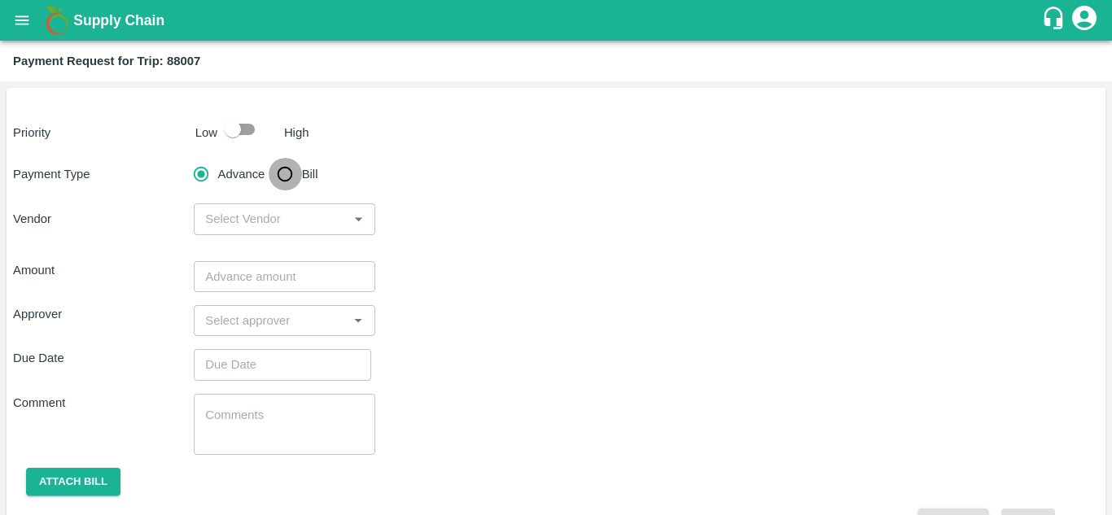
click at [292, 178] on input "Bill" at bounding box center [285, 174] width 33 height 33
radio input "true"
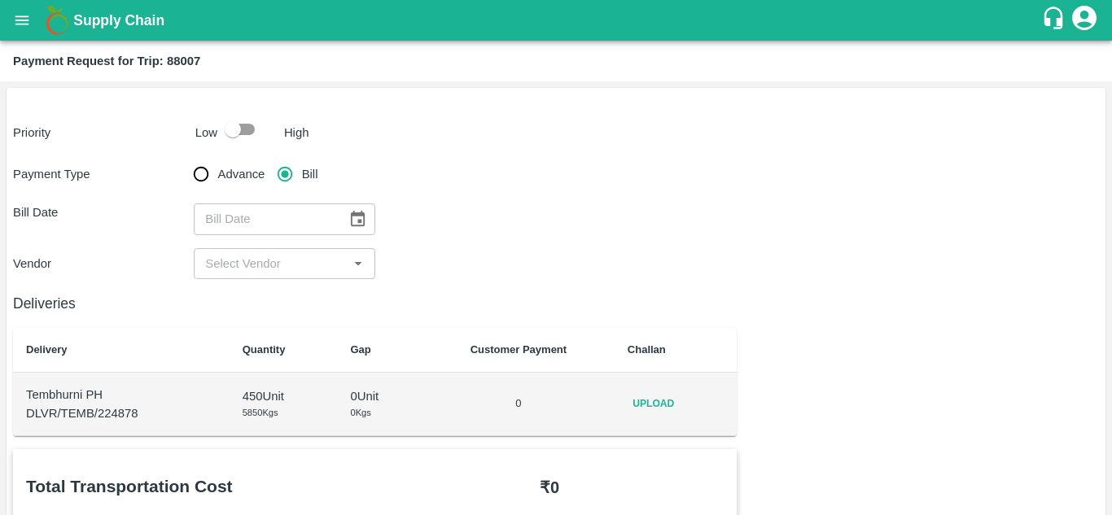
click at [649, 388] on td "Upload" at bounding box center [676, 405] width 123 height 64
click at [656, 397] on span "Upload" at bounding box center [654, 404] width 52 height 24
click at [0, 0] on input "Upload" at bounding box center [0, 0] width 0 height 0
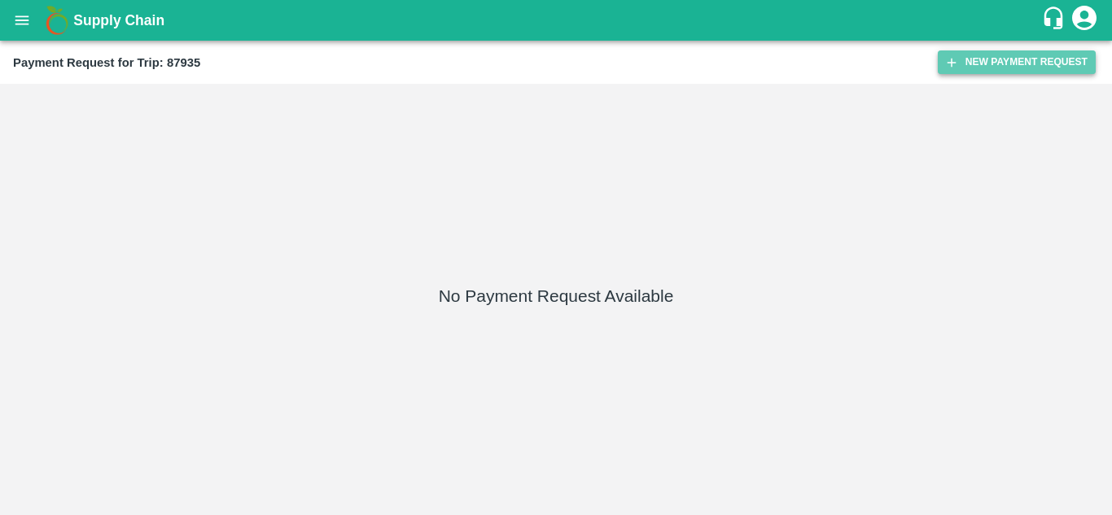
click at [1006, 64] on button "New Payment Request" at bounding box center [1017, 62] width 158 height 24
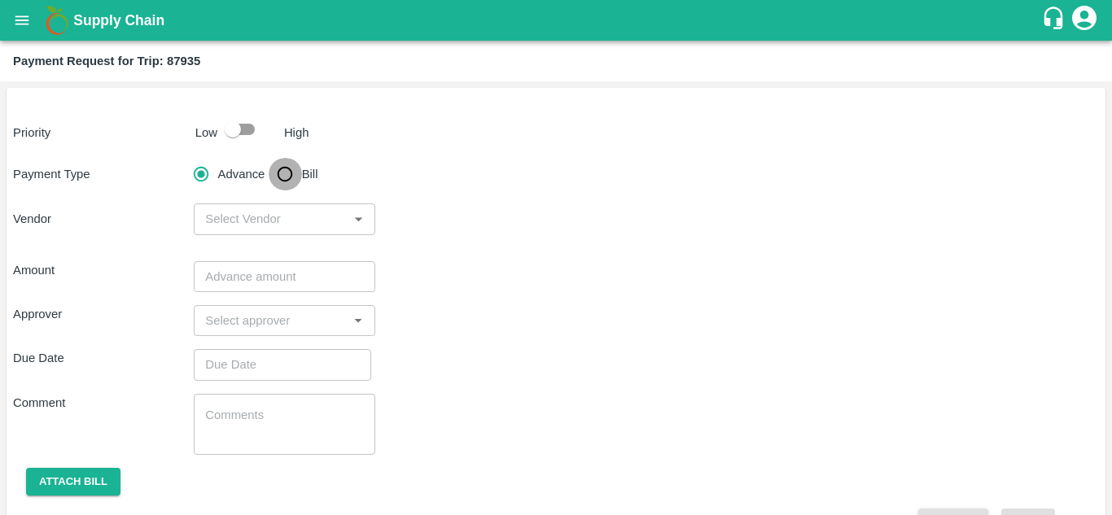
click at [284, 179] on input "Bill" at bounding box center [285, 174] width 33 height 33
radio input "true"
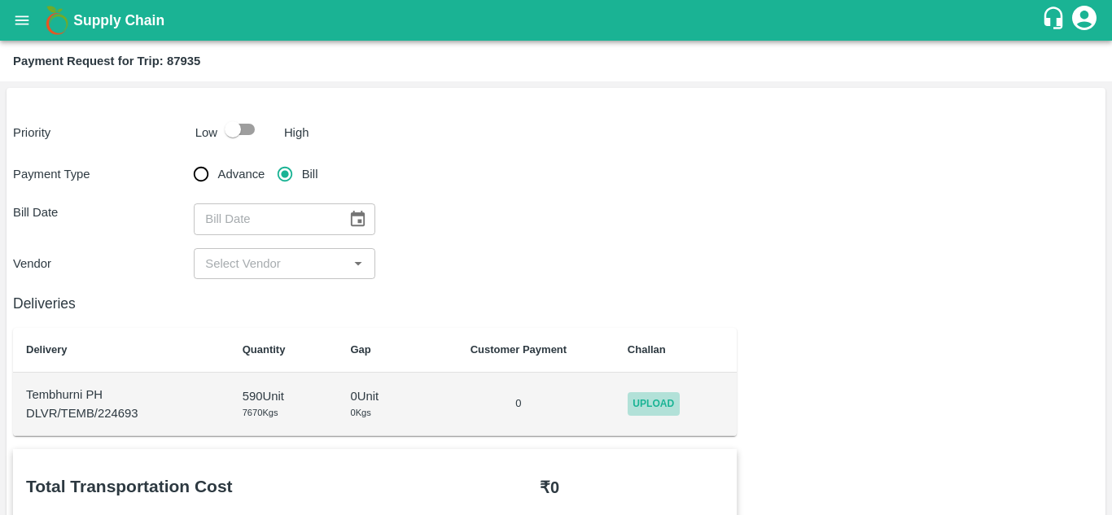
click at [650, 400] on span "Upload" at bounding box center [654, 404] width 52 height 24
click at [0, 0] on input "Upload" at bounding box center [0, 0] width 0 height 0
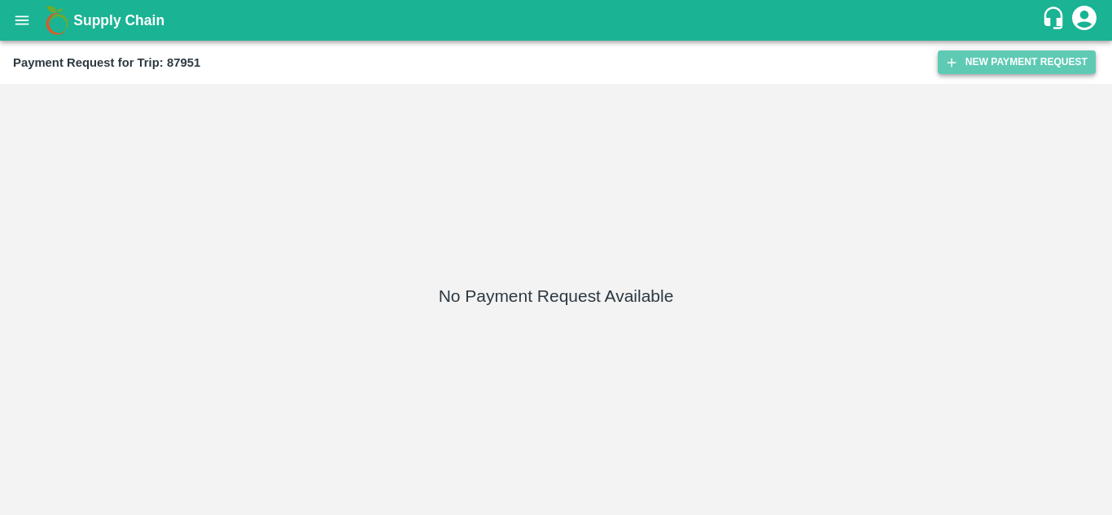
click at [1021, 65] on button "New Payment Request" at bounding box center [1017, 62] width 158 height 24
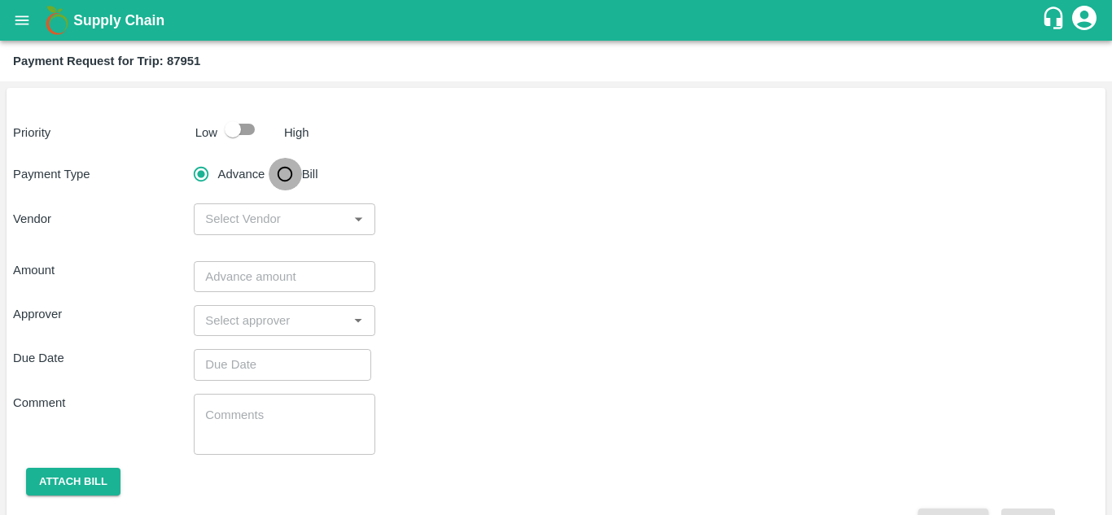
click at [289, 173] on input "Bill" at bounding box center [285, 174] width 33 height 33
radio input "true"
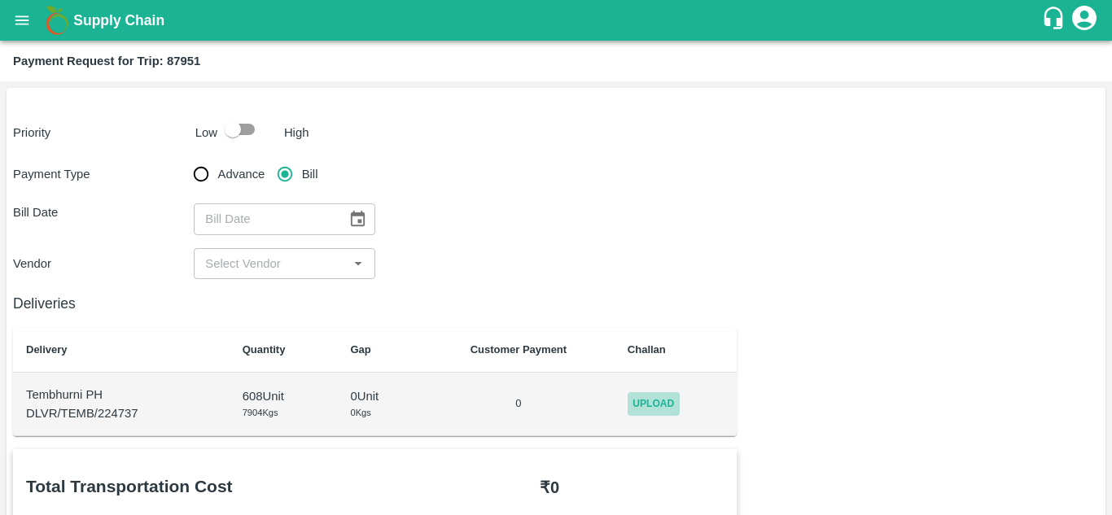
click at [656, 396] on span "Upload" at bounding box center [654, 404] width 52 height 24
click at [0, 0] on input "Upload" at bounding box center [0, 0] width 0 height 0
